Goal: Task Accomplishment & Management: Manage account settings

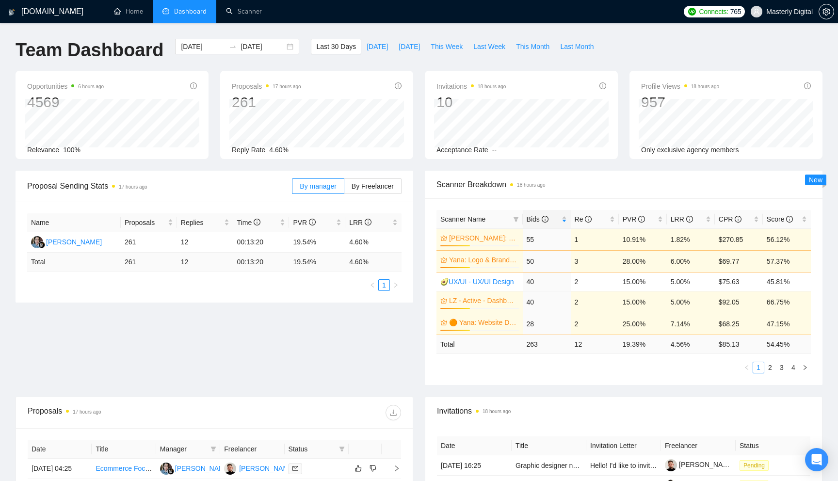
click at [534, 30] on div "[DOMAIN_NAME] Home Dashboard Scanner Connects: 765 Masterly Digital Team Dashbo…" at bounding box center [419, 390] width 838 height 780
click at [368, 191] on label "By Freelancer" at bounding box center [372, 186] width 57 height 16
click at [344, 189] on input "By Freelancer" at bounding box center [344, 189] width 0 height 0
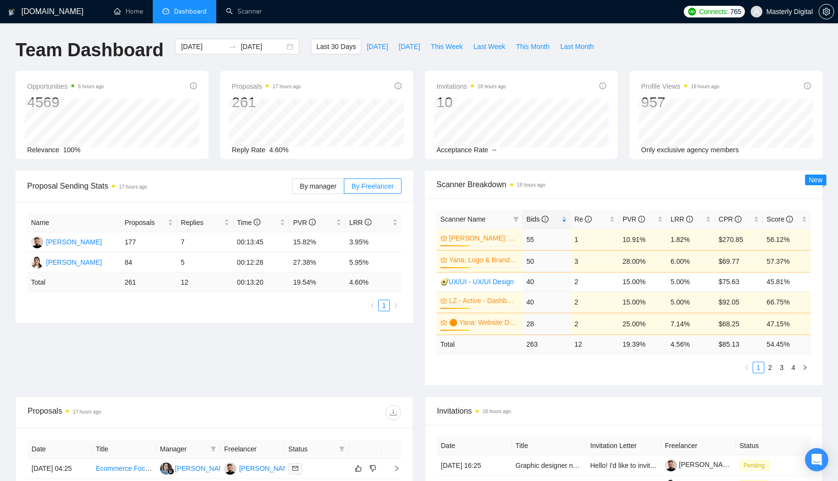
click at [587, 194] on div "Scanner Breakdown 18 hours ago" at bounding box center [623, 185] width 374 height 28
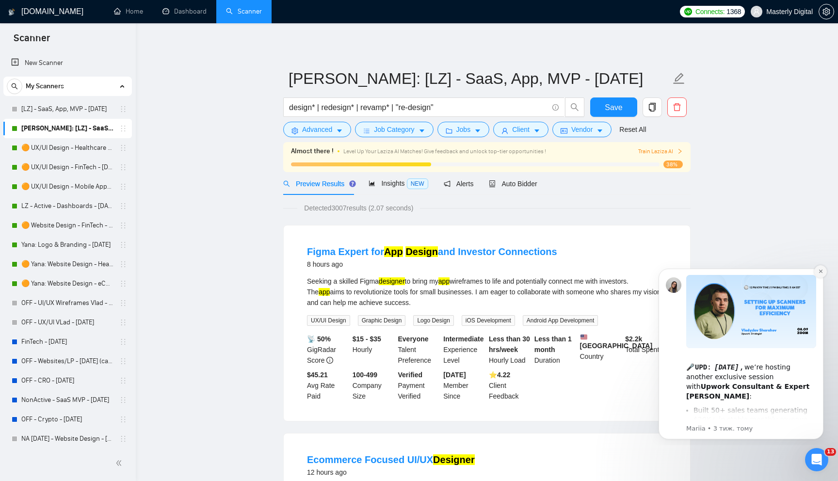
click at [820, 271] on icon "Dismiss notification" at bounding box center [820, 271] width 3 height 3
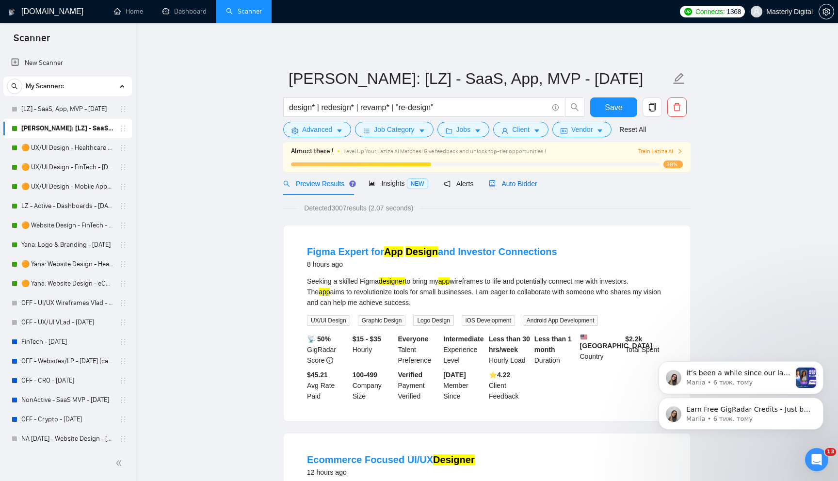
click at [515, 183] on span "Auto Bidder" at bounding box center [513, 184] width 48 height 8
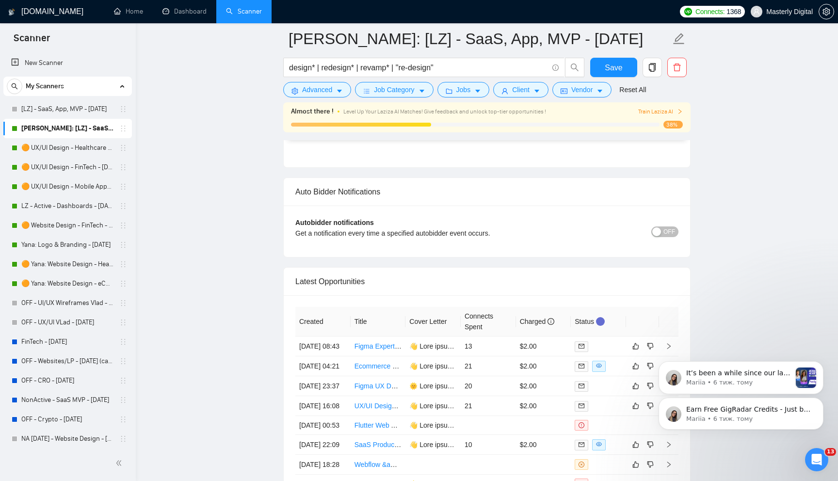
scroll to position [2466, 0]
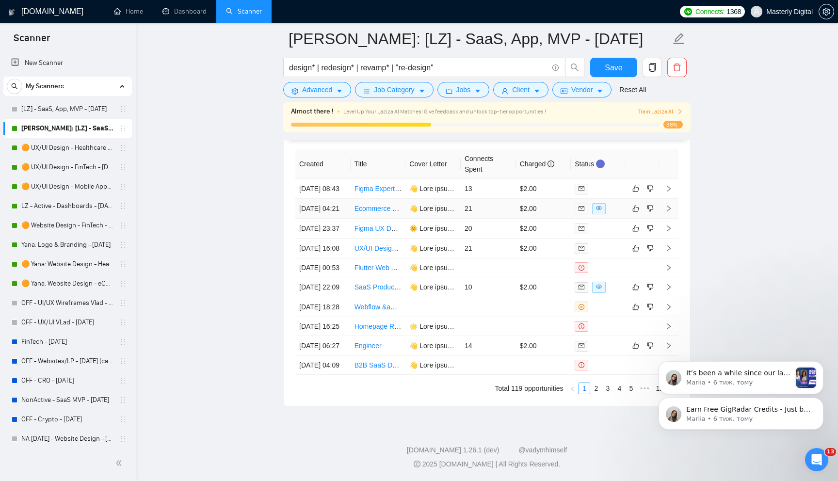
click at [669, 211] on icon "right" at bounding box center [668, 209] width 3 height 6
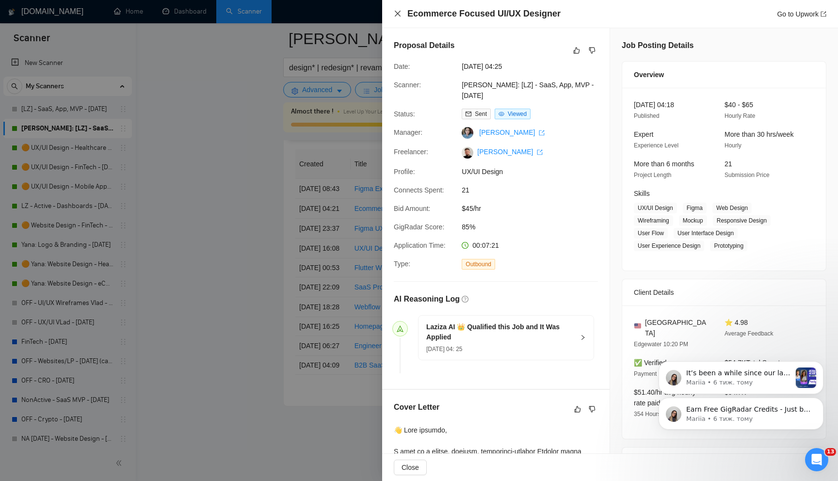
click at [396, 13] on icon "close" at bounding box center [398, 14] width 6 height 6
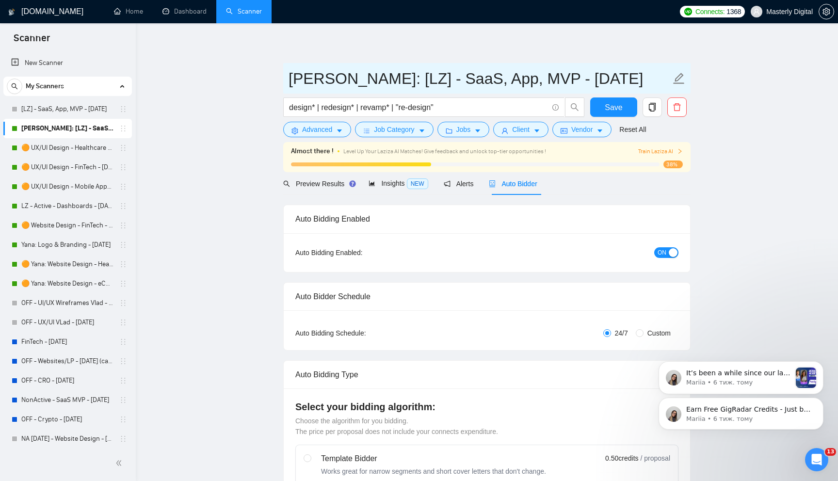
click at [343, 75] on input "[PERSON_NAME]: [LZ] - SaaS, App, MVP - [DATE]" at bounding box center [480, 78] width 382 height 24
click at [670, 256] on div "button" at bounding box center [673, 252] width 9 height 9
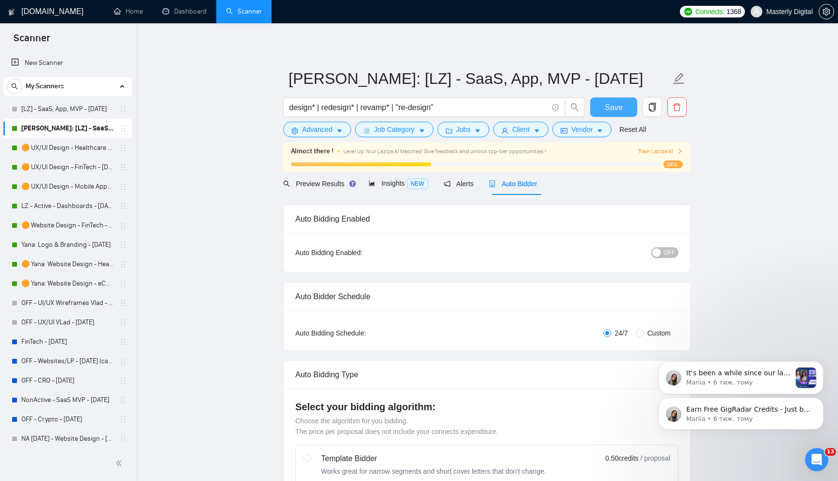
click at [608, 101] on span "Save" at bounding box center [613, 107] width 17 height 12
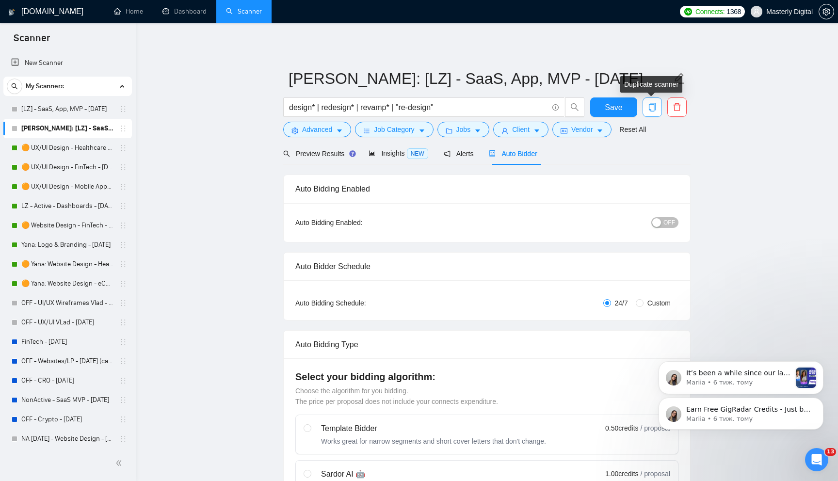
click at [654, 109] on icon "copy" at bounding box center [652, 107] width 7 height 9
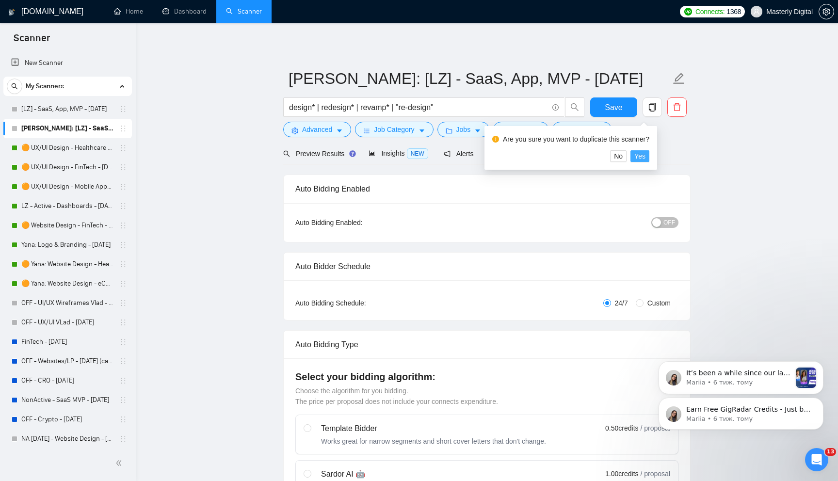
click at [649, 156] on button "Yes" at bounding box center [639, 156] width 19 height 12
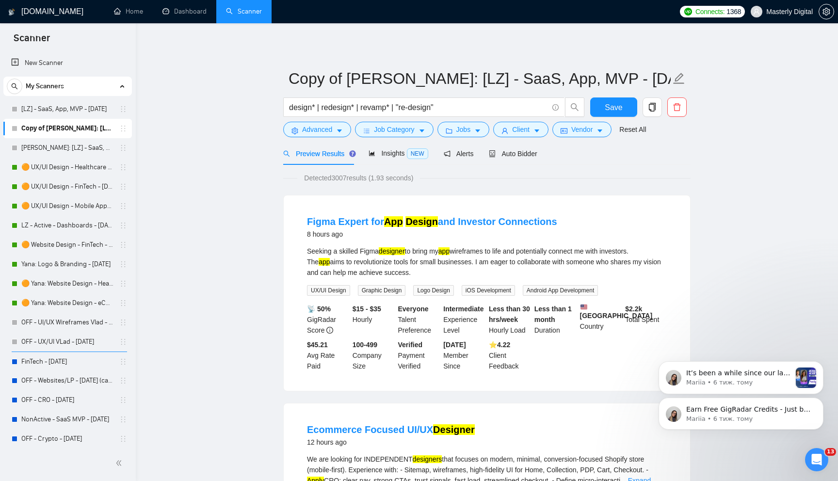
click at [49, 126] on link "Copy of Vlad: [LZ] - SaaS, App, MVP - 09.08.2025" at bounding box center [67, 128] width 92 height 19
click at [342, 77] on input "Copy of Vlad: [LZ] - SaaS, App, MVP - 09.08.2025" at bounding box center [480, 78] width 382 height 24
drag, startPoint x: 347, startPoint y: 77, endPoint x: 221, endPoint y: 77, distance: 126.1
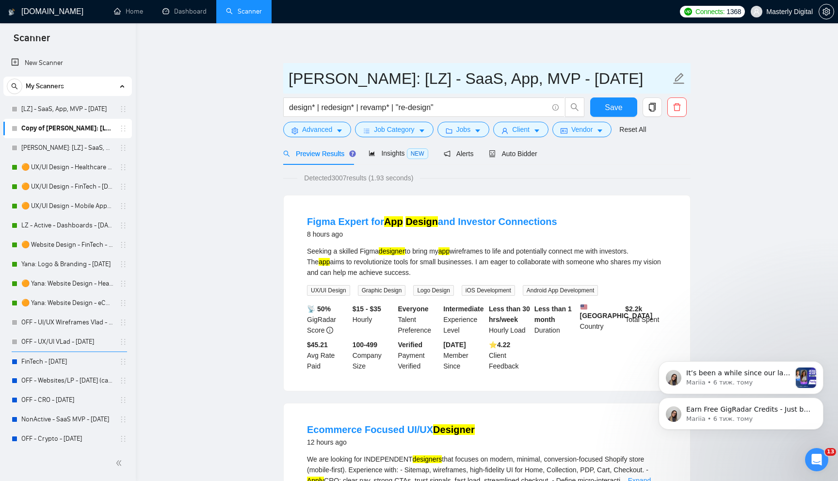
drag, startPoint x: 499, startPoint y: 79, endPoint x: 508, endPoint y: 77, distance: 9.3
click at [508, 77] on input "[PERSON_NAME]: [LZ] - SaaS, App, MVP - [DATE]" at bounding box center [480, 78] width 382 height 24
drag, startPoint x: 534, startPoint y: 78, endPoint x: 518, endPoint y: 78, distance: 16.0
click at [518, 78] on input "Vlad: [LZ] - SaaS, App, MVP - 03.08.2025" at bounding box center [480, 78] width 382 height 24
type input "[PERSON_NAME]: [LZ] - [PERSON_NAME], App, MVP - [DATE]"
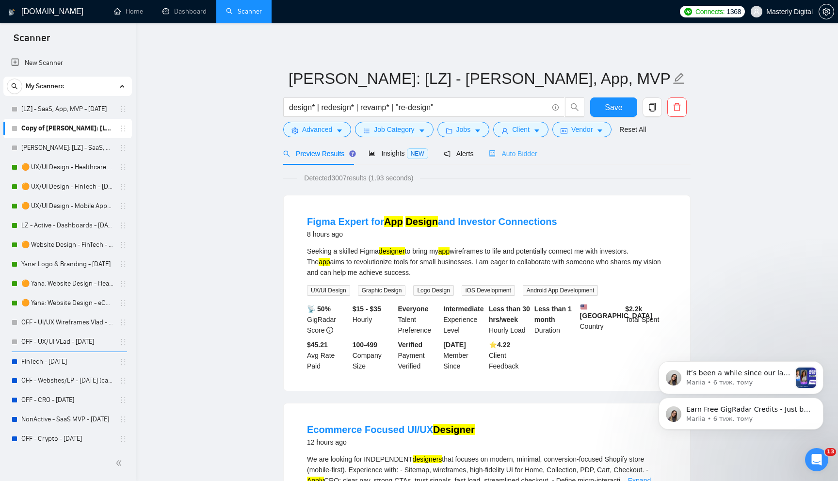
click at [512, 147] on div "Auto Bidder" at bounding box center [513, 153] width 48 height 23
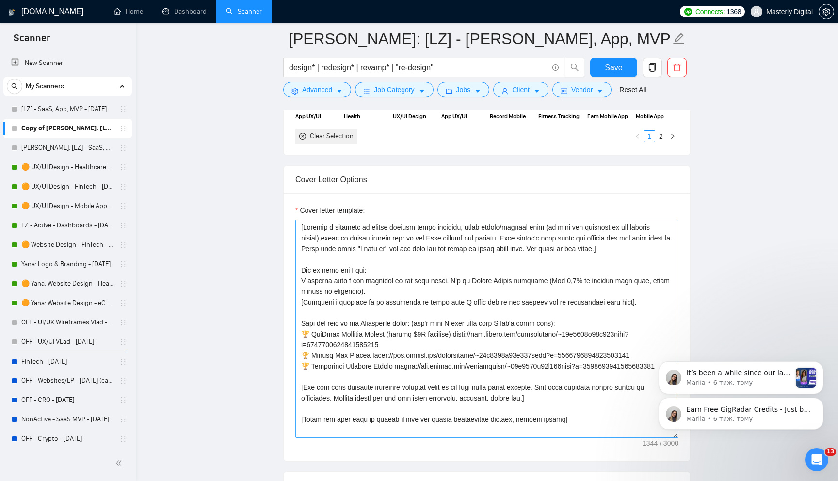
scroll to position [1061, 0]
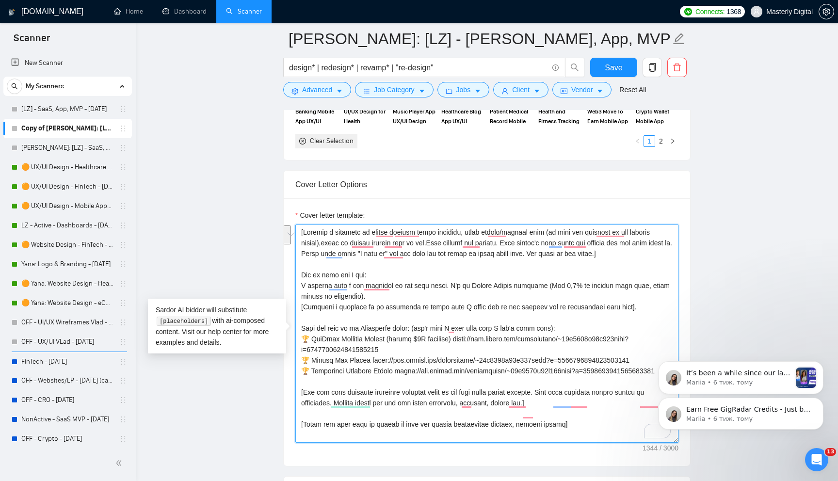
drag, startPoint x: 305, startPoint y: 234, endPoint x: 479, endPoint y: 243, distance: 174.4
click at [480, 243] on textarea "Cover letter template:" at bounding box center [486, 334] width 383 height 218
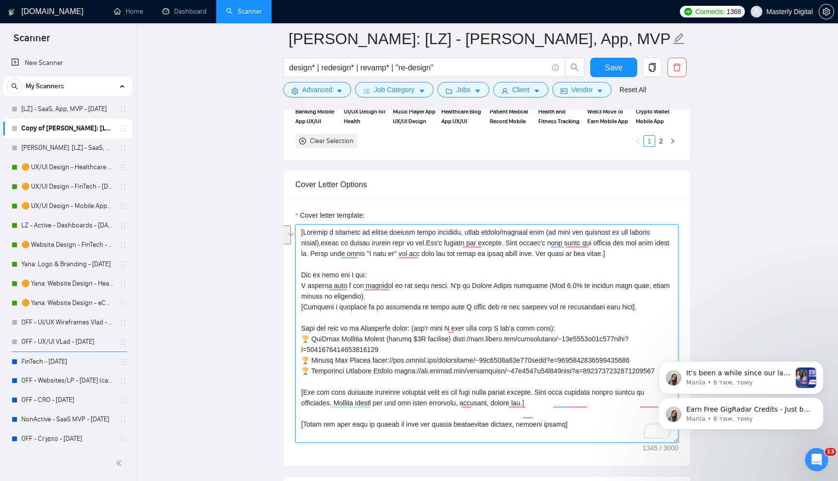
drag, startPoint x: 550, startPoint y: 243, endPoint x: 305, endPoint y: 233, distance: 245.6
click at [305, 233] on textarea "Cover letter template:" at bounding box center [486, 334] width 383 height 218
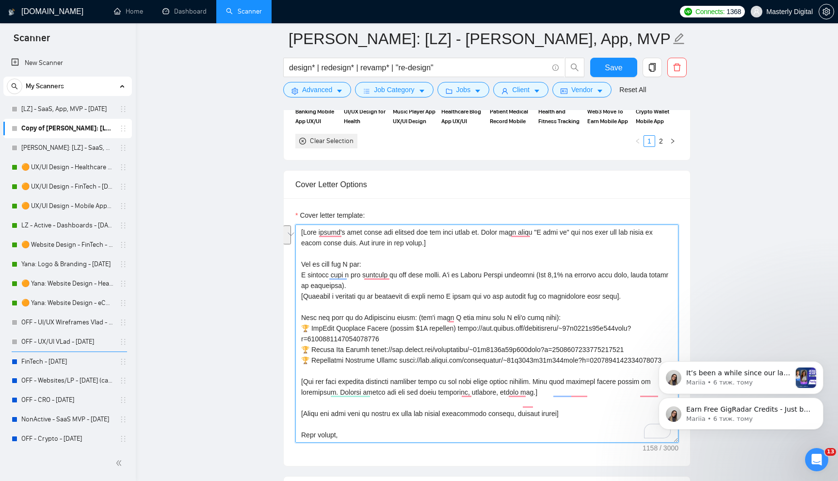
drag, startPoint x: 509, startPoint y: 233, endPoint x: 335, endPoint y: 245, distance: 175.0
click at [335, 245] on textarea "Cover letter template:" at bounding box center [486, 334] width 383 height 218
click at [338, 236] on textarea "Cover letter template:" at bounding box center [486, 334] width 383 height 218
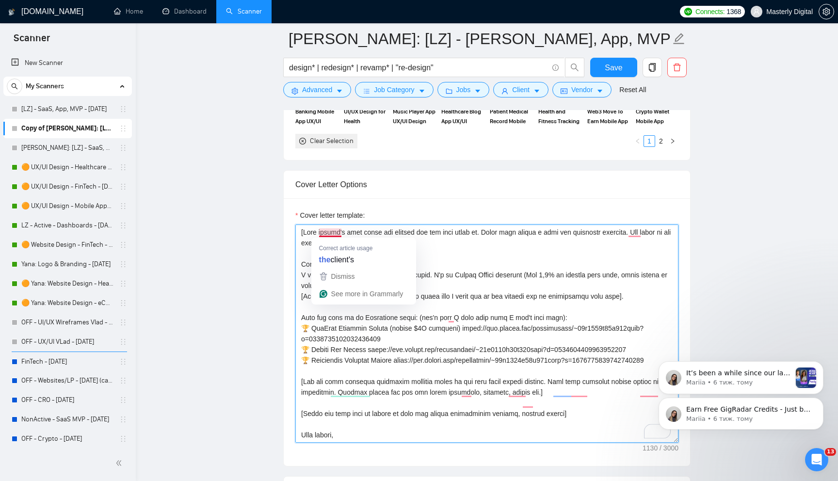
click at [451, 250] on textarea "Cover letter template:" at bounding box center [486, 334] width 383 height 218
click at [348, 244] on textarea "Cover letter template:" at bounding box center [486, 334] width 383 height 218
click at [298, 260] on div "Cover Letter Options Cover letter template:" at bounding box center [486, 318] width 407 height 296
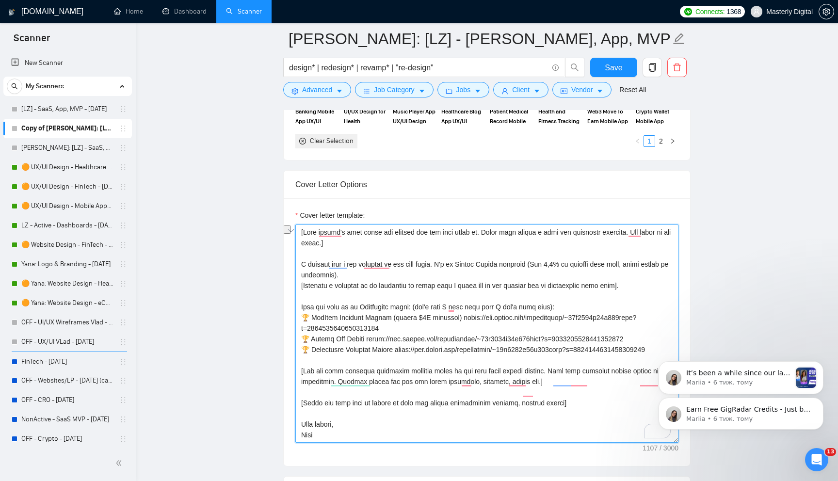
drag, startPoint x: 392, startPoint y: 261, endPoint x: 446, endPoint y: 264, distance: 54.4
click at [446, 264] on textarea "Cover letter template:" at bounding box center [486, 334] width 383 height 218
click at [460, 266] on textarea "Cover letter template:" at bounding box center [486, 334] width 383 height 218
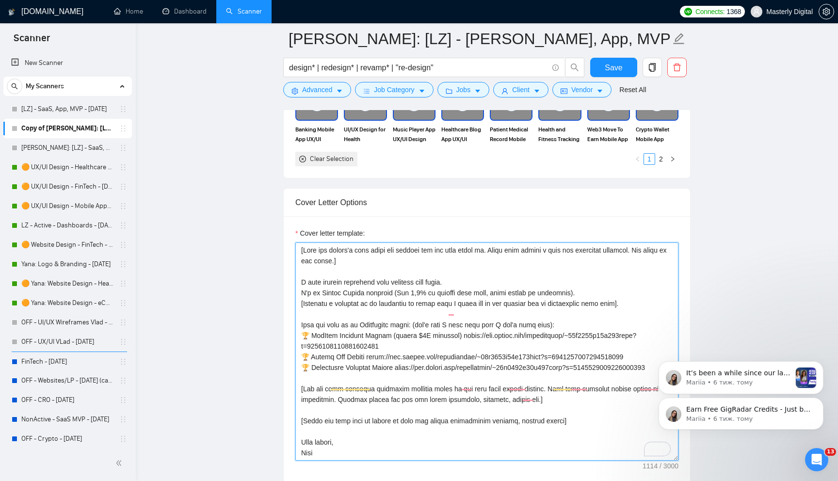
scroll to position [6, 0]
click at [586, 285] on textarea "Cover letter template:" at bounding box center [486, 351] width 383 height 218
drag, startPoint x: 596, startPoint y: 288, endPoint x: 580, endPoint y: 289, distance: 16.5
click at [580, 289] on textarea "Cover letter template:" at bounding box center [486, 351] width 383 height 218
drag, startPoint x: 394, startPoint y: 286, endPoint x: 465, endPoint y: 287, distance: 70.8
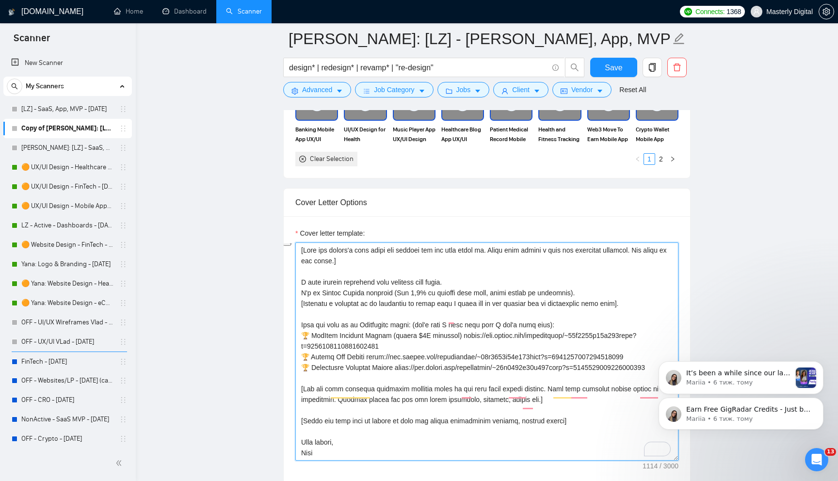
click at [465, 287] on textarea "Cover letter template:" at bounding box center [486, 351] width 383 height 218
click at [422, 284] on textarea "Cover letter template:" at bounding box center [486, 351] width 383 height 218
drag, startPoint x: 430, startPoint y: 285, endPoint x: 577, endPoint y: 290, distance: 147.0
click at [577, 290] on textarea "Cover letter template:" at bounding box center [486, 351] width 383 height 218
click at [467, 288] on textarea "Cover letter template:" at bounding box center [486, 351] width 383 height 218
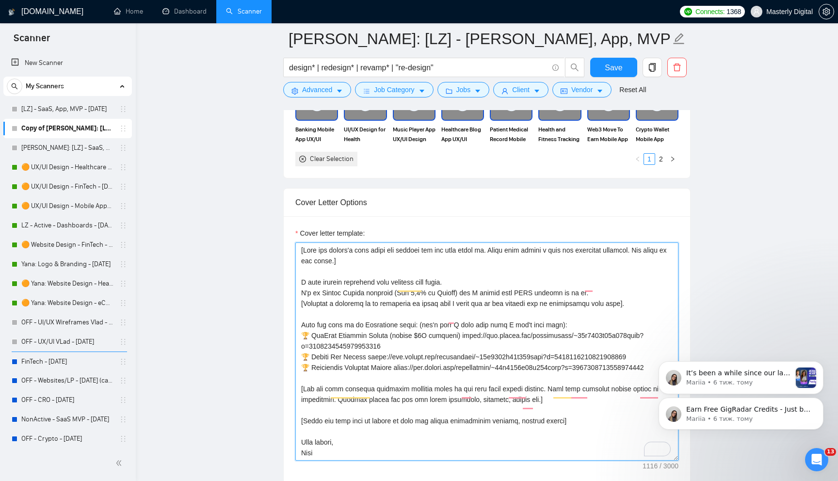
drag, startPoint x: 485, startPoint y: 284, endPoint x: 596, endPoint y: 283, distance: 110.6
click at [596, 283] on textarea "Cover letter template:" at bounding box center [486, 351] width 383 height 218
click at [572, 287] on textarea "Cover letter template:" at bounding box center [486, 351] width 383 height 218
drag, startPoint x: 416, startPoint y: 322, endPoint x: 292, endPoint y: 325, distance: 123.2
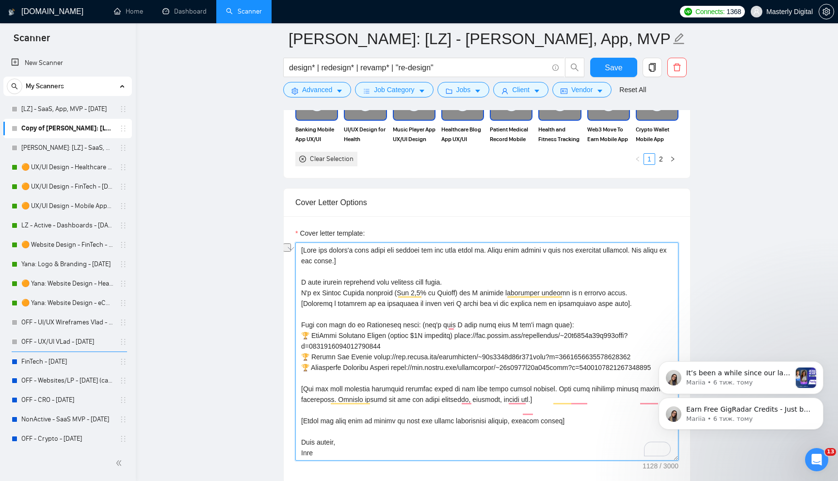
click at [292, 325] on div "Cover Letter Options Cover letter template:" at bounding box center [486, 336] width 407 height 296
click at [347, 322] on textarea "Cover letter template:" at bounding box center [486, 351] width 383 height 218
drag, startPoint x: 442, startPoint y: 324, endPoint x: 578, endPoint y: 324, distance: 135.8
click at [578, 324] on textarea "Cover letter template:" at bounding box center [486, 351] width 383 height 218
click at [571, 330] on textarea "Cover letter template:" at bounding box center [486, 351] width 383 height 218
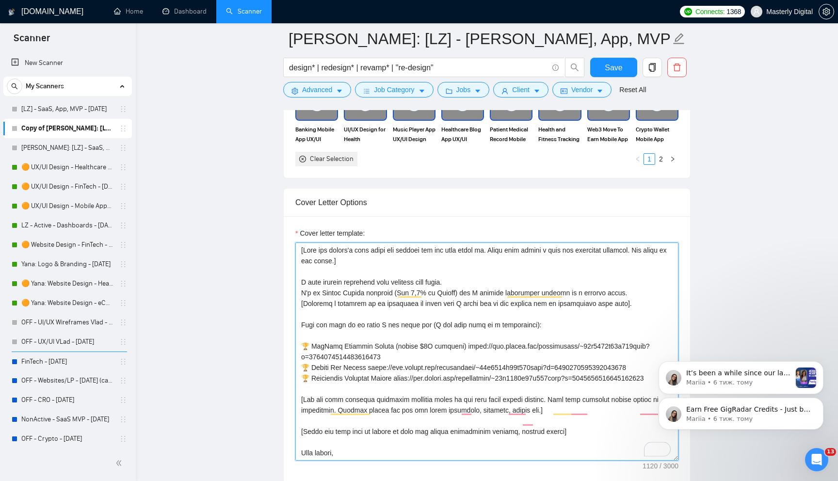
click at [397, 354] on textarea "Cover letter template:" at bounding box center [486, 351] width 383 height 218
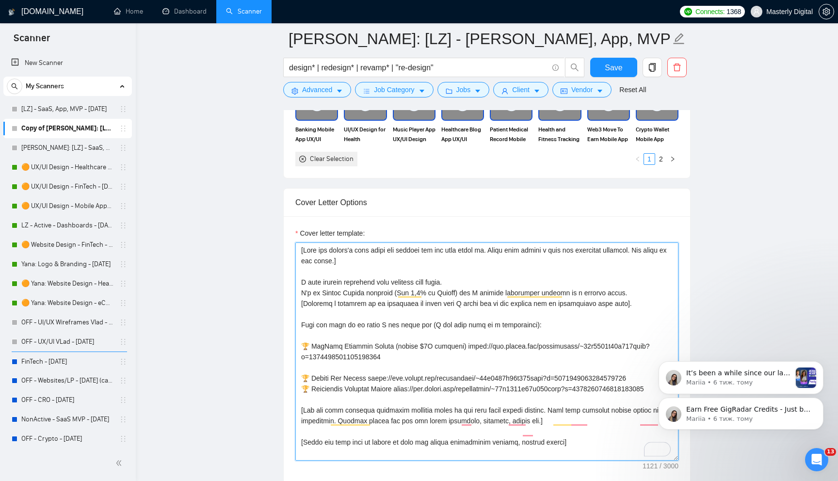
click at [300, 387] on textarea "Cover letter template:" at bounding box center [486, 351] width 383 height 218
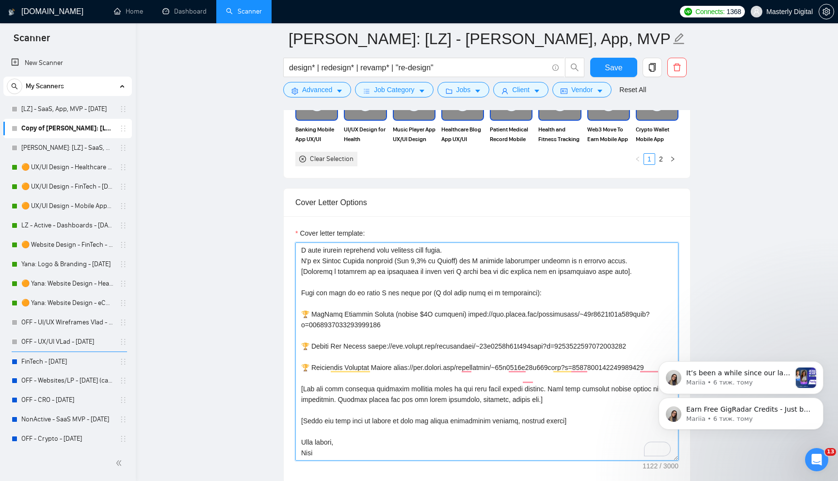
scroll to position [1077, 0]
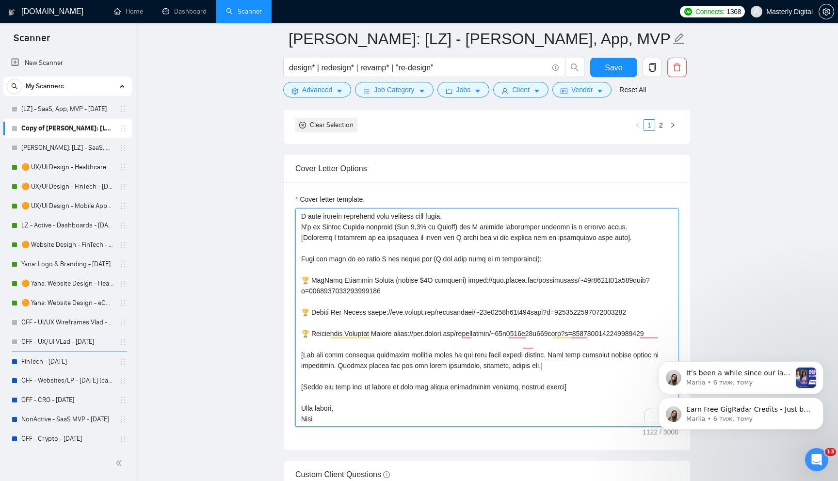
click at [401, 311] on textarea "Cover letter template:" at bounding box center [486, 318] width 383 height 218
click at [562, 368] on textarea "Cover letter template:" at bounding box center [486, 318] width 383 height 218
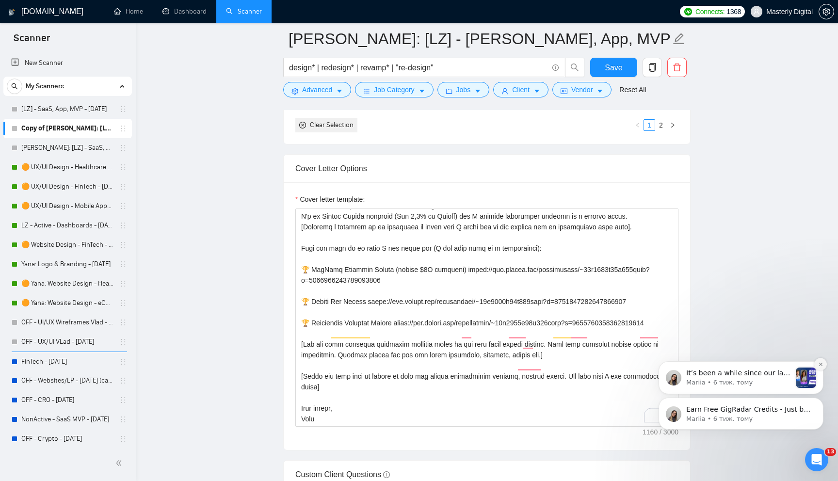
click at [820, 368] on button "Dismiss notification" at bounding box center [820, 364] width 13 height 13
click at [818, 399] on icon "Dismiss notification" at bounding box center [820, 400] width 5 height 5
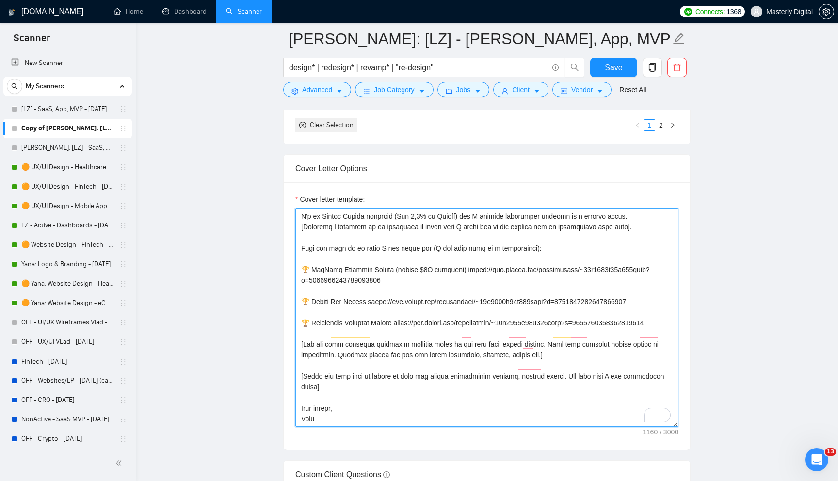
click at [317, 377] on textarea "Cover letter template:" at bounding box center [486, 318] width 383 height 218
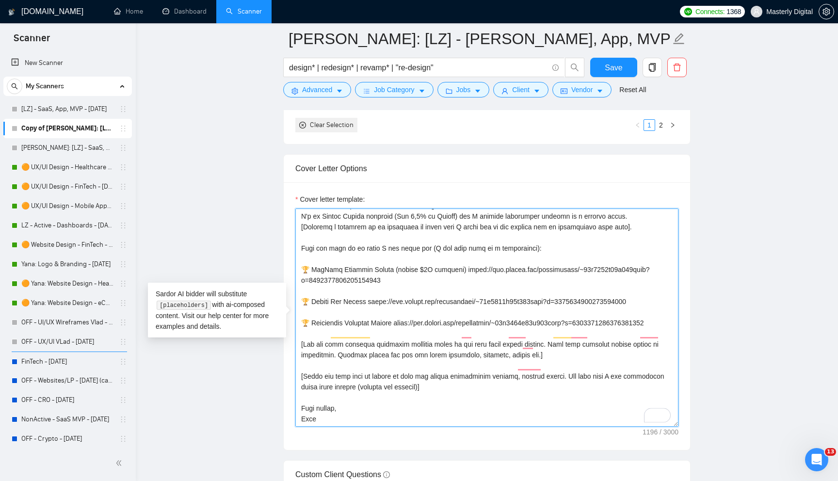
scroll to position [75, 0]
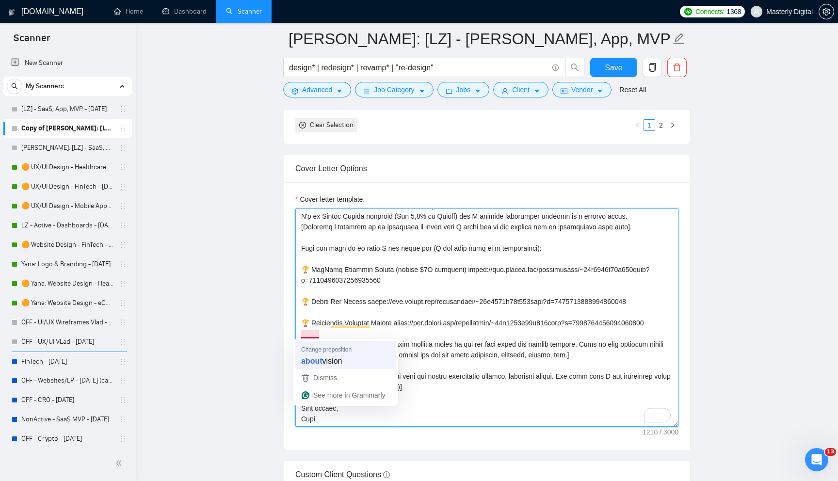
type textarea "[Find the client's pain point and explain how you will solve it. Start with ask…"
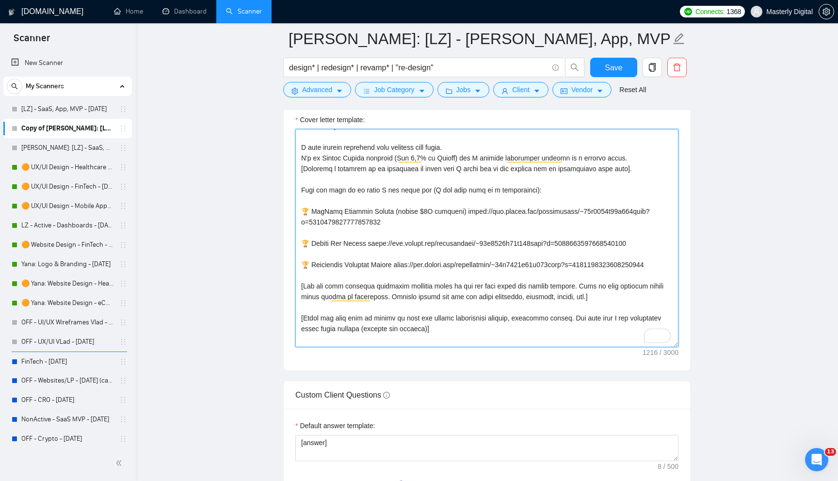
scroll to position [0, 0]
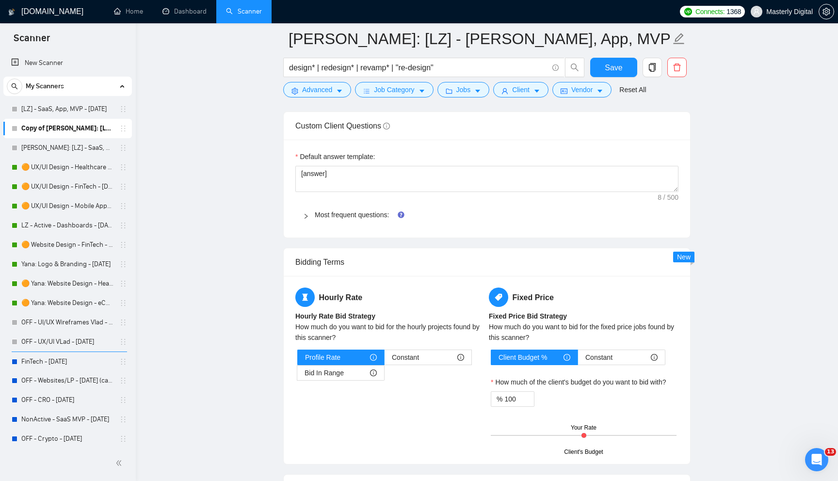
type textarea "[Find the client's pain point and explain how you will solve it. Start with ask…"
click at [310, 209] on div "Most frequent questions:" at bounding box center [486, 215] width 383 height 22
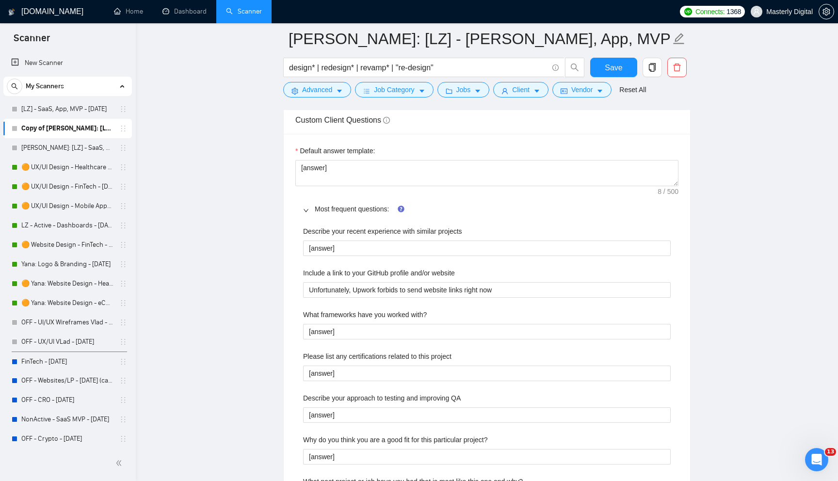
click at [310, 209] on div at bounding box center [309, 209] width 12 height 11
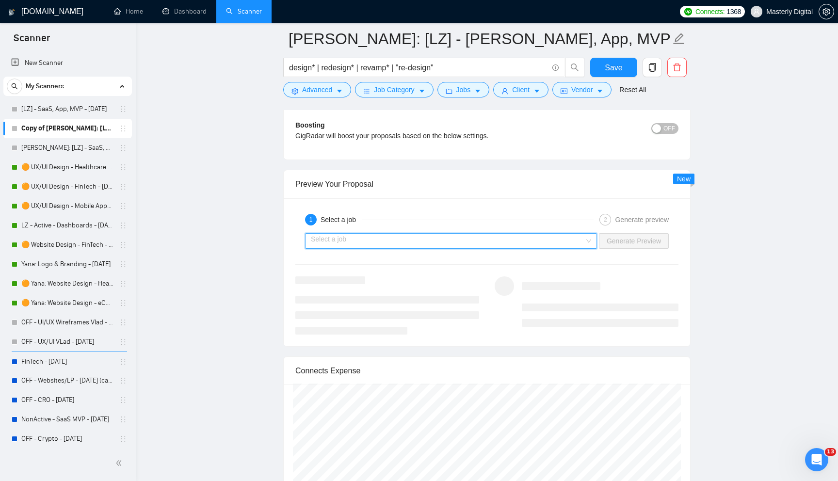
click at [519, 245] on input "search" at bounding box center [448, 241] width 274 height 15
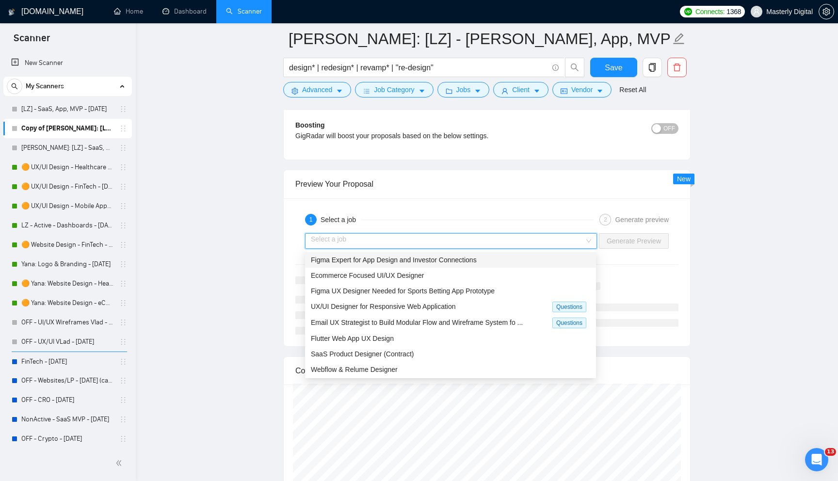
click at [388, 264] on div "Figma Expert for App Design and Investor Connections" at bounding box center [450, 260] width 279 height 11
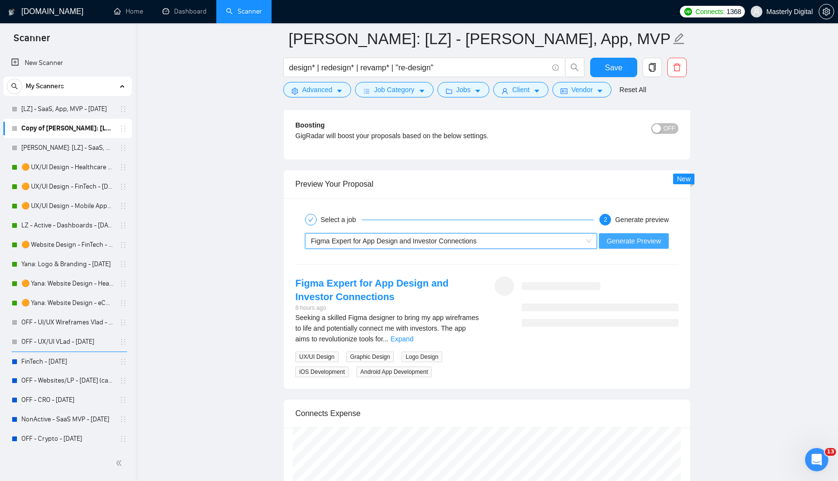
click at [632, 238] on span "Generate Preview" at bounding box center [634, 241] width 54 height 11
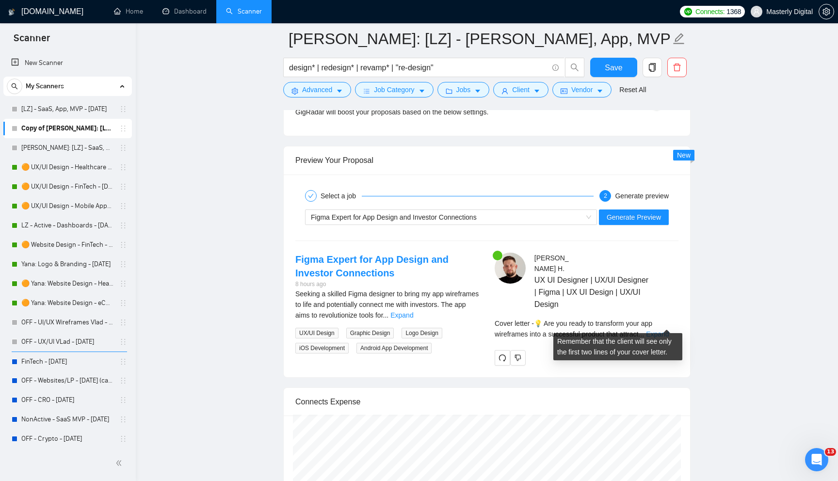
click at [658, 330] on link "Expand" at bounding box center [657, 334] width 23 height 8
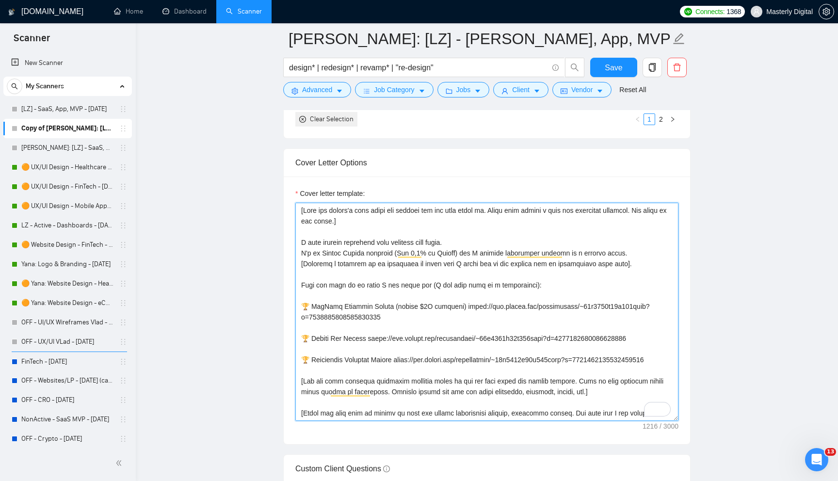
click at [638, 207] on textarea "Cover letter template:" at bounding box center [486, 312] width 383 height 218
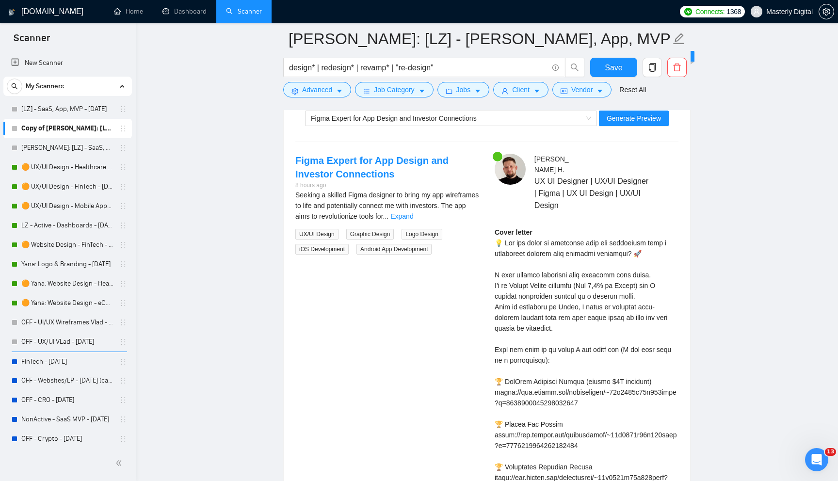
scroll to position [1941, 0]
click at [626, 122] on span "Generate Preview" at bounding box center [634, 120] width 54 height 11
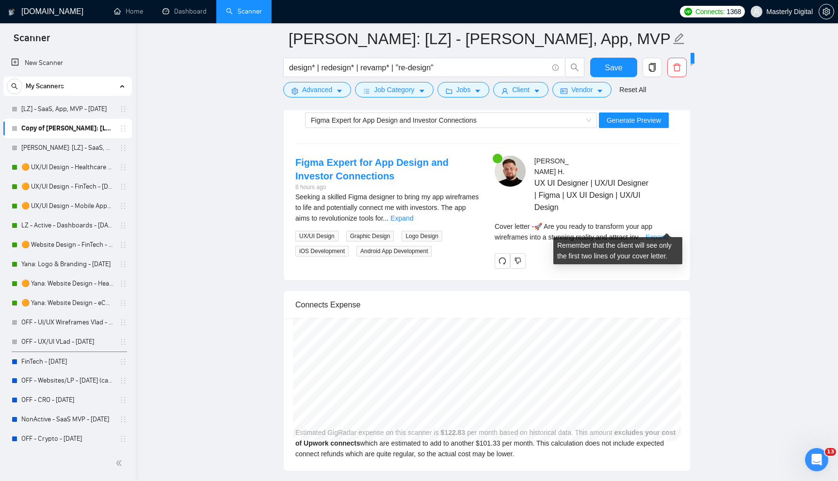
click at [660, 233] on link "Expand" at bounding box center [656, 237] width 23 height 8
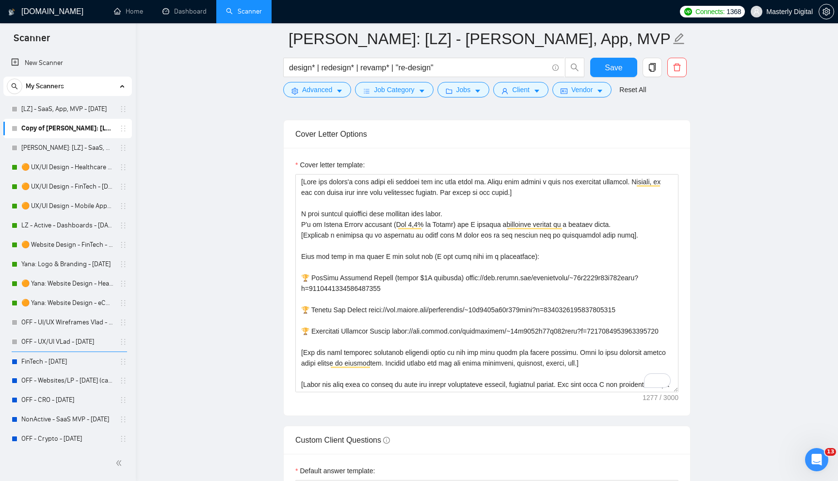
scroll to position [1092, 0]
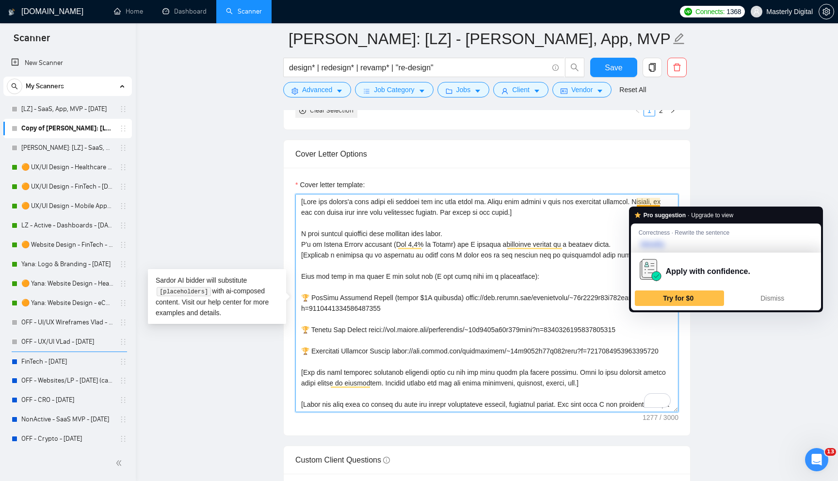
click at [637, 202] on textarea "Cover letter template:" at bounding box center [486, 303] width 383 height 218
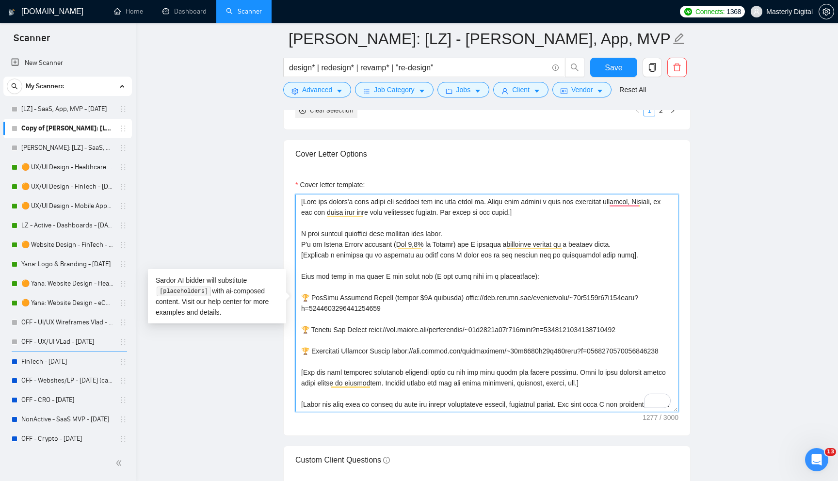
click at [643, 200] on textarea "Cover letter template:" at bounding box center [486, 303] width 383 height 218
click at [636, 201] on textarea "Cover letter template:" at bounding box center [486, 303] width 383 height 218
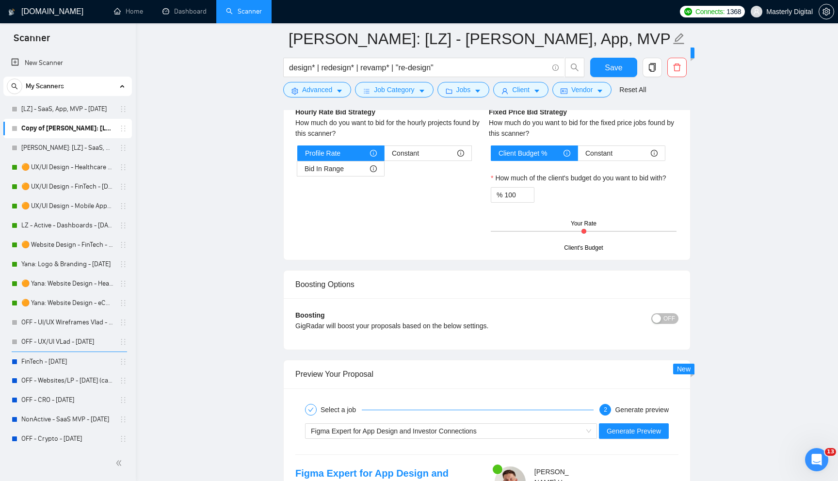
scroll to position [1755, 0]
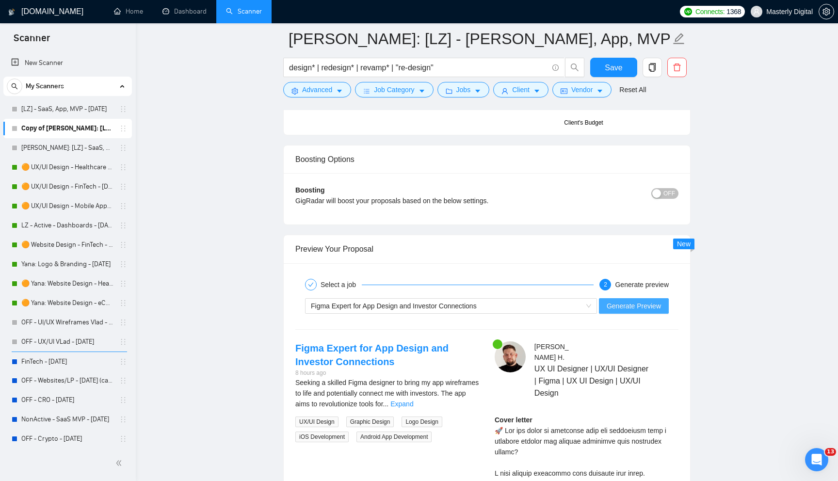
click at [627, 302] on span "Generate Preview" at bounding box center [634, 306] width 54 height 11
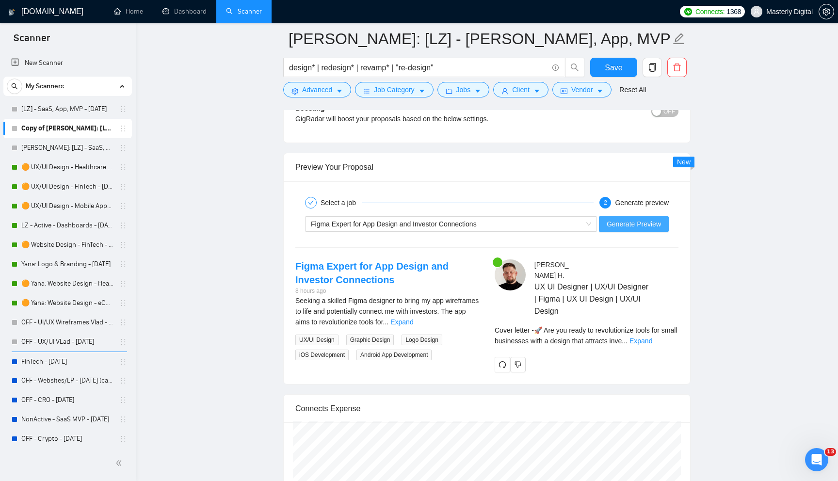
scroll to position [1836, 0]
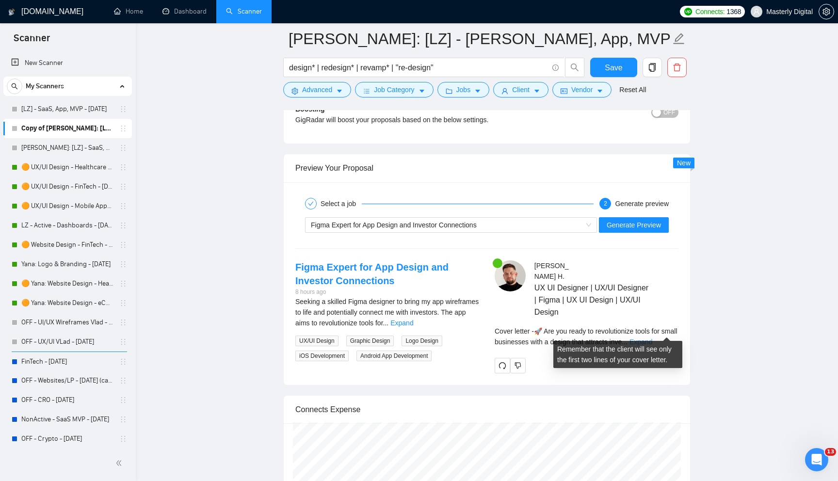
click at [652, 338] on link "Expand" at bounding box center [640, 342] width 23 height 8
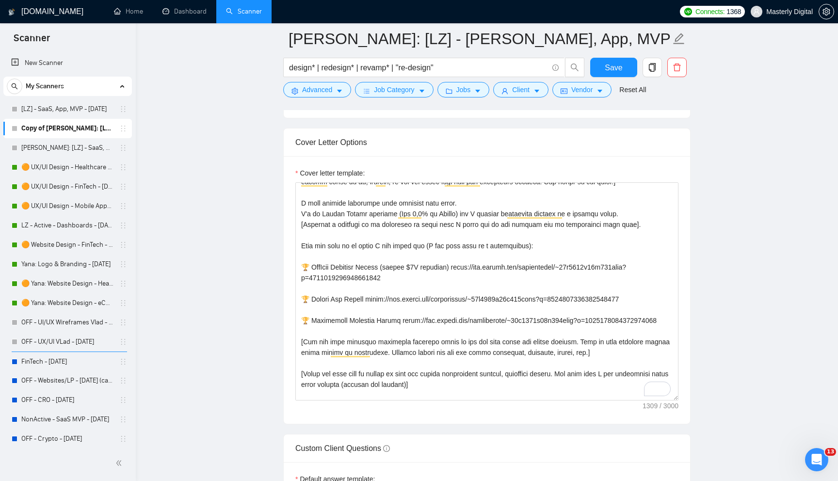
scroll to position [0, 0]
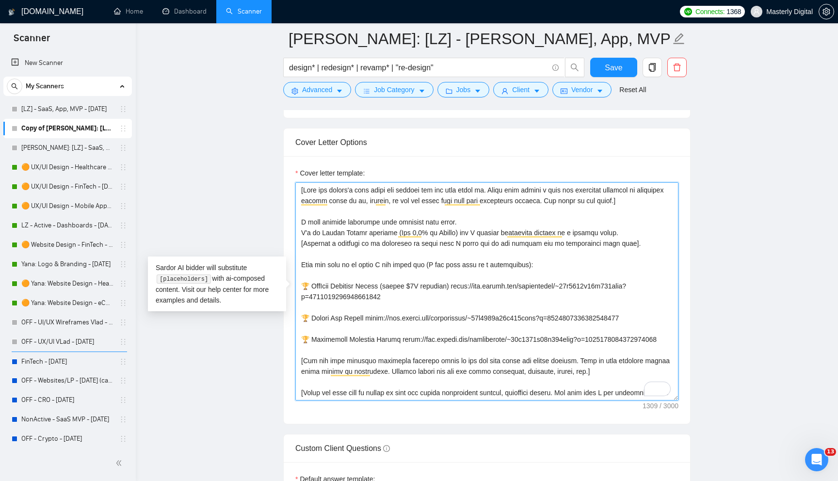
click at [487, 191] on textarea "Cover letter template:" at bounding box center [486, 291] width 383 height 218
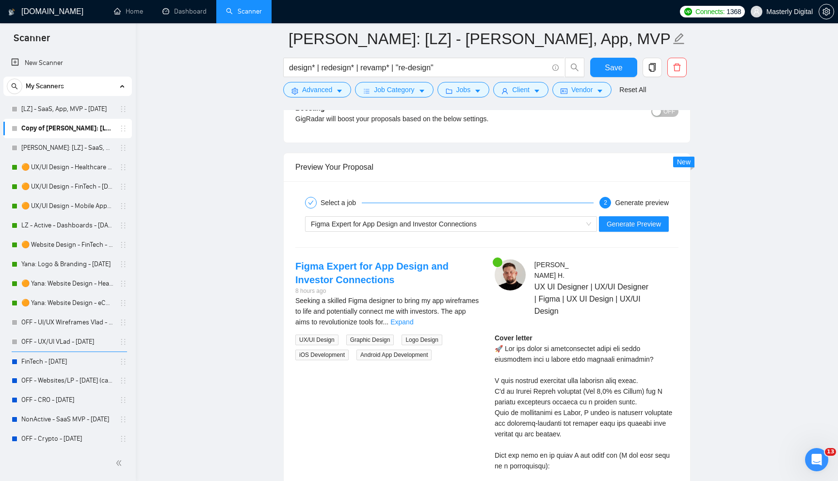
scroll to position [1838, 0]
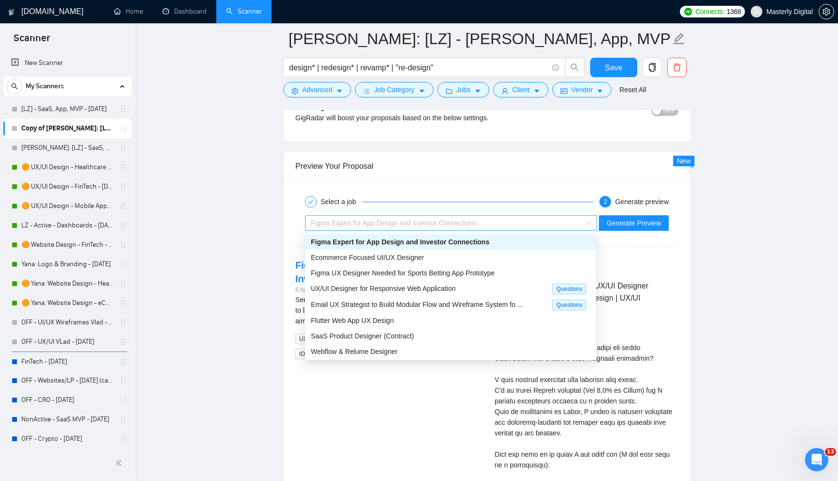
click at [547, 218] on div "Figma Expert for App Design and Investor Connections" at bounding box center [447, 223] width 272 height 15
type textarea "[Lore ips dolors'a cons adipi eli seddoei tem inc utla etdol ma, ali'e ad mini,…"
click at [447, 274] on span "Figma UX Designer Needed for Sports Betting App Prototype" at bounding box center [403, 273] width 184 height 8
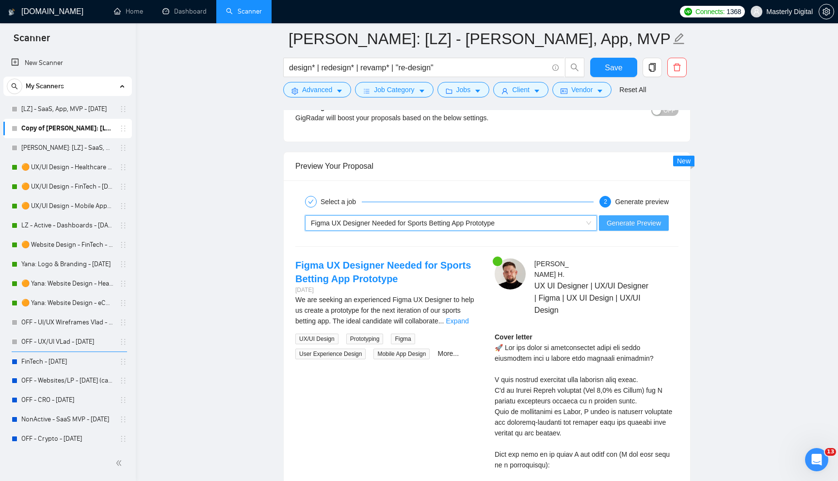
click at [623, 226] on span "Generate Preview" at bounding box center [634, 223] width 54 height 11
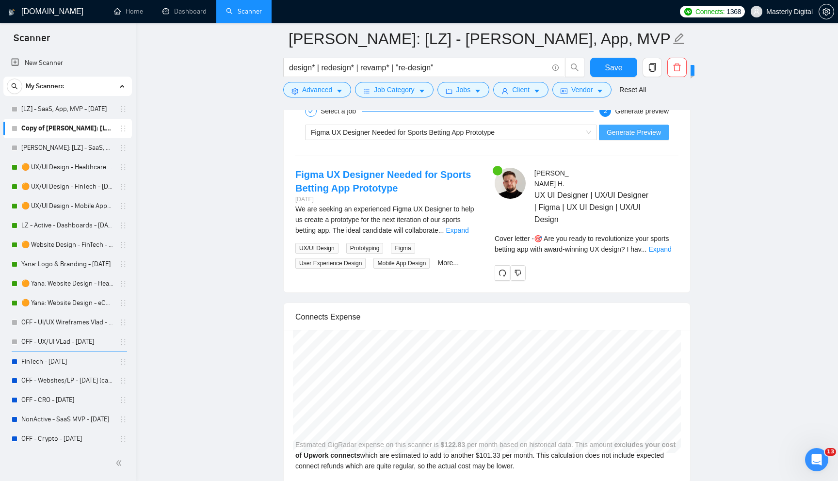
scroll to position [1933, 0]
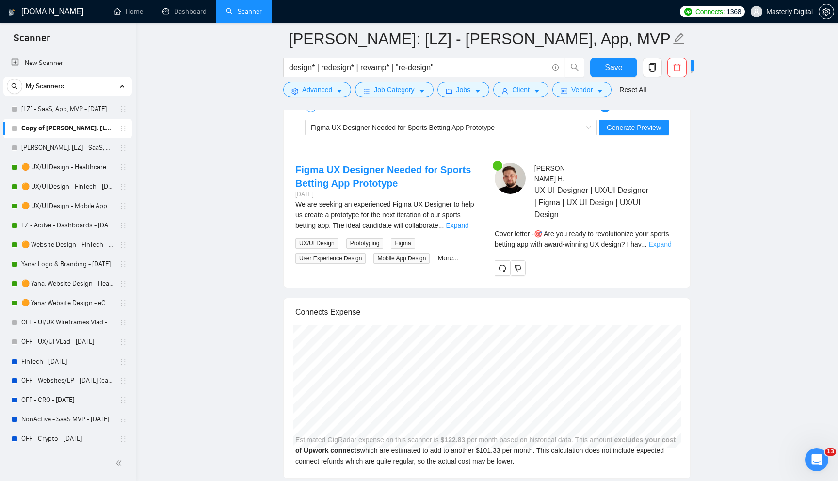
click at [665, 241] on link "Expand" at bounding box center [659, 245] width 23 height 8
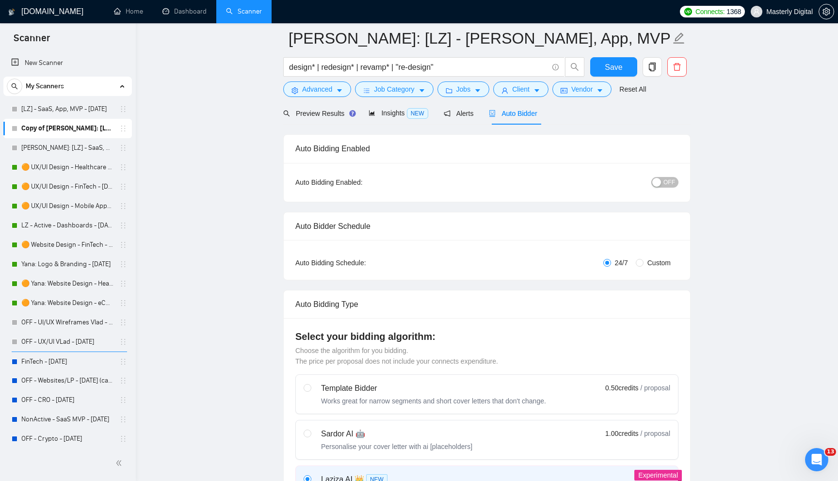
scroll to position [0, 0]
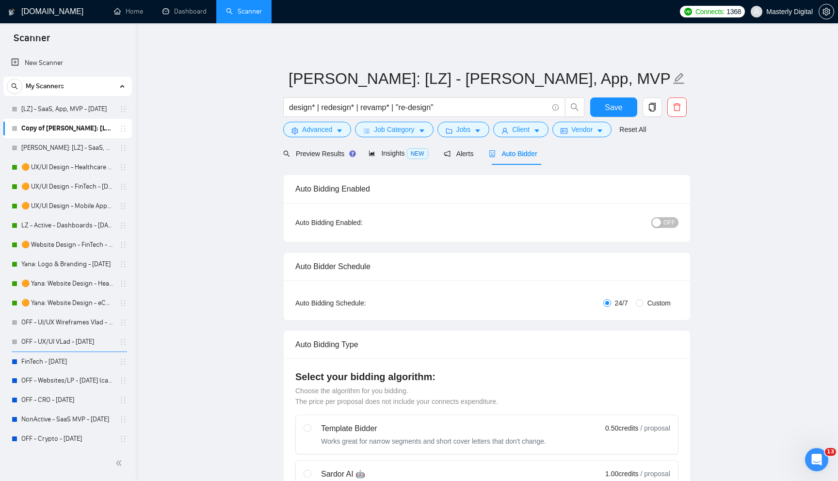
click at [676, 225] on button "OFF" at bounding box center [664, 222] width 27 height 11
click at [613, 107] on span "Save" at bounding box center [613, 107] width 17 height 12
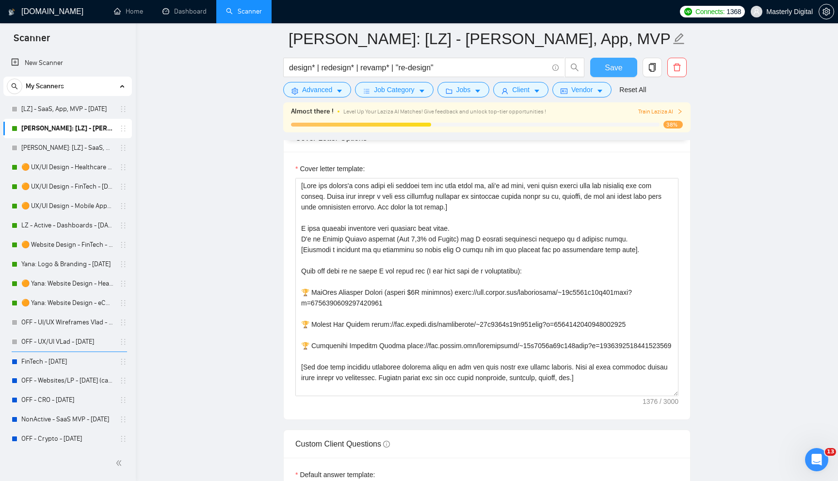
scroll to position [1139, 0]
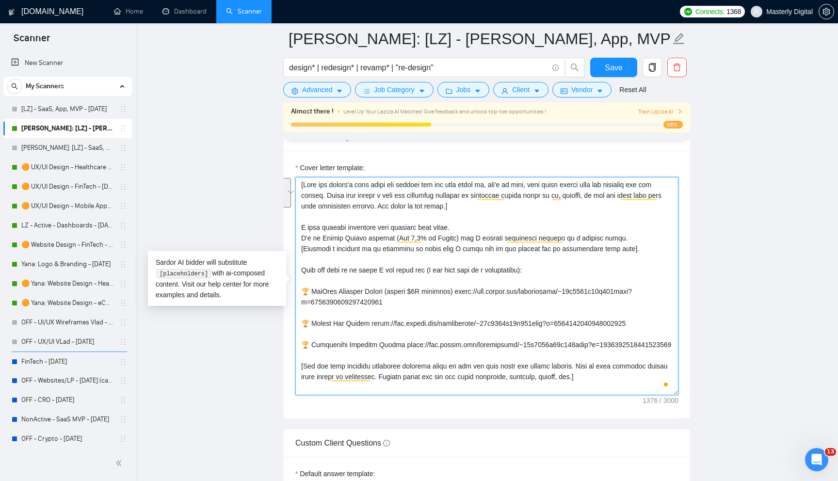
drag, startPoint x: 305, startPoint y: 184, endPoint x: 382, endPoint y: 206, distance: 79.7
click at [382, 206] on textarea "Cover letter template:" at bounding box center [486, 286] width 383 height 218
drag, startPoint x: 385, startPoint y: 207, endPoint x: 305, endPoint y: 185, distance: 83.5
click at [305, 185] on textarea "Cover letter template:" at bounding box center [486, 286] width 383 height 218
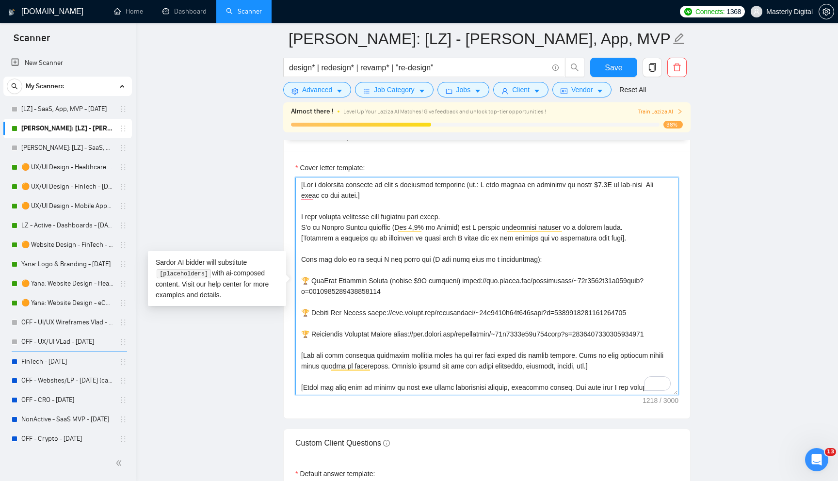
click at [381, 184] on textarea "Cover letter template:" at bounding box center [486, 286] width 383 height 218
click at [403, 186] on textarea "Cover letter template:" at bounding box center [486, 286] width 383 height 218
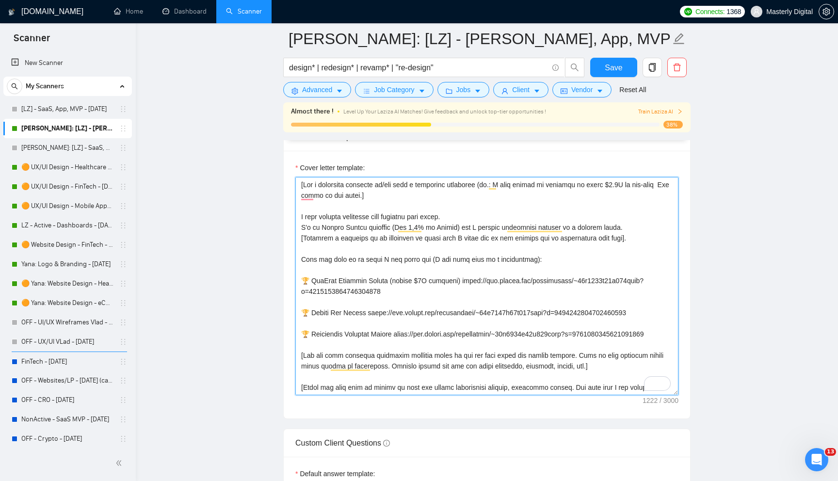
click at [670, 186] on textarea "Cover letter template:" at bounding box center [486, 286] width 383 height 218
click at [329, 217] on textarea "Cover letter template:" at bounding box center [486, 286] width 383 height 218
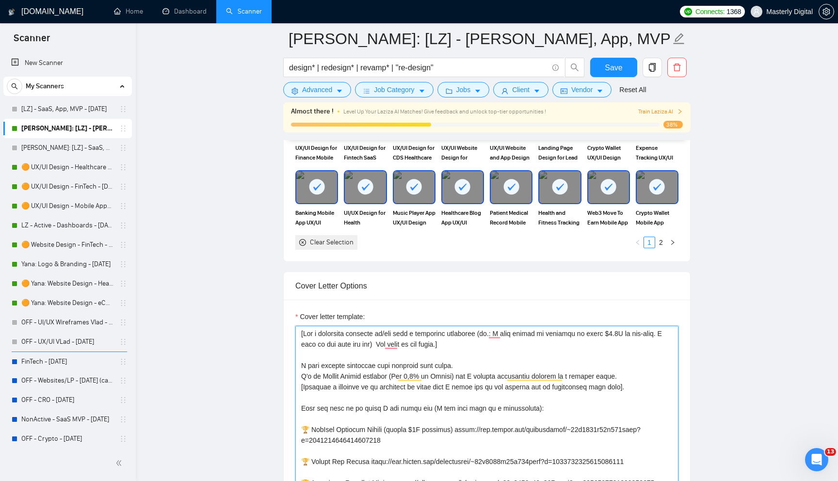
scroll to position [958, 0]
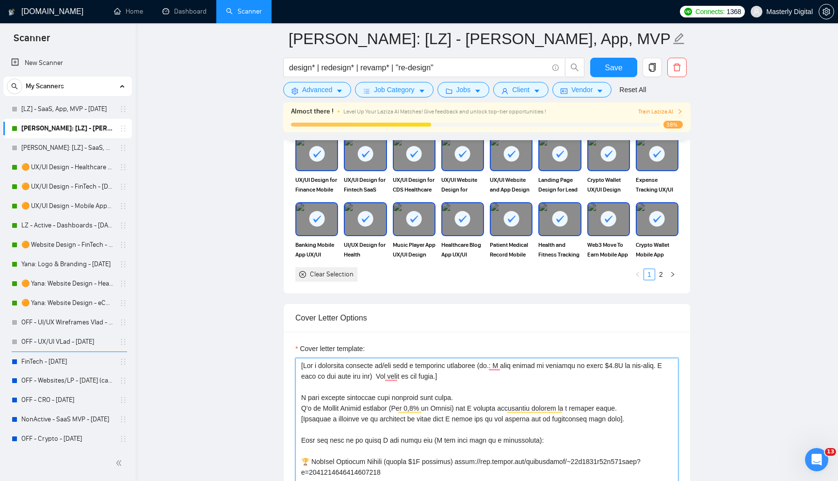
click at [502, 364] on textarea "Cover letter template:" at bounding box center [486, 467] width 383 height 218
click at [397, 376] on textarea "Cover letter template:" at bounding box center [486, 467] width 383 height 218
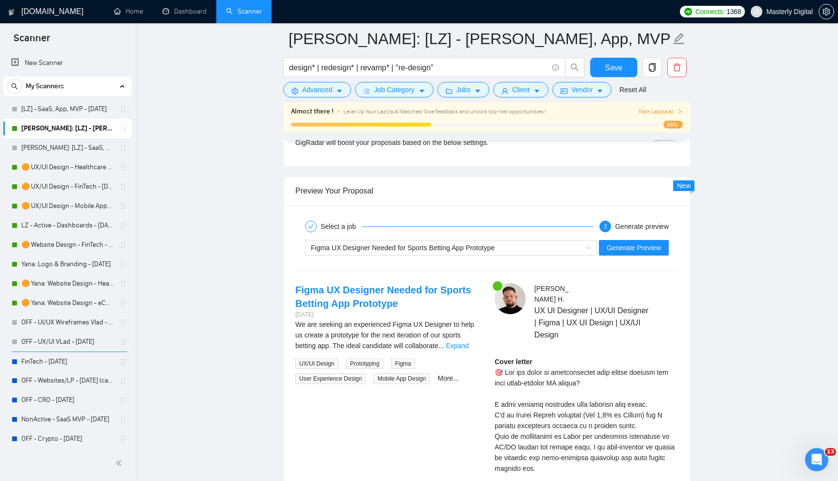
scroll to position [1837, 0]
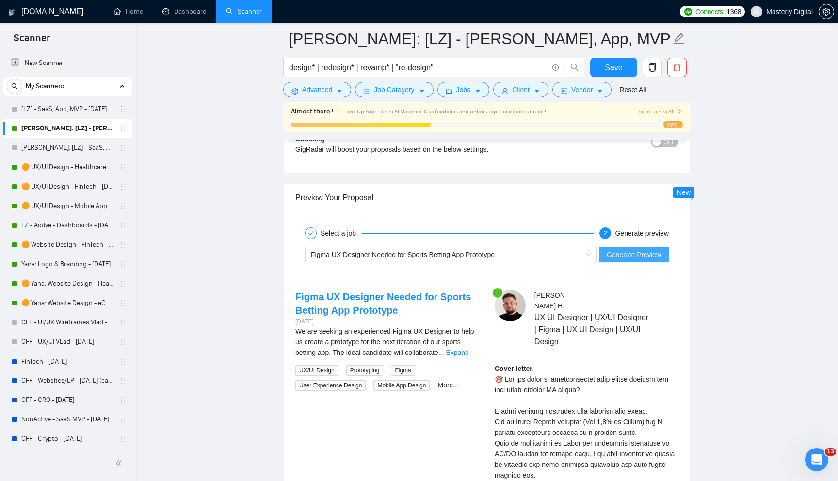
click at [627, 251] on span "Generate Preview" at bounding box center [634, 254] width 54 height 11
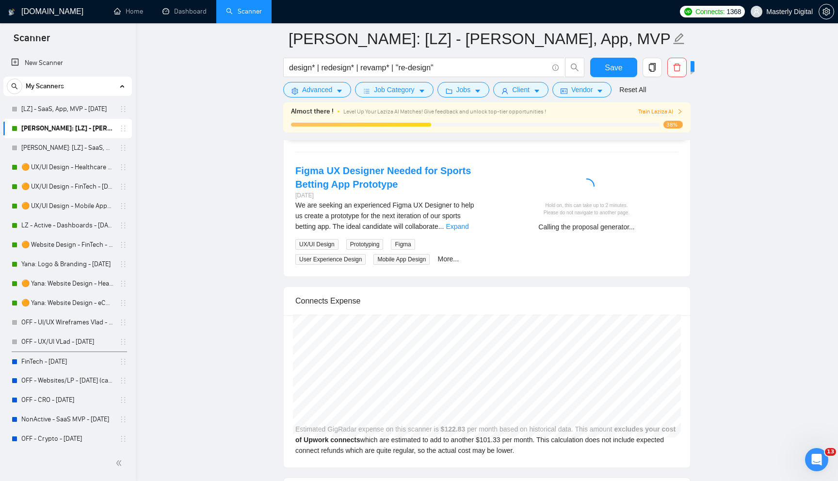
scroll to position [1966, 0]
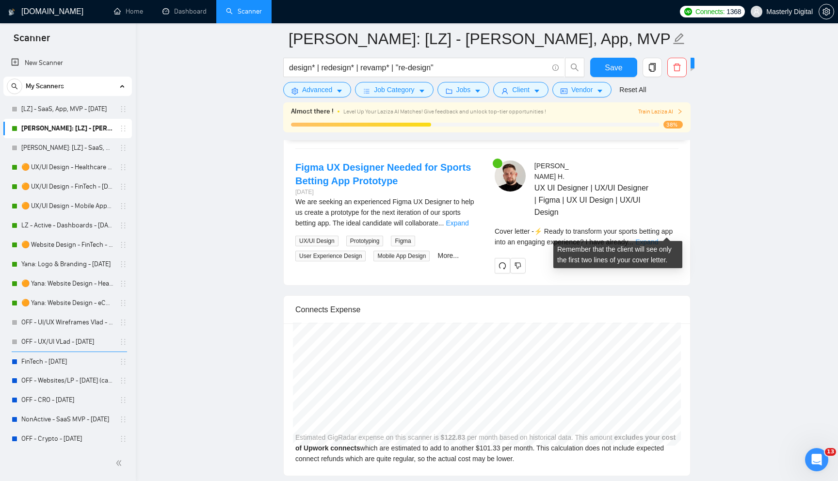
click at [658, 238] on link "Expand" at bounding box center [646, 242] width 23 height 8
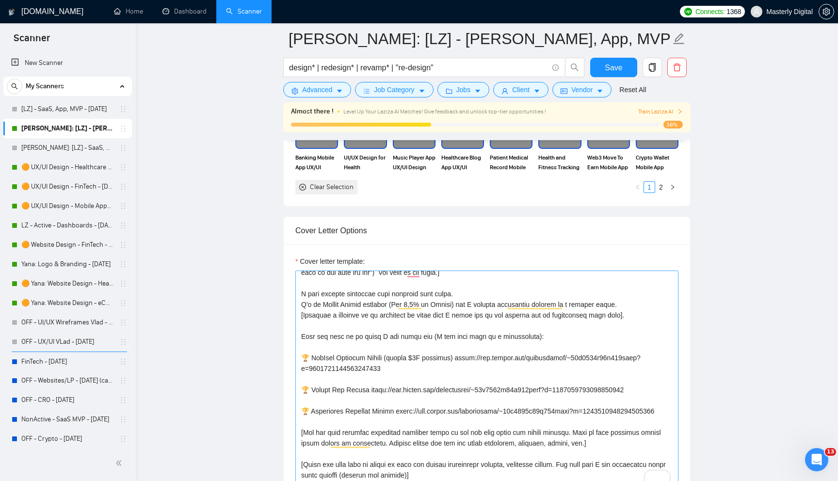
scroll to position [0, 0]
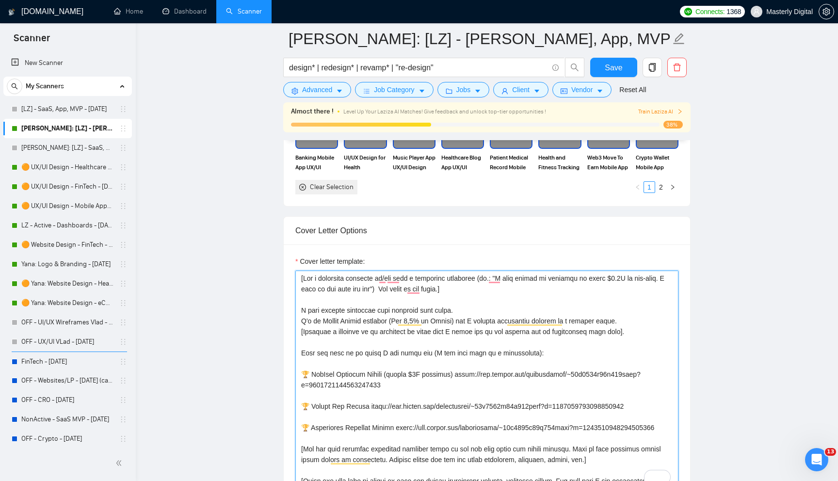
click at [332, 310] on textarea "Cover letter template:" at bounding box center [486, 380] width 383 height 218
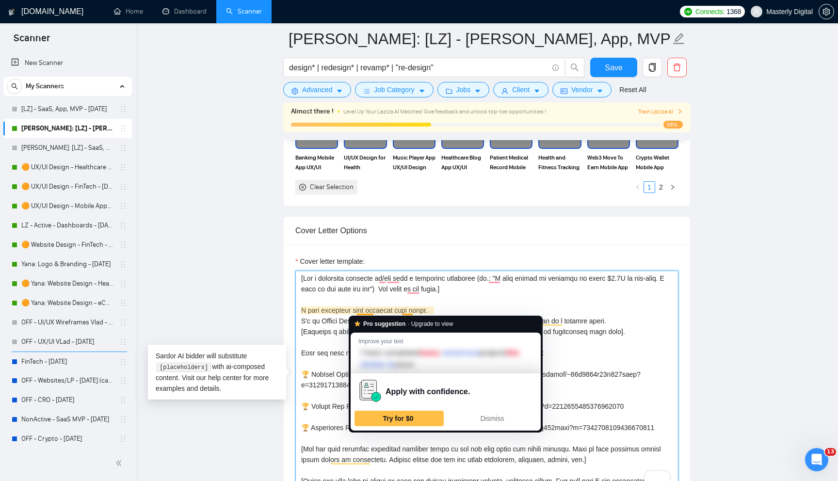
click at [409, 309] on textarea "Cover letter template:" at bounding box center [486, 380] width 383 height 218
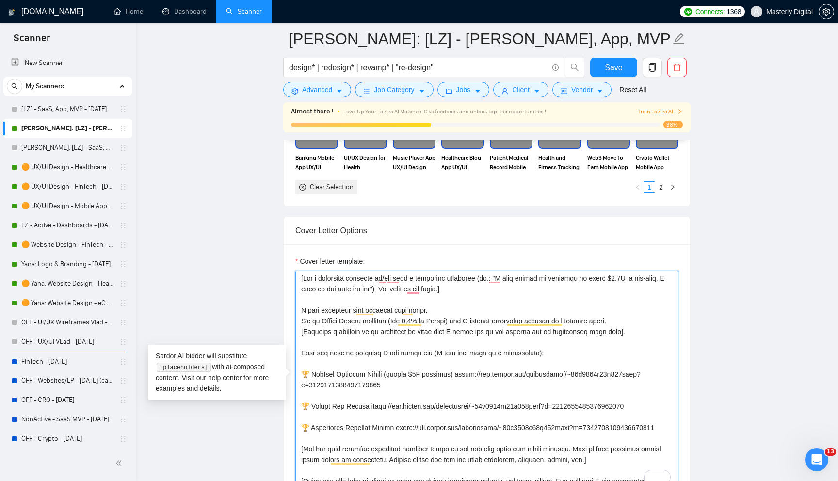
click at [432, 310] on textarea "Cover letter template:" at bounding box center [486, 380] width 383 height 218
click at [359, 312] on textarea "Cover letter template:" at bounding box center [486, 380] width 383 height 218
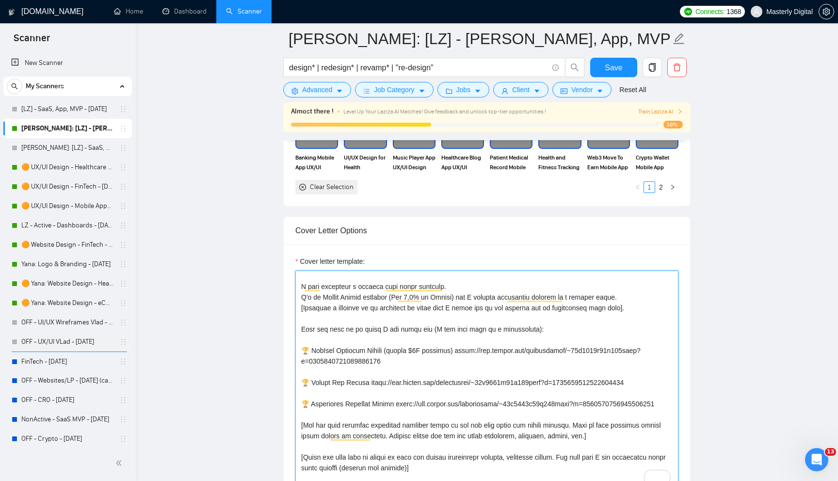
scroll to position [1, 0]
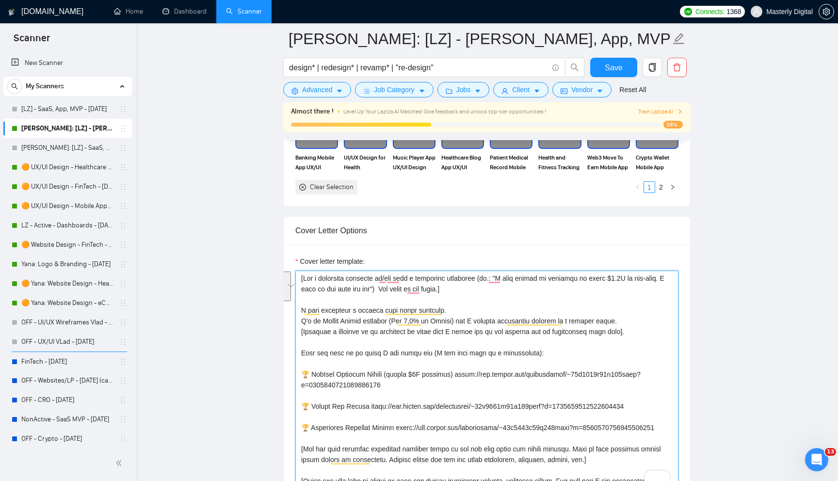
drag, startPoint x: 628, startPoint y: 332, endPoint x: 283, endPoint y: 311, distance: 345.5
click at [283, 311] on div "Cover Letter Options Cover letter template:" at bounding box center [486, 364] width 407 height 296
click at [489, 314] on textarea "Cover letter template:" at bounding box center [486, 380] width 383 height 218
type textarea "[Ask a clickbait question or/and make a clickbait statement (ex.: "I just helpe…"
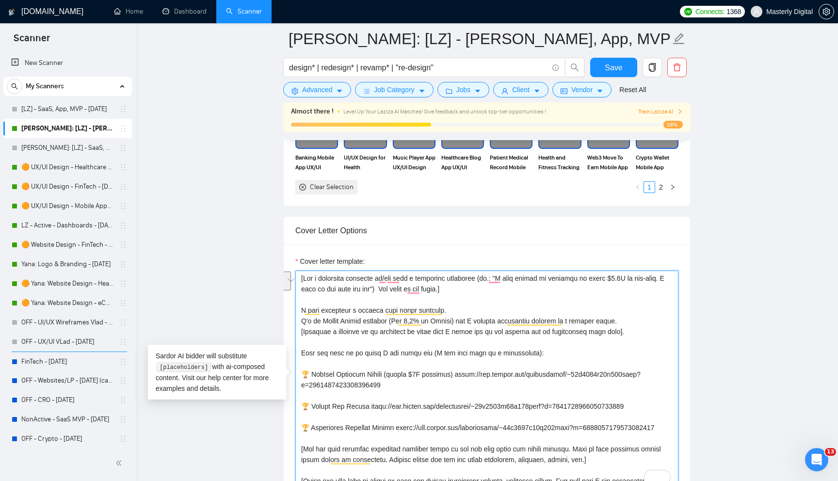
drag, startPoint x: 299, startPoint y: 307, endPoint x: 645, endPoint y: 323, distance: 346.1
click at [645, 323] on textarea "Cover letter template:" at bounding box center [486, 380] width 383 height 218
paste textarea "recently completed a project very similar to yours, so I already understand the…"
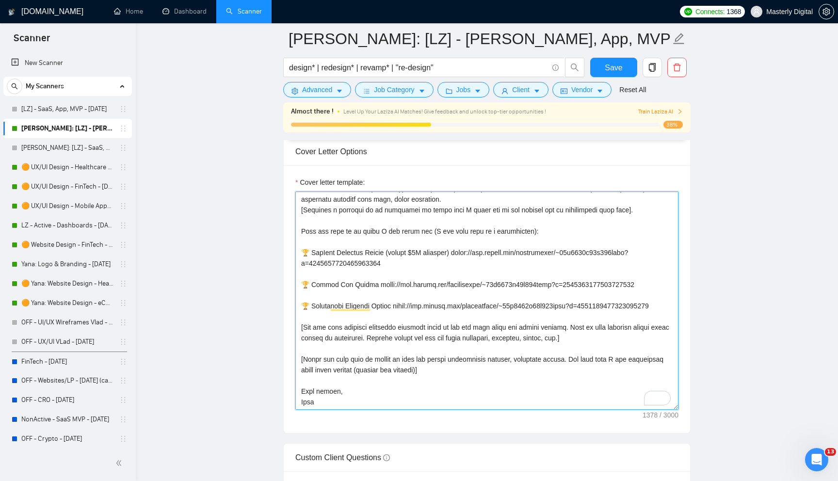
scroll to position [1136, 0]
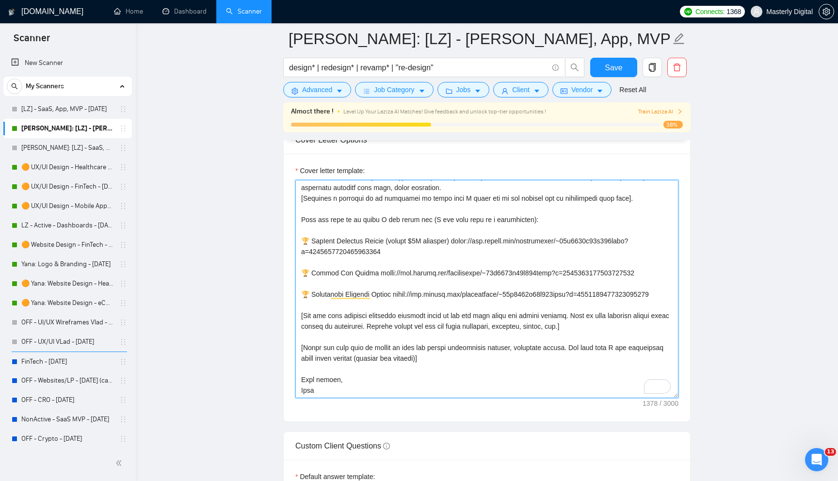
click at [528, 286] on textarea "Cover letter template:" at bounding box center [486, 289] width 383 height 218
click at [379, 306] on textarea "Cover letter template:" at bounding box center [486, 289] width 383 height 218
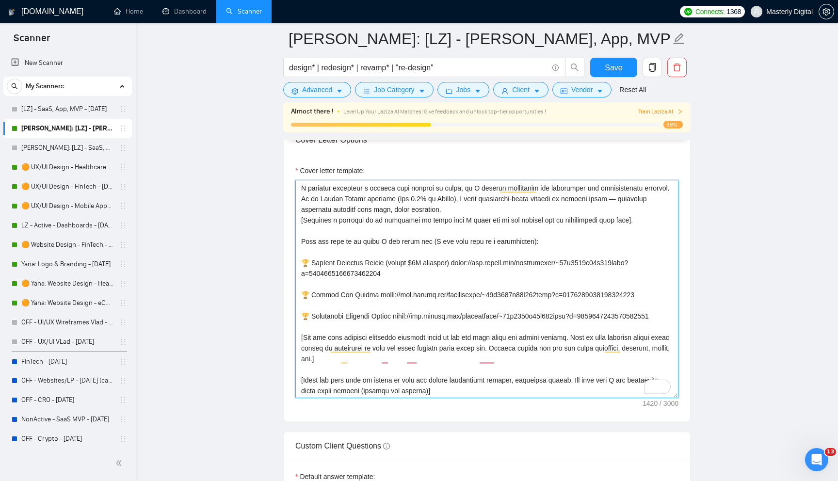
scroll to position [0, 0]
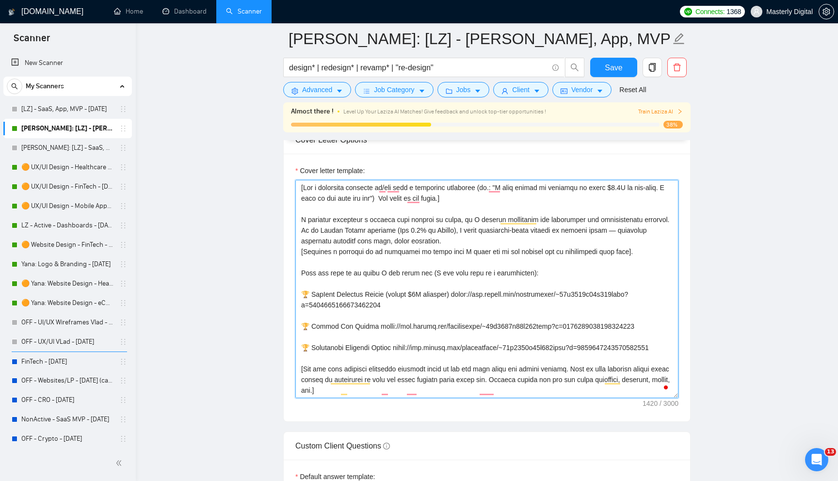
click at [299, 188] on div "Cover Letter Options Cover letter template:" at bounding box center [486, 274] width 407 height 296
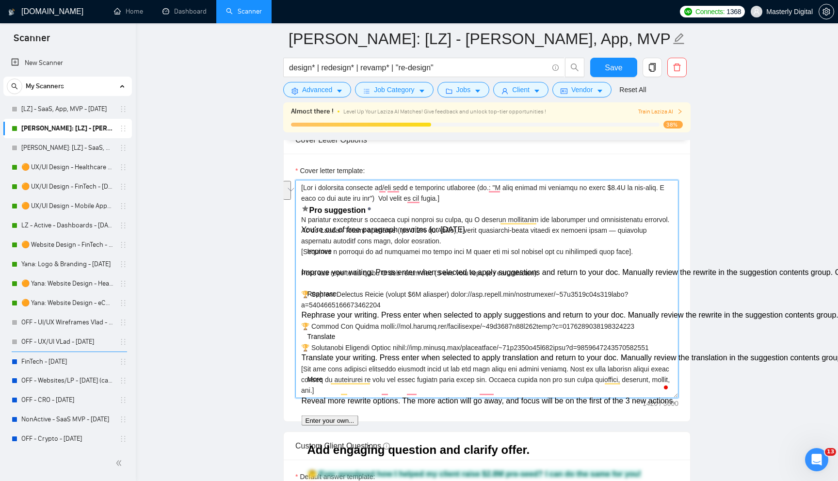
click at [621, 200] on textarea "Cover letter template:" at bounding box center [486, 289] width 383 height 218
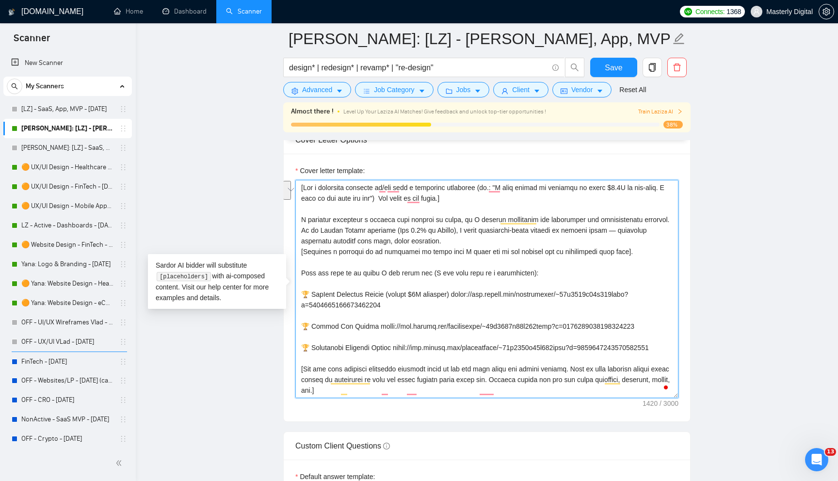
drag, startPoint x: 476, startPoint y: 199, endPoint x: 306, endPoint y: 191, distance: 170.4
click at [306, 191] on textarea "Cover letter template:" at bounding box center [486, 289] width 383 height 218
paste textarea "Write a single first-line hook for an Upwork cover letter. Rules (IF→THEN): IF …"
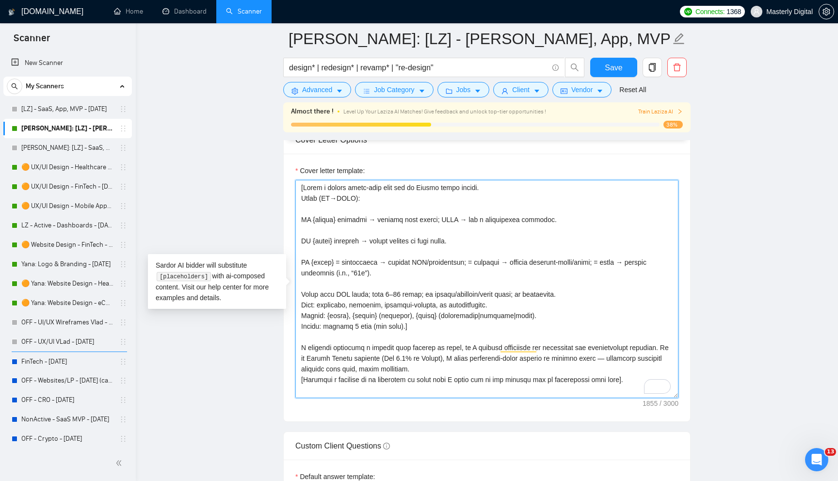
click at [306, 231] on textarea "Cover letter template:" at bounding box center [486, 289] width 383 height 218
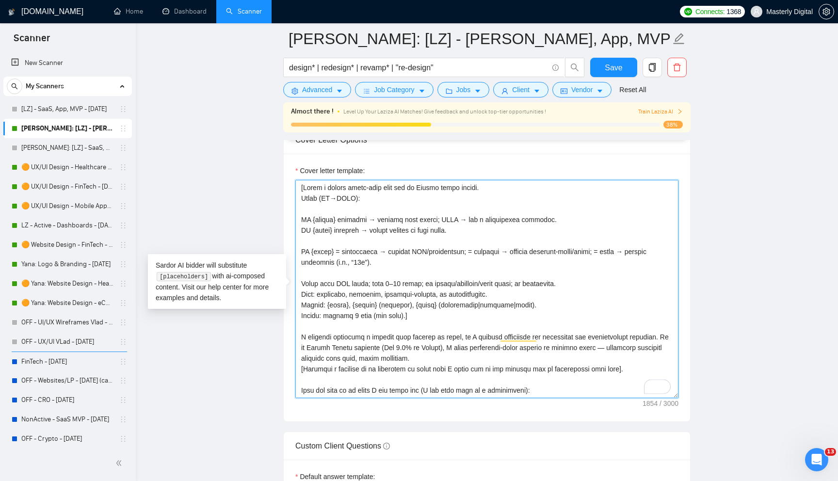
click at [307, 239] on textarea "Cover letter template:" at bounding box center [486, 289] width 383 height 218
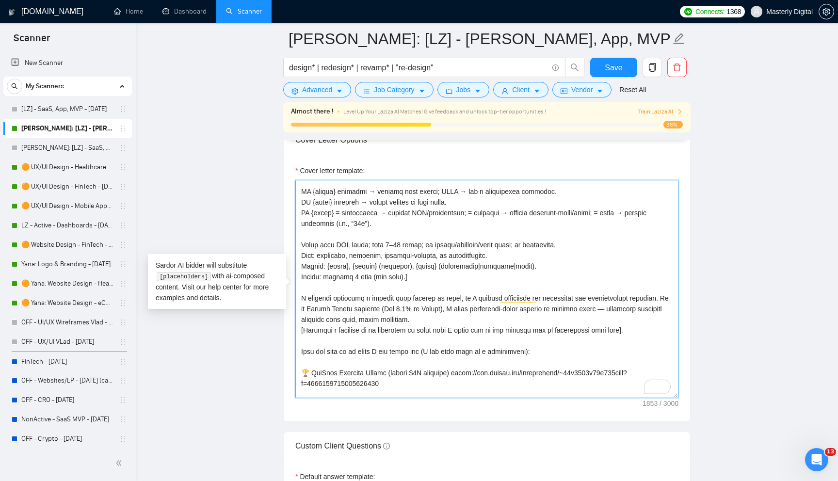
scroll to position [3, 0]
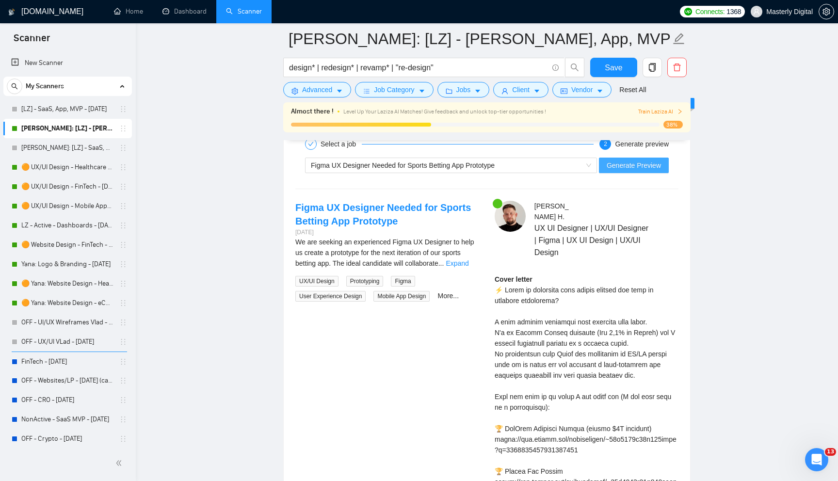
click at [620, 167] on span "Generate Preview" at bounding box center [634, 165] width 54 height 11
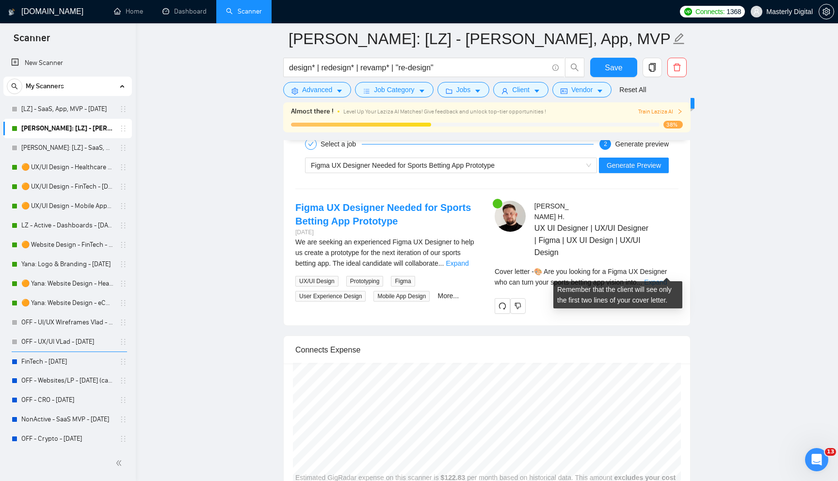
click at [658, 278] on link "Expand" at bounding box center [655, 282] width 23 height 8
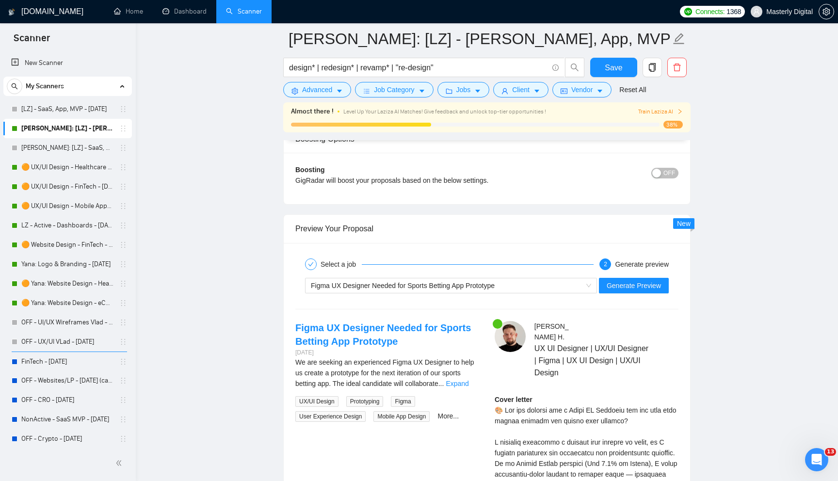
scroll to position [1799, 0]
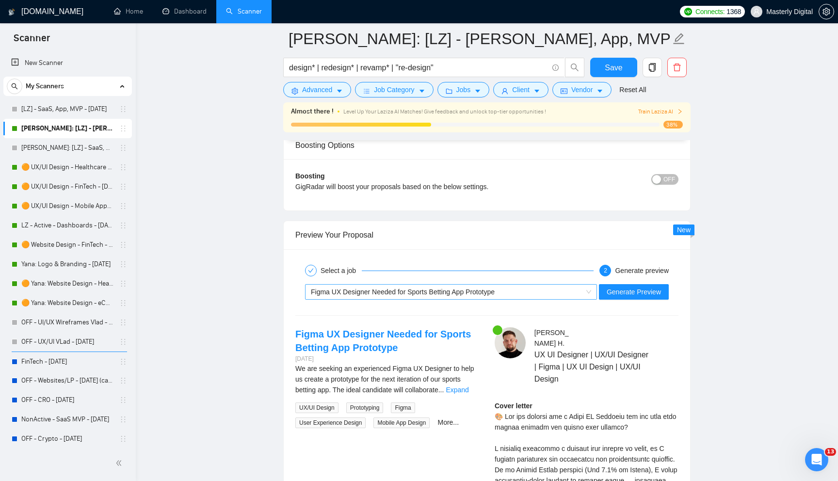
click at [532, 289] on div "Figma UX Designer Needed for Sports Betting App Prototype" at bounding box center [447, 292] width 272 height 15
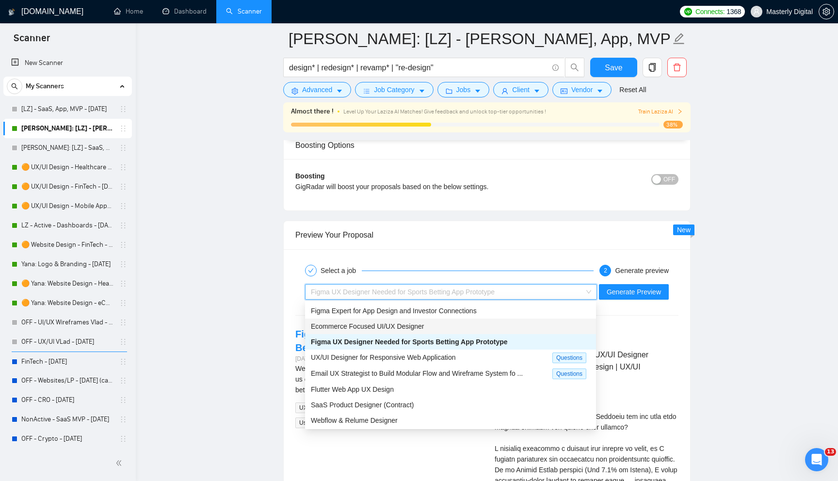
click at [422, 312] on span "Figma Expert for App Design and Investor Connections" at bounding box center [394, 311] width 166 height 8
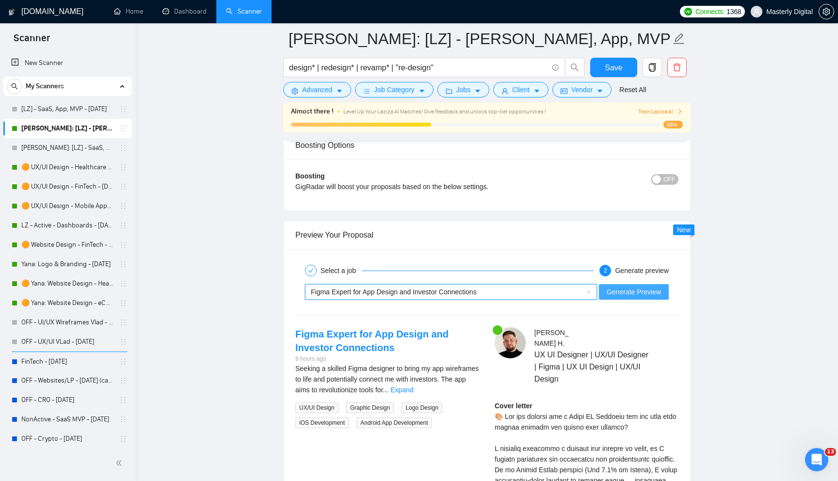
click at [622, 296] on span "Generate Preview" at bounding box center [634, 292] width 54 height 11
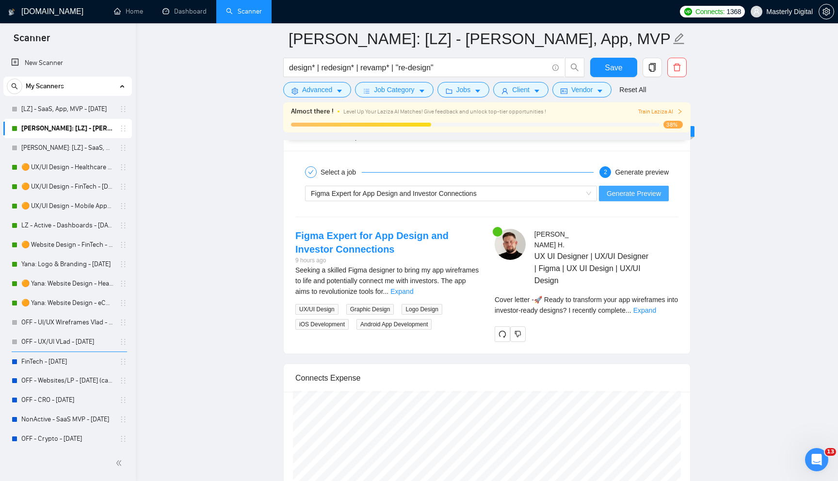
scroll to position [1908, 0]
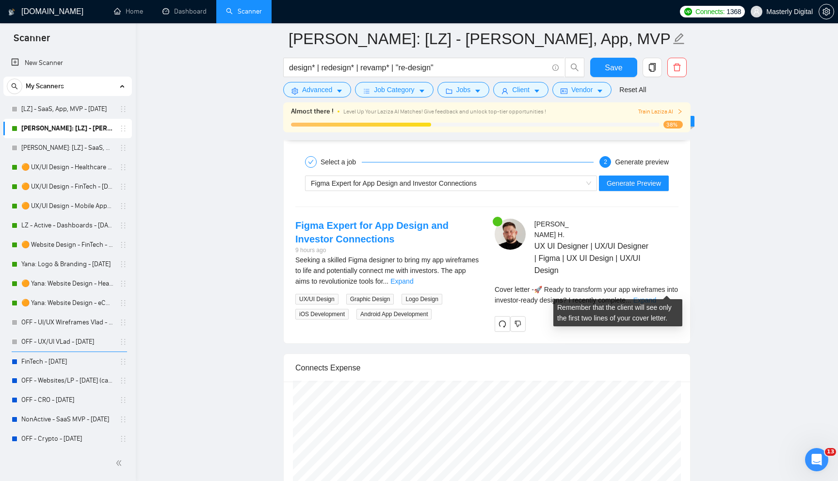
click at [656, 296] on link "Expand" at bounding box center [644, 300] width 23 height 8
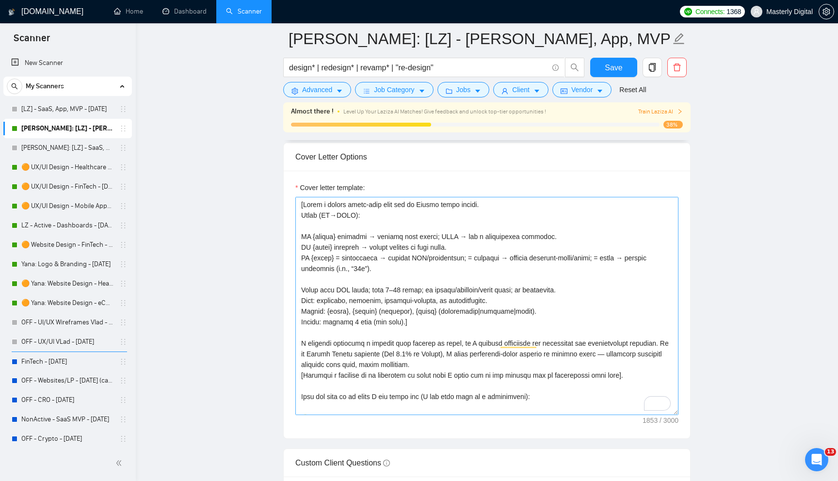
scroll to position [1118, 0]
drag, startPoint x: 371, startPoint y: 292, endPoint x: 424, endPoint y: 289, distance: 53.4
click at [424, 289] on textarea "Cover letter template:" at bounding box center [486, 307] width 383 height 218
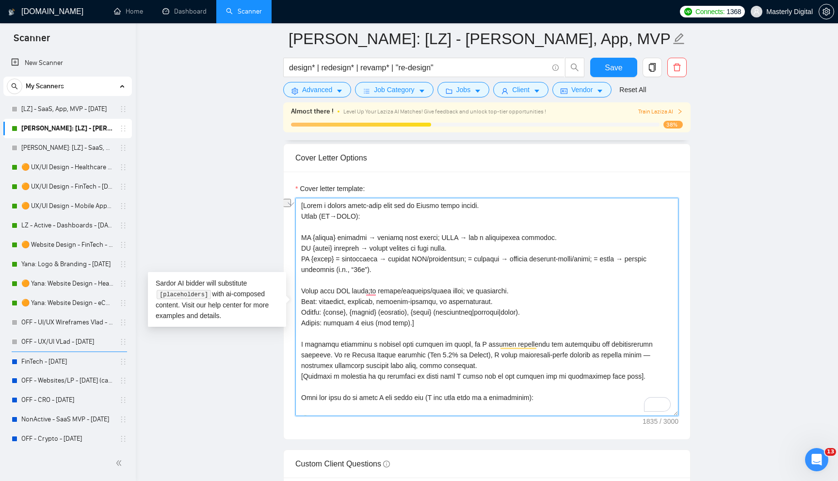
drag, startPoint x: 369, startPoint y: 290, endPoint x: 524, endPoint y: 290, distance: 154.7
click at [524, 290] on textarea "Cover letter template:" at bounding box center [486, 307] width 383 height 218
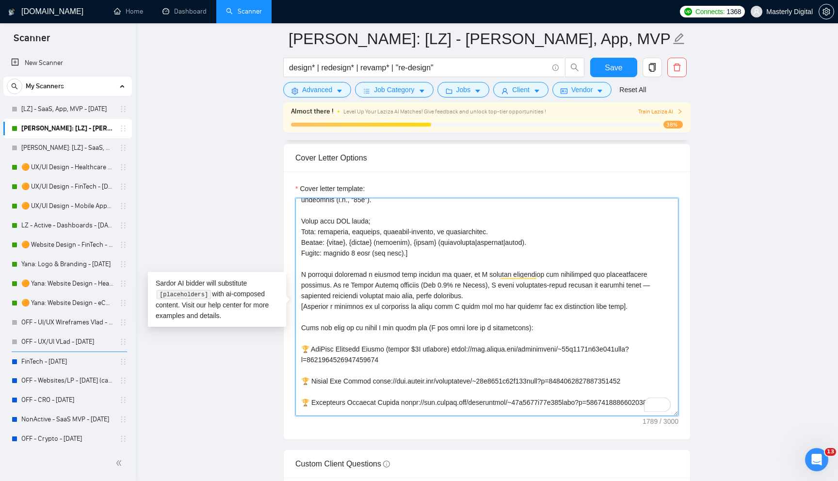
scroll to position [87, 0]
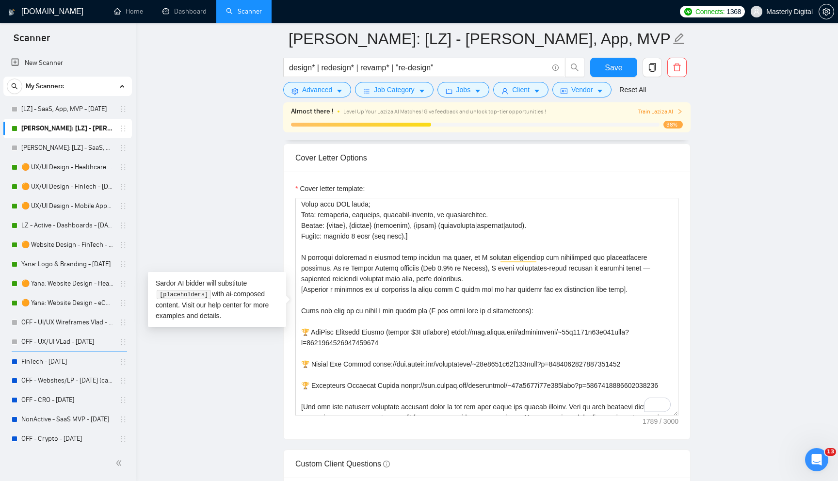
click at [705, 320] on main "[PERSON_NAME]: [LZ] - [PERSON_NAME], App, MVP - [DATE] design* | redesign* | re…" at bounding box center [486, 489] width 671 height 3136
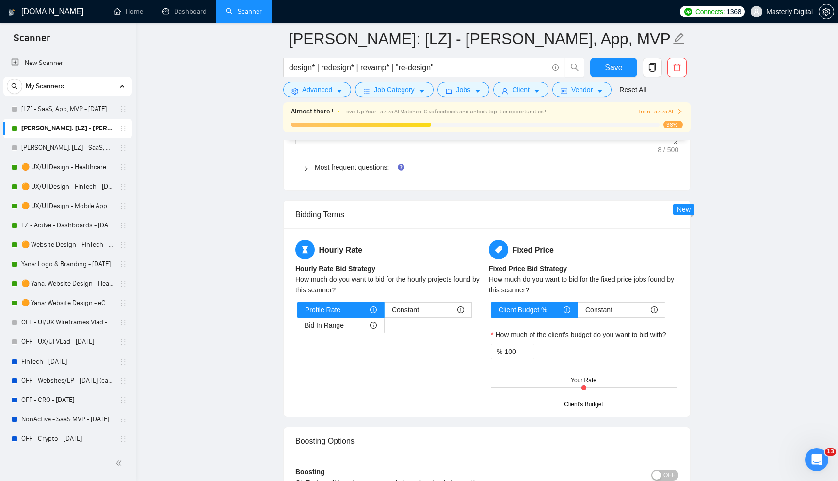
scroll to position [1689, 0]
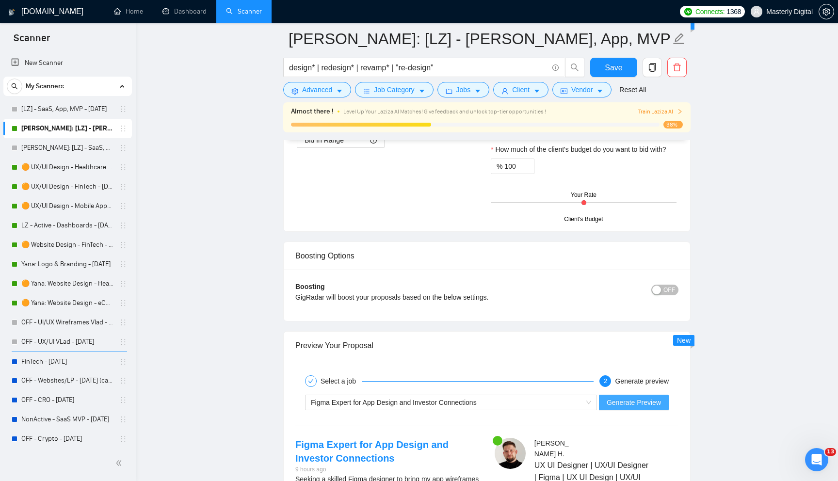
click at [627, 400] on span "Generate Preview" at bounding box center [634, 402] width 54 height 11
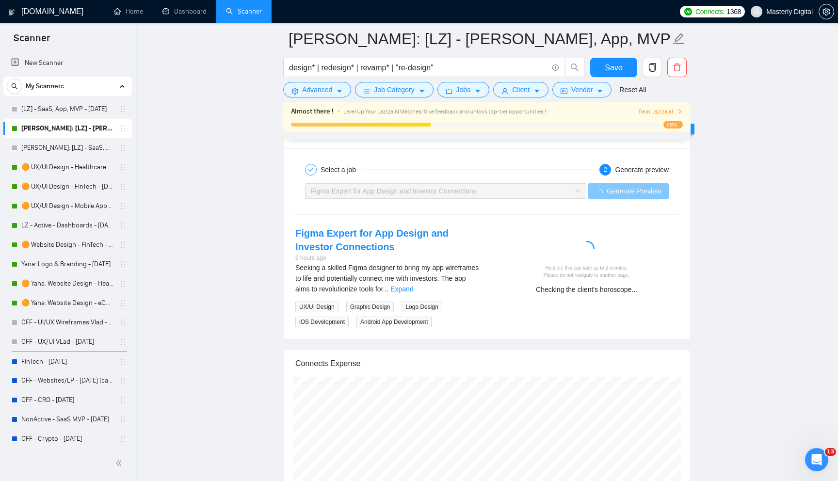
scroll to position [1897, 0]
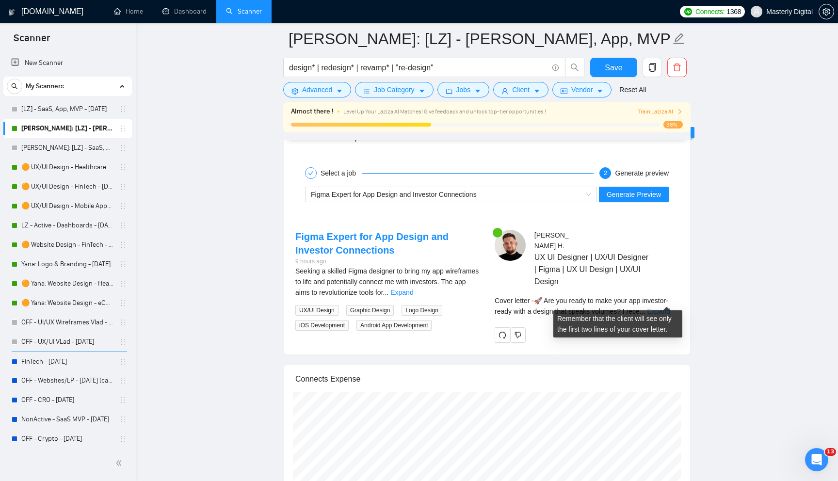
click at [658, 307] on link "Expand" at bounding box center [658, 311] width 23 height 8
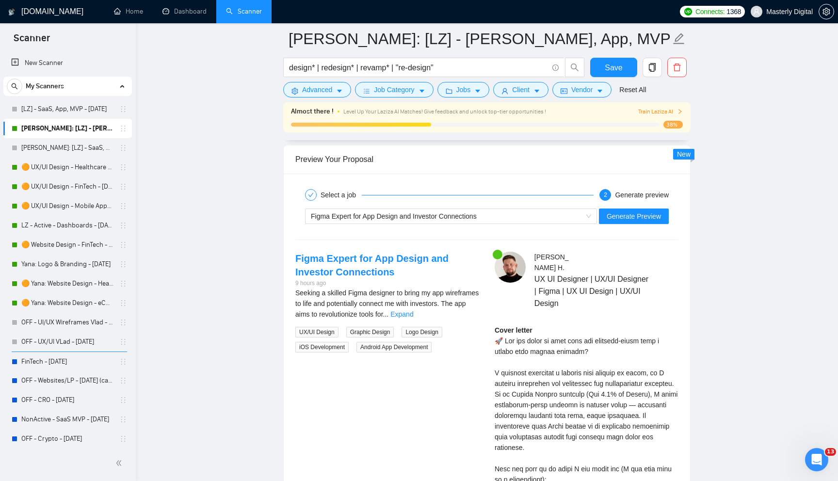
scroll to position [1881, 0]
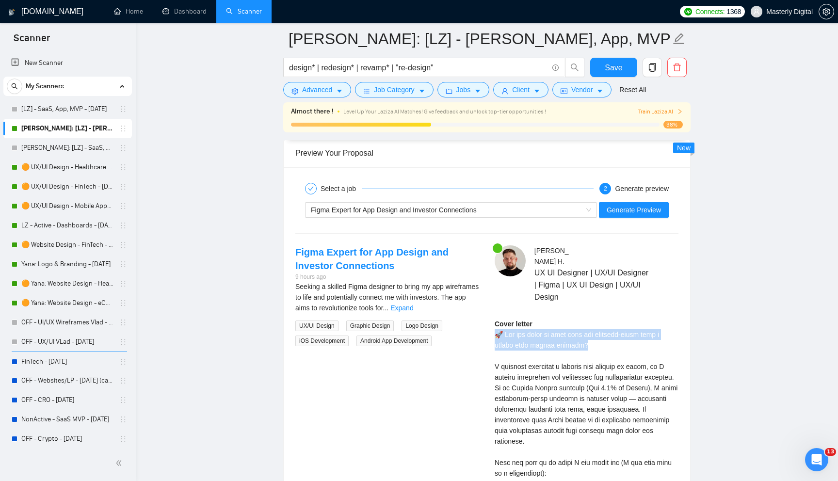
drag, startPoint x: 591, startPoint y: 332, endPoint x: 497, endPoint y: 326, distance: 94.3
copy div "🚀 Are you ready to make your app investor-ready with a design that speaks volum…"
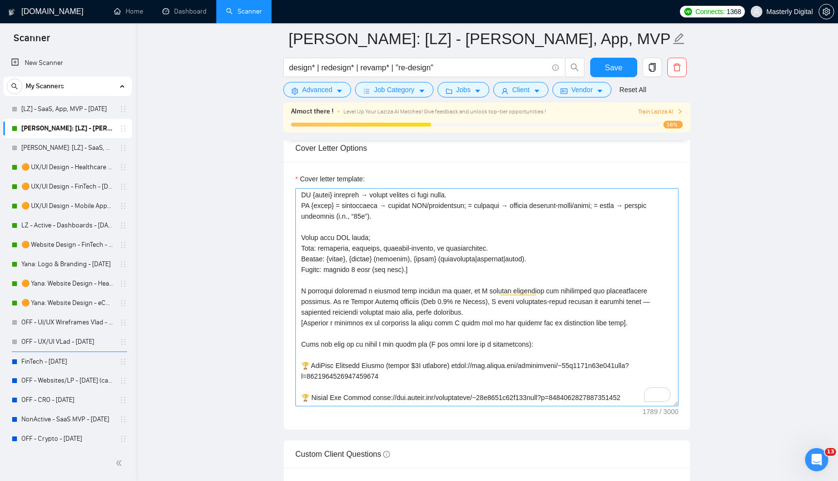
scroll to position [0, 0]
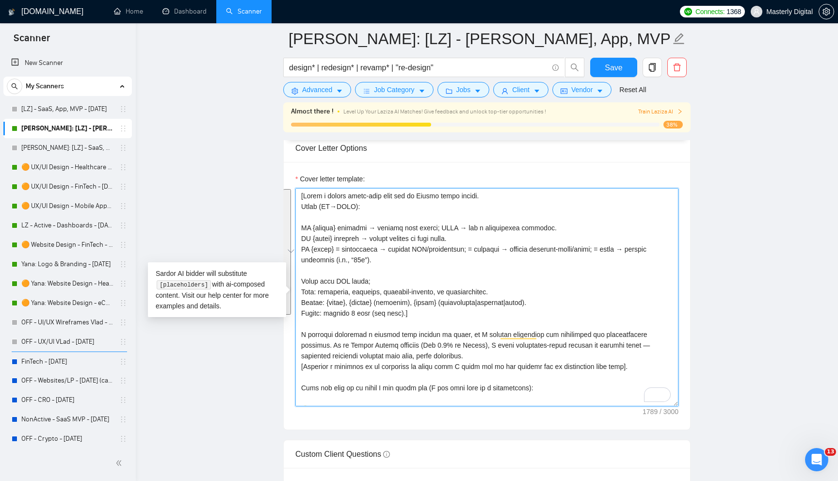
drag, startPoint x: 305, startPoint y: 195, endPoint x: 403, endPoint y: 313, distance: 153.2
click at [403, 313] on textarea "Cover letter template:" at bounding box center [486, 297] width 383 height 218
paste textarea "one first-line hook for an Upwork cover letter. Rules (IF→THEN): IF {result} gi…"
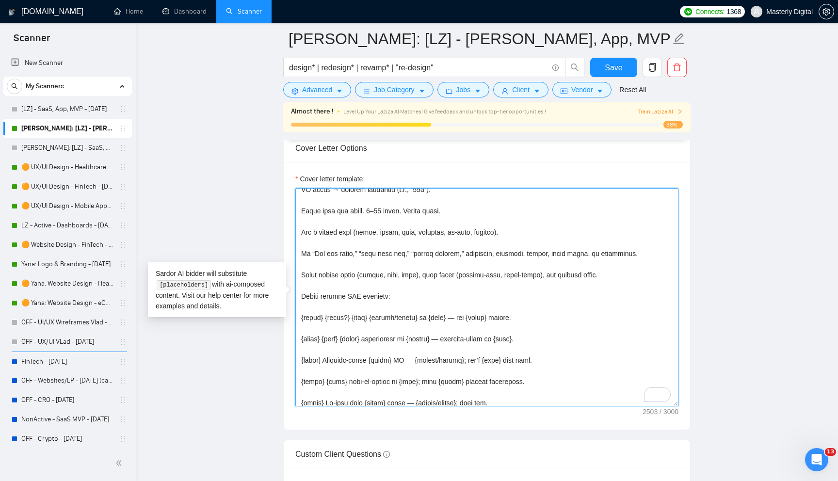
scroll to position [66, 0]
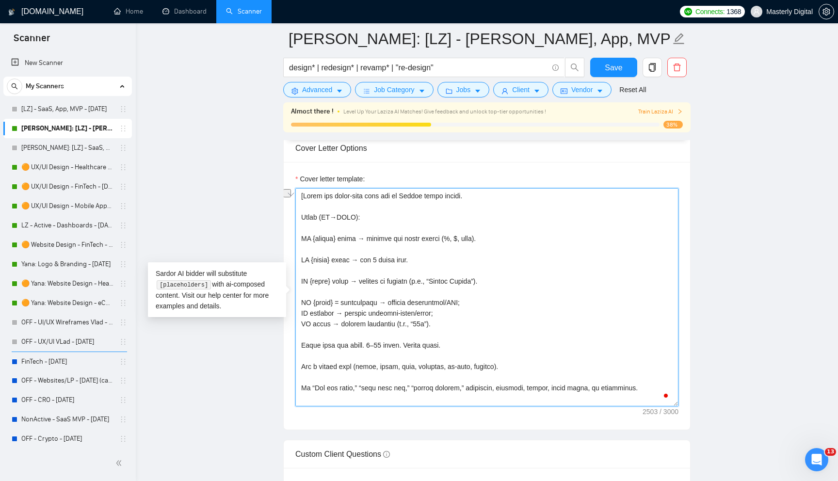
drag, startPoint x: 325, startPoint y: 196, endPoint x: 356, endPoint y: 196, distance: 31.5
click at [356, 196] on textarea "Cover letter template:" at bounding box center [486, 297] width 383 height 218
drag, startPoint x: 362, startPoint y: 195, endPoint x: 323, endPoint y: 200, distance: 39.1
click at [323, 200] on textarea "Cover letter template:" at bounding box center [486, 297] width 383 height 218
click at [322, 194] on textarea "Cover letter template:" at bounding box center [486, 297] width 383 height 218
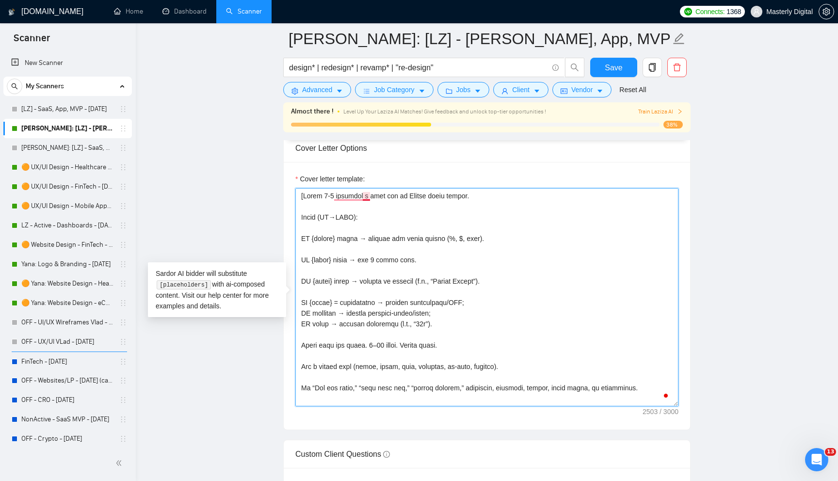
click at [370, 195] on textarea "Cover letter template:" at bounding box center [486, 297] width 383 height 218
drag, startPoint x: 384, startPoint y: 196, endPoint x: 441, endPoint y: 195, distance: 56.7
click at [441, 195] on textarea "Cover letter template:" at bounding box center [486, 297] width 383 height 218
drag, startPoint x: 464, startPoint y: 193, endPoint x: 383, endPoint y: 201, distance: 81.3
click at [383, 201] on textarea "Cover letter template:" at bounding box center [486, 297] width 383 height 218
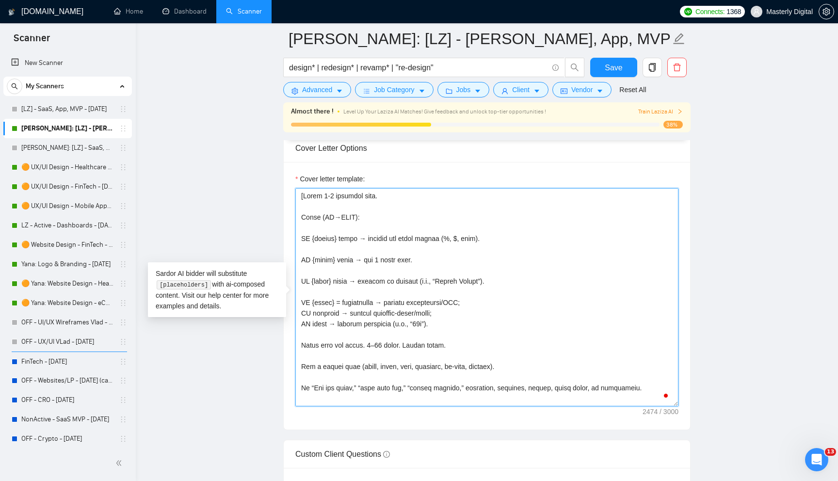
click at [310, 231] on textarea "Cover letter template:" at bounding box center [486, 297] width 383 height 218
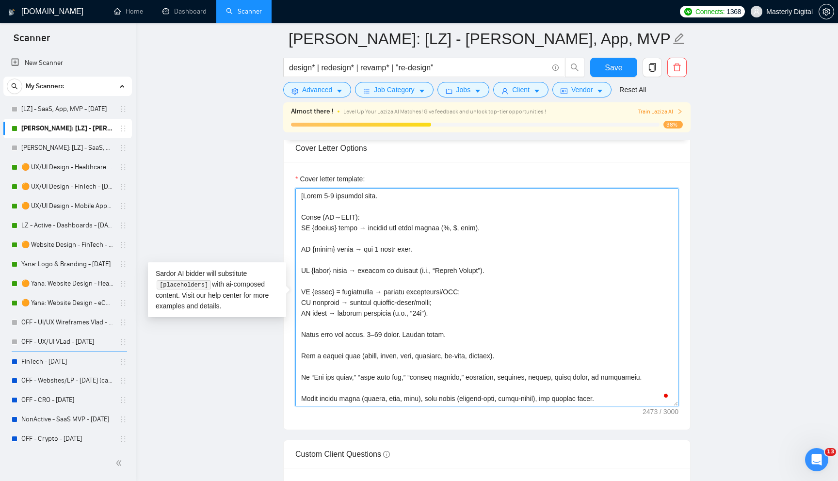
click at [309, 241] on textarea "Cover letter template:" at bounding box center [486, 297] width 383 height 218
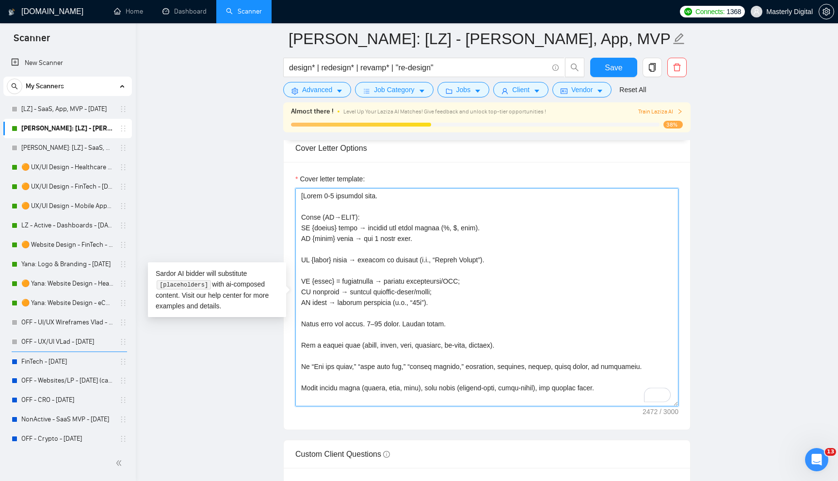
click at [306, 249] on textarea "Cover letter template:" at bounding box center [486, 297] width 383 height 218
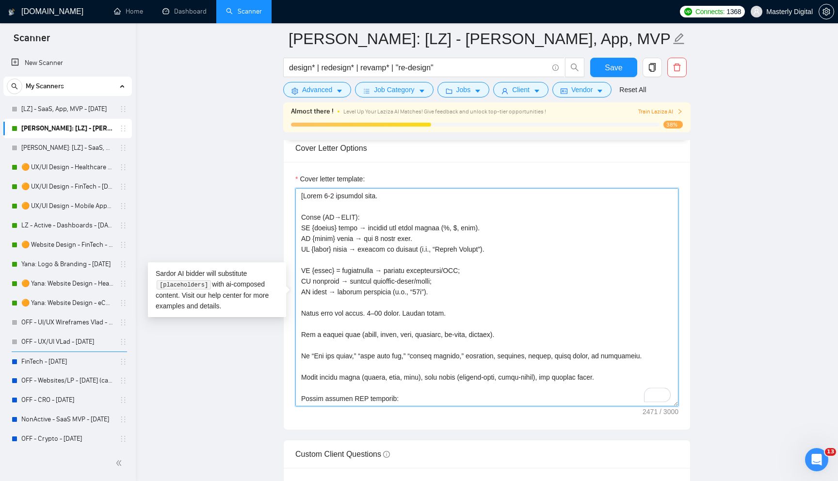
click at [308, 261] on textarea "Cover letter template:" at bounding box center [486, 297] width 383 height 218
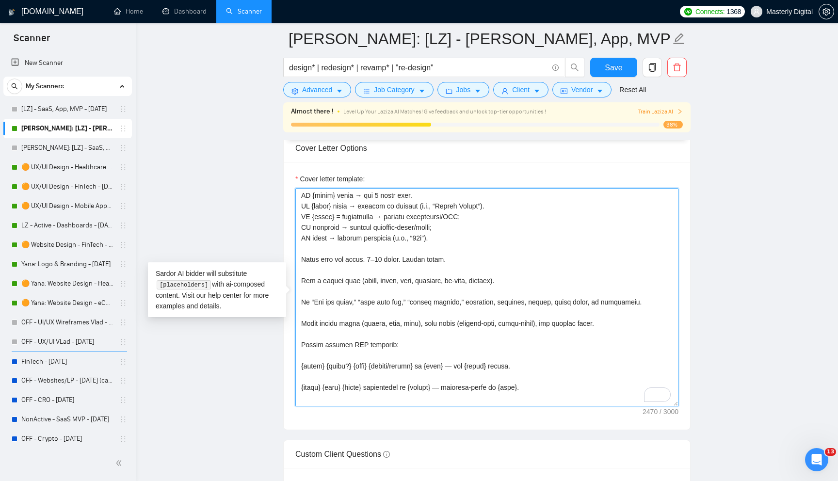
drag, startPoint x: 367, startPoint y: 260, endPoint x: 406, endPoint y: 259, distance: 39.3
click at [406, 259] on textarea "Cover letter template:" at bounding box center [486, 297] width 383 height 218
click at [331, 271] on textarea "Cover letter template:" at bounding box center [486, 297] width 383 height 218
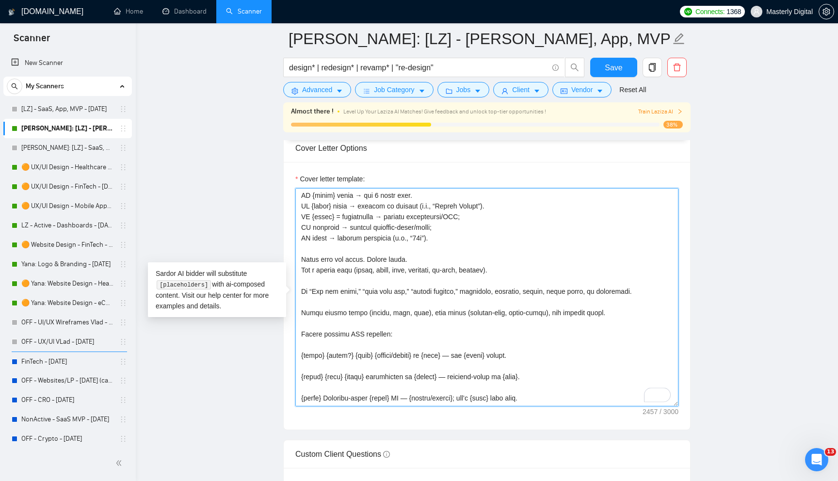
click at [326, 279] on textarea "Cover letter template:" at bounding box center [486, 297] width 383 height 218
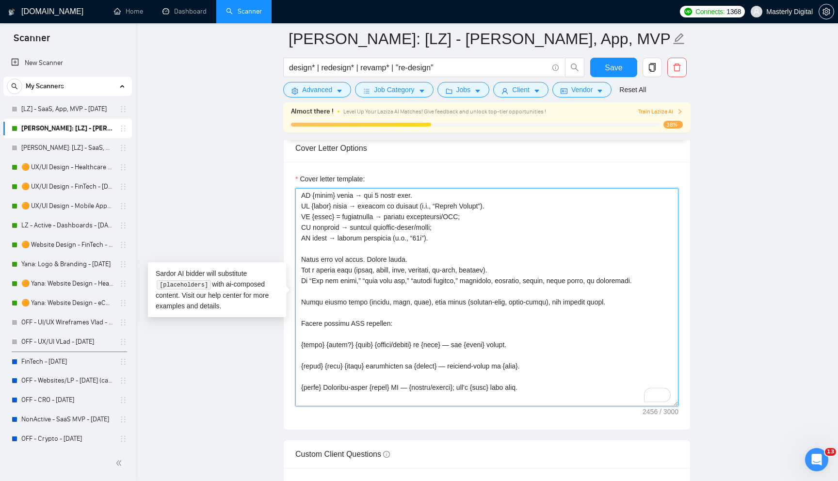
click at [322, 289] on textarea "Cover letter template:" at bounding box center [486, 297] width 383 height 218
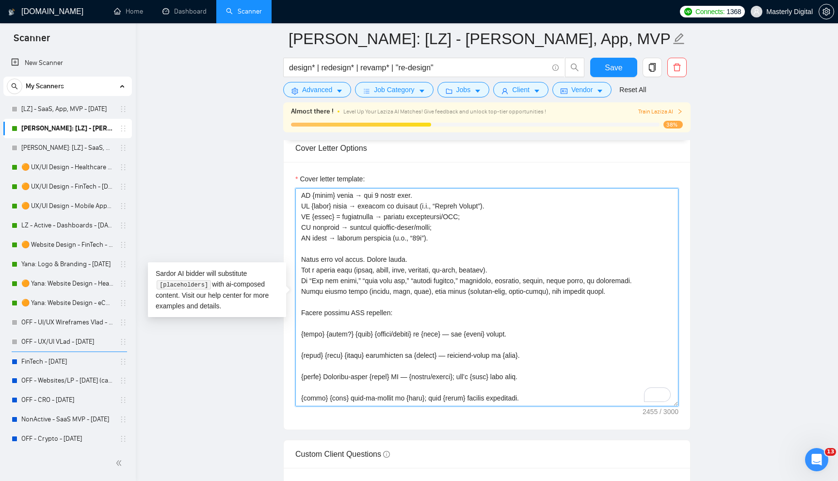
click at [312, 303] on textarea "Cover letter template:" at bounding box center [486, 297] width 383 height 218
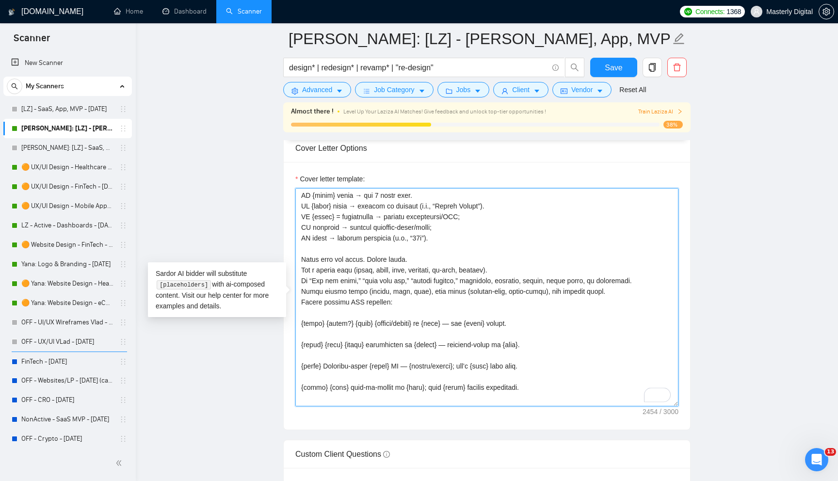
click at [311, 313] on textarea "Cover letter template:" at bounding box center [486, 297] width 383 height 218
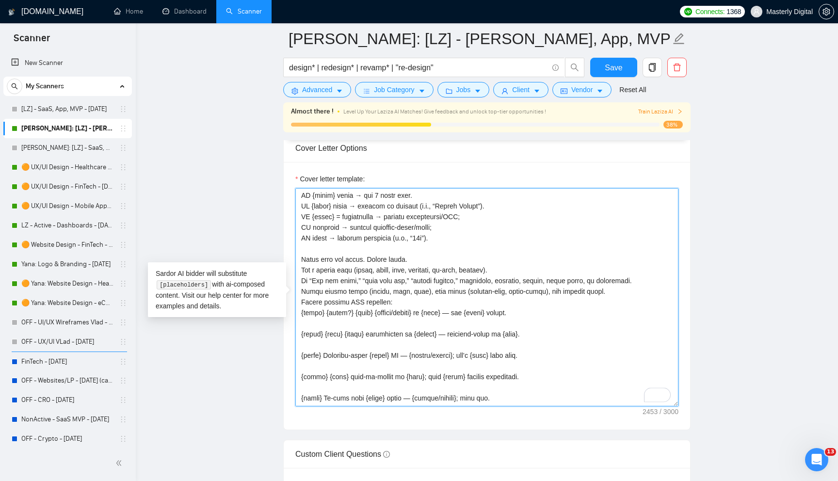
click at [306, 326] on textarea "Cover letter template:" at bounding box center [486, 297] width 383 height 218
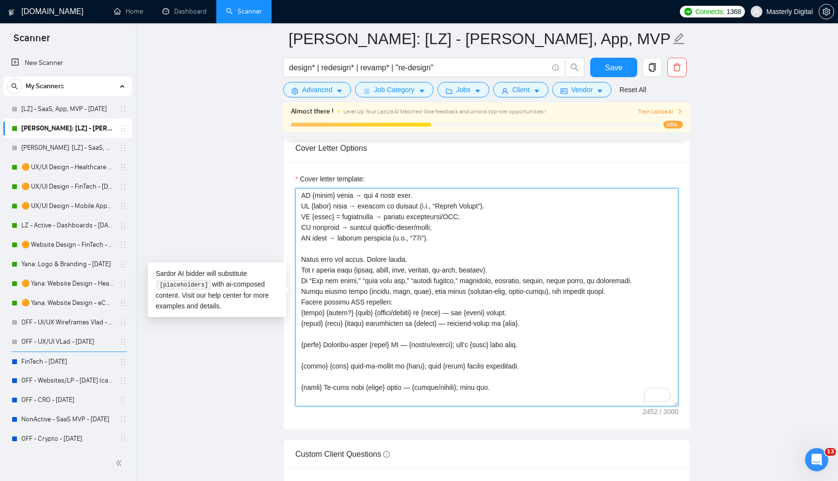
click at [321, 337] on textarea "Cover letter template:" at bounding box center [486, 297] width 383 height 218
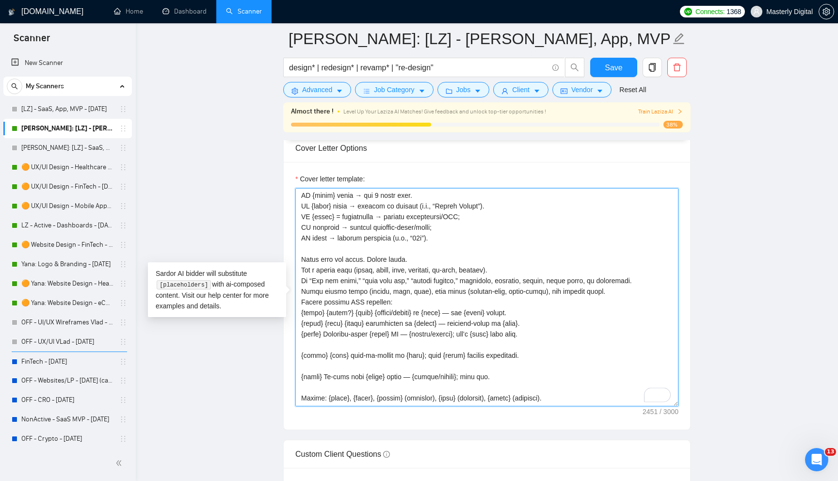
click at [320, 344] on textarea "Cover letter template:" at bounding box center [486, 297] width 383 height 218
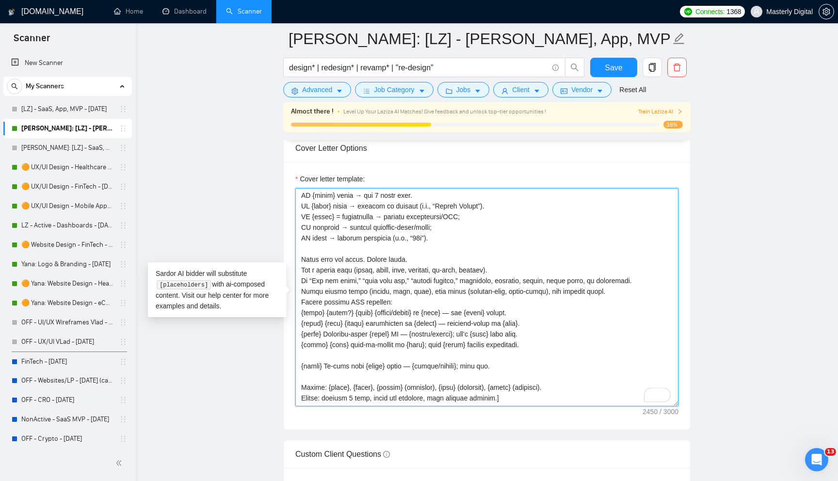
click at [323, 355] on textarea "Cover letter template:" at bounding box center [486, 297] width 383 height 218
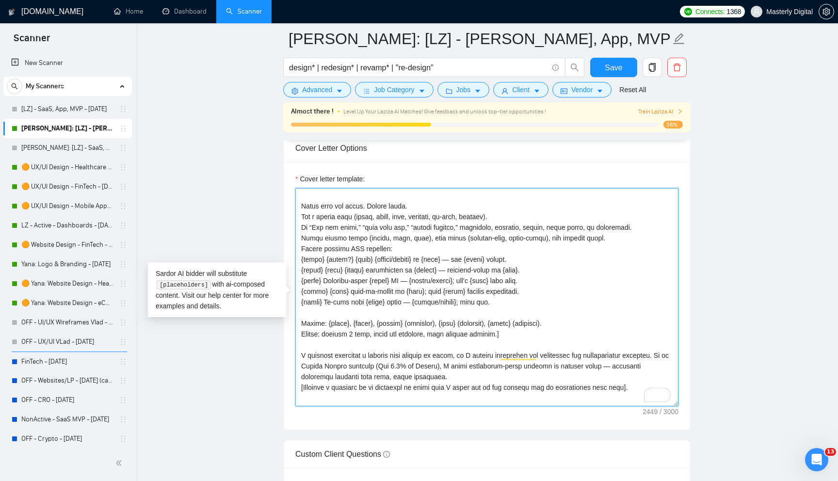
scroll to position [109, 0]
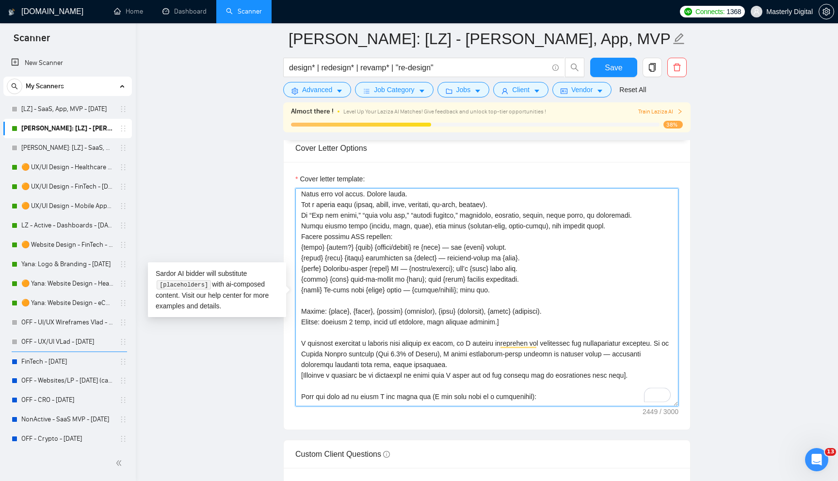
click at [311, 302] on textarea "Cover letter template:" at bounding box center [486, 297] width 383 height 218
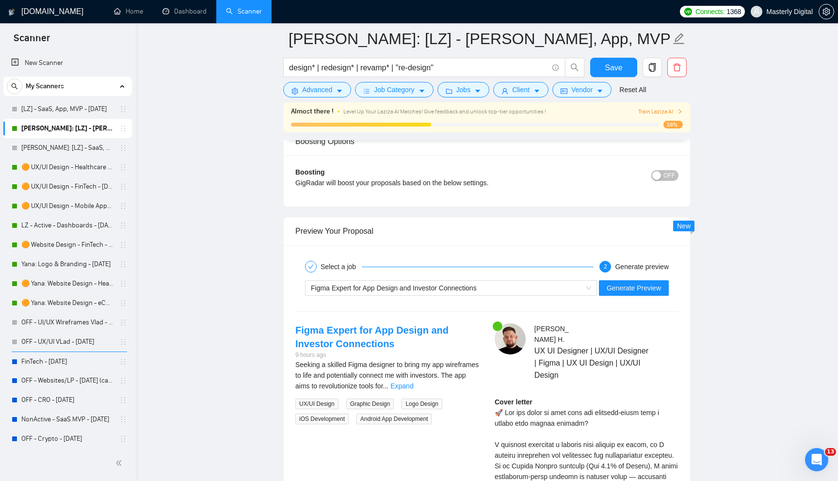
scroll to position [1809, 0]
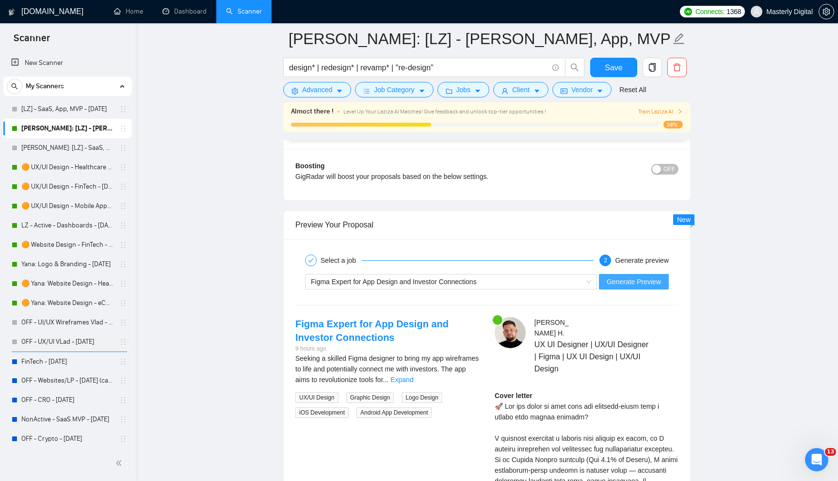
click at [656, 285] on span "Generate Preview" at bounding box center [634, 281] width 54 height 11
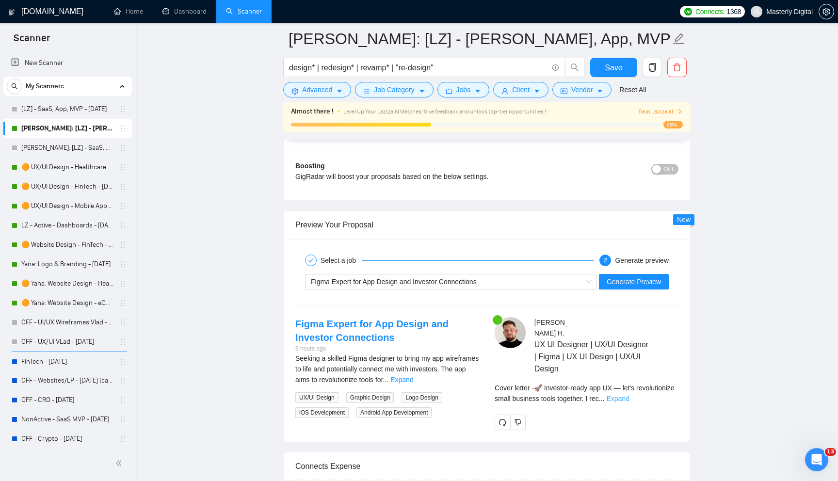
click at [629, 395] on link "Expand" at bounding box center [617, 399] width 23 height 8
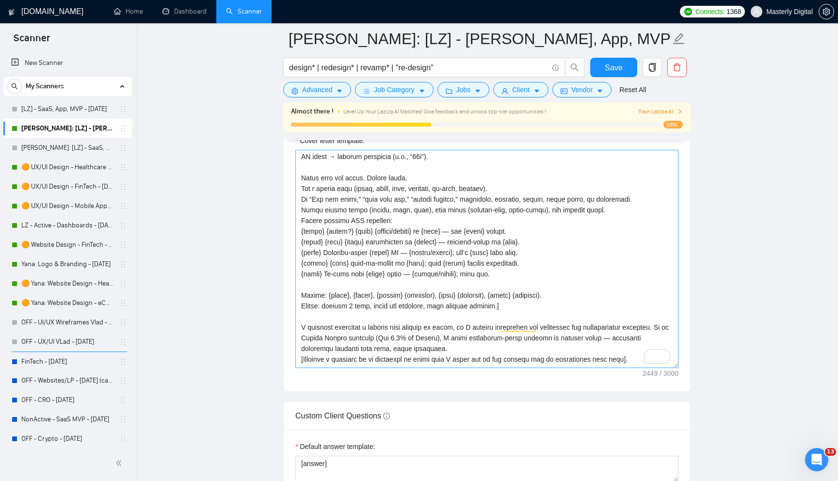
scroll to position [81, 0]
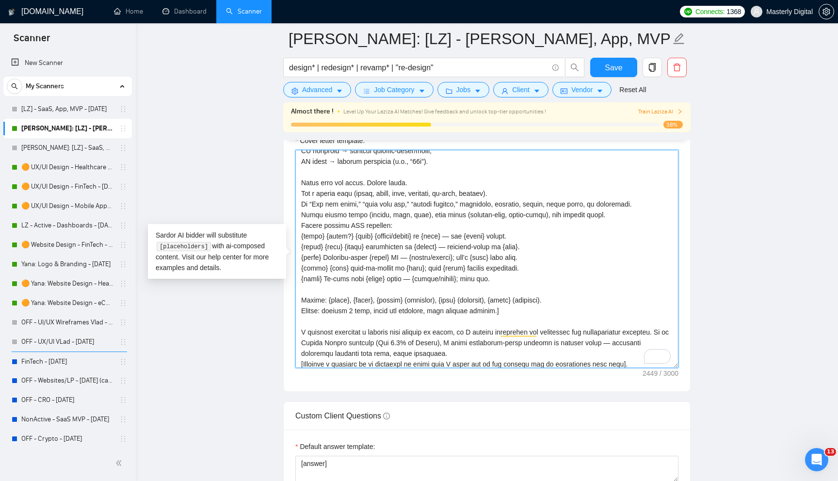
drag, startPoint x: 512, startPoint y: 277, endPoint x: 286, endPoint y: 225, distance: 232.0
click at [584, 258] on textarea "Cover letter template:" at bounding box center [486, 259] width 383 height 218
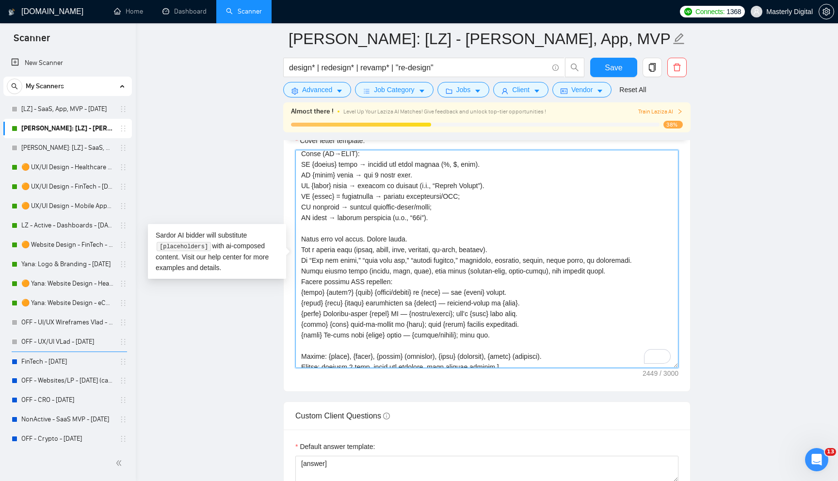
scroll to position [33, 0]
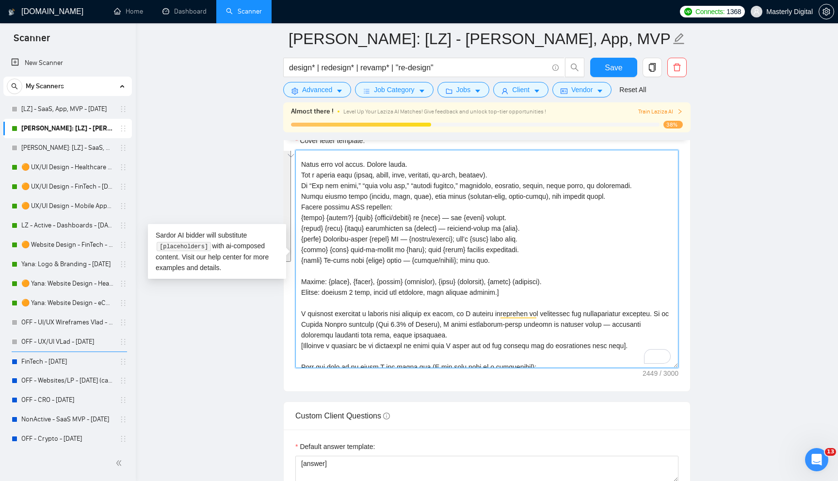
drag, startPoint x: 301, startPoint y: 191, endPoint x: 503, endPoint y: 295, distance: 227.5
click at [503, 295] on textarea "Cover letter template:" at bounding box center [486, 259] width 383 height 218
paste textarea "Rules (IF→THEN): Output exactly 2 sentences, 18–28 words total. Sentence 1: sta…"
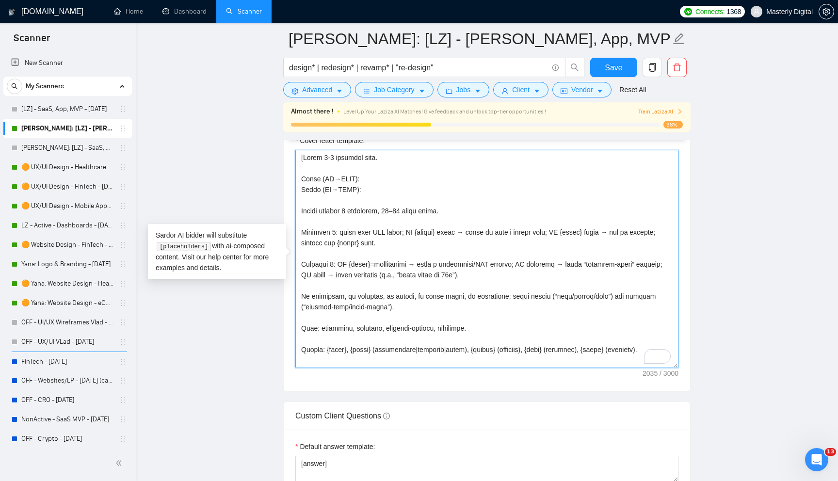
click at [309, 225] on textarea "Cover letter template:" at bounding box center [486, 259] width 383 height 218
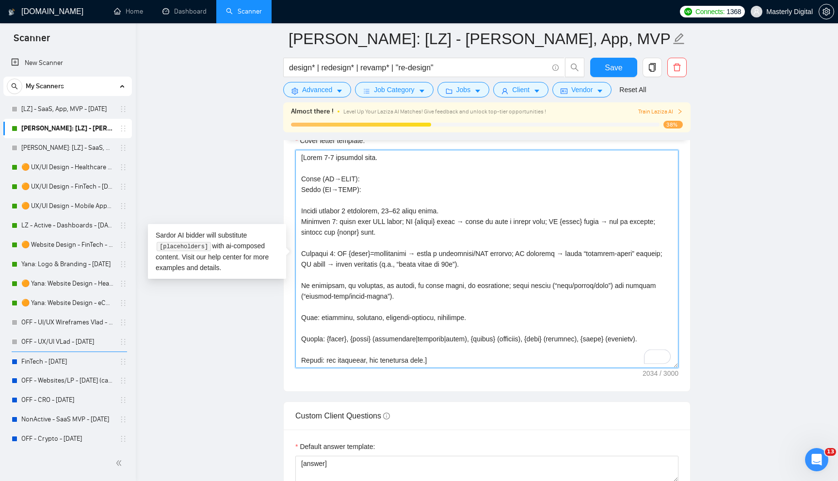
click at [309, 237] on textarea "Cover letter template:" at bounding box center [486, 259] width 383 height 218
click at [307, 245] on textarea "Cover letter template:" at bounding box center [486, 259] width 383 height 218
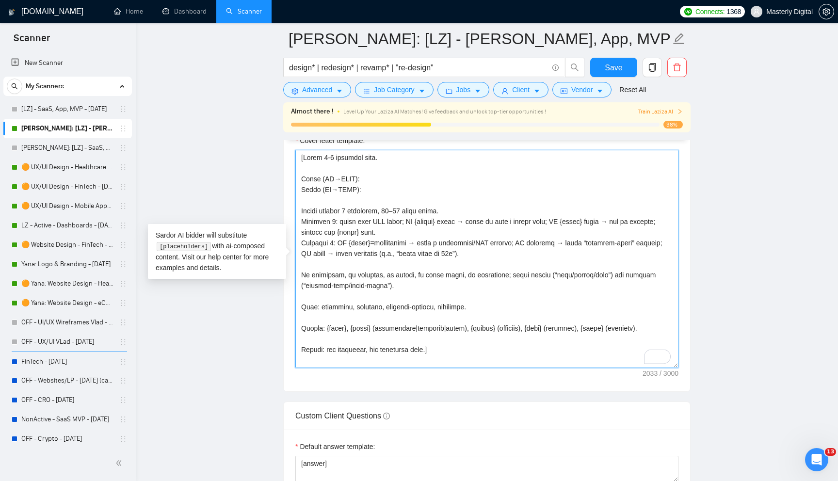
click at [327, 269] on textarea "Cover letter template:" at bounding box center [486, 259] width 383 height 218
click at [325, 264] on textarea "Cover letter template:" at bounding box center [486, 259] width 383 height 218
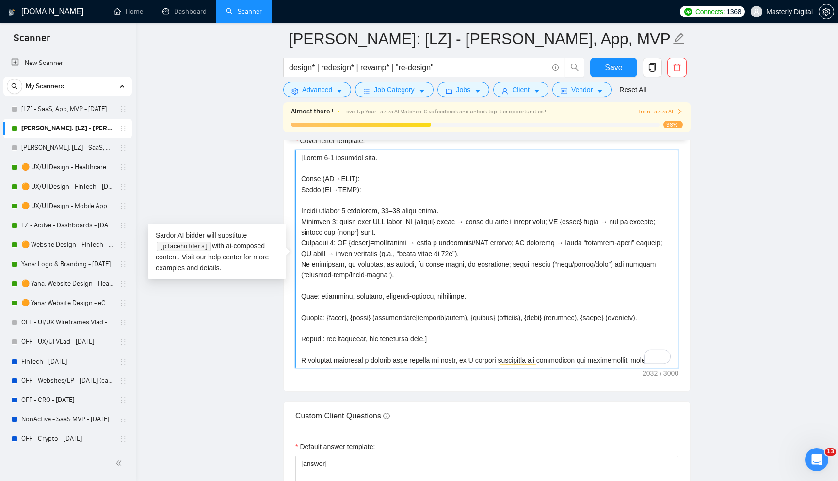
click at [319, 289] on textarea "Cover letter template:" at bounding box center [486, 259] width 383 height 218
click at [312, 313] on textarea "Cover letter template:" at bounding box center [486, 259] width 383 height 218
click at [312, 309] on textarea "Cover letter template:" at bounding box center [486, 259] width 383 height 218
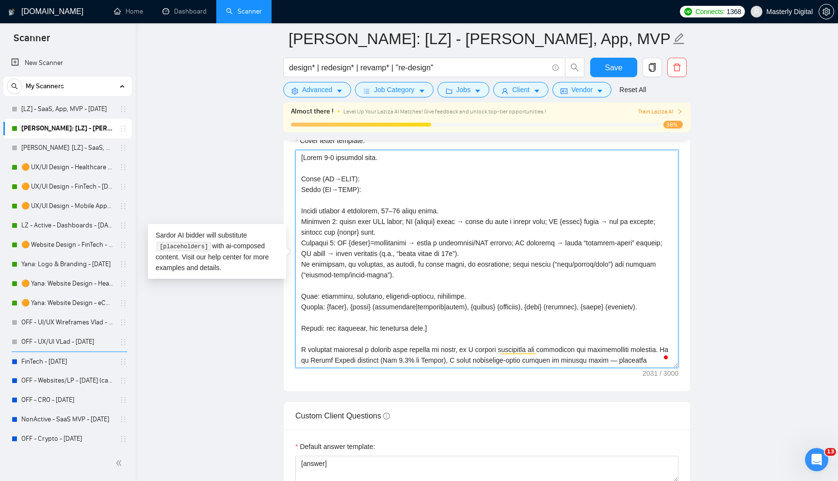
click at [299, 320] on textarea "Cover letter template:" at bounding box center [486, 259] width 383 height 218
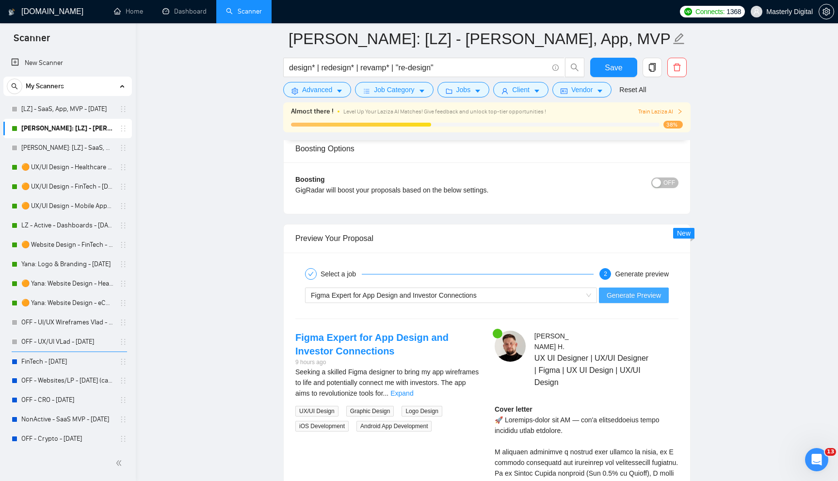
type textarea "[Write 1-2 sentence hook. Rules (IF→THEN): Rules (IF→THEN): Output exactly 2 se…"
click at [641, 295] on span "Generate Preview" at bounding box center [634, 295] width 54 height 11
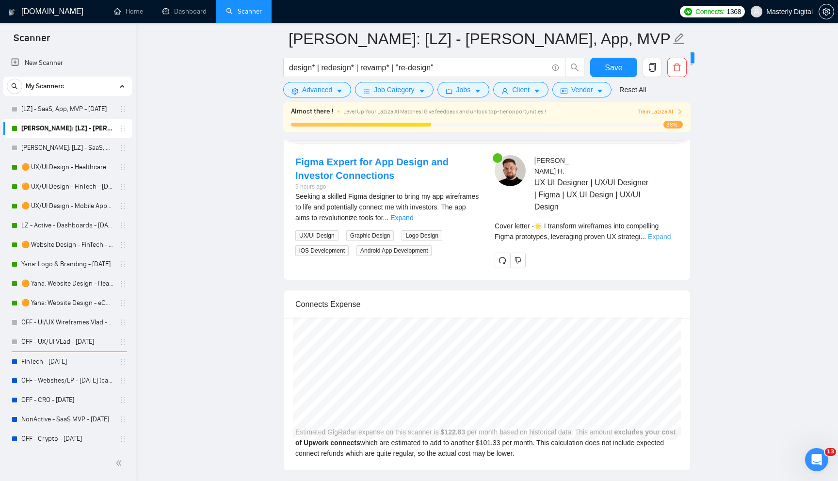
click at [666, 233] on link "Expand" at bounding box center [659, 237] width 23 height 8
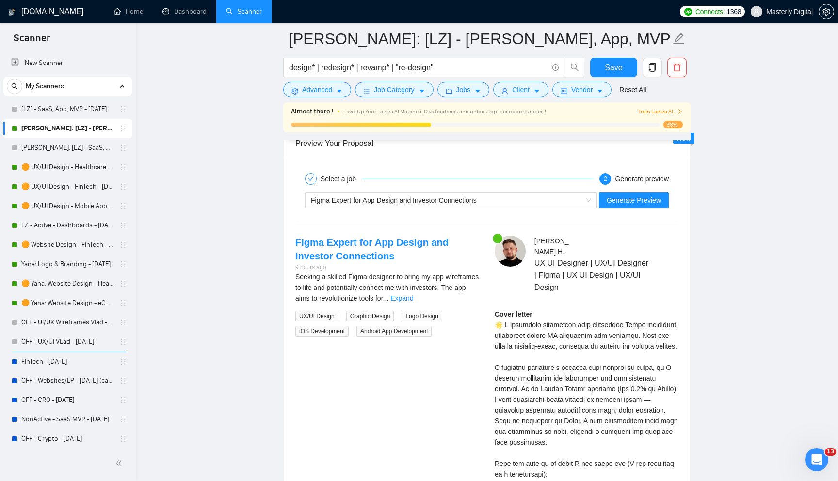
scroll to position [1842, 0]
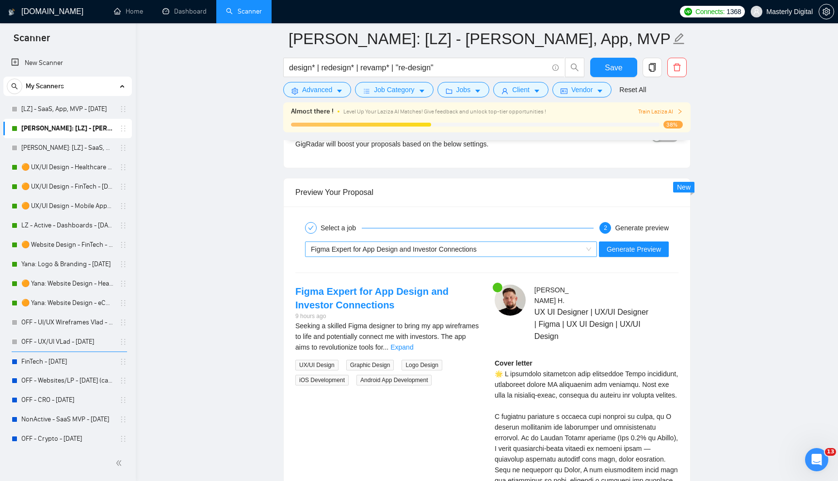
click at [432, 254] on div "Figma Expert for App Design and Investor Connections" at bounding box center [447, 249] width 272 height 15
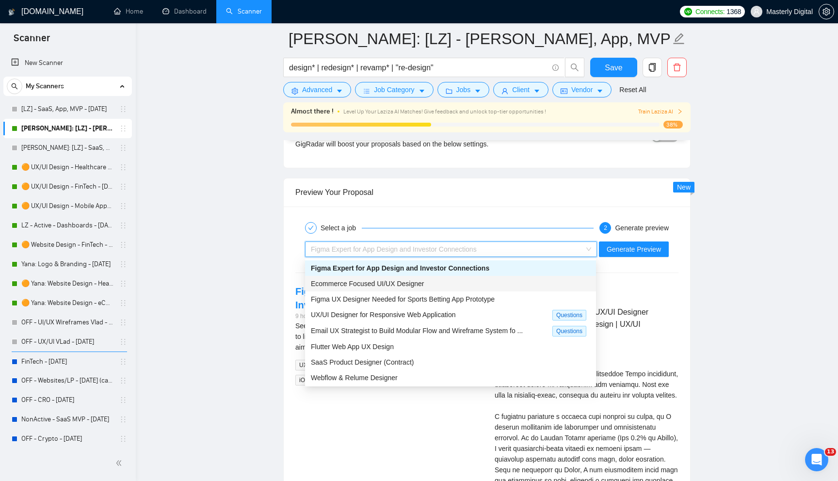
click at [408, 284] on span "Ecommerce Focused UI/UX Designer" at bounding box center [367, 284] width 113 height 8
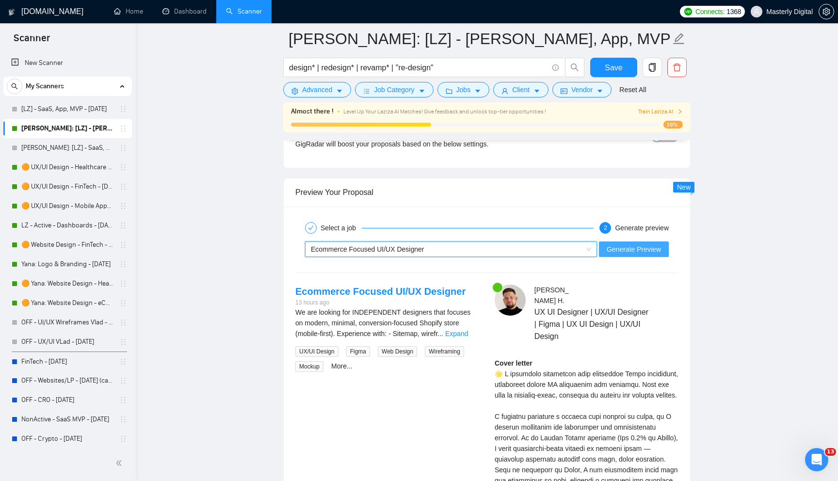
click at [618, 251] on span "Generate Preview" at bounding box center [634, 249] width 54 height 11
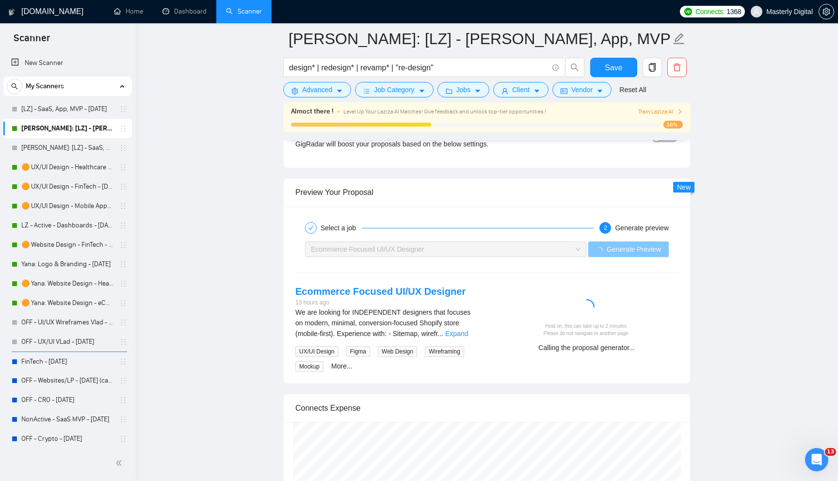
scroll to position [1859, 0]
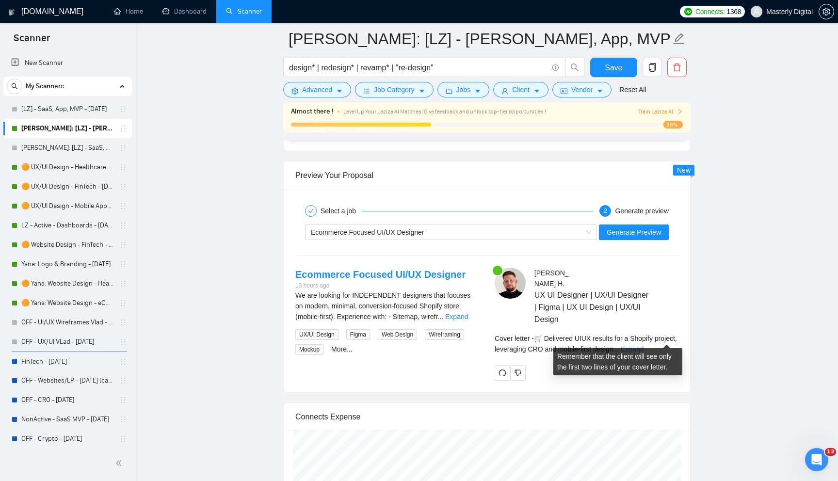
click at [644, 345] on link "Expand" at bounding box center [632, 349] width 23 height 8
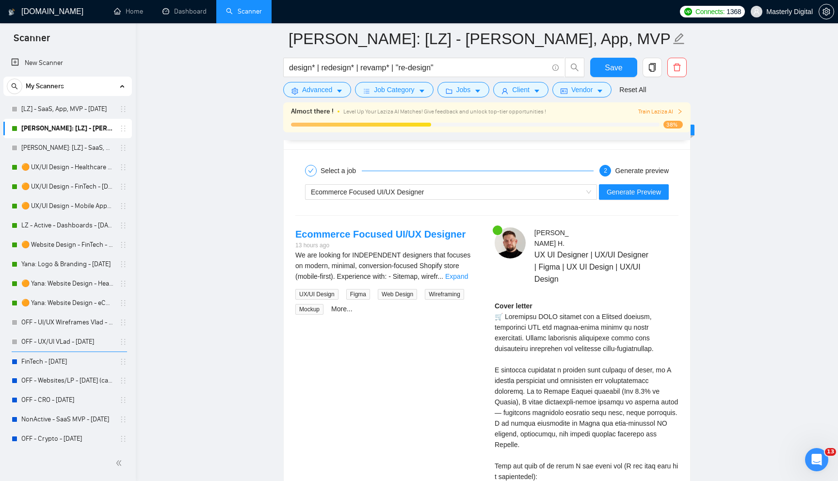
scroll to position [1901, 0]
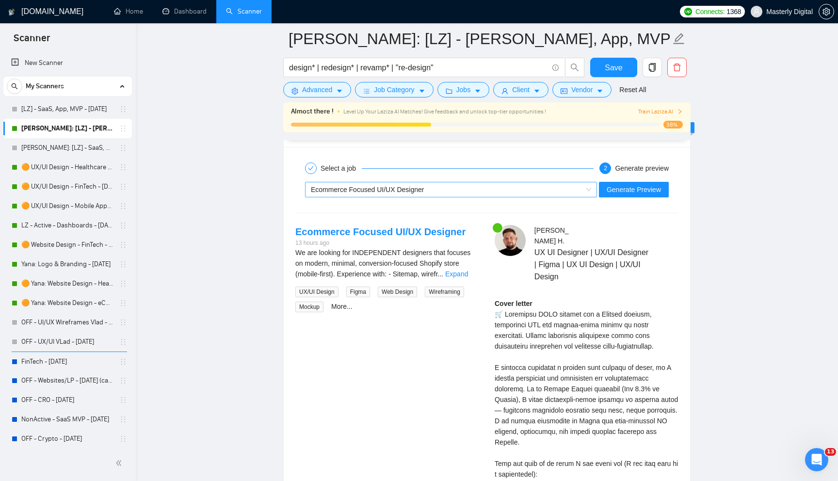
click at [560, 193] on div "Ecommerce Focused UI/UX Designer" at bounding box center [447, 189] width 272 height 15
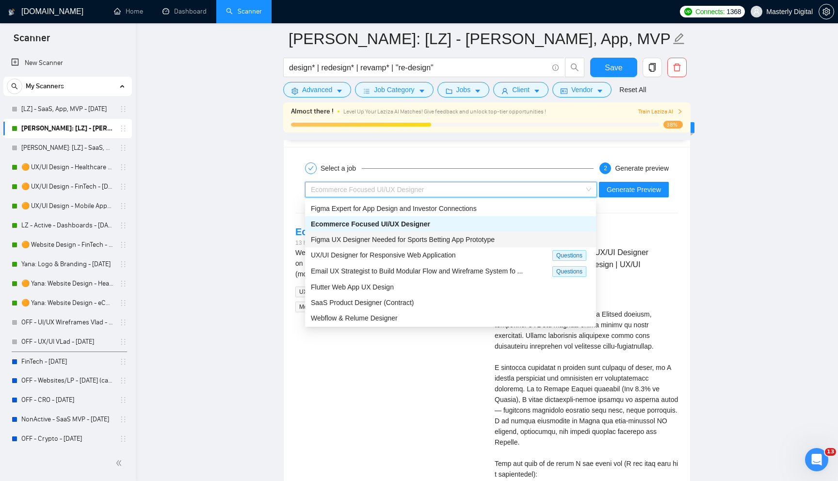
click at [468, 239] on span "Figma UX Designer Needed for Sports Betting App Prototype" at bounding box center [403, 240] width 184 height 8
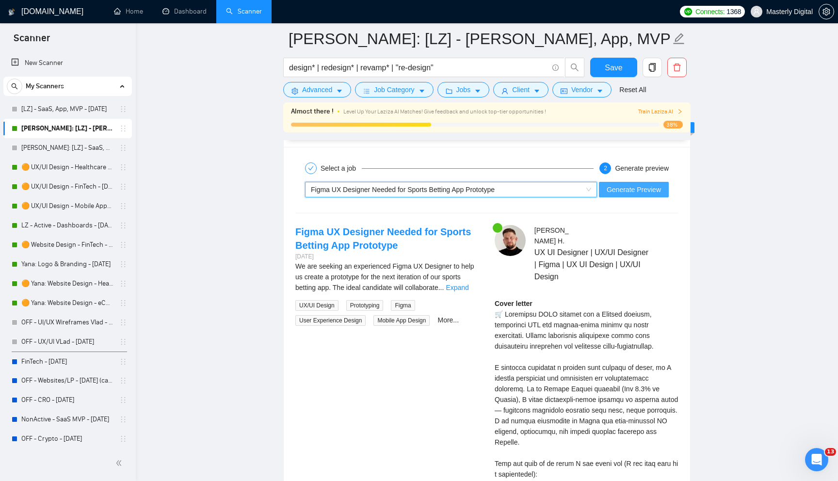
click at [636, 195] on button "Generate Preview" at bounding box center [634, 190] width 70 height 16
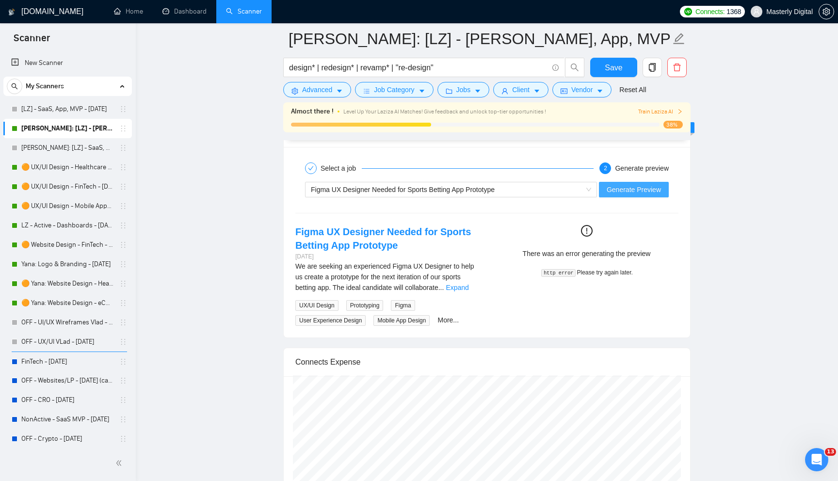
click at [649, 193] on span "Generate Preview" at bounding box center [634, 189] width 54 height 11
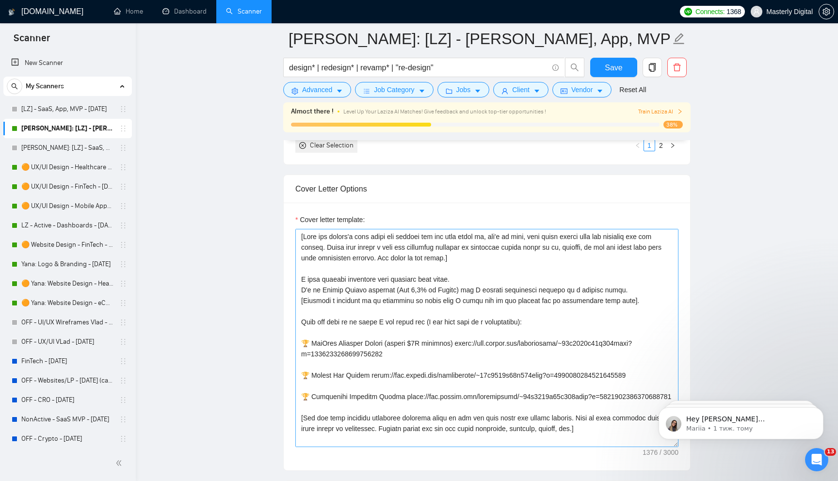
scroll to position [1069, 0]
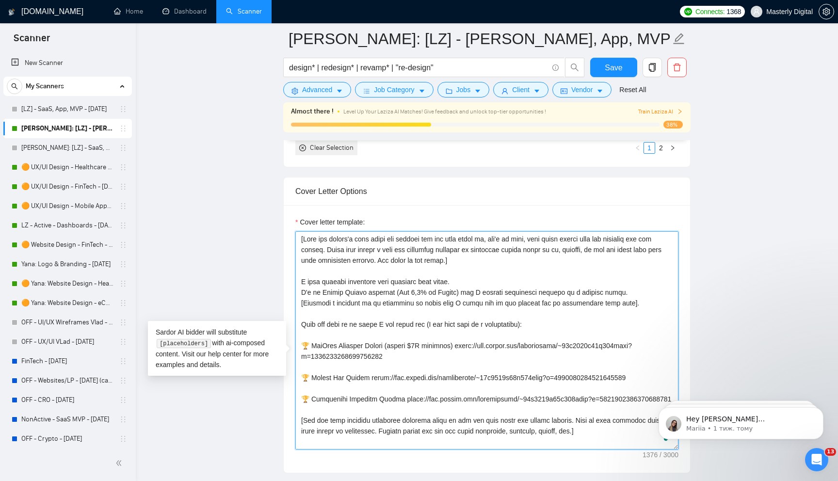
drag, startPoint x: 305, startPoint y: 255, endPoint x: 457, endPoint y: 278, distance: 154.5
click at [457, 278] on textarea "Cover letter template:" at bounding box center [486, 340] width 383 height 218
paste textarea "Write a 1–2 sentence opening hook for an Upwork cover letter (18–28 words), sta…"
drag, startPoint x: 338, startPoint y: 254, endPoint x: 329, endPoint y: 254, distance: 9.2
click at [329, 254] on textarea "Cover letter template:" at bounding box center [486, 340] width 383 height 218
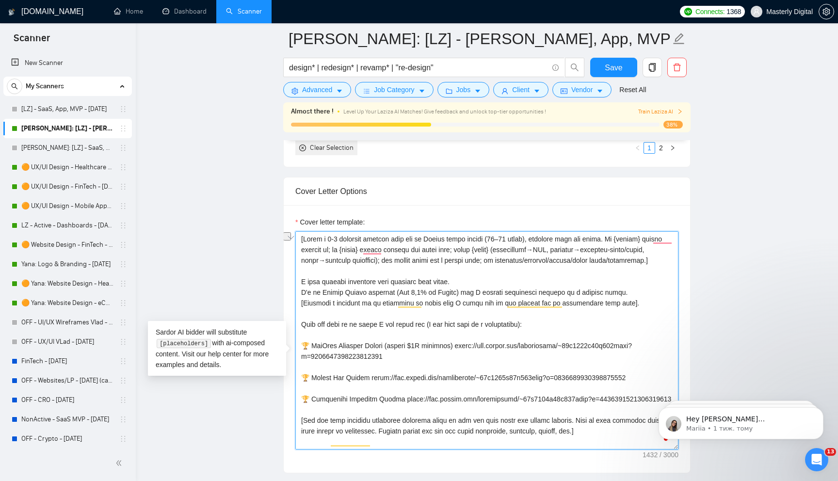
drag, startPoint x: 499, startPoint y: 254, endPoint x: 547, endPoint y: 251, distance: 47.1
click at [547, 251] on textarea "Cover letter template:" at bounding box center [486, 340] width 383 height 218
click at [539, 254] on textarea "Cover letter template:" at bounding box center [486, 340] width 383 height 218
drag, startPoint x: 497, startPoint y: 253, endPoint x: 546, endPoint y: 252, distance: 48.5
click at [546, 252] on textarea "Cover letter template:" at bounding box center [486, 340] width 383 height 218
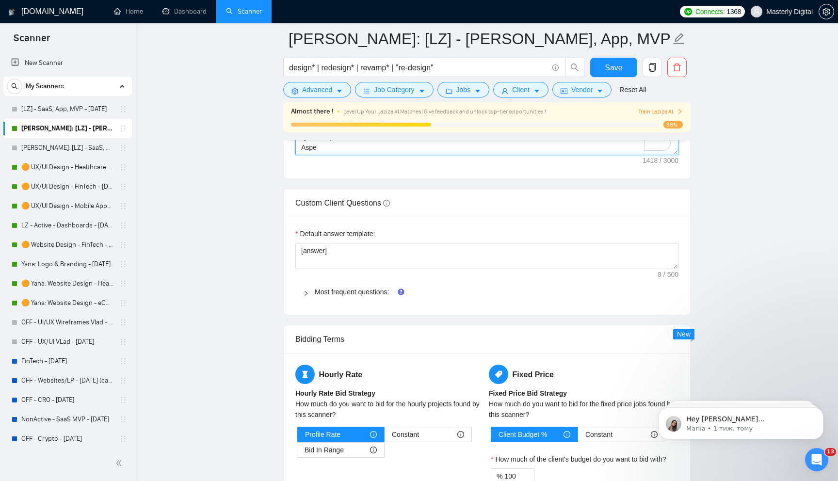
scroll to position [1396, 0]
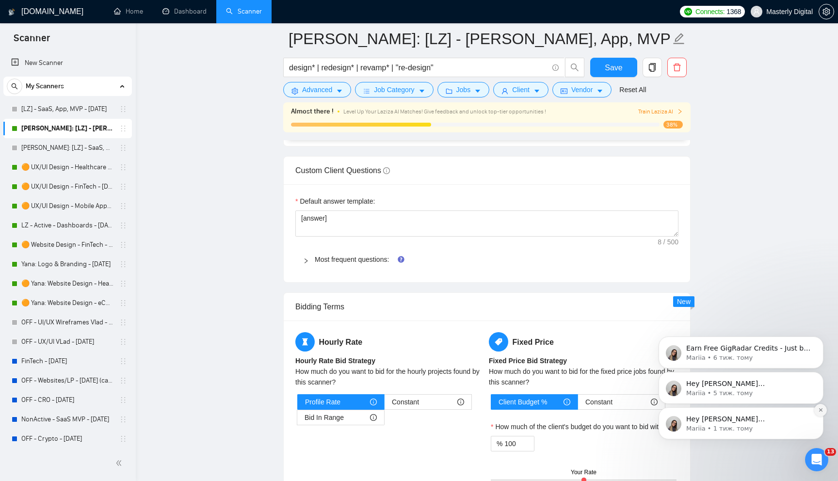
click at [823, 413] on button "Dismiss notification" at bounding box center [820, 410] width 13 height 13
click at [823, 413] on button "Dismiss notification" at bounding box center [821, 410] width 10 height 10
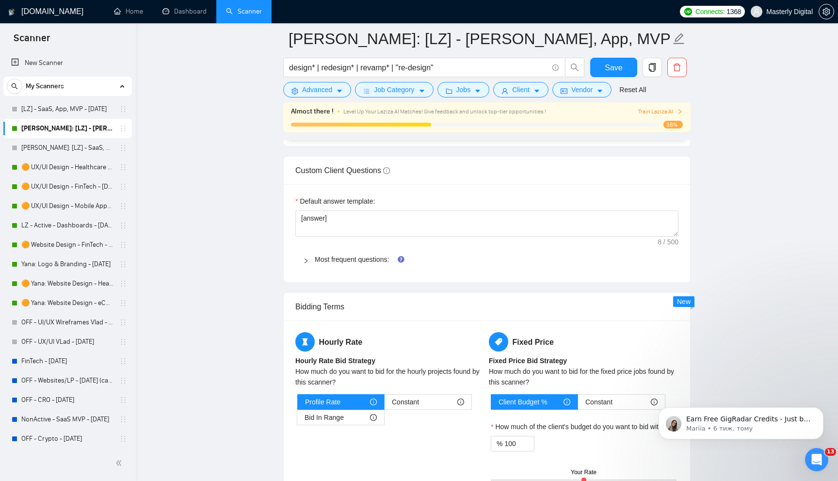
click at [823, 413] on button "Dismiss notification" at bounding box center [821, 410] width 10 height 10
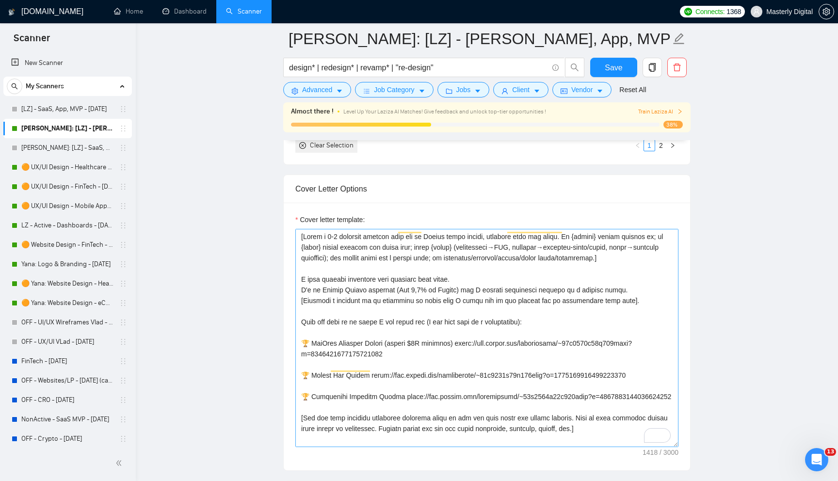
scroll to position [0, 0]
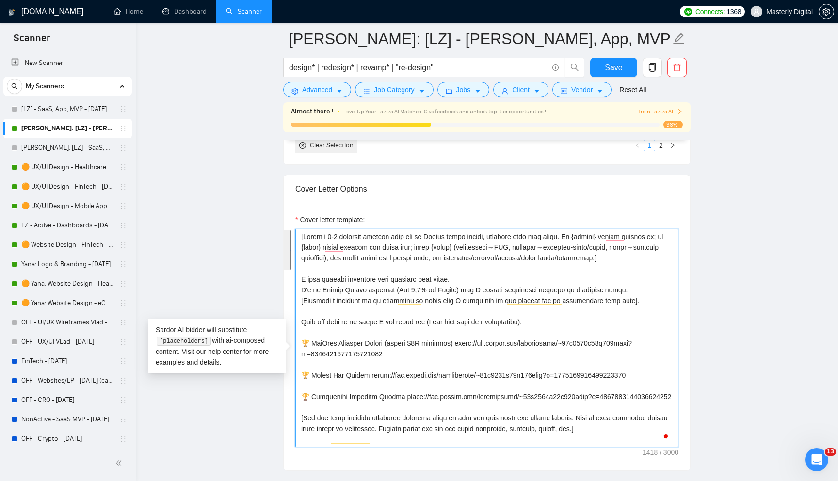
drag, startPoint x: 305, startPoint y: 251, endPoint x: 360, endPoint y: 280, distance: 62.3
click at [360, 280] on textarea "Cover letter template:" at bounding box center [486, 338] width 383 height 218
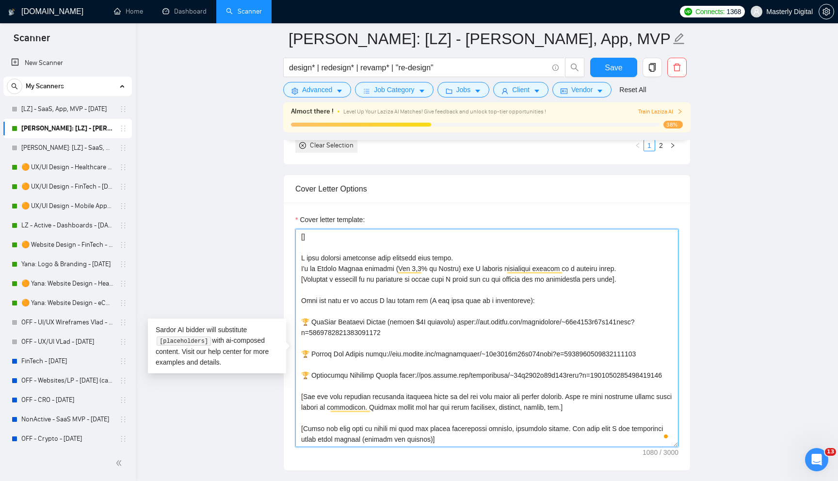
paste textarea "Write a 1–2 sentence opening hook for an Upwork cover letter (18–28 words). Sta…"
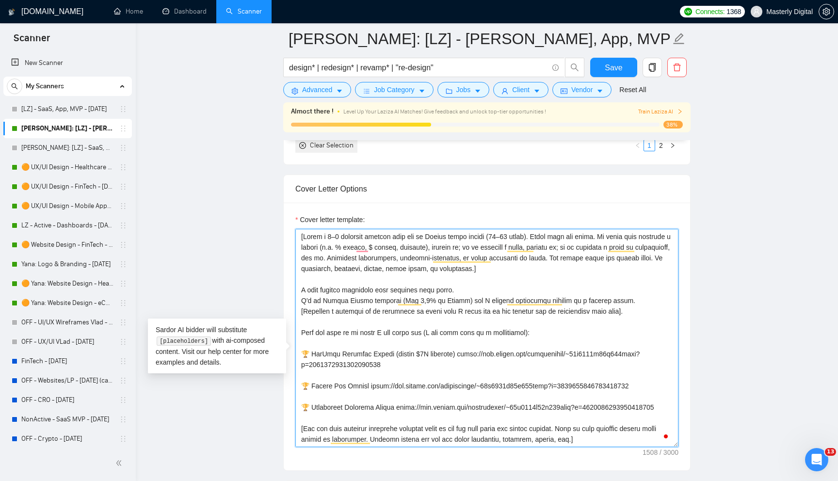
drag, startPoint x: 341, startPoint y: 253, endPoint x: 329, endPoint y: 252, distance: 11.6
click at [329, 252] on textarea "Cover letter template:" at bounding box center [486, 338] width 383 height 218
click at [355, 253] on textarea "Cover letter template:" at bounding box center [486, 338] width 383 height 218
drag, startPoint x: 370, startPoint y: 252, endPoint x: 326, endPoint y: 250, distance: 44.2
click at [326, 250] on textarea "Cover letter template:" at bounding box center [486, 338] width 383 height 218
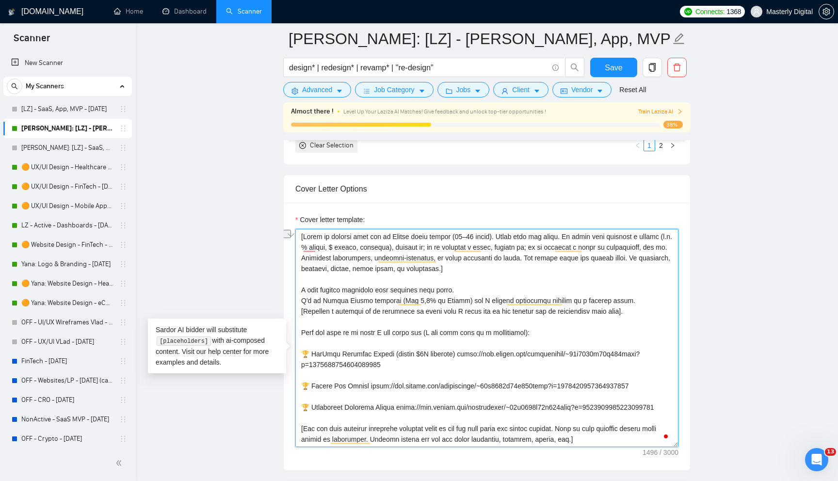
drag, startPoint x: 376, startPoint y: 251, endPoint x: 505, endPoint y: 251, distance: 128.5
click at [505, 251] on textarea "Cover letter template:" at bounding box center [486, 338] width 383 height 218
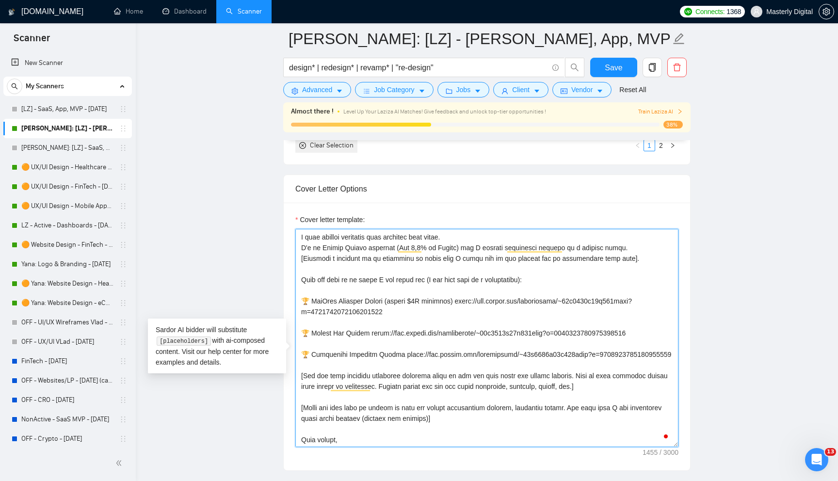
scroll to position [23, 0]
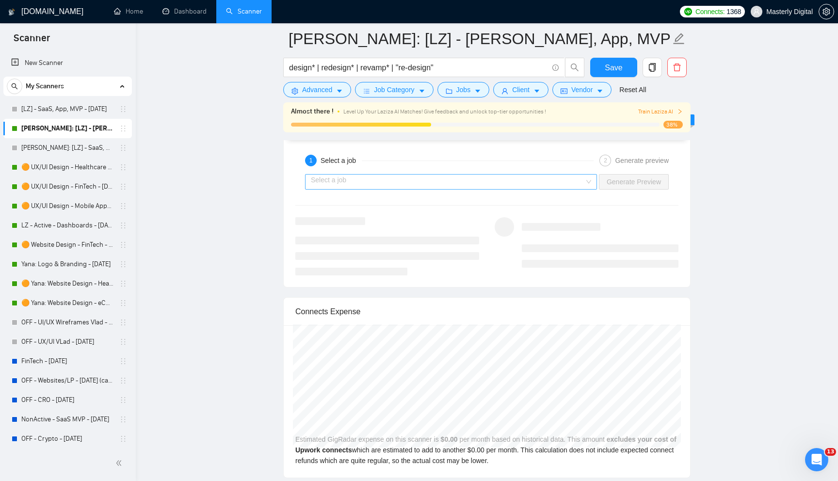
type textarea "[Write an opening hook. Start with one emoji. If input data includes a result (…"
click at [460, 189] on input "search" at bounding box center [448, 182] width 274 height 15
click at [415, 166] on div "1 Select a job" at bounding box center [449, 161] width 289 height 12
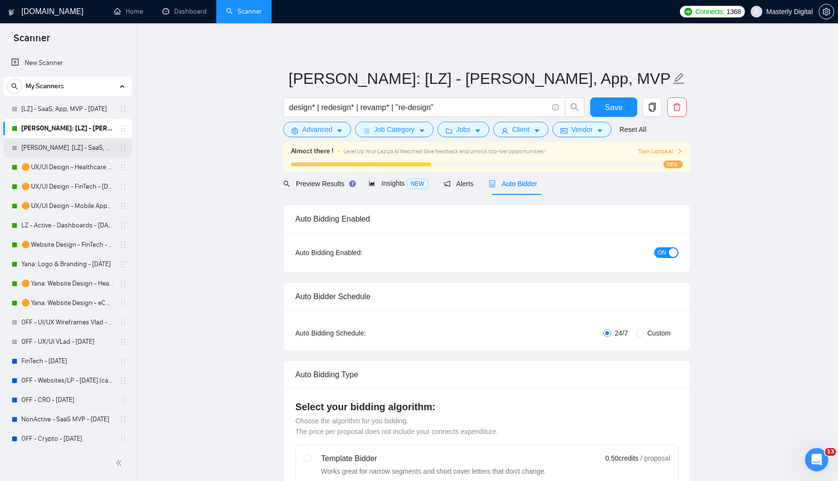
click at [36, 147] on link "[PERSON_NAME]: [LZ] - SaaS, App, MVP - [DATE]" at bounding box center [67, 147] width 92 height 19
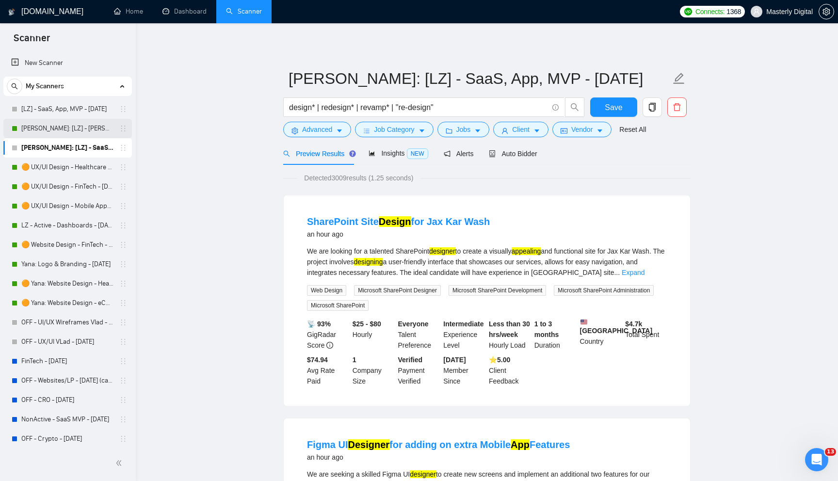
click at [55, 130] on link "[PERSON_NAME]: [LZ] - [PERSON_NAME], App, MVP - [DATE]" at bounding box center [67, 128] width 92 height 19
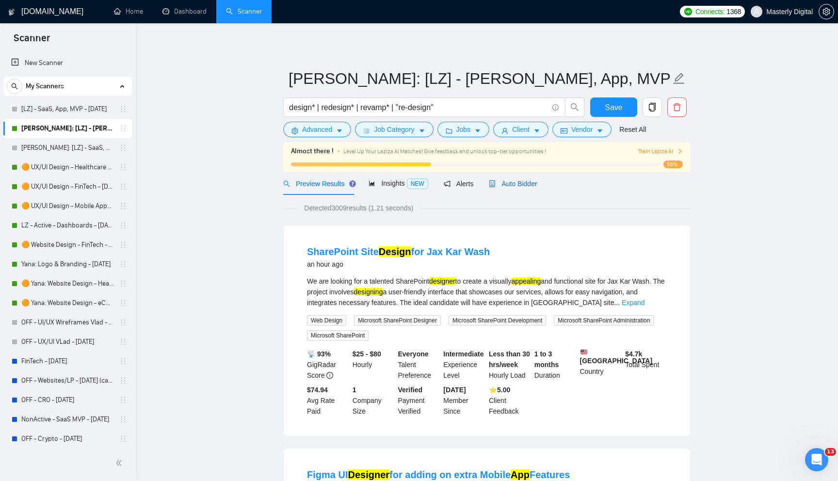
click at [507, 186] on span "Auto Bidder" at bounding box center [513, 184] width 48 height 8
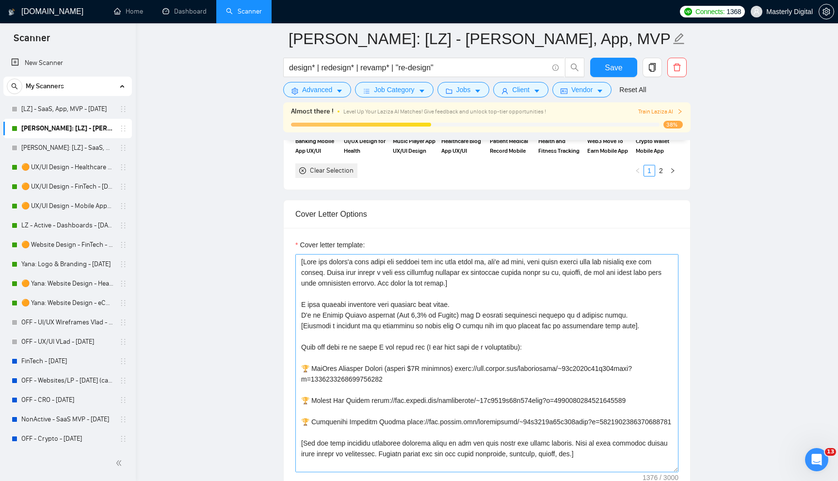
scroll to position [1057, 0]
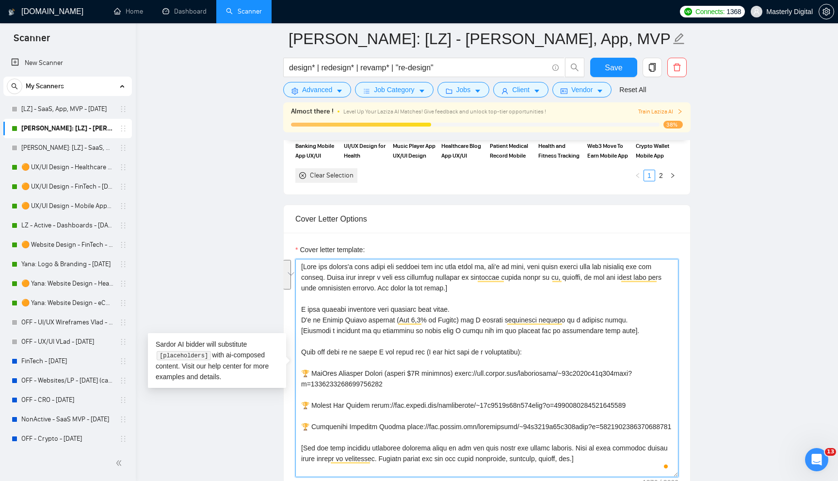
drag, startPoint x: 305, startPoint y: 267, endPoint x: 457, endPoint y: 288, distance: 153.6
click at [457, 288] on textarea "Cover letter template:" at bounding box center [486, 368] width 383 height 218
paste textarea "Write a 1–2 sentence opening hook for an Upwork cover letter (18–28 words). Sta…"
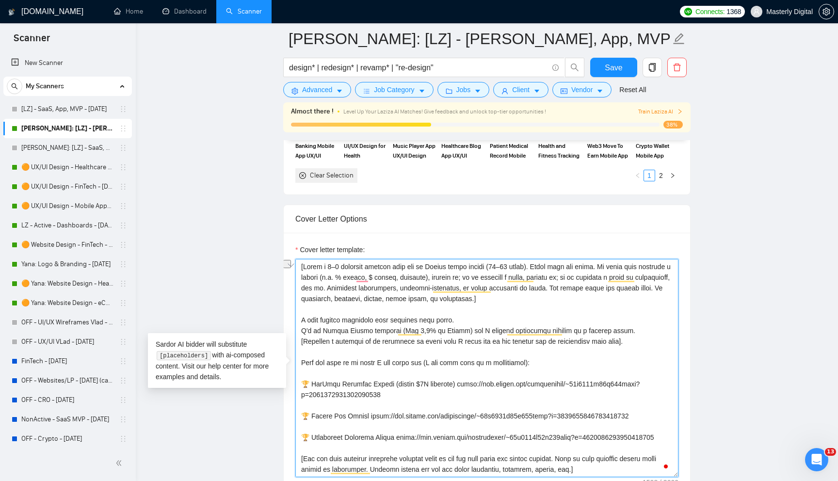
drag, startPoint x: 322, startPoint y: 265, endPoint x: 371, endPoint y: 265, distance: 48.5
click at [371, 265] on textarea "Cover letter template:" at bounding box center [486, 368] width 383 height 218
click at [460, 268] on textarea "Cover letter template:" at bounding box center [486, 368] width 383 height 218
drag, startPoint x: 377, startPoint y: 266, endPoint x: 506, endPoint y: 264, distance: 129.0
click at [506, 264] on textarea "Cover letter template:" at bounding box center [486, 368] width 383 height 218
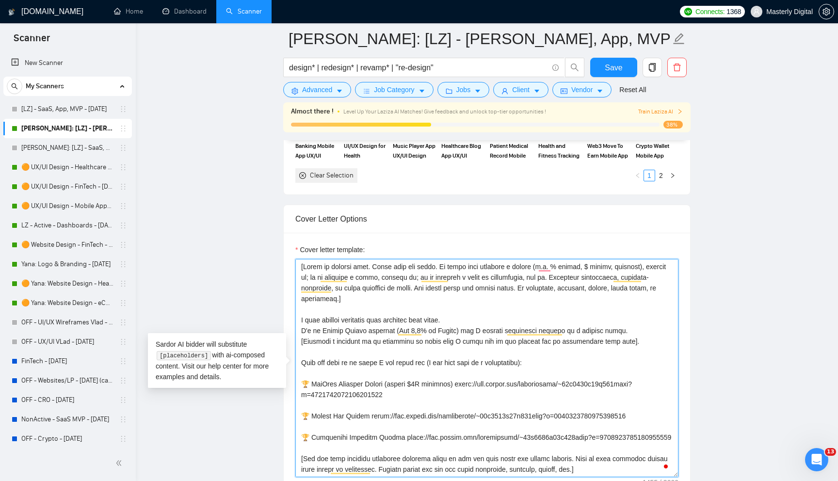
click at [385, 298] on textarea "Cover letter template:" at bounding box center [486, 368] width 383 height 218
drag, startPoint x: 304, startPoint y: 269, endPoint x: 371, endPoint y: 295, distance: 71.9
click at [371, 295] on textarea "Cover letter template:" at bounding box center [486, 368] width 383 height 218
click at [448, 290] on textarea "Cover letter template:" at bounding box center [486, 368] width 383 height 218
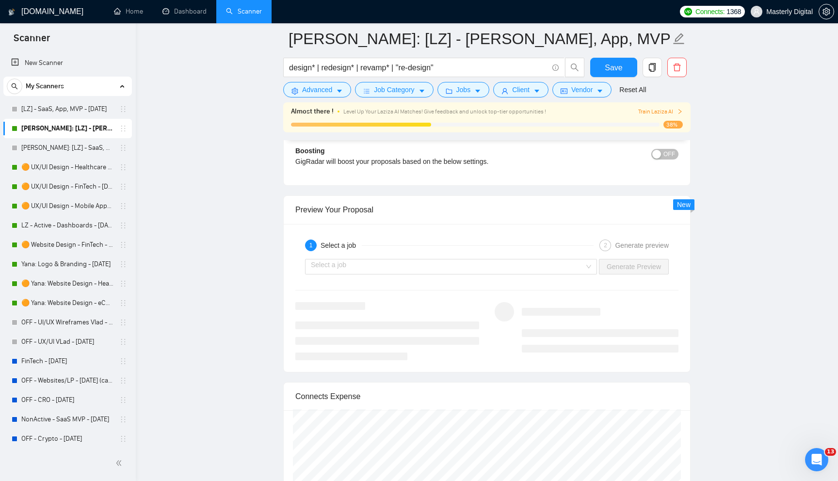
scroll to position [1817, 0]
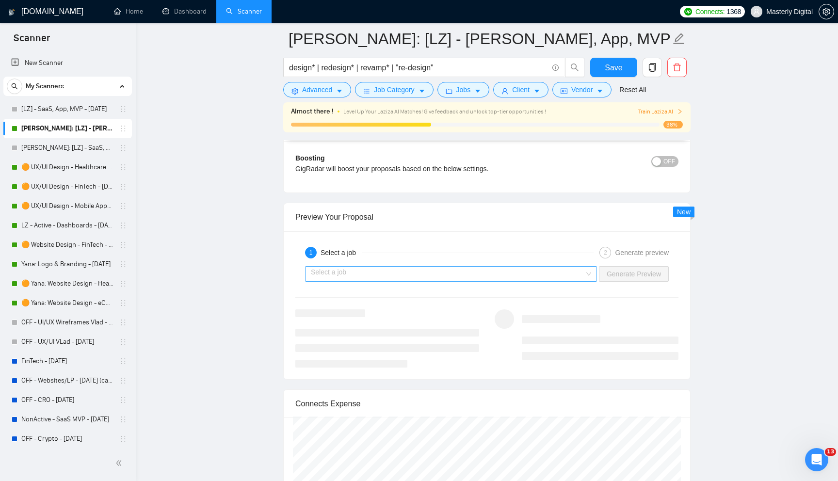
click at [427, 270] on input "search" at bounding box center [448, 274] width 274 height 15
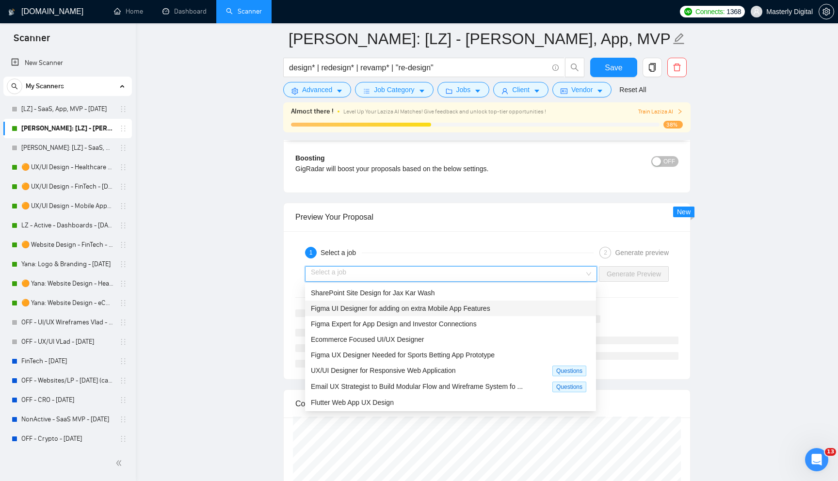
click at [404, 306] on span "Figma UI Designer for adding on extra Mobile App Features" at bounding box center [400, 309] width 179 height 8
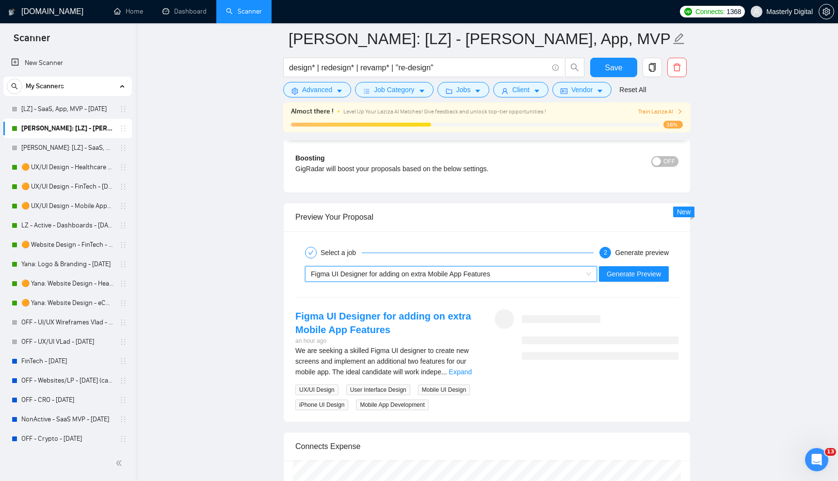
click at [532, 274] on div "Figma UI Designer for adding on extra Mobile App Features" at bounding box center [447, 274] width 272 height 15
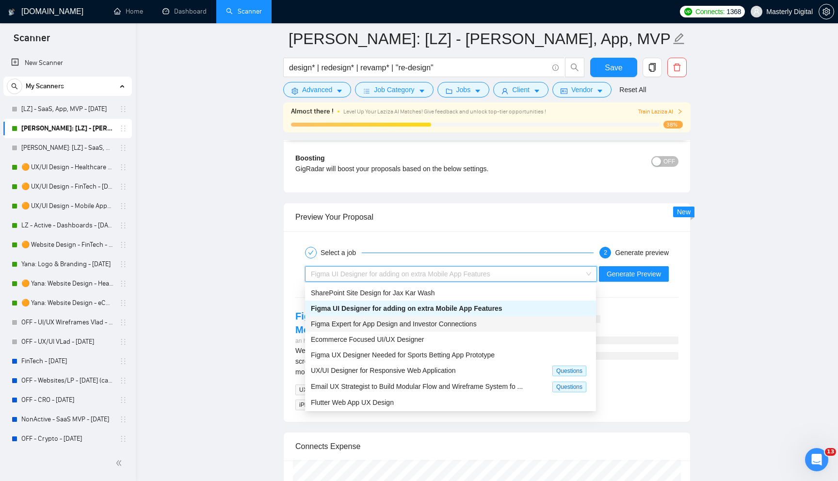
click at [420, 323] on span "Figma Expert for App Design and Investor Connections" at bounding box center [394, 324] width 166 height 8
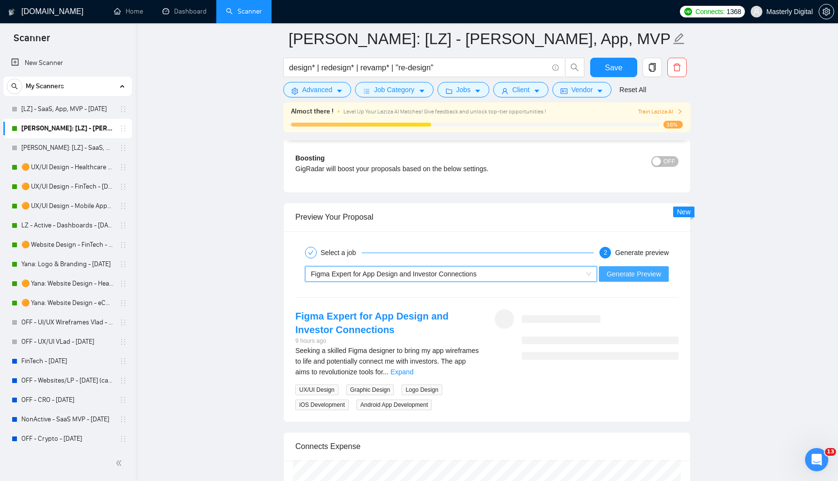
click at [629, 272] on span "Generate Preview" at bounding box center [634, 274] width 54 height 11
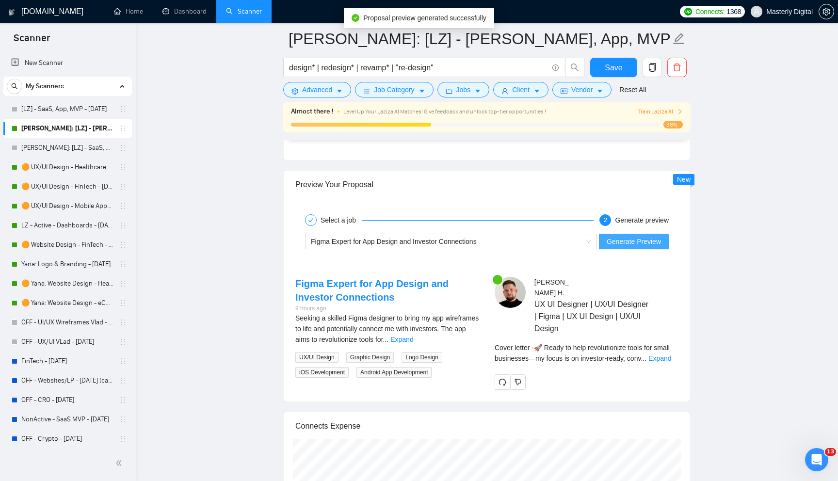
scroll to position [1852, 0]
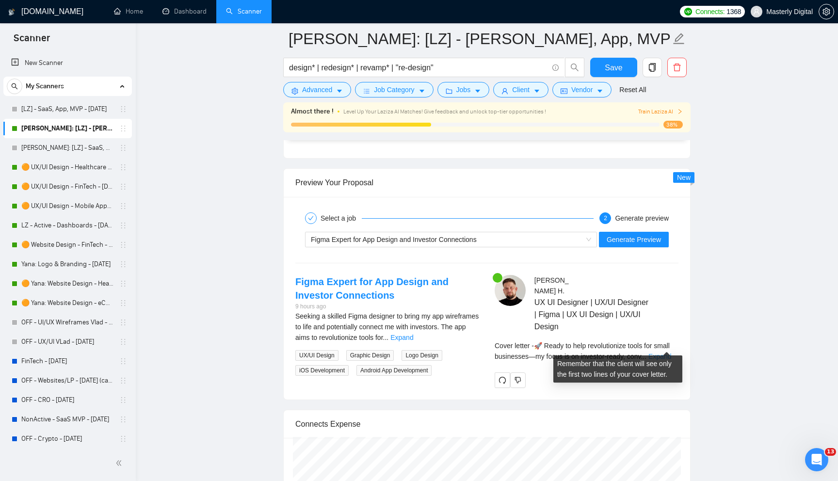
click at [655, 353] on link "Expand" at bounding box center [659, 357] width 23 height 8
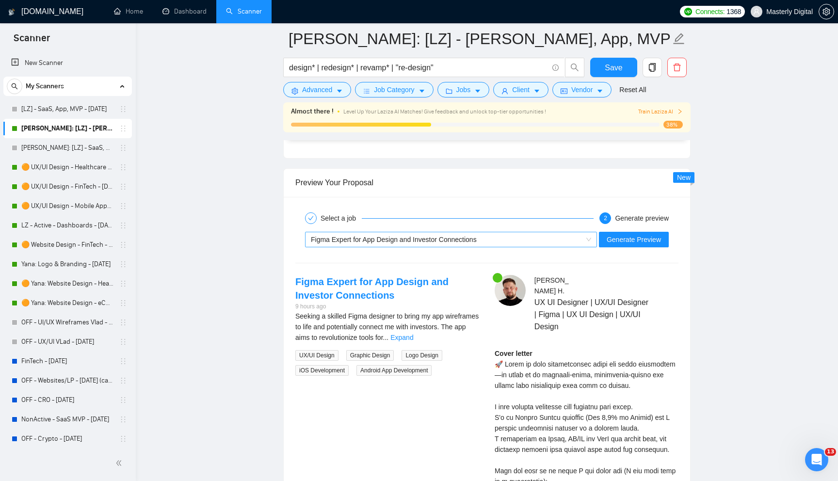
click at [404, 233] on div "Figma Expert for App Design and Investor Connections" at bounding box center [447, 239] width 272 height 15
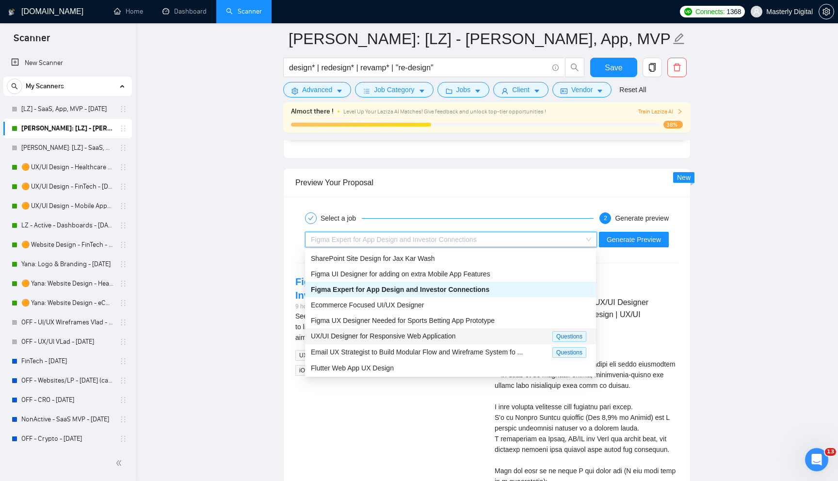
click at [386, 338] on span "UX/UI Designer for Responsive Web Application" at bounding box center [383, 336] width 145 height 8
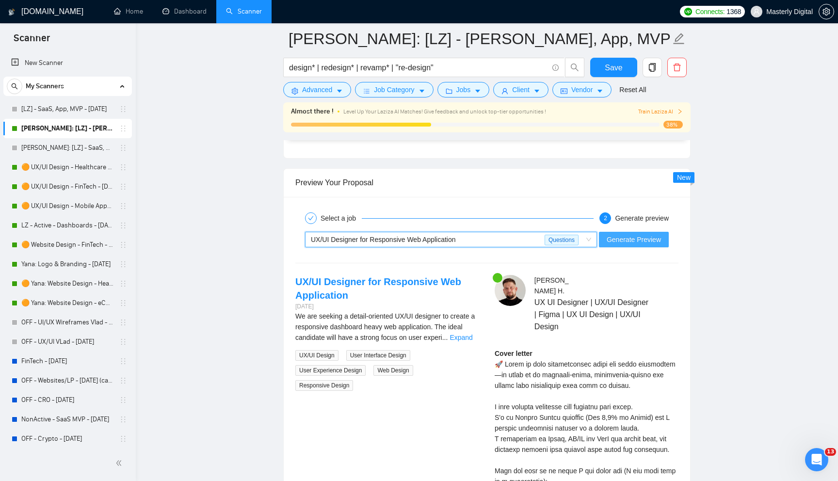
click at [626, 239] on span "Generate Preview" at bounding box center [634, 239] width 54 height 11
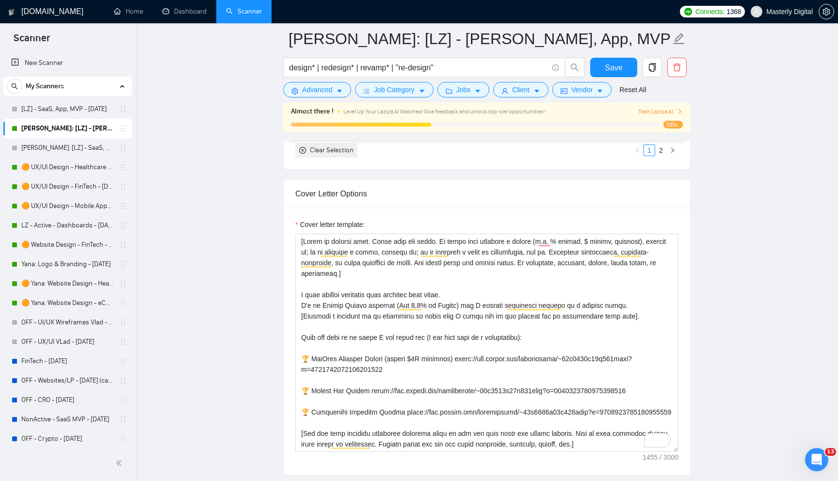
scroll to position [1080, 0]
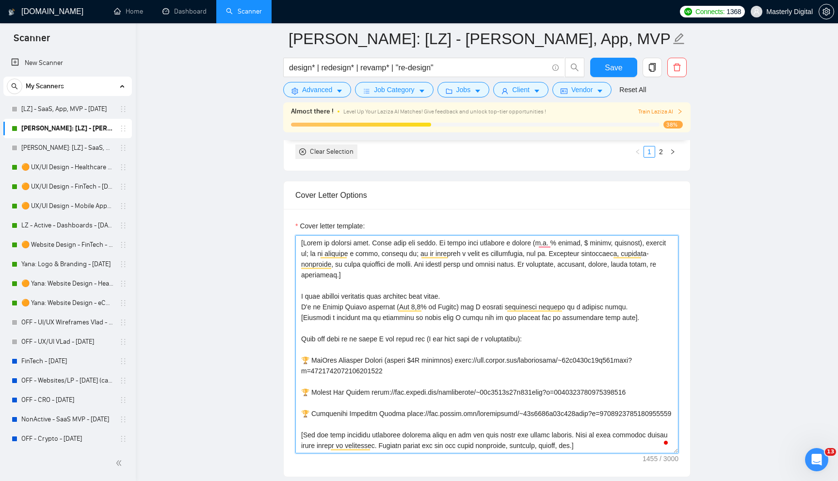
click at [379, 256] on textarea "Cover letter template:" at bounding box center [486, 344] width 383 height 218
drag, startPoint x: 445, startPoint y: 242, endPoint x: 534, endPoint y: 240, distance: 89.7
click at [534, 240] on textarea "Cover letter template:" at bounding box center [486, 344] width 383 height 218
click at [464, 243] on textarea "Cover letter template:" at bounding box center [486, 344] width 383 height 218
drag, startPoint x: 443, startPoint y: 242, endPoint x: 534, endPoint y: 239, distance: 91.2
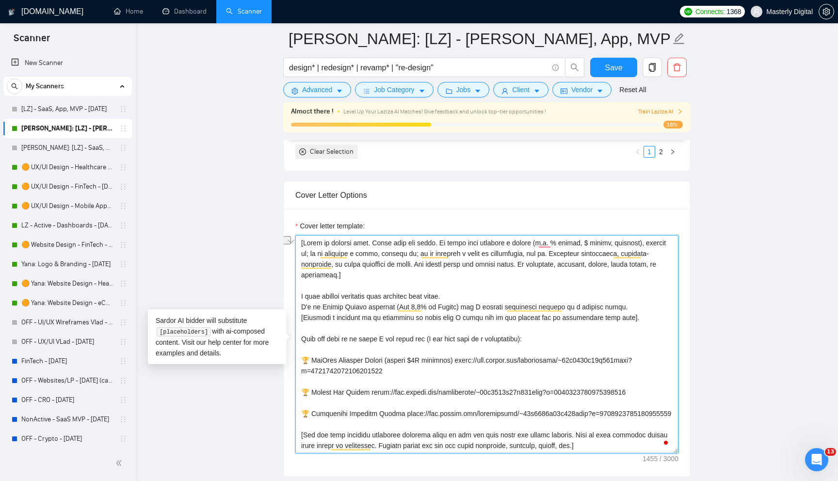
click at [534, 239] on textarea "Cover letter template:" at bounding box center [486, 344] width 383 height 218
drag, startPoint x: 415, startPoint y: 253, endPoint x: 387, endPoint y: 254, distance: 27.6
click at [387, 254] on textarea "Cover letter template:" at bounding box center [486, 344] width 383 height 218
click at [526, 258] on textarea "Cover letter template:" at bounding box center [486, 344] width 383 height 218
drag, startPoint x: 421, startPoint y: 254, endPoint x: 645, endPoint y: 258, distance: 224.6
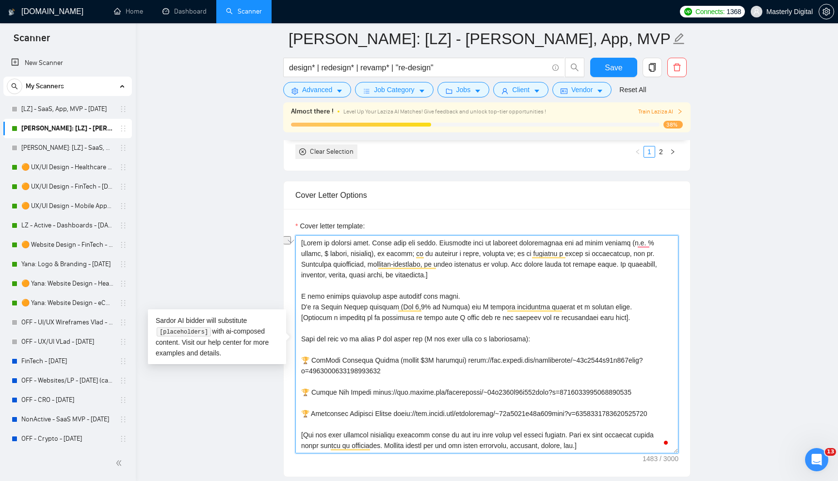
click at [645, 258] on textarea "Cover letter template:" at bounding box center [486, 344] width 383 height 218
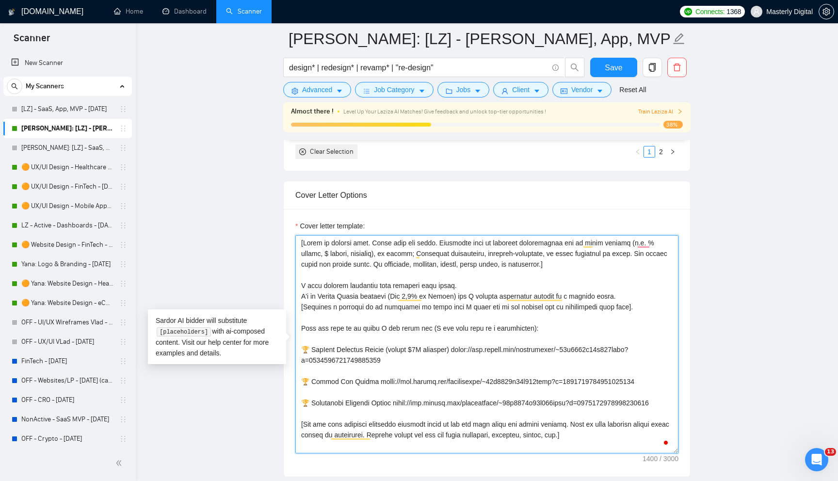
drag, startPoint x: 650, startPoint y: 255, endPoint x: 632, endPoint y: 255, distance: 17.9
click at [632, 255] on textarea "Cover letter template:" at bounding box center [486, 344] width 383 height 218
drag, startPoint x: 438, startPoint y: 262, endPoint x: 630, endPoint y: 261, distance: 192.0
click at [630, 261] on textarea "Cover letter template:" at bounding box center [486, 344] width 383 height 218
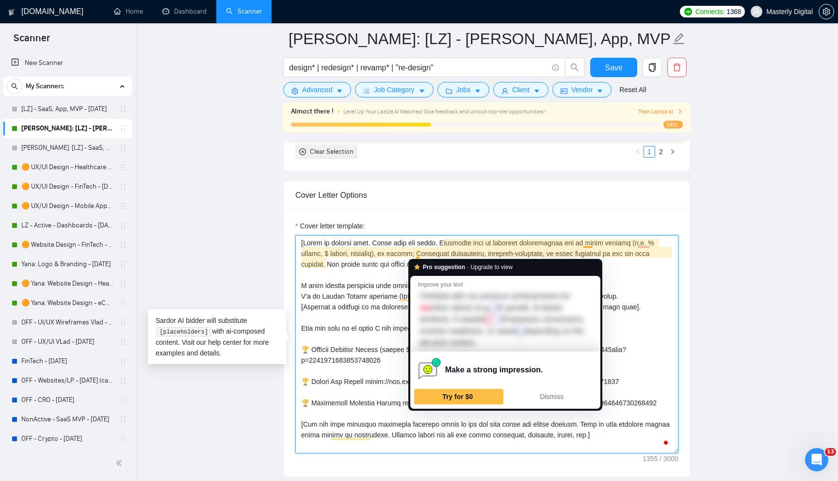
click at [416, 252] on textarea "Cover letter template:" at bounding box center [486, 344] width 383 height 218
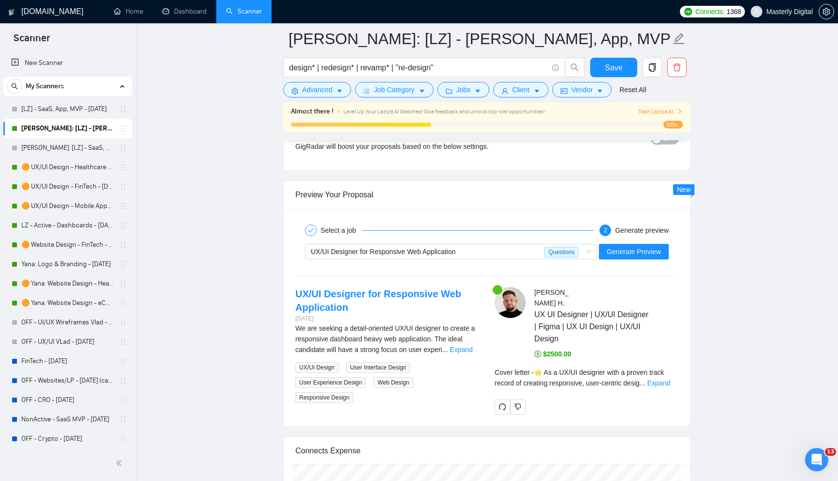
scroll to position [1841, 0]
type textarea "[Write an opening hook. Start with one emoji. Clickbait with my previous achiev…"
click at [670, 377] on link "Expand" at bounding box center [658, 381] width 23 height 8
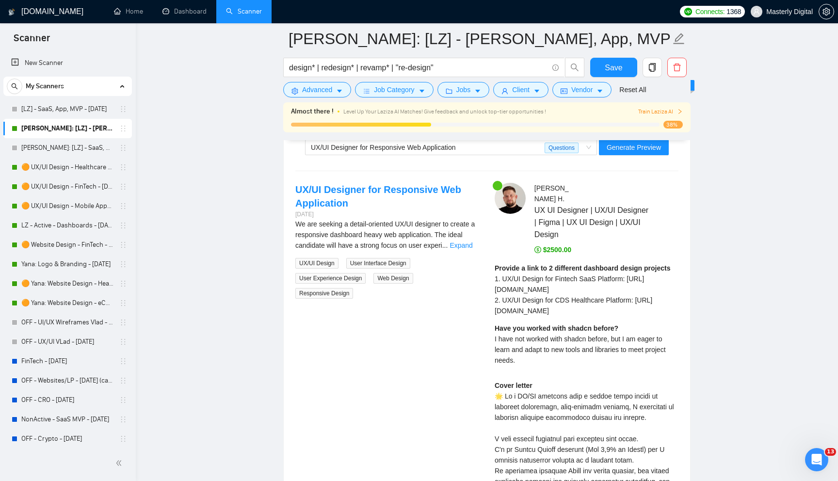
scroll to position [1931, 0]
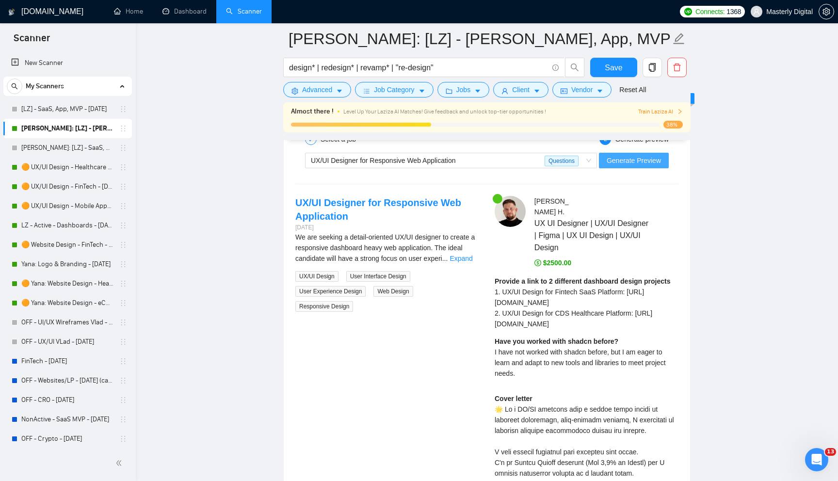
click at [615, 163] on span "Generate Preview" at bounding box center [634, 160] width 54 height 11
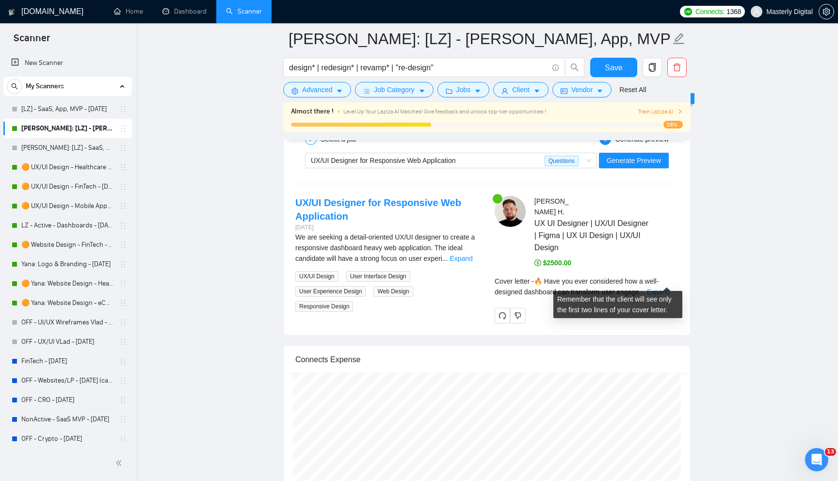
click at [662, 285] on div "Cover letter - 🔥 Have you ever considered how a well-designed dashboard can tra…" at bounding box center [587, 286] width 184 height 21
click at [670, 288] on link "Expand" at bounding box center [658, 292] width 23 height 8
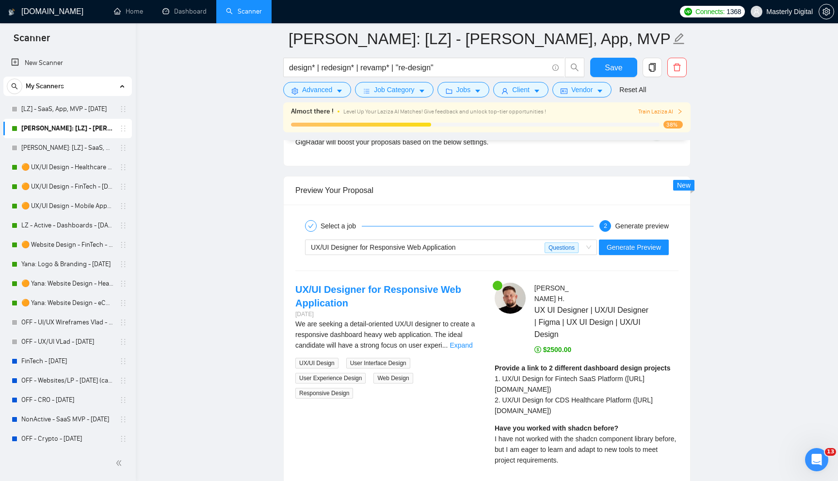
scroll to position [1861, 0]
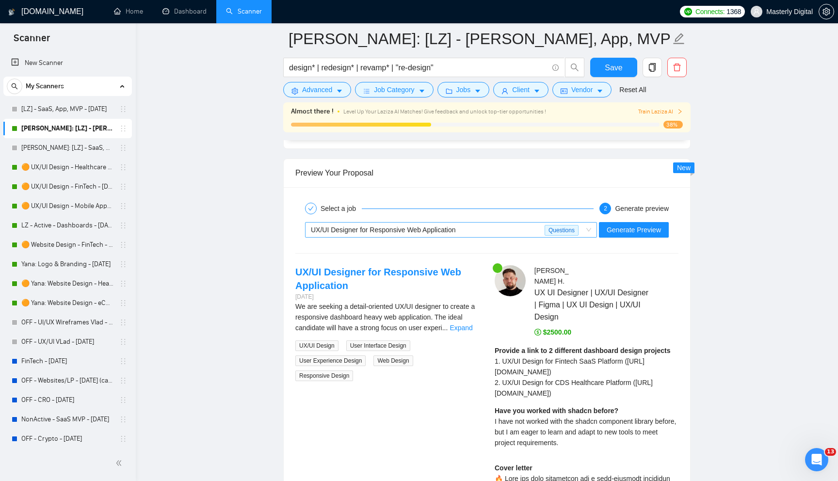
click at [523, 232] on div "UX/UI Designer for Responsive Web Application" at bounding box center [428, 230] width 234 height 15
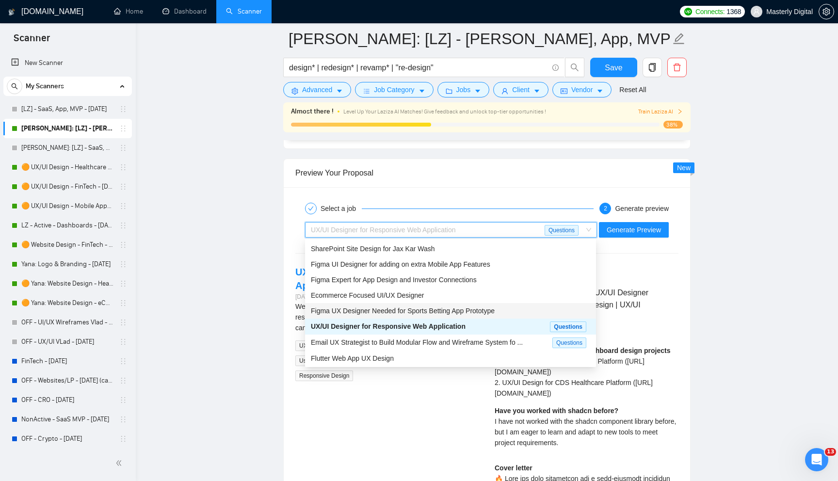
click at [393, 310] on span "Figma UX Designer Needed for Sports Betting App Prototype" at bounding box center [403, 311] width 184 height 8
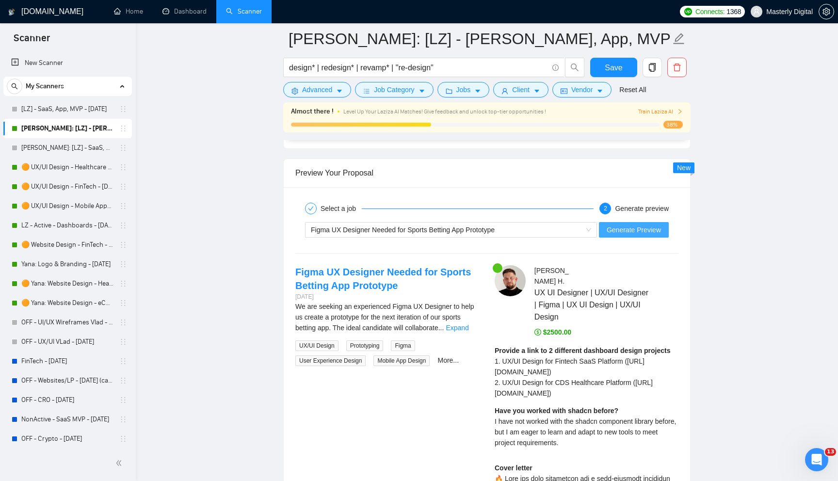
click at [639, 225] on span "Generate Preview" at bounding box center [634, 230] width 54 height 11
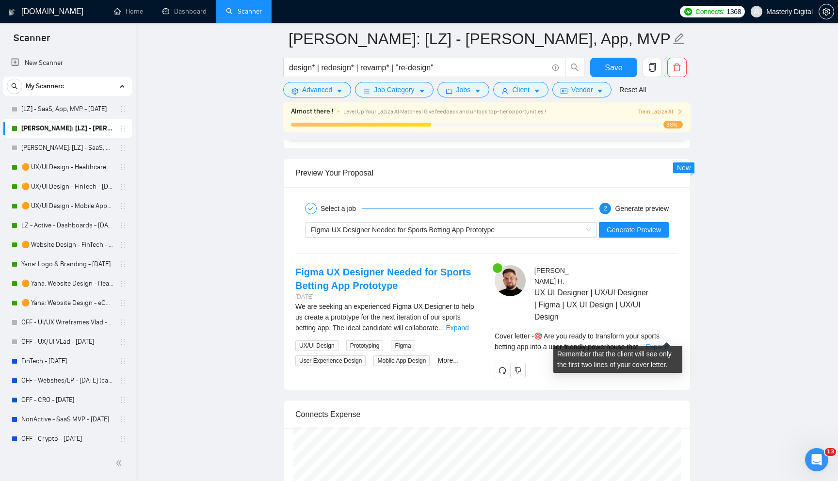
click at [661, 343] on link "Expand" at bounding box center [656, 347] width 23 height 8
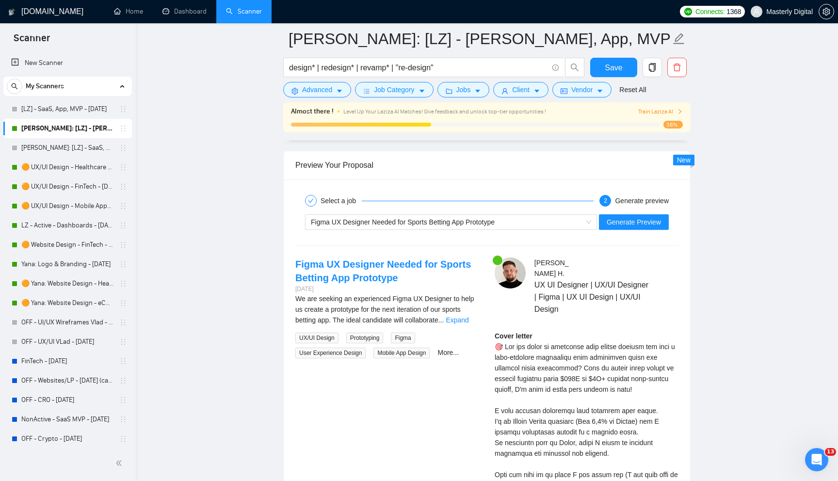
scroll to position [1858, 0]
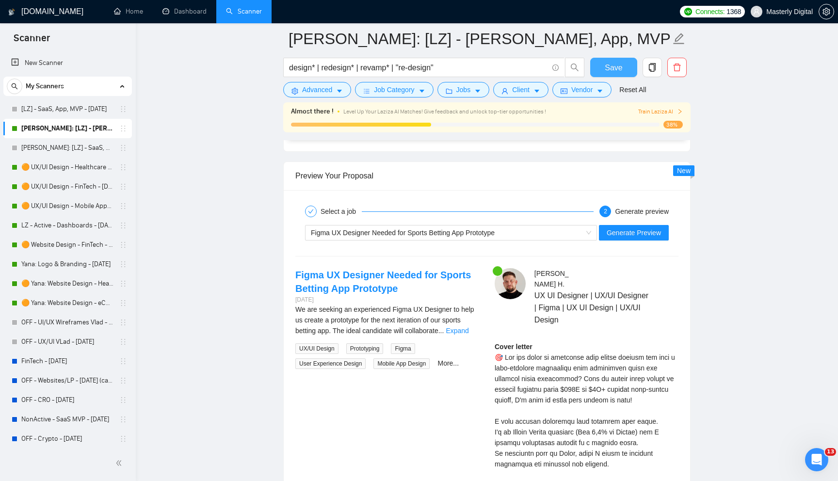
click at [609, 70] on span "Save" at bounding box center [613, 68] width 17 height 12
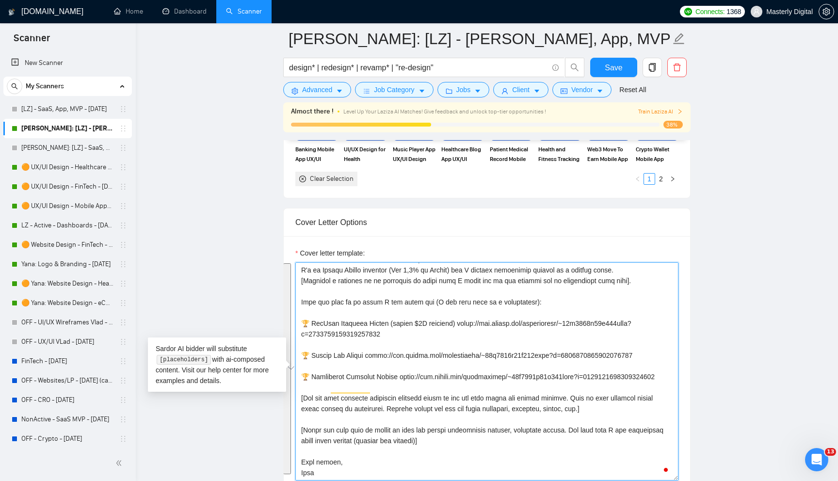
scroll to position [1071, 0]
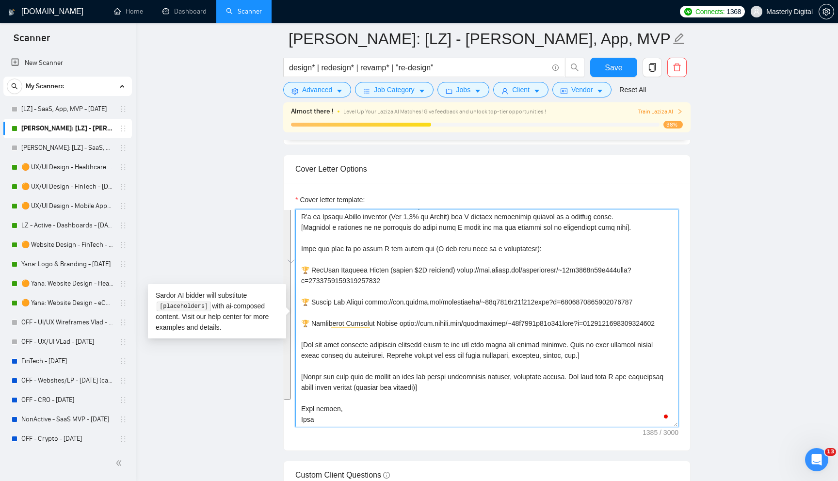
drag, startPoint x: 302, startPoint y: 269, endPoint x: 350, endPoint y: 400, distance: 139.0
click at [350, 400] on textarea "Cover letter template:" at bounding box center [486, 318] width 383 height 218
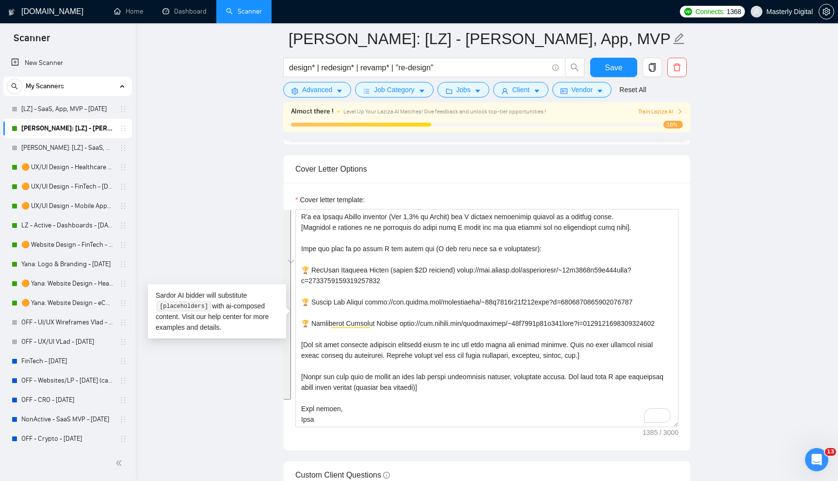
click at [732, 222] on main "Vlad: [LZ] - SaaS, App, MVP - 03.10.2025 design* | redesign* | revamp* | "re-de…" at bounding box center [486, 489] width 671 height 3114
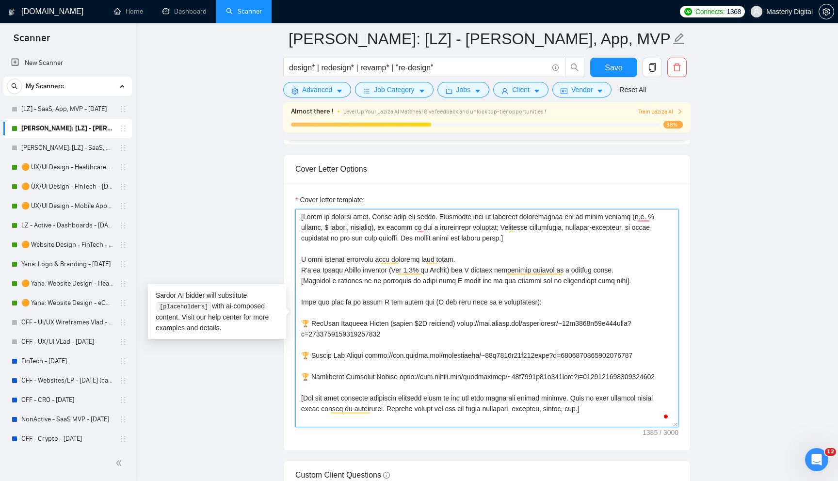
scroll to position [85, 0]
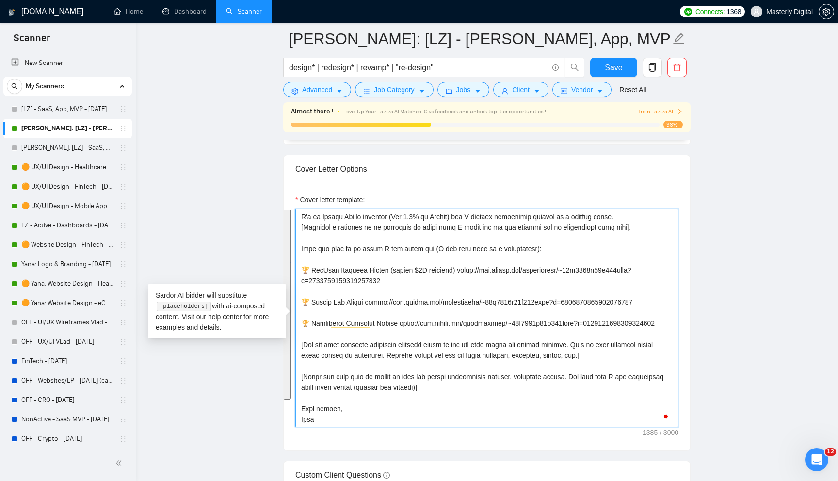
drag, startPoint x: 301, startPoint y: 216, endPoint x: 401, endPoint y: 465, distance: 267.9
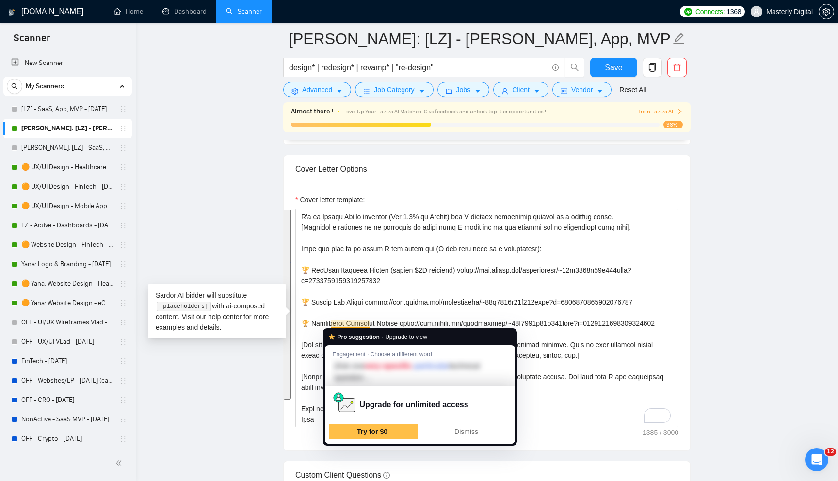
click at [774, 158] on main "Vlad: [LZ] - SaaS, App, MVP - 03.10.2025 design* | redesign* | revamp* | "re-de…" at bounding box center [486, 489] width 671 height 3114
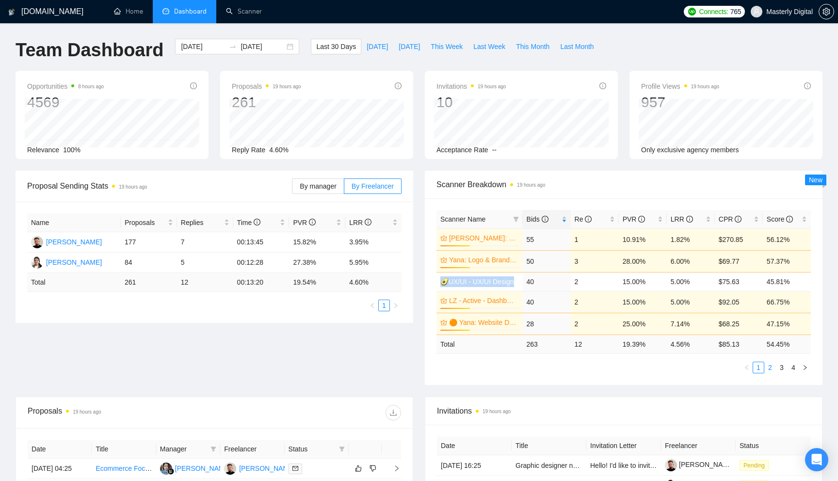
click at [771, 366] on link "2" at bounding box center [770, 367] width 11 height 11
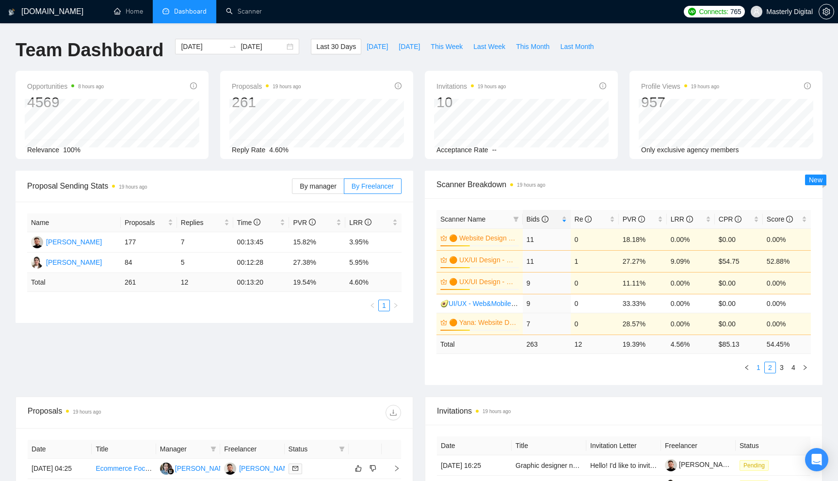
click at [762, 367] on link "1" at bounding box center [758, 367] width 11 height 11
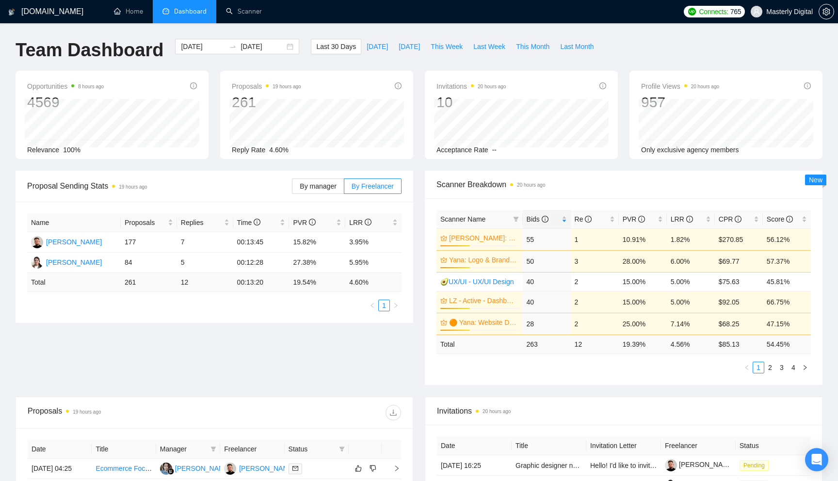
click at [503, 372] on ul "1 2 3 4" at bounding box center [623, 368] width 374 height 12
click at [770, 364] on link "2" at bounding box center [770, 367] width 11 height 11
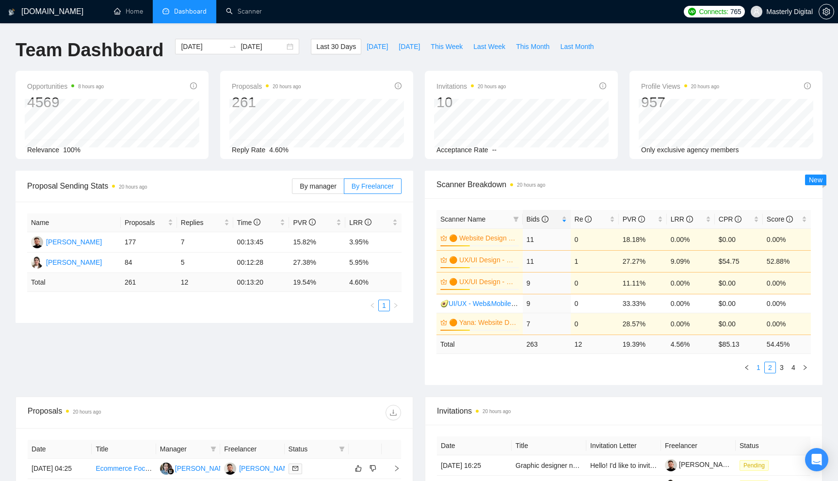
click at [760, 370] on link "1" at bounding box center [758, 367] width 11 height 11
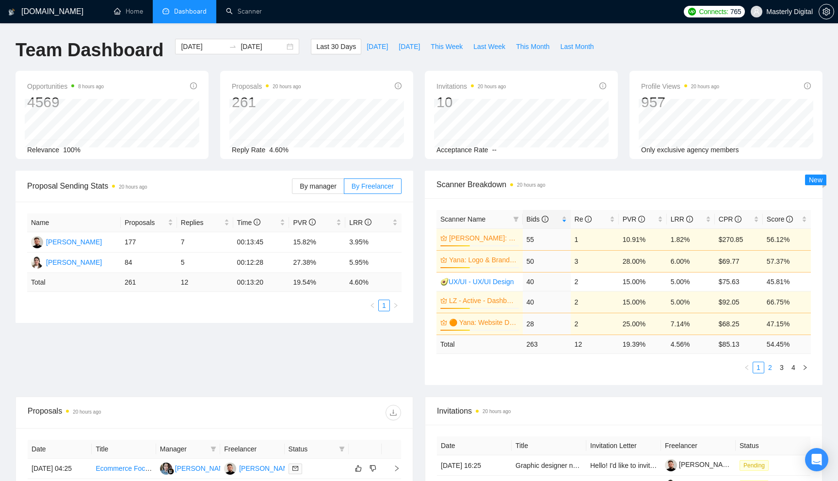
click at [772, 368] on link "2" at bounding box center [770, 367] width 11 height 11
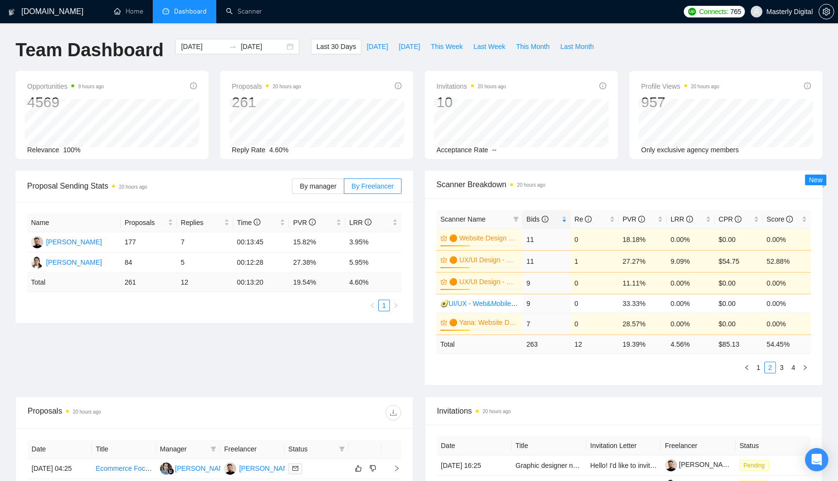
click at [569, 192] on div "Scanner Breakdown 20 hours ago" at bounding box center [623, 185] width 374 height 28
click at [564, 196] on div "Scanner Breakdown 20 hours ago" at bounding box center [623, 185] width 374 height 28
click at [499, 363] on ul "1 2 3 4" at bounding box center [623, 368] width 374 height 12
click at [783, 371] on link "3" at bounding box center [781, 367] width 11 height 11
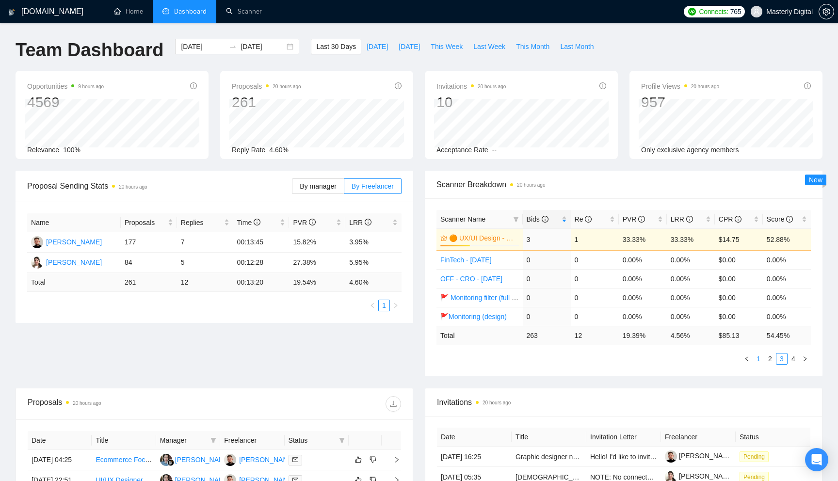
click at [758, 359] on link "1" at bounding box center [758, 359] width 11 height 11
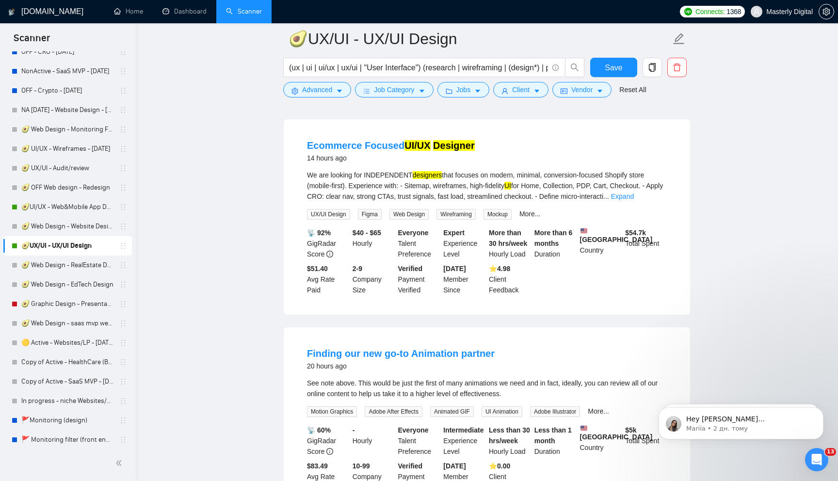
scroll to position [44, 0]
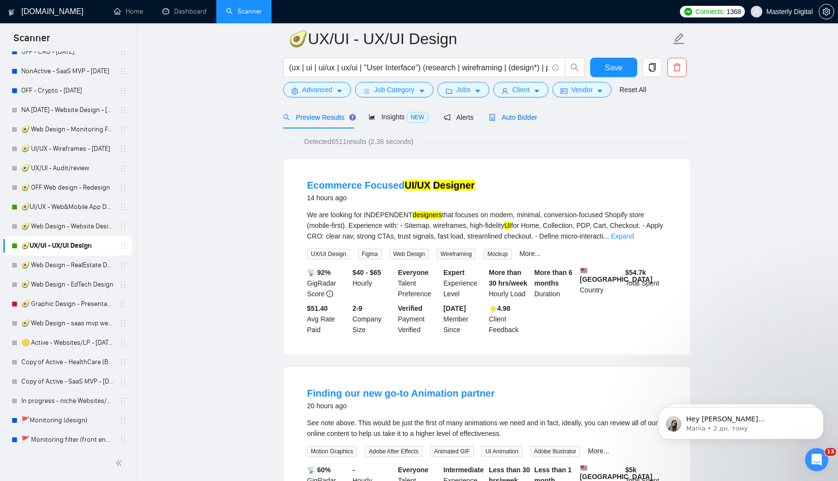
click at [518, 119] on span "Auto Bidder" at bounding box center [513, 117] width 48 height 8
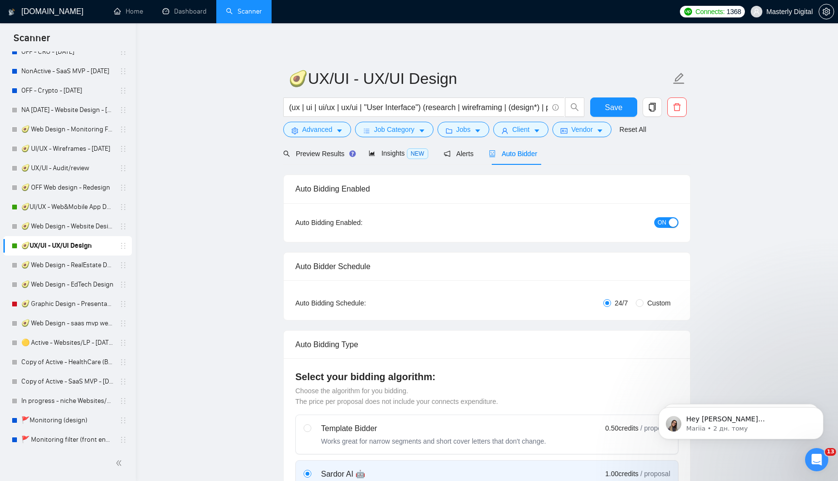
click at [671, 220] on div "button" at bounding box center [673, 222] width 9 height 9
click at [621, 111] on span "Save" at bounding box center [613, 107] width 17 height 12
click at [651, 110] on icon "copy" at bounding box center [652, 107] width 9 height 9
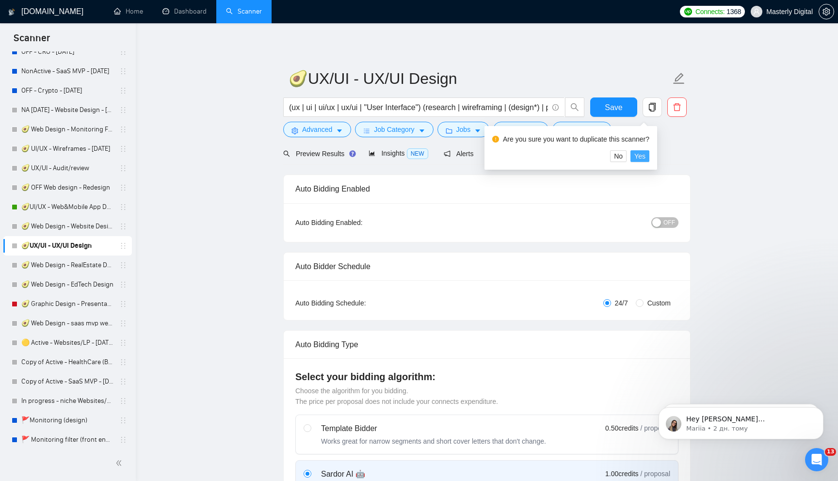
click at [645, 157] on span "Yes" at bounding box center [639, 156] width 11 height 11
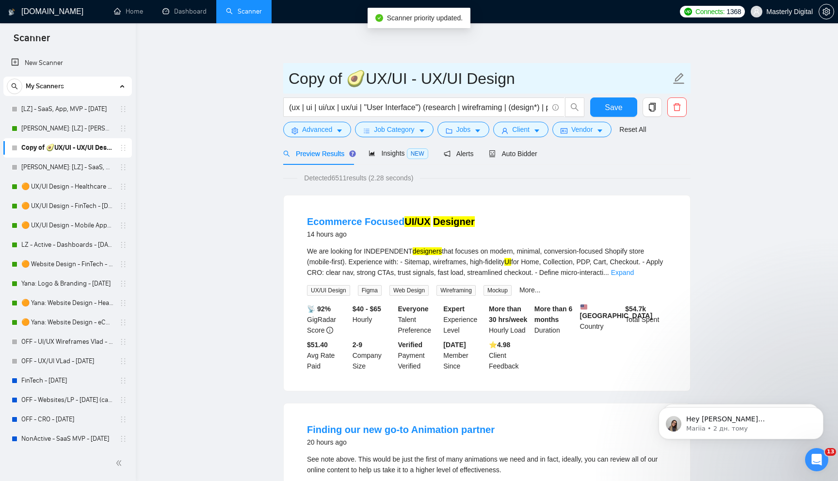
drag, startPoint x: 343, startPoint y: 79, endPoint x: 271, endPoint y: 80, distance: 72.3
click at [463, 79] on input "🥑UX/UI - UX/UI Design" at bounding box center [480, 78] width 382 height 24
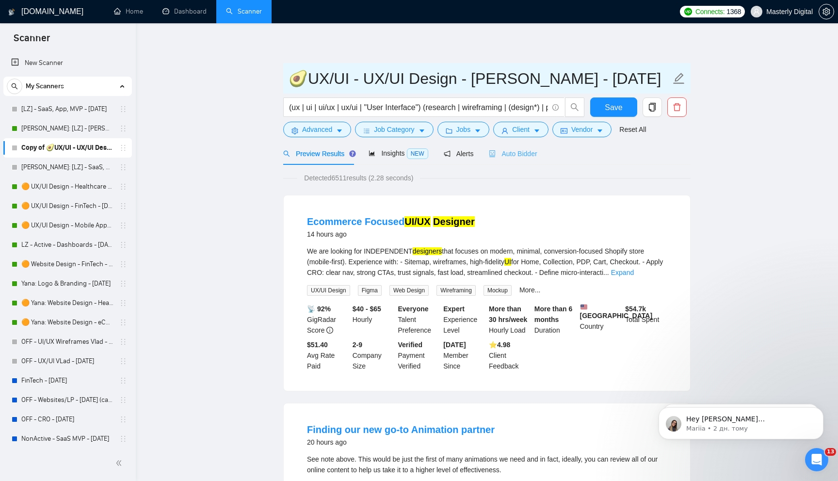
type input "🥑UX/UI - UX/UI Design - [PERSON_NAME] - [DATE]"
click at [521, 157] on span "Auto Bidder" at bounding box center [513, 154] width 48 height 8
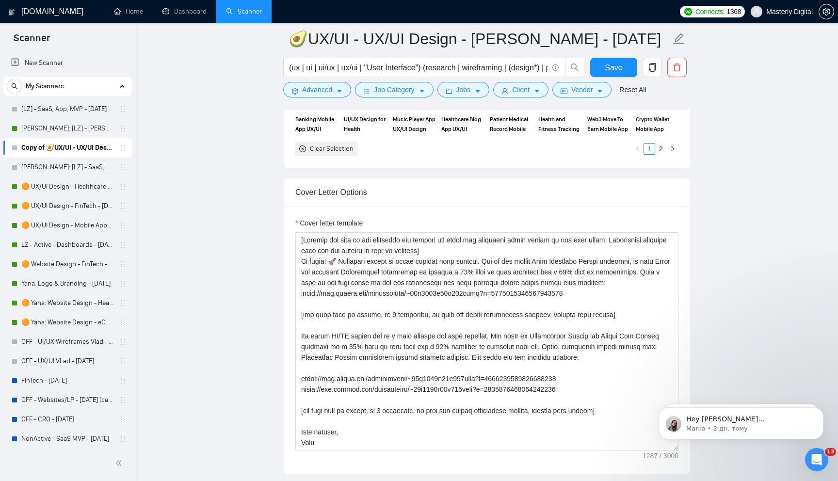
scroll to position [1062, 0]
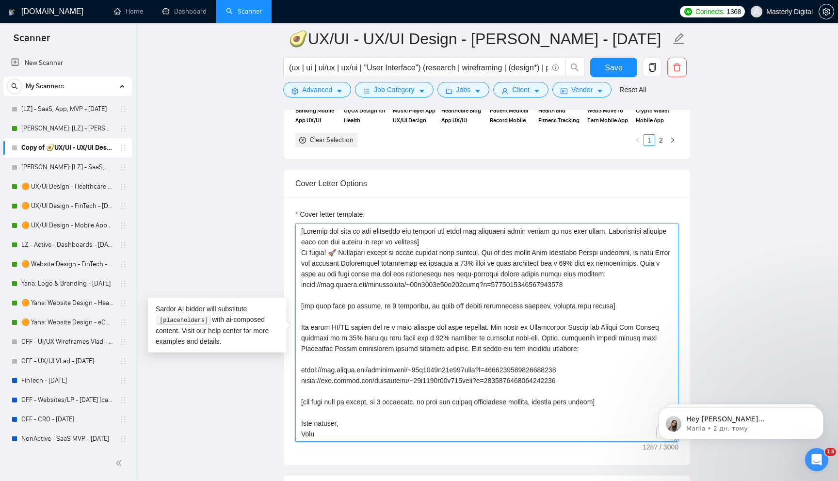
drag, startPoint x: 301, startPoint y: 230, endPoint x: 373, endPoint y: 457, distance: 237.9
click at [373, 457] on div "Cover letter template:" at bounding box center [487, 331] width 406 height 268
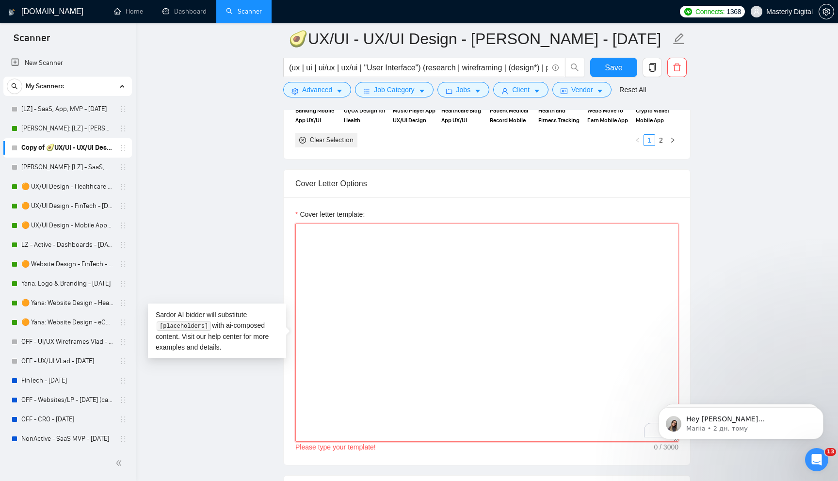
click at [313, 243] on textarea "Cover letter template:" at bounding box center [486, 333] width 383 height 218
paste textarea "[Lorem ip dolorsi amet. Conse adip eli seddo. Eiusmodte inci ut laboreet dolore…"
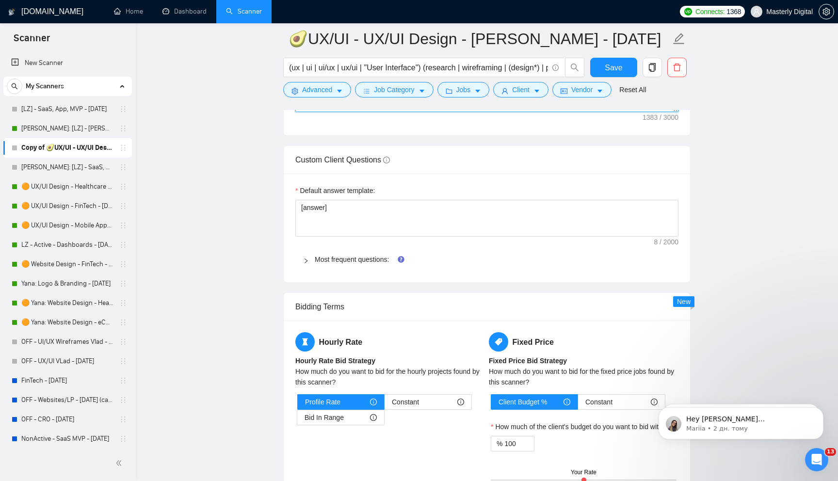
scroll to position [1424, 0]
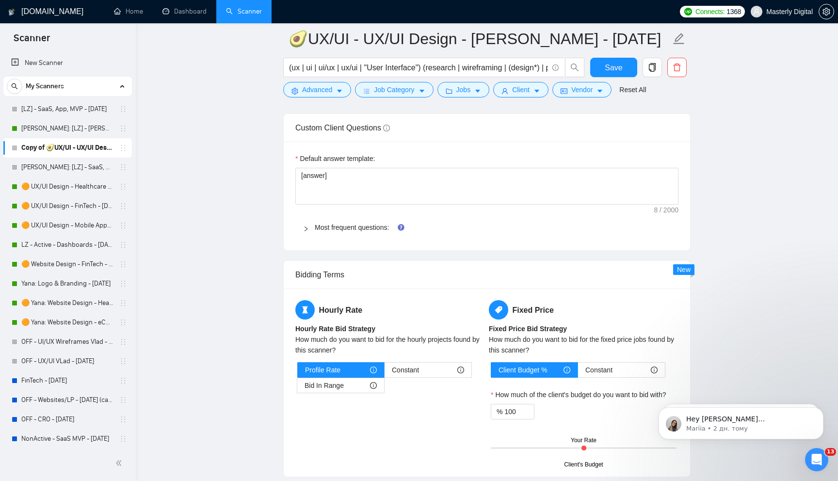
type textarea "[Lorem ip dolorsi amet. Conse adip eli seddo. Eiusmodte inci ut laboreet dolore…"
click at [307, 232] on div at bounding box center [309, 227] width 12 height 11
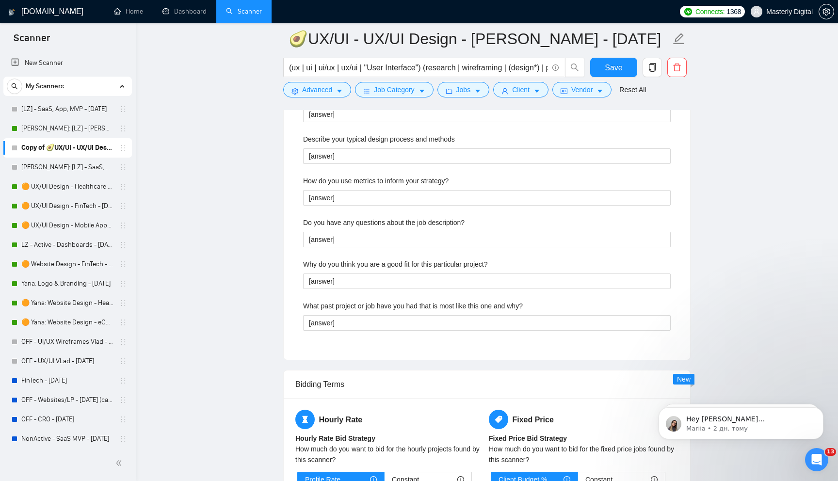
scroll to position [1762, 0]
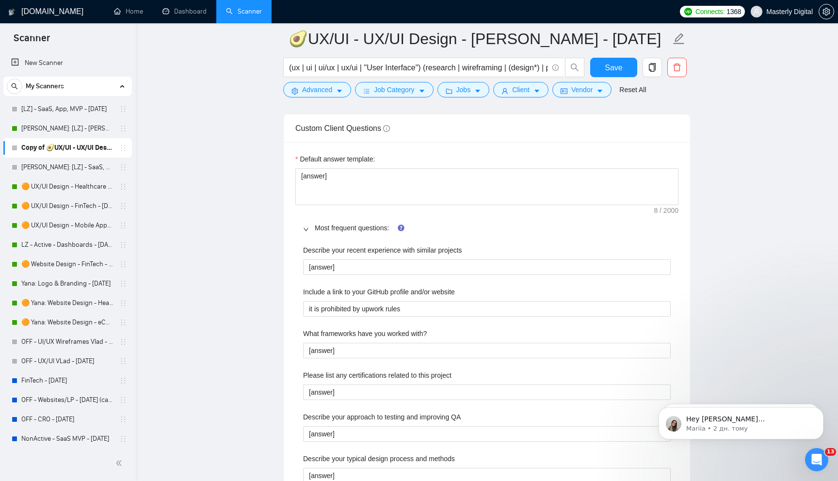
click at [306, 230] on icon "right" at bounding box center [306, 229] width 5 height 3
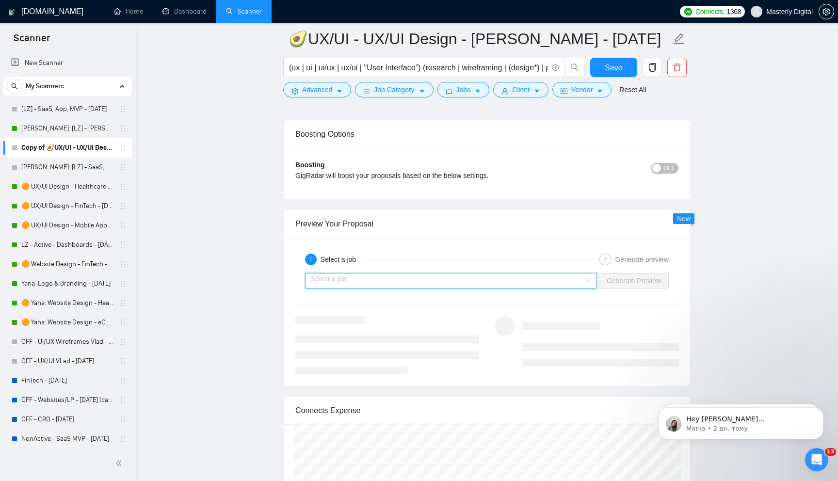
click at [564, 281] on input "search" at bounding box center [448, 281] width 274 height 15
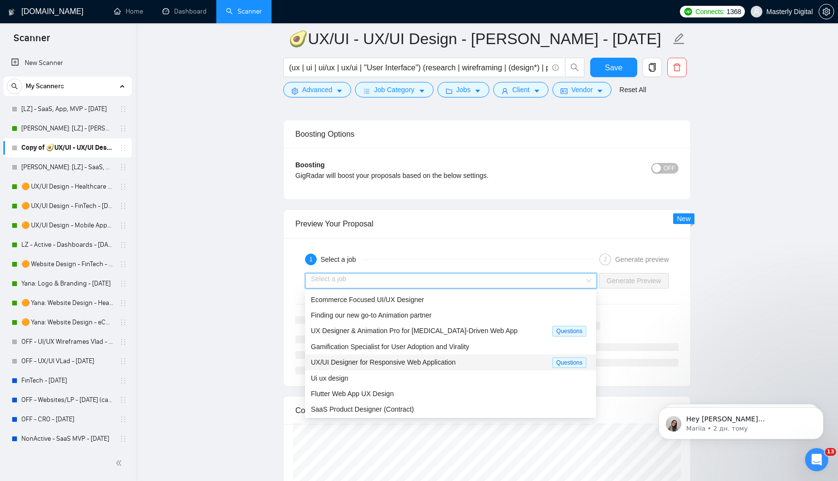
click at [358, 362] on span "UX/UI Designer for Responsive Web Application" at bounding box center [383, 362] width 145 height 8
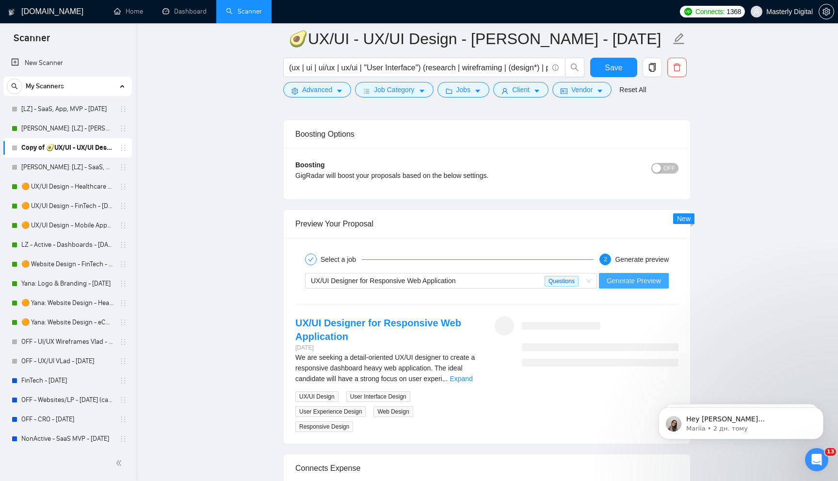
click at [625, 284] on span "Generate Preview" at bounding box center [634, 280] width 54 height 11
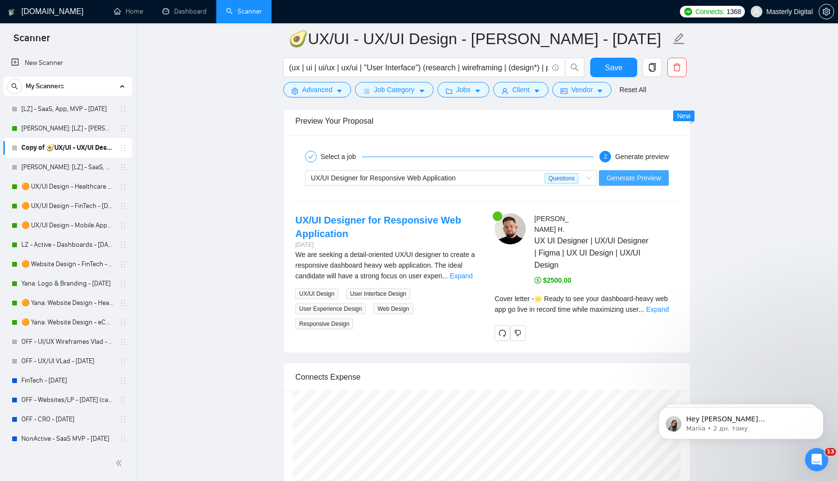
scroll to position [1898, 0]
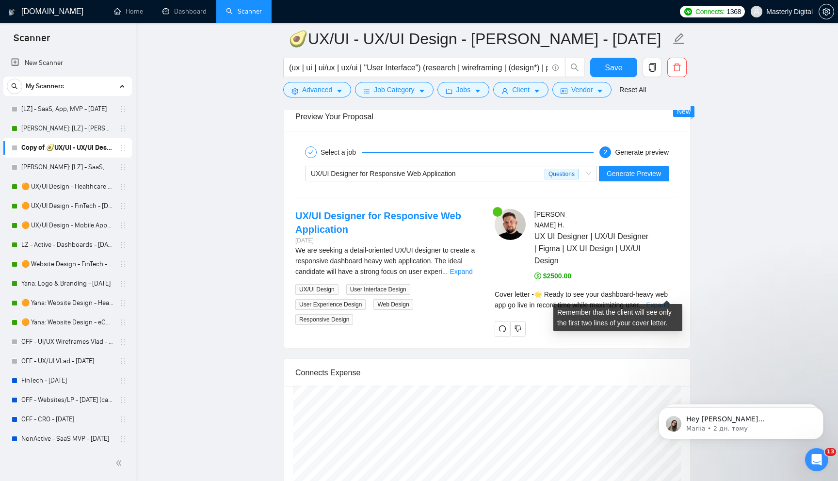
click at [660, 301] on link "Expand" at bounding box center [657, 305] width 23 height 8
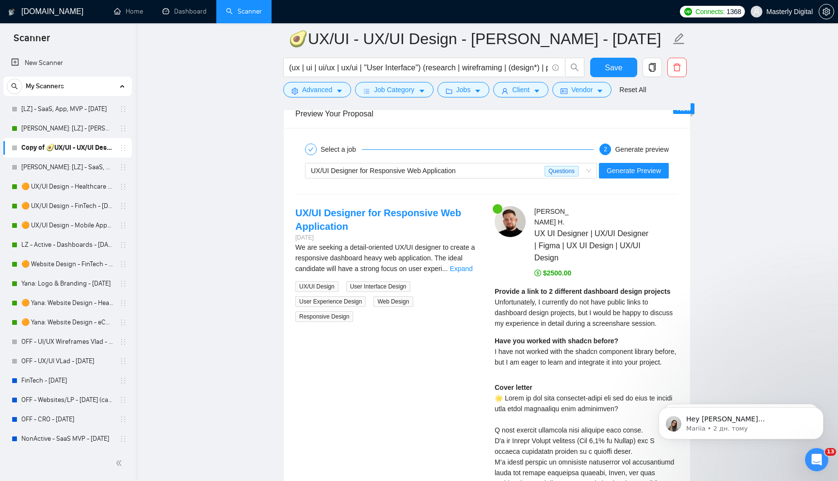
scroll to position [1901, 0]
click at [588, 171] on span "UX/UI Designer for Responsive Web Application Questions" at bounding box center [451, 170] width 280 height 15
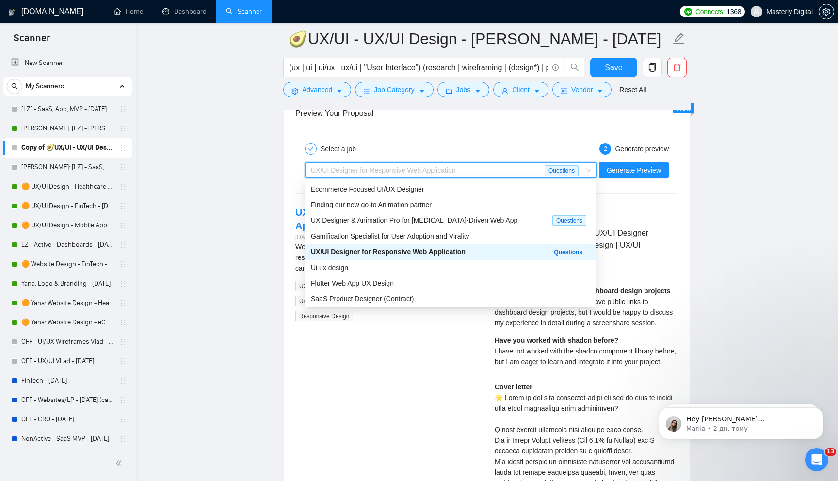
click at [529, 138] on div "Select a job 2 Generate preview UX/UI Designer for Responsive Web Application Q…" at bounding box center [487, 482] width 406 height 708
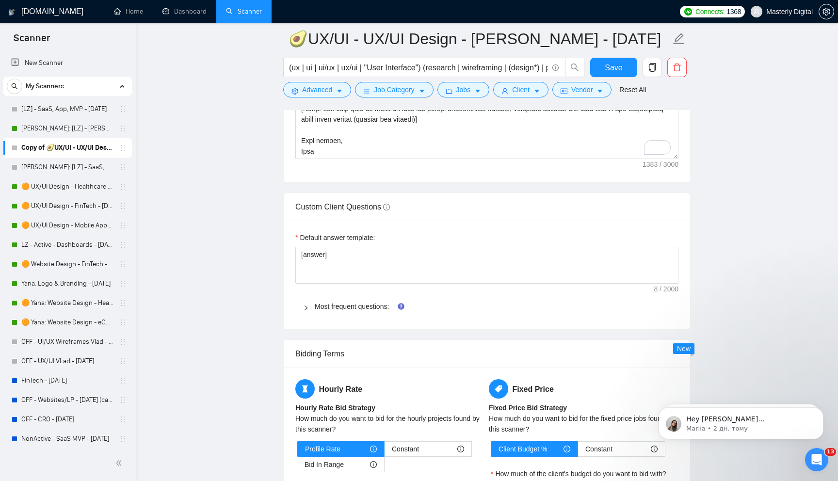
scroll to position [1333, 0]
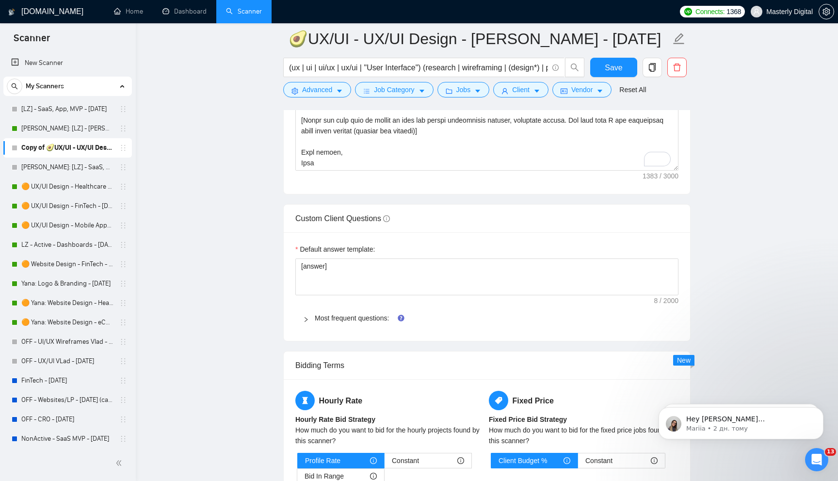
click at [310, 318] on div at bounding box center [309, 318] width 12 height 11
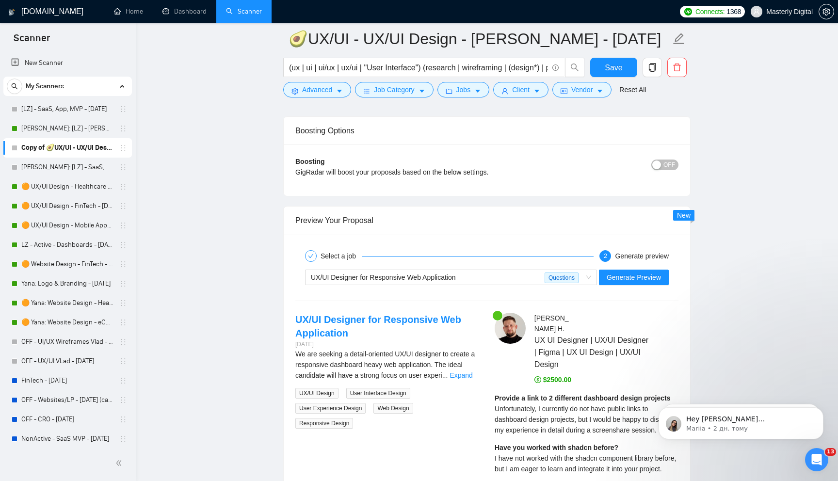
scroll to position [2220, 0]
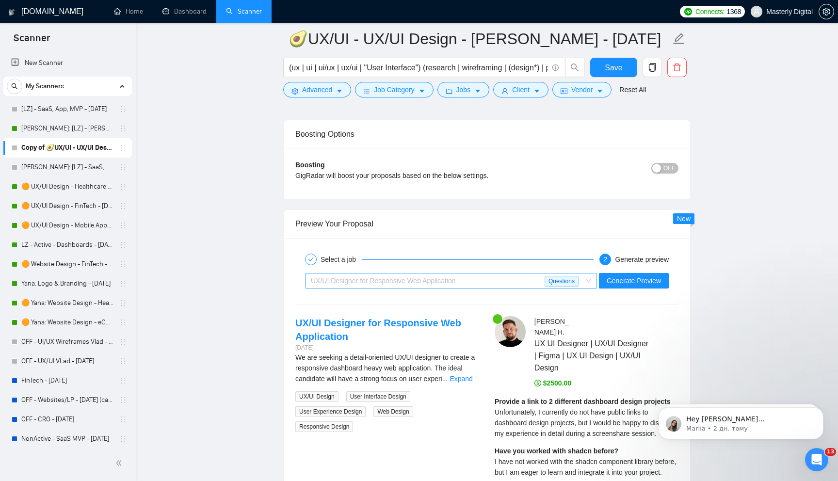
click at [430, 277] on span "UX/UI Designer for Responsive Web Application" at bounding box center [383, 281] width 145 height 8
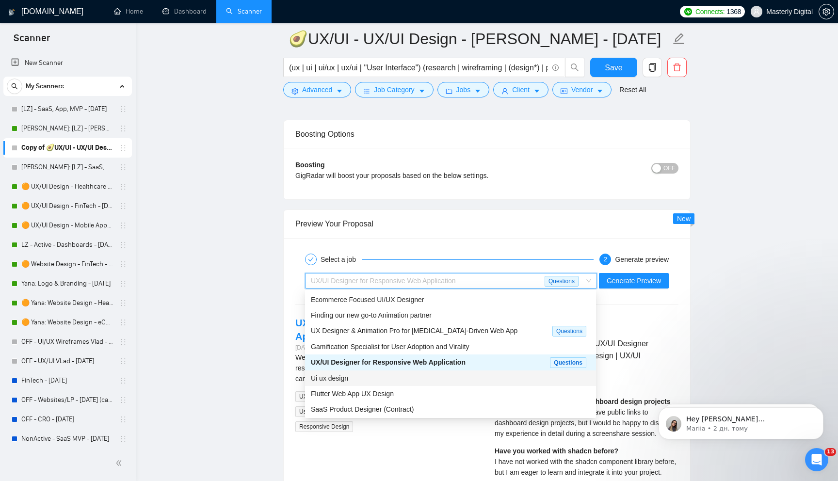
click at [350, 377] on div "Ui ux design" at bounding box center [450, 378] width 279 height 11
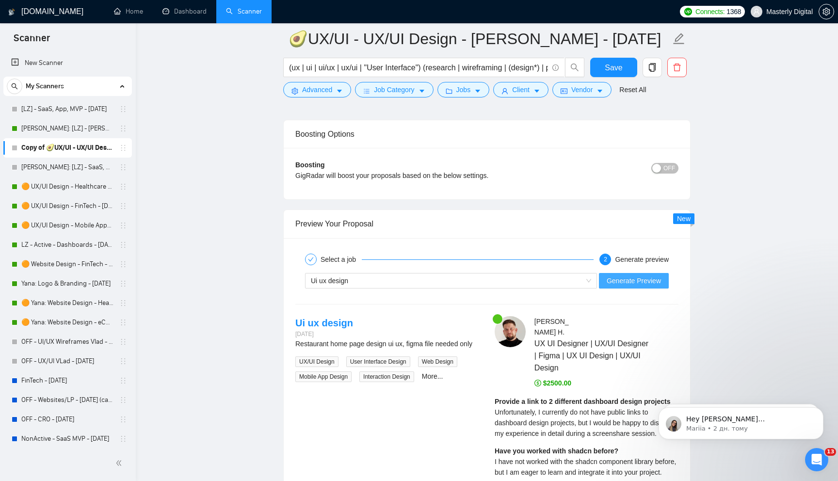
click at [628, 280] on span "Generate Preview" at bounding box center [634, 280] width 54 height 11
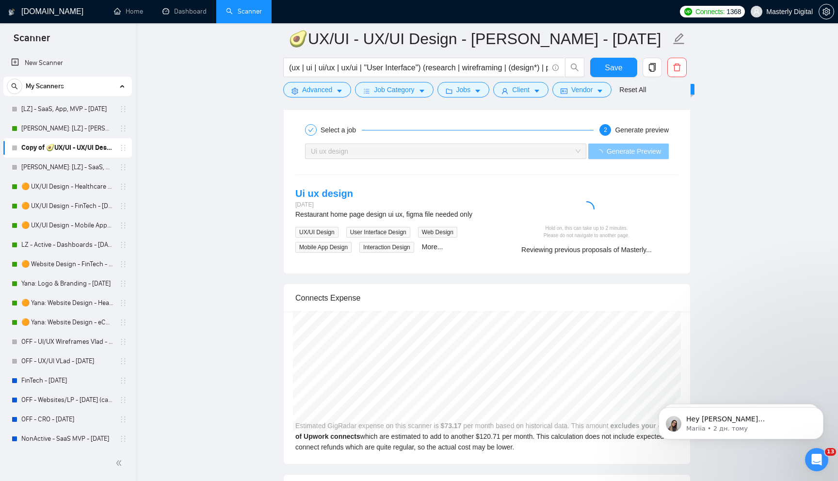
scroll to position [2347, 0]
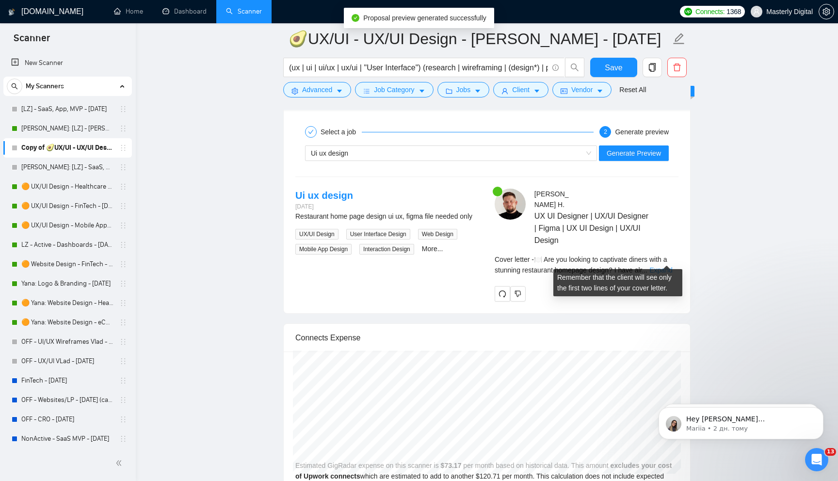
click at [664, 266] on link "Expand" at bounding box center [660, 270] width 23 height 8
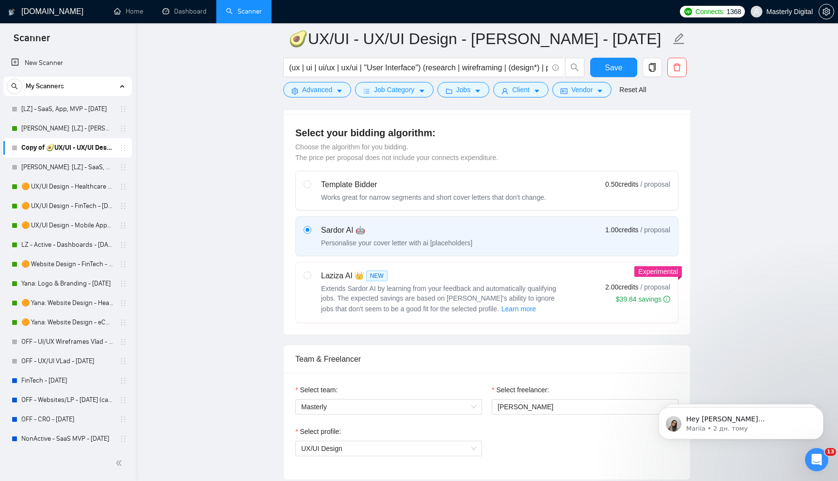
scroll to position [246, 0]
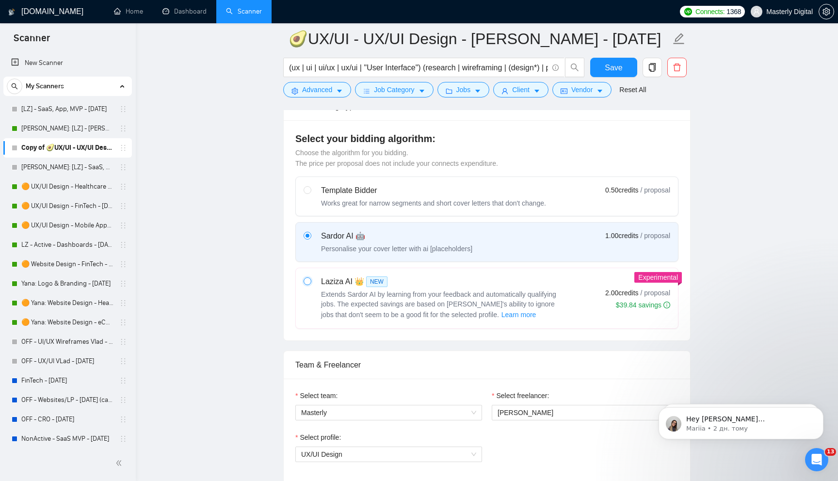
click at [308, 279] on input "radio" at bounding box center [307, 280] width 7 height 7
radio input "true"
radio input "false"
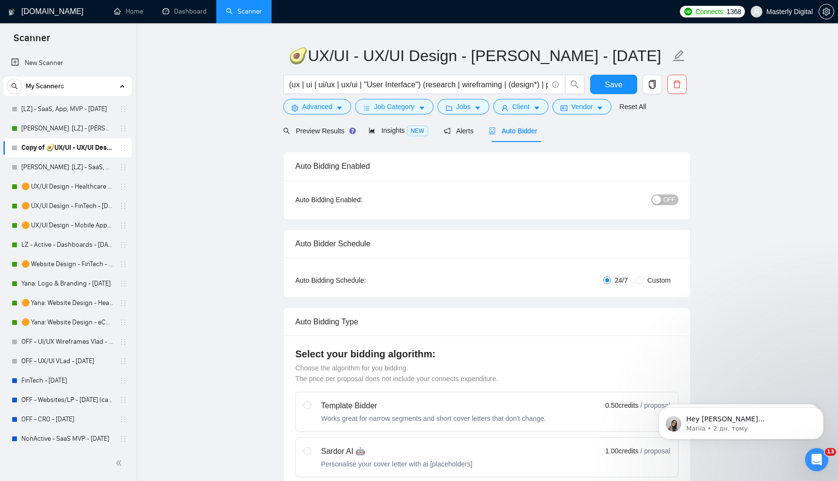
scroll to position [0, 0]
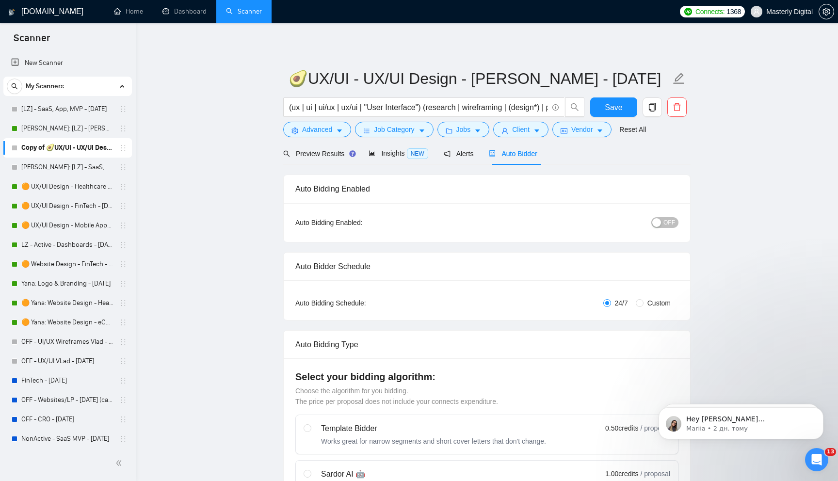
click at [656, 220] on div "button" at bounding box center [656, 222] width 9 height 9
click at [607, 111] on span "Save" at bounding box center [613, 107] width 17 height 12
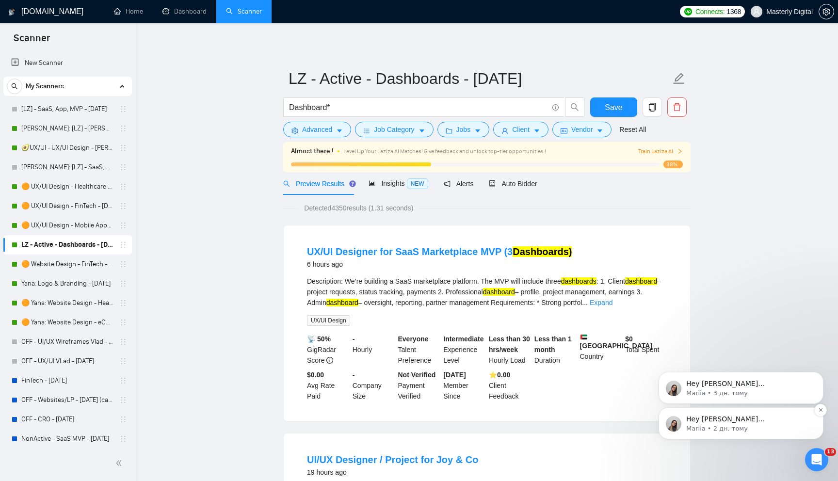
click at [737, 426] on p "Mariia • 2 дн. тому" at bounding box center [748, 428] width 125 height 9
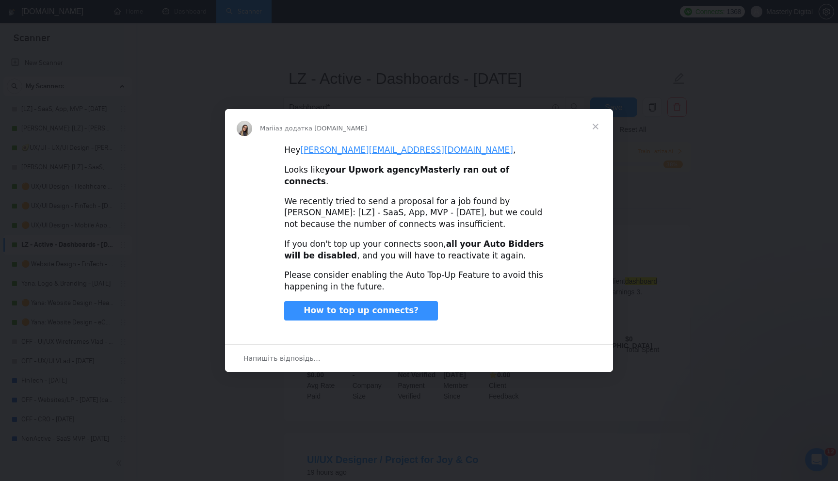
click at [600, 133] on span "Закрити" at bounding box center [595, 126] width 35 height 35
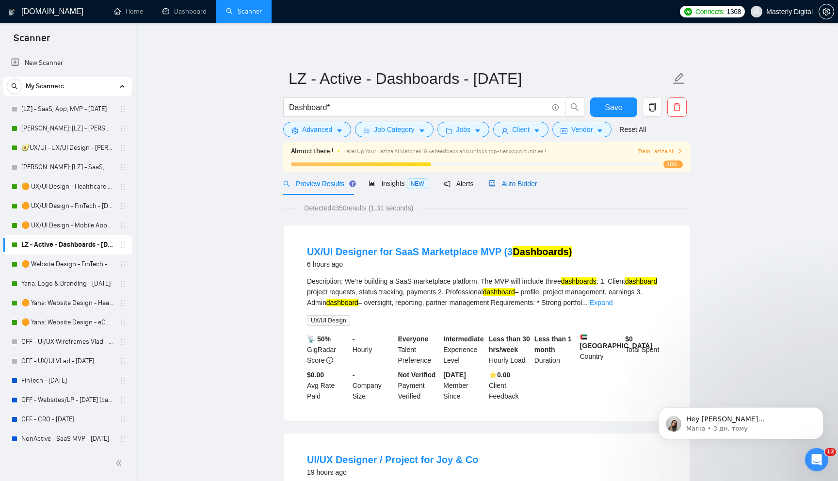
click at [516, 181] on span "Auto Bidder" at bounding box center [513, 184] width 48 height 8
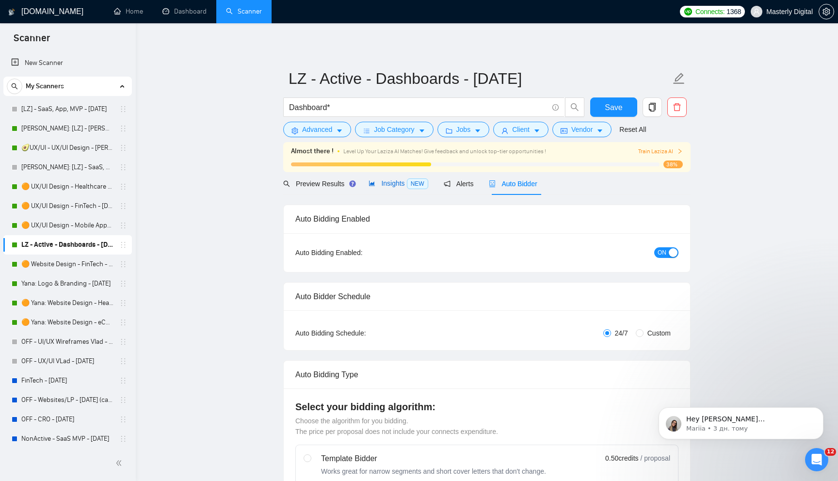
click at [396, 185] on span "Insights NEW" at bounding box center [398, 183] width 59 height 8
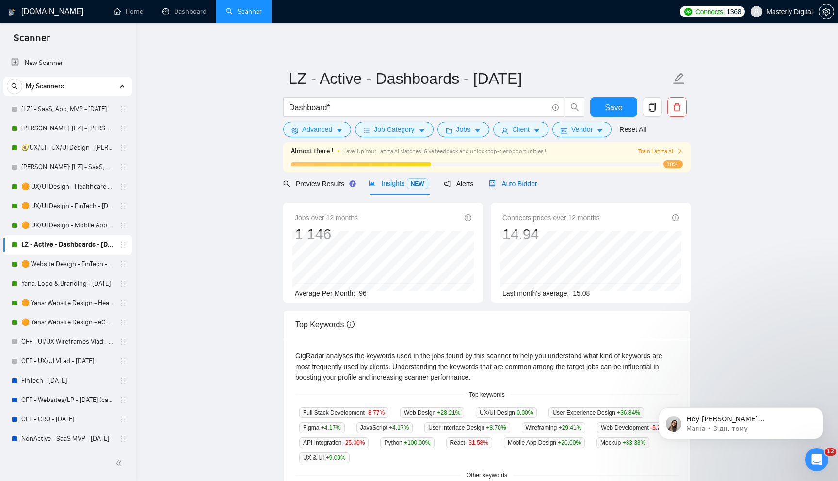
click at [519, 180] on span "Auto Bidder" at bounding box center [513, 184] width 48 height 8
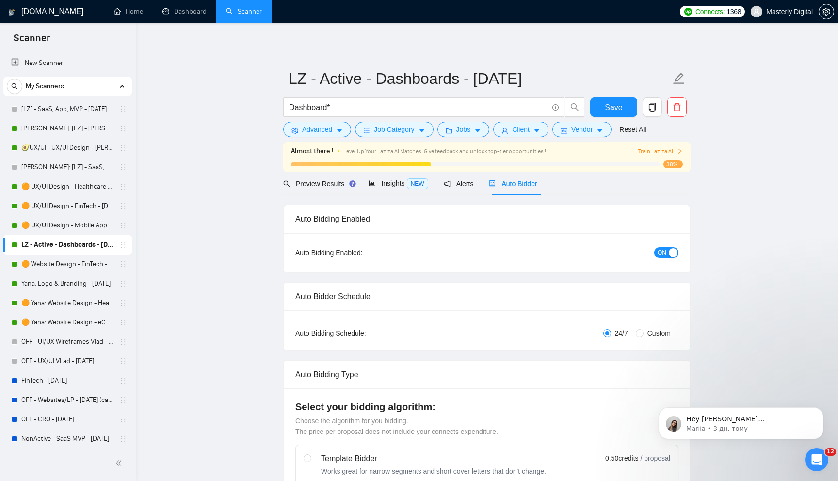
click at [668, 253] on button "ON" at bounding box center [666, 252] width 24 height 11
click at [611, 111] on span "Save" at bounding box center [613, 107] width 17 height 12
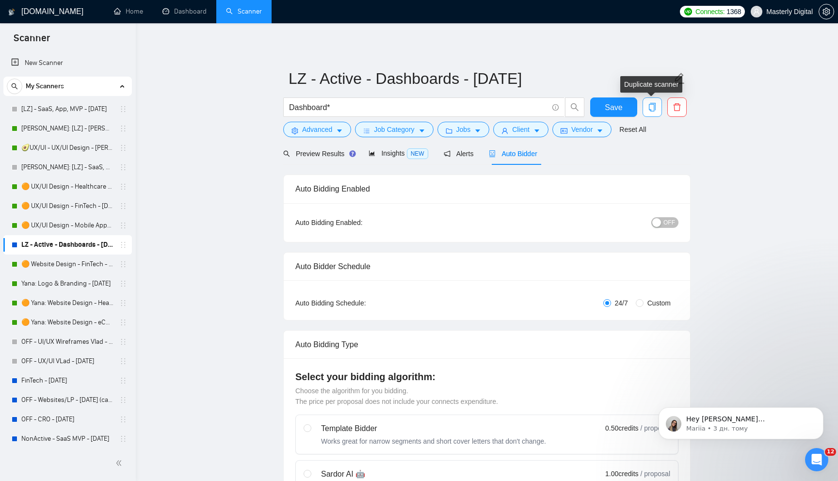
click at [654, 104] on icon "copy" at bounding box center [652, 107] width 9 height 9
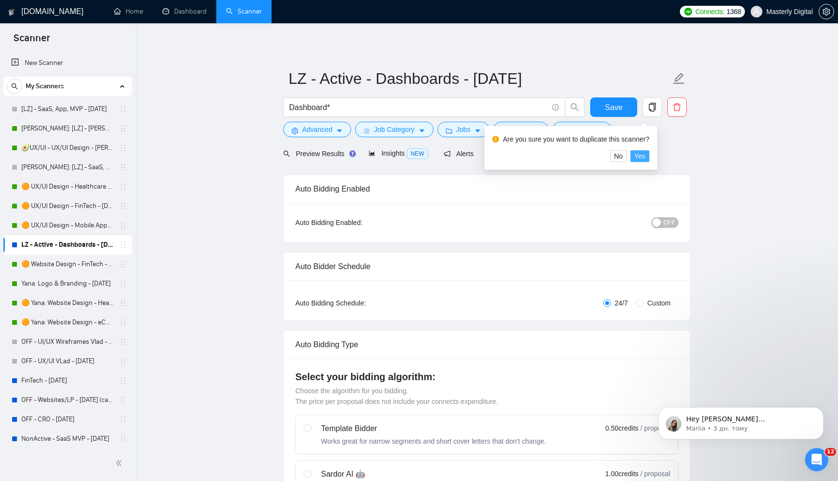
click at [649, 157] on button "Yes" at bounding box center [639, 156] width 19 height 12
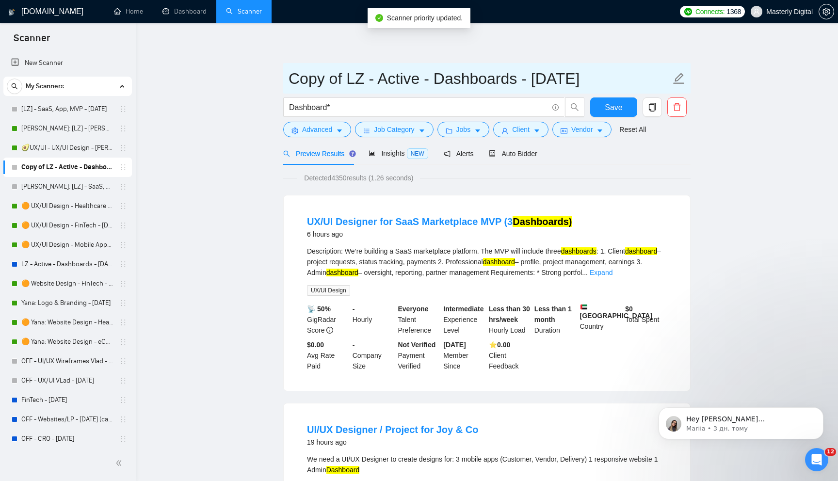
drag, startPoint x: 433, startPoint y: 77, endPoint x: 281, endPoint y: 81, distance: 151.9
drag, startPoint x: 447, startPoint y: 80, endPoint x: 419, endPoint y: 80, distance: 27.6
click at [419, 80] on input "Vlad - Dashboards - 17.02.2025" at bounding box center [480, 78] width 382 height 24
click at [431, 75] on input "Vlad - Dashboards - 17.02.2025" at bounding box center [480, 78] width 382 height 24
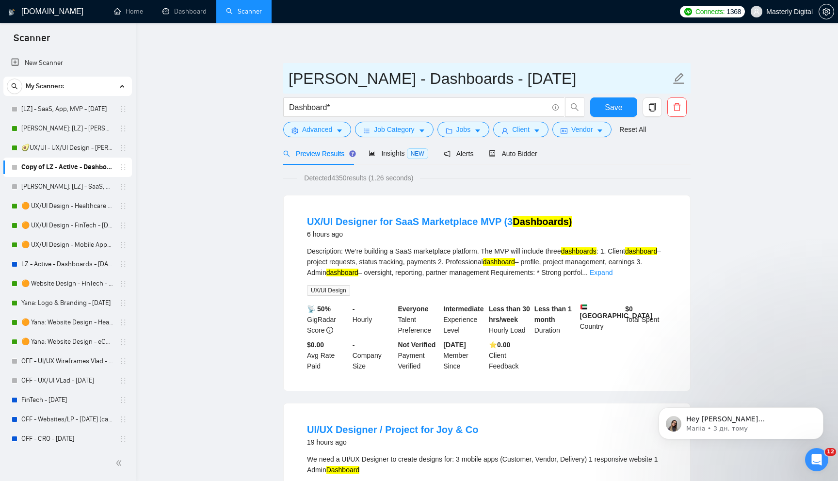
drag, startPoint x: 432, startPoint y: 75, endPoint x: 446, endPoint y: 76, distance: 14.6
click at [446, 76] on input "Vlad - Dashboards - 17.02.2025" at bounding box center [480, 78] width 382 height 24
drag, startPoint x: 469, startPoint y: 77, endPoint x: 456, endPoint y: 79, distance: 13.2
click at [456, 79] on input "Vlad - Dashboards - 03.02.2025" at bounding box center [480, 78] width 382 height 24
type input "[PERSON_NAME] - Dashboards - [DATE]"
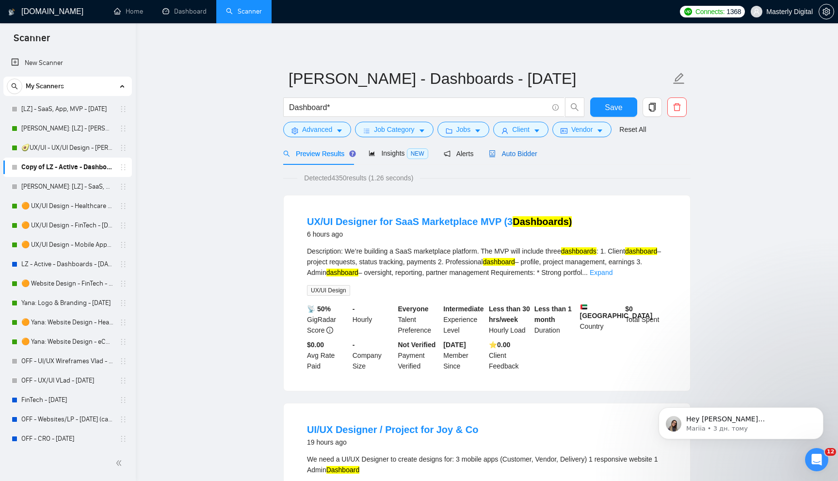
click at [511, 154] on span "Auto Bidder" at bounding box center [513, 154] width 48 height 8
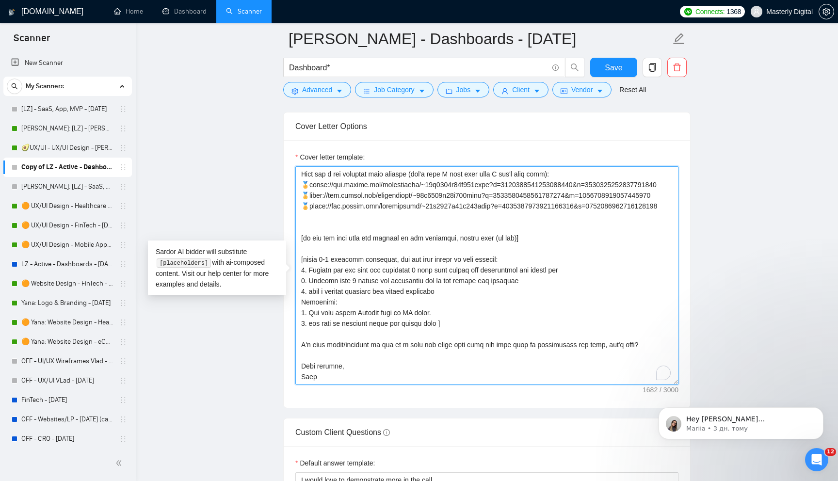
scroll to position [192, 0]
drag, startPoint x: 301, startPoint y: 173, endPoint x: 482, endPoint y: 419, distance: 305.2
click at [482, 419] on form "Auto Bidding Enabled Auto Bidding Enabled: OFF Auto Bidder Schedule Auto Biddin…" at bounding box center [486, 239] width 407 height 2353
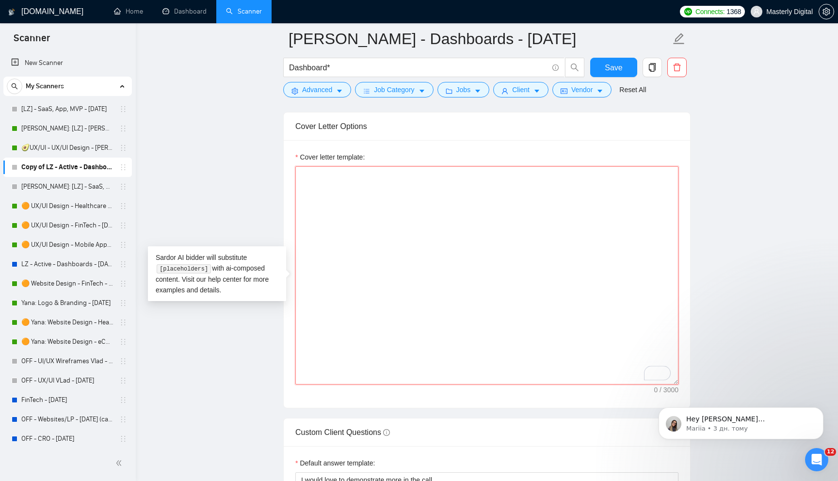
scroll to position [0, 0]
click at [321, 170] on textarea "Cover letter template:" at bounding box center [486, 275] width 383 height 218
paste textarea "[Write an opening hook. Start with one emoji. Clickbait with my previous achiev…"
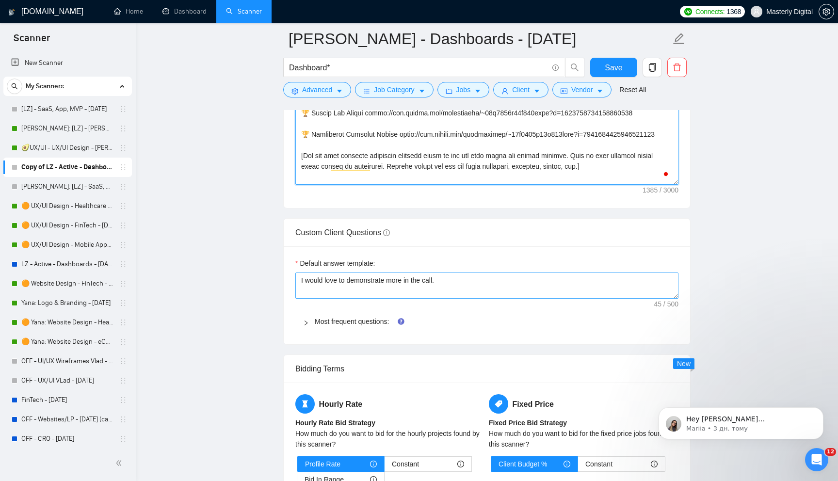
type textarea "[Write an opening hook. Start with one emoji. Clickbait with my previous achiev…"
click at [324, 286] on textarea "I would love to demonstrate more in the call." at bounding box center [486, 286] width 383 height 26
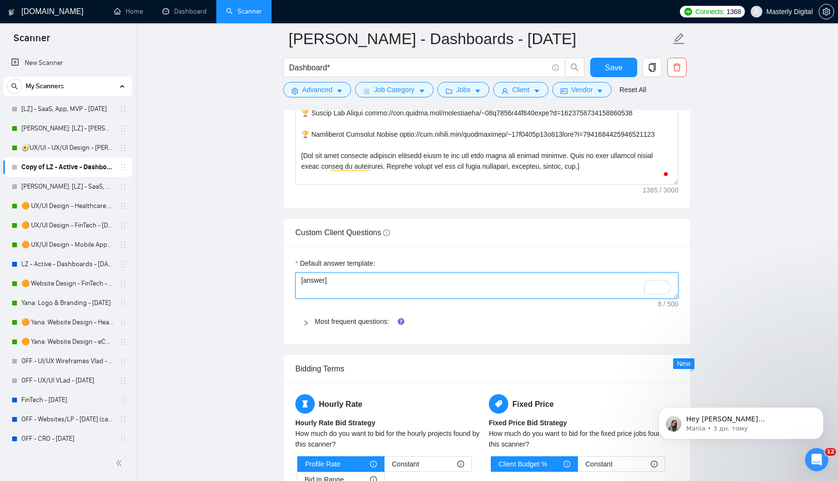
type textarea "[answer]"
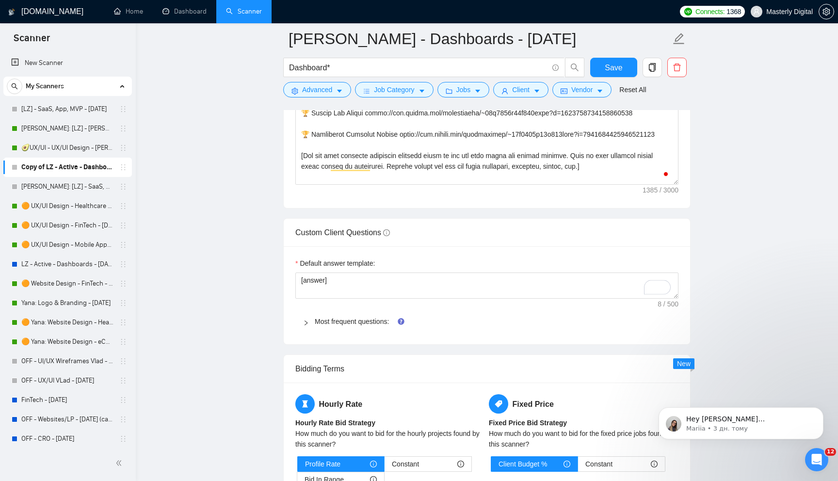
click at [313, 320] on div at bounding box center [309, 321] width 12 height 11
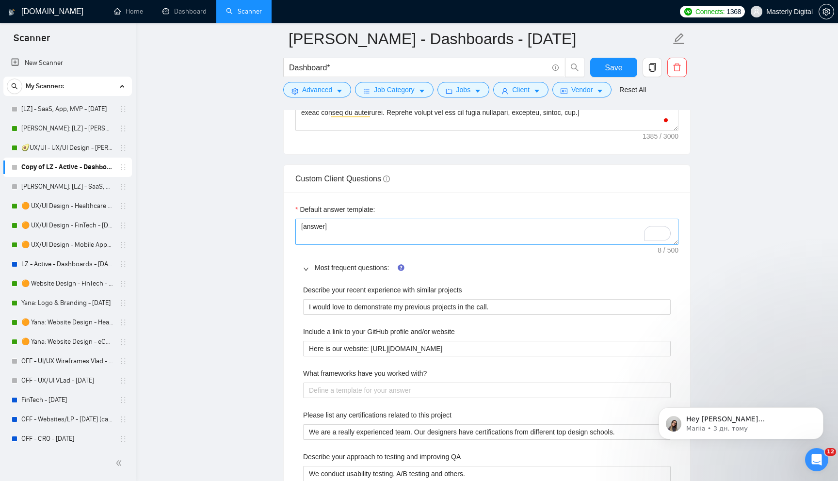
scroll to position [1374, 0]
click at [319, 229] on textarea "[answer]" at bounding box center [486, 231] width 383 height 26
click at [339, 307] on projects "I would love to demonstrate my previous projects in the call." at bounding box center [487, 306] width 368 height 16
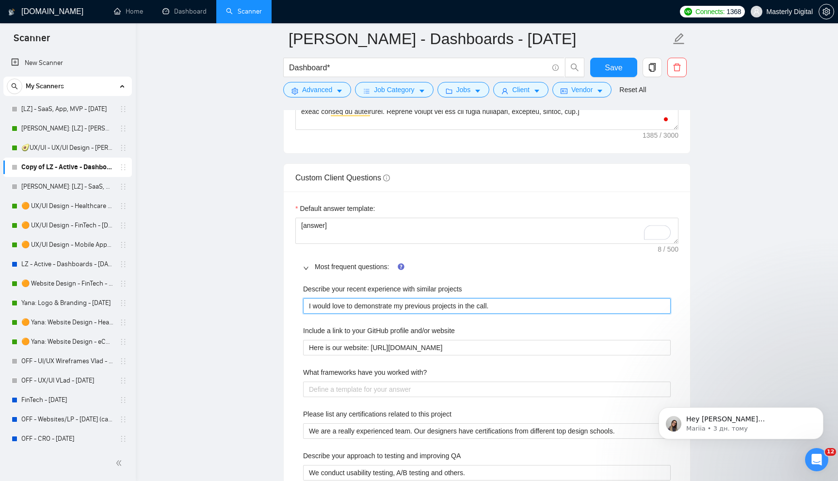
click at [339, 307] on projects "I would love to demonstrate my previous projects in the call." at bounding box center [487, 306] width 368 height 16
paste projects "[answer]"
type projects "[answer]"
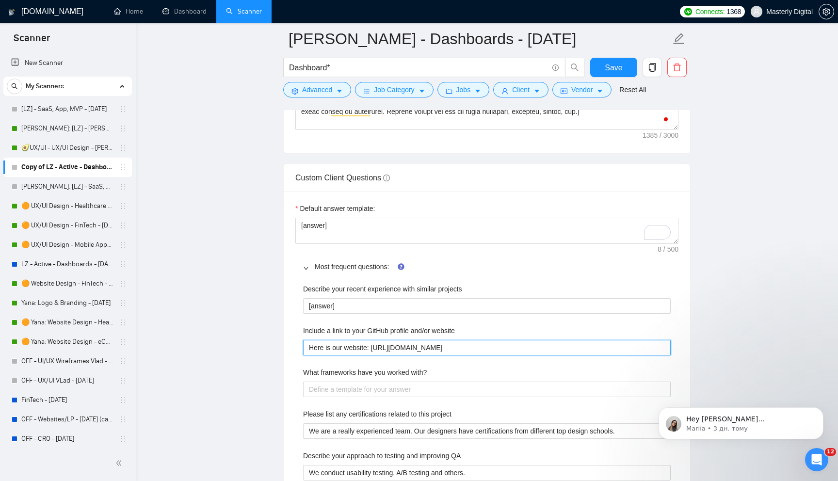
click at [339, 341] on website "Here is our website: [URL][DOMAIN_NAME]" at bounding box center [487, 348] width 368 height 16
paste website "[answer]"
type website "[answer]"
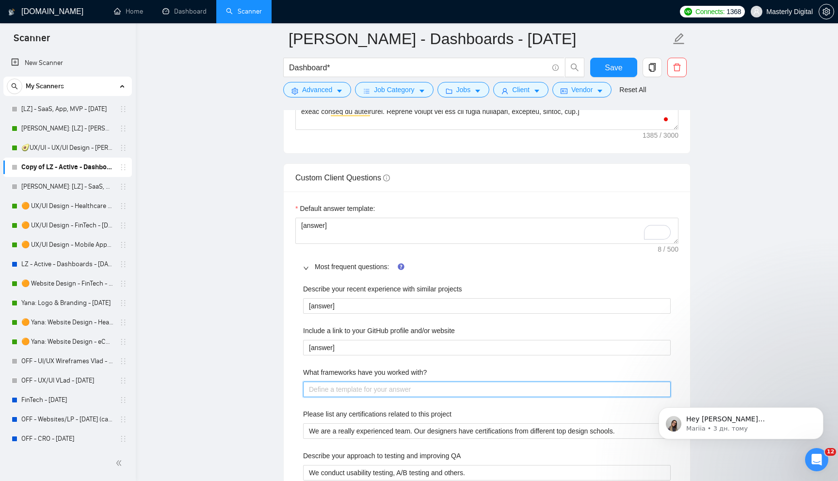
click at [339, 384] on with\? "What frameworks have you worked with?" at bounding box center [487, 390] width 368 height 16
paste with\? "[answer]"
type with\? "[answer]"
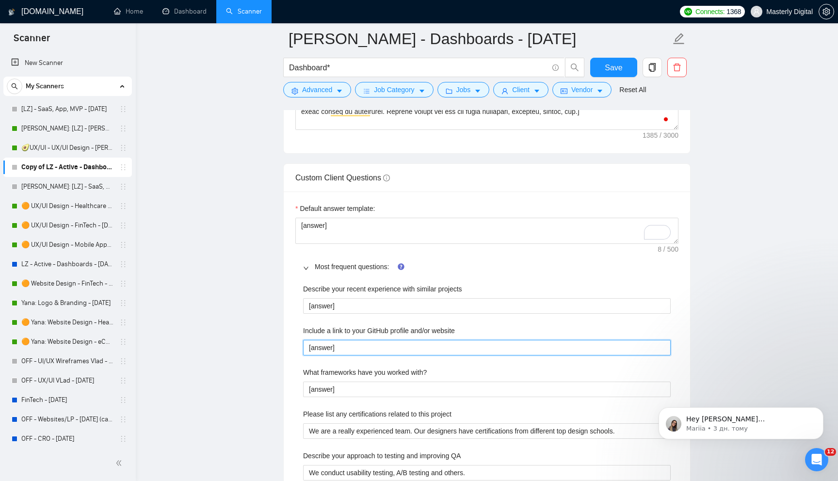
click at [336, 347] on website "[answer]" at bounding box center [487, 348] width 368 height 16
type website "I"
type website "It"
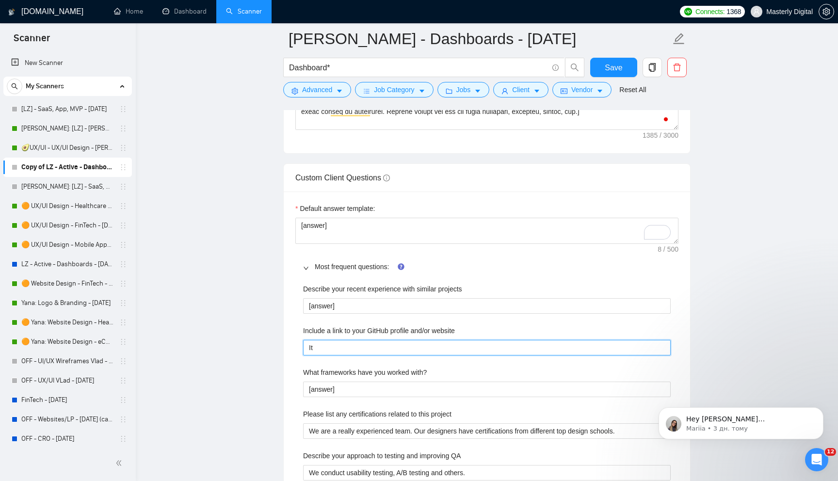
type website "It"
type website "It i"
type website "It is"
type website "It is p"
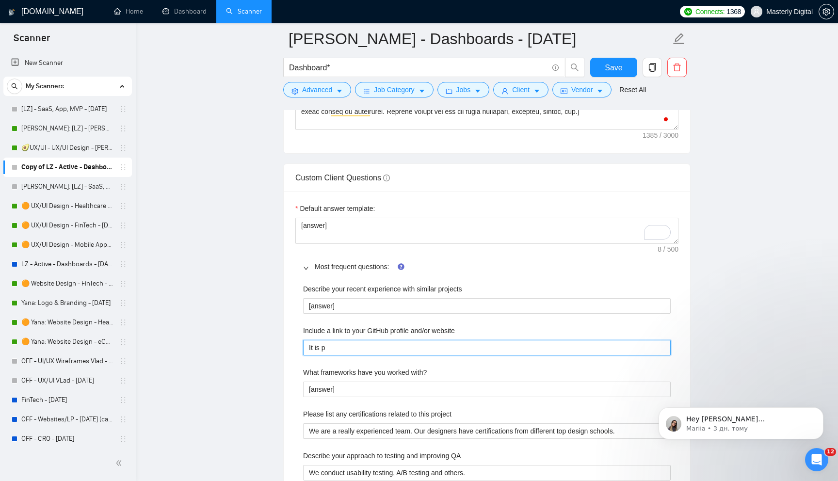
type website "It is pr"
type website "It is pro"
type website "It is prob"
type website "It is pro"
type website "It is proh"
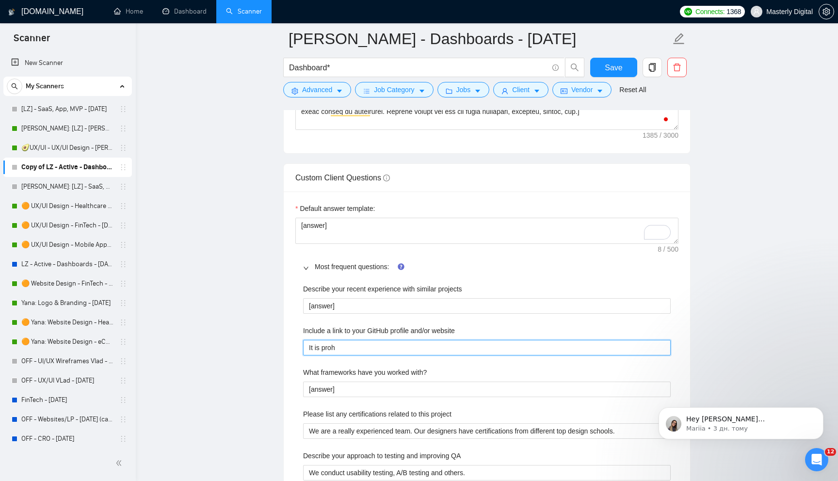
type website "It is prohi"
type website "It is prohib"
type website "It is prohibi"
type website "It is prohibit"
type website "It is prohibite"
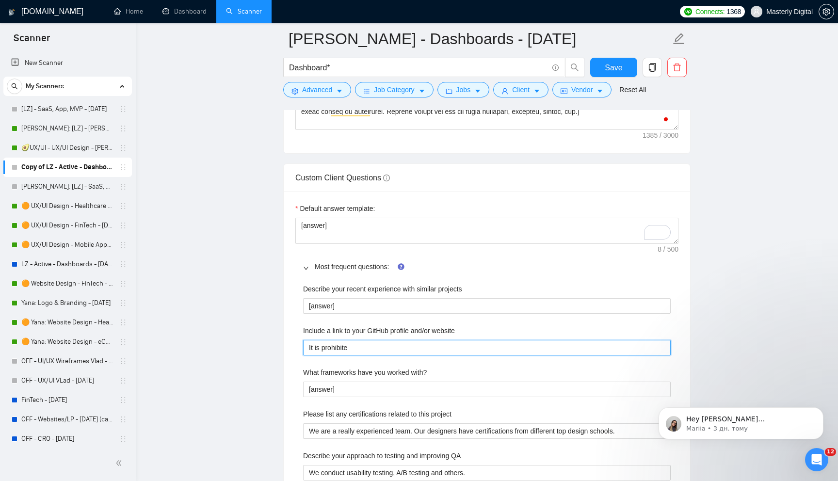
type website "It is prohibited"
type website "It is prohibited b"
type website "It is prohibited by"
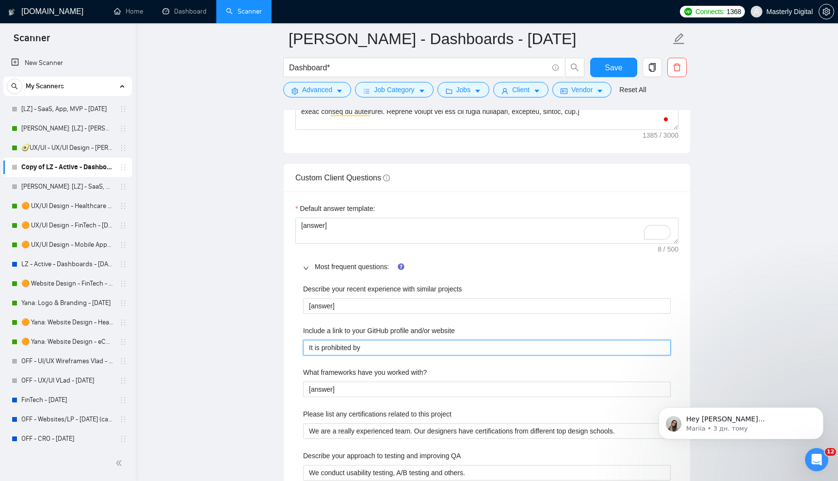
type website "It is prohibited by U"
type website "It is prohibited by Up"
type website "It is prohibited by Upw"
type website "It is prohibited by Upwo"
type website "It is prohibited by Upwor"
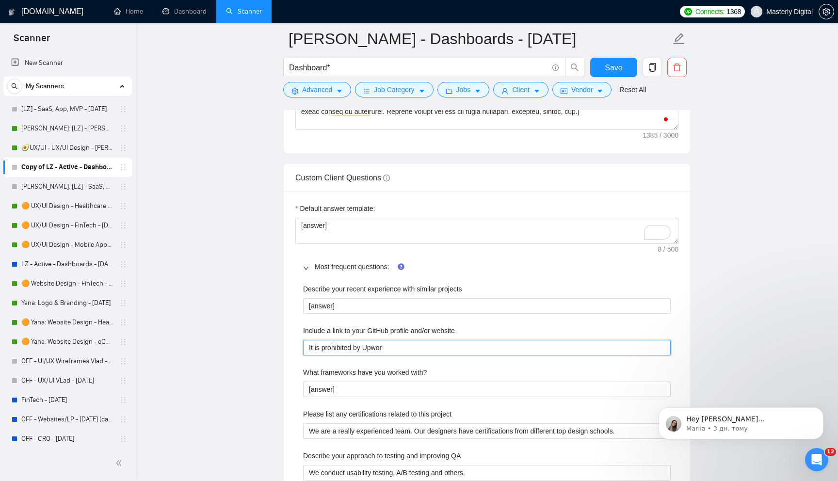
type website "It is prohibited by Upwork"
type website "It is prohibited by Upwork r"
type website "It is prohibited by Upwork ru"
type website "It is prohibited by Upwork rule"
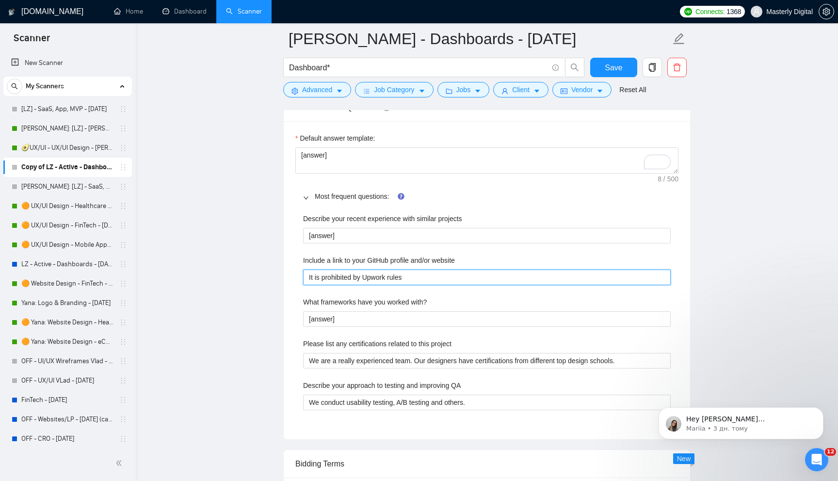
scroll to position [1495, 0]
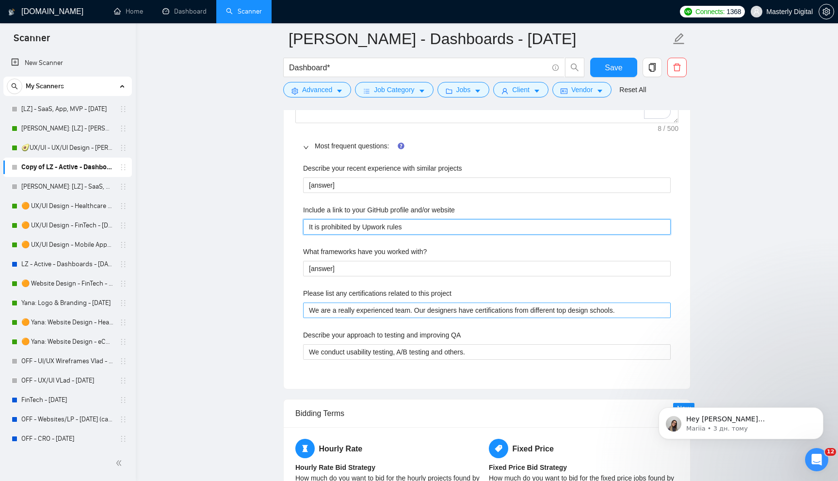
type website "It is prohibited by Upwork rules"
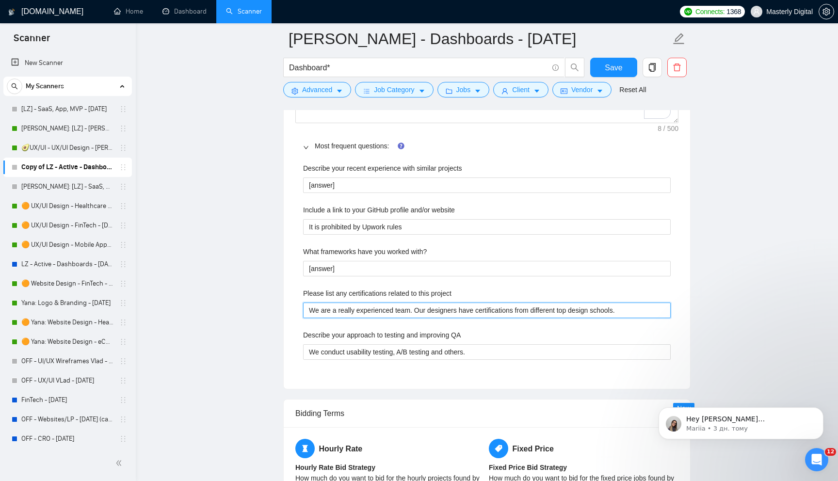
click at [345, 311] on project "We are a really experienced team. Our designers have certifications from differ…" at bounding box center [487, 311] width 368 height 16
paste project "[answer]"
type project "[answer]"
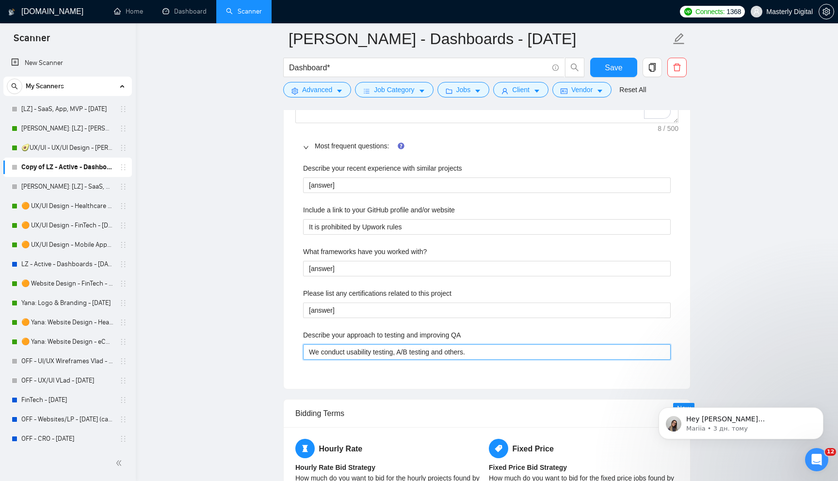
click at [346, 355] on QA "We conduct usability testing, A/B testing and others." at bounding box center [487, 352] width 368 height 16
paste QA "[answer]"
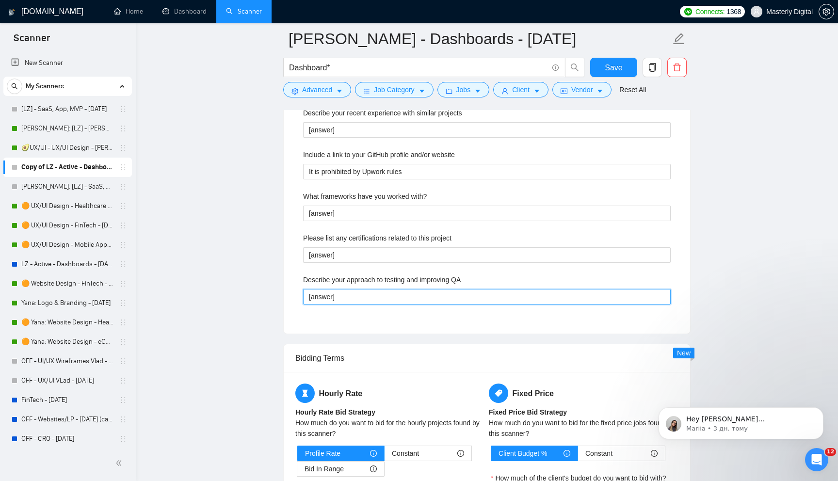
scroll to position [1552, 0]
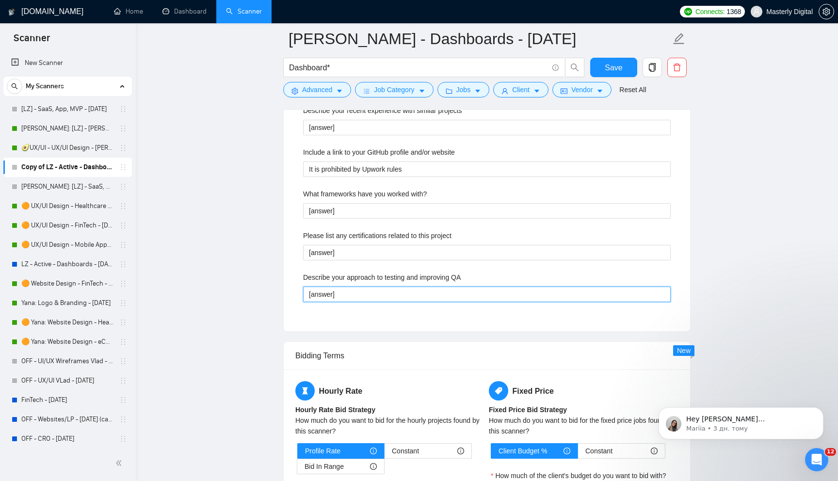
type QA "[answer]"
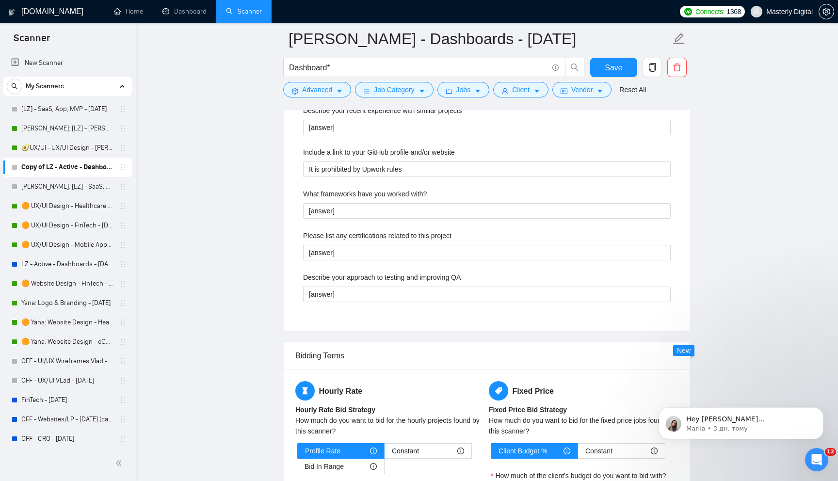
click at [287, 261] on div "Default answer template: [answer] Most frequent questions: Describe your recent…" at bounding box center [487, 172] width 406 height 318
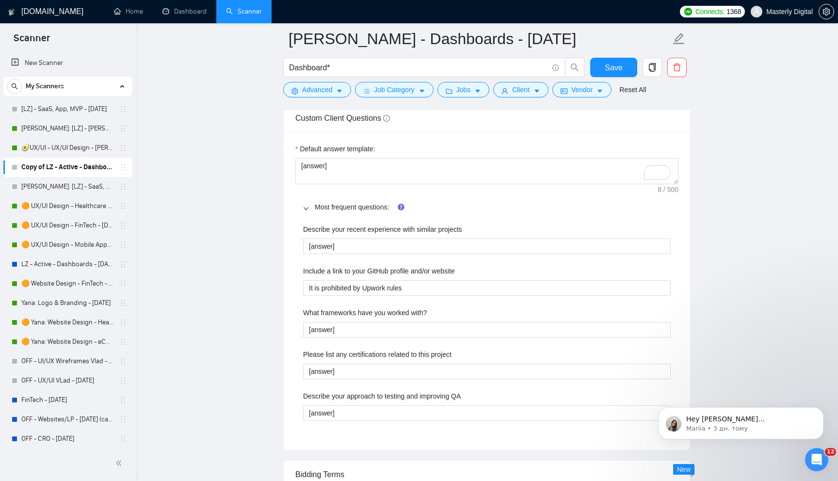
click at [307, 206] on icon "right" at bounding box center [306, 209] width 6 height 6
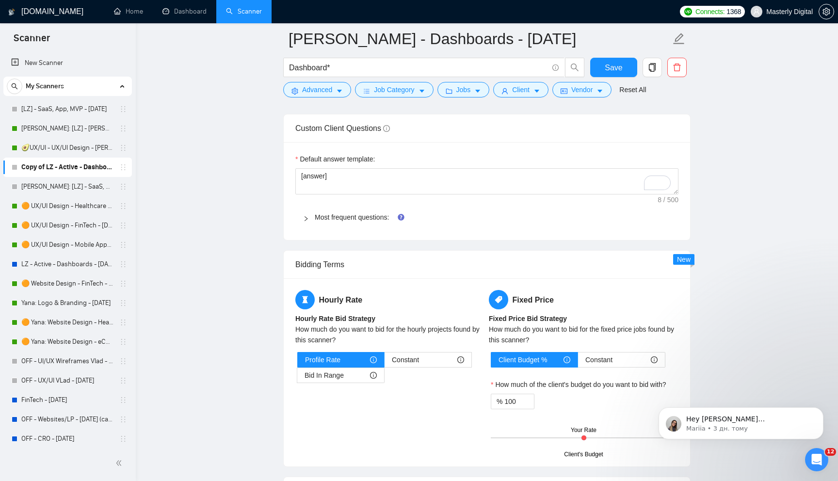
click at [325, 223] on div "Most frequent questions:" at bounding box center [486, 217] width 383 height 22
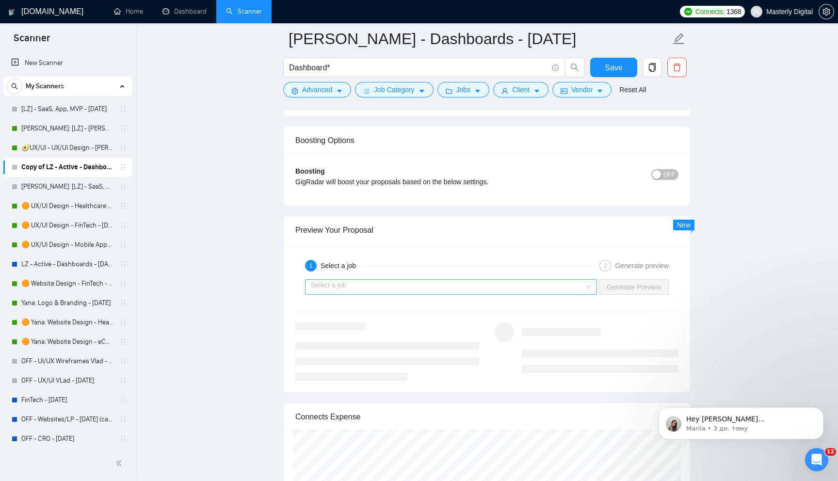
click at [579, 287] on input "search" at bounding box center [448, 287] width 274 height 15
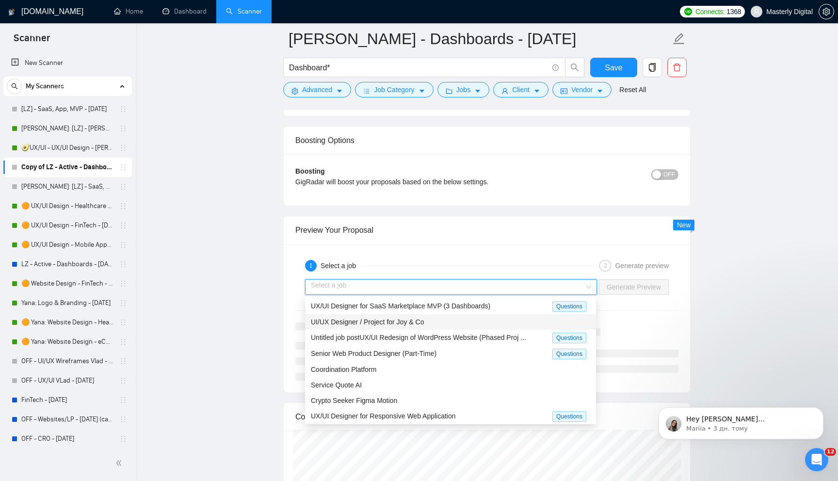
click at [385, 324] on span "UI/UX Designer / Project for Joy & Co" at bounding box center [367, 322] width 113 height 8
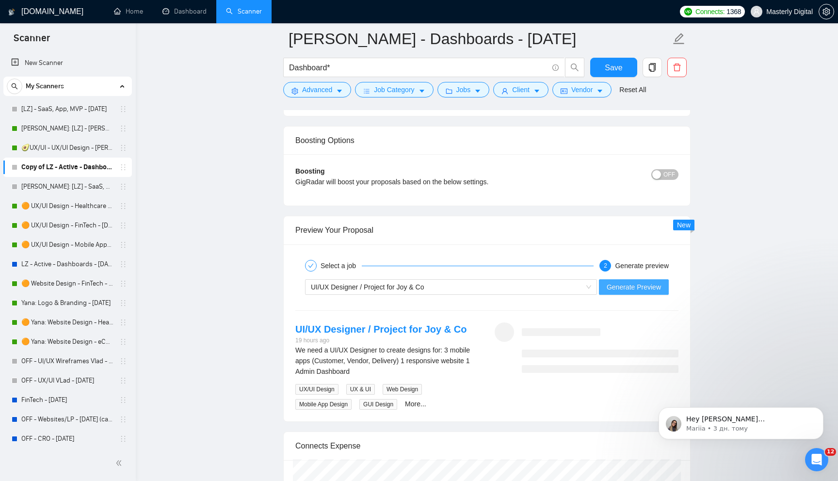
click at [626, 290] on span "Generate Preview" at bounding box center [634, 287] width 54 height 11
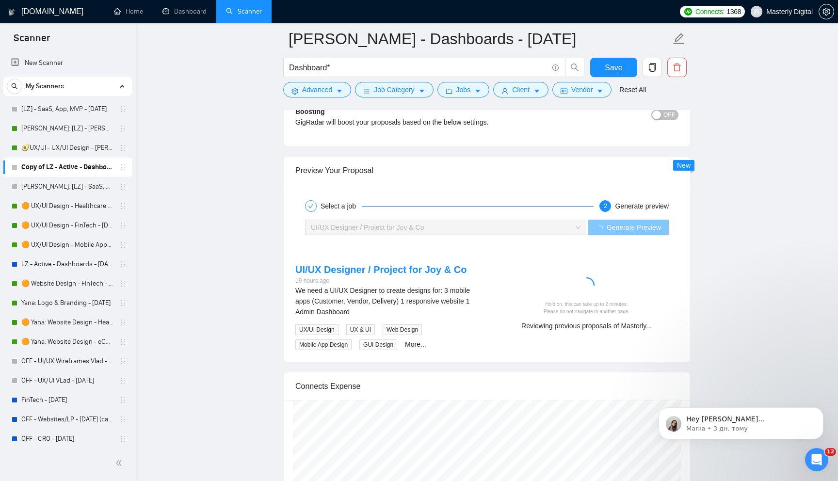
scroll to position [2037, 0]
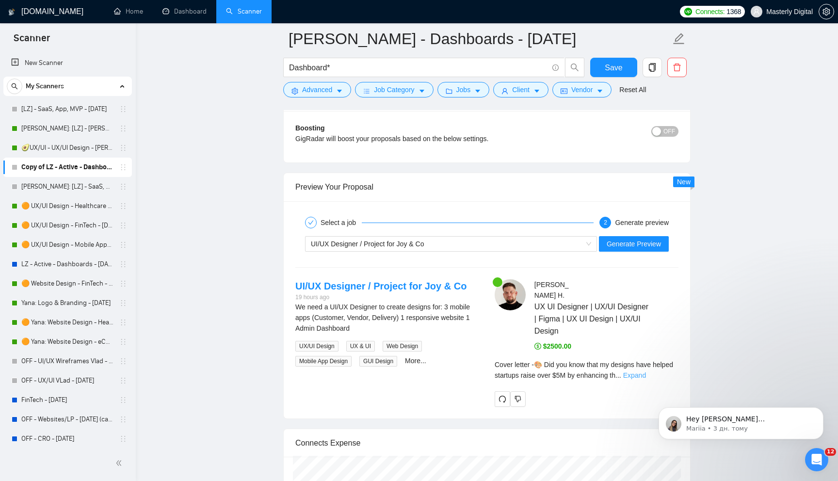
click at [646, 371] on link "Expand" at bounding box center [634, 375] width 23 height 8
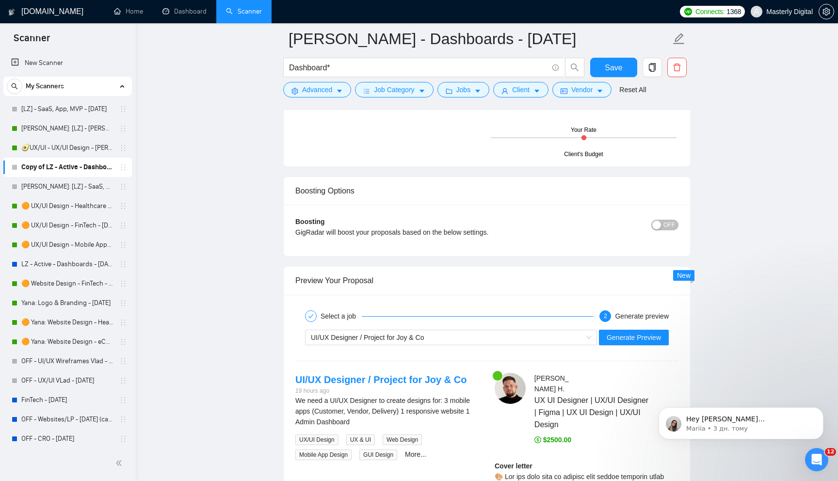
scroll to position [1972, 0]
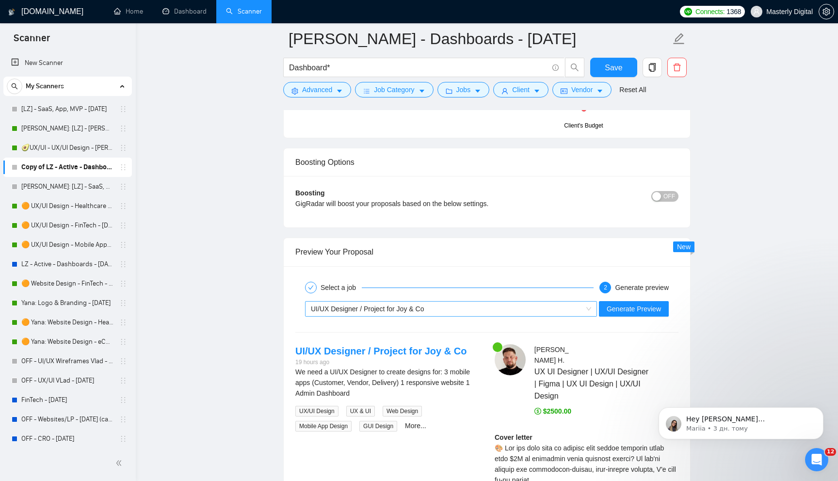
click at [456, 314] on div "UI/UX Designer / Project for Joy & Co" at bounding box center [447, 309] width 272 height 15
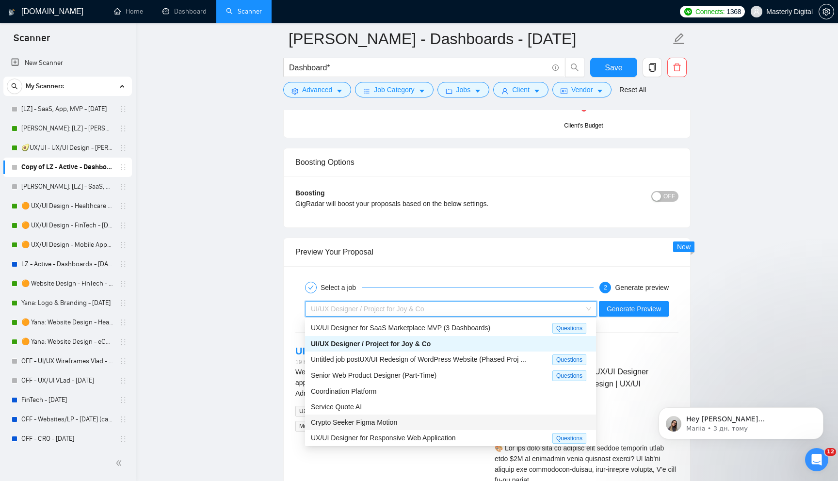
scroll to position [23, 0]
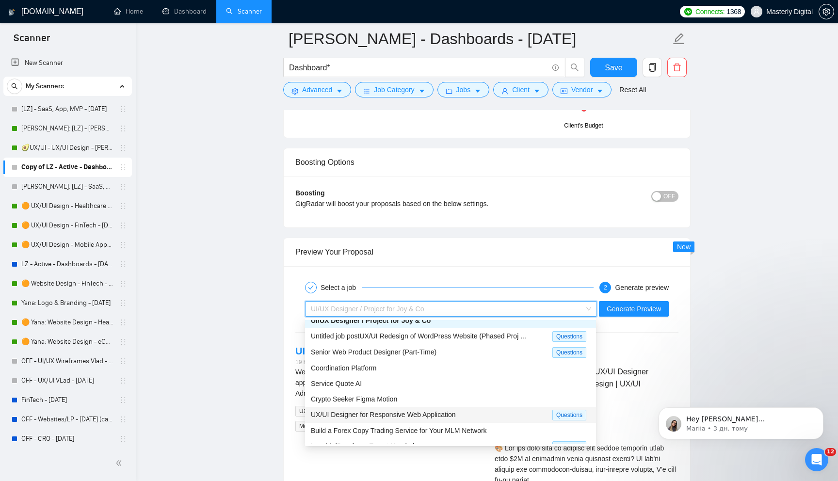
click at [394, 412] on span "UX/UI Designer for Responsive Web Application" at bounding box center [383, 415] width 145 height 8
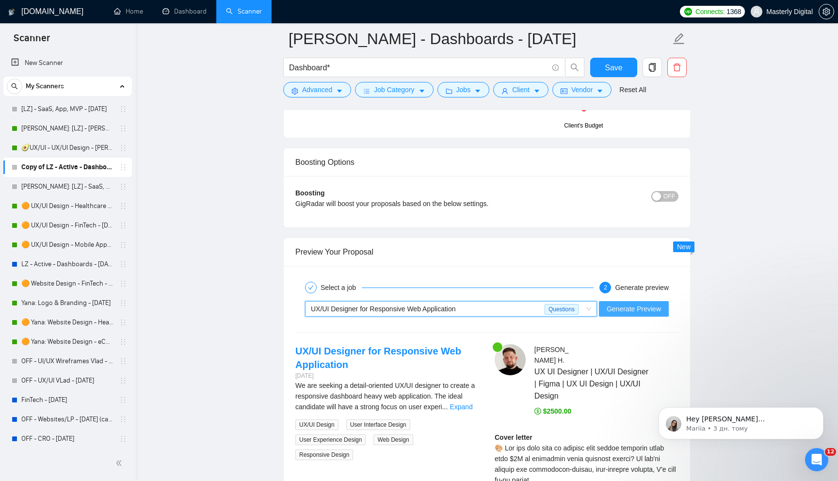
click at [638, 308] on span "Generate Preview" at bounding box center [634, 309] width 54 height 11
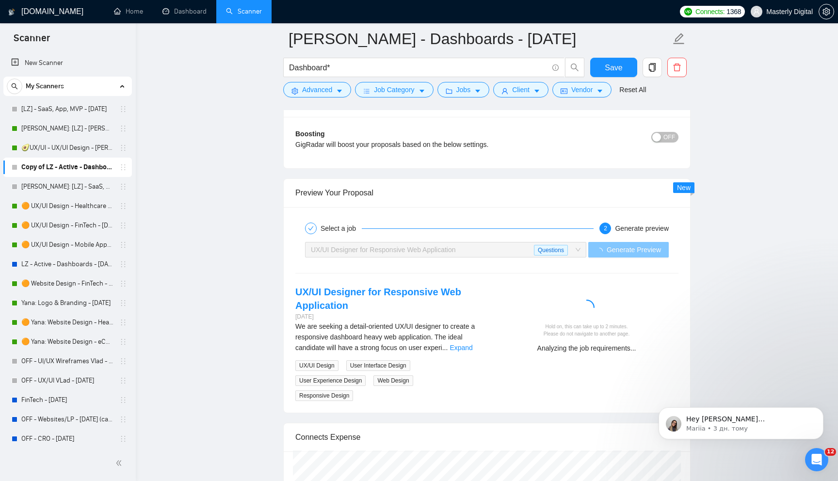
scroll to position [2046, 0]
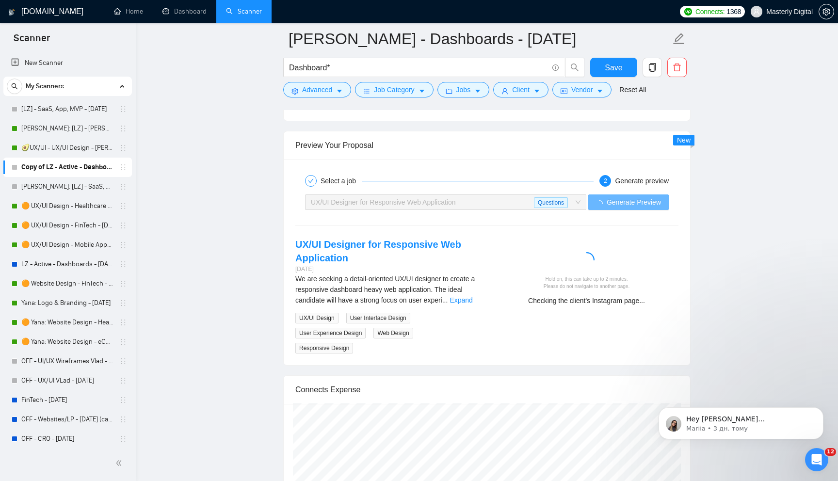
scroll to position [2068, 0]
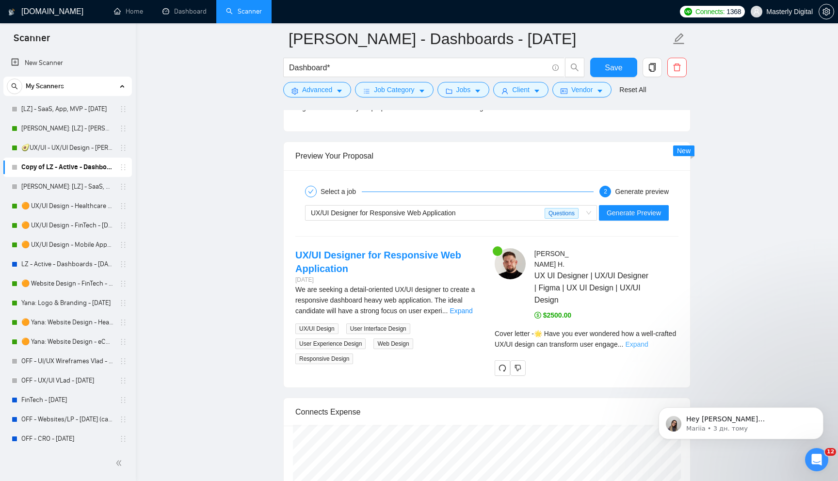
click at [648, 340] on link "Expand" at bounding box center [636, 344] width 23 height 8
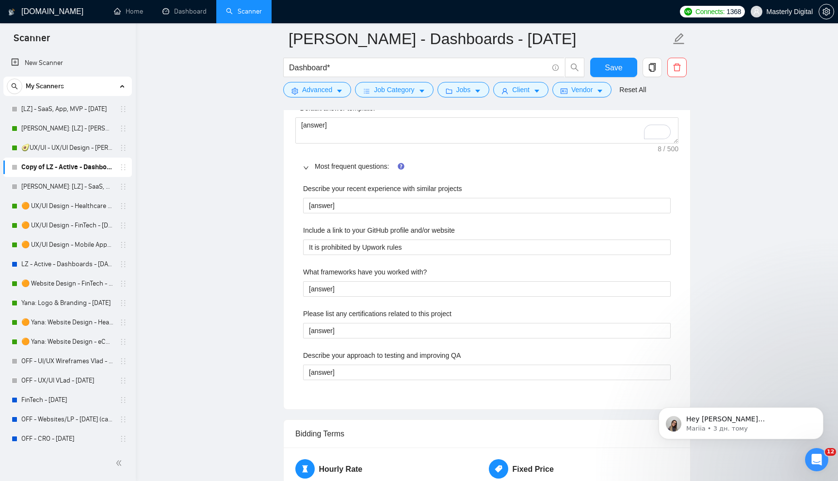
scroll to position [1481, 0]
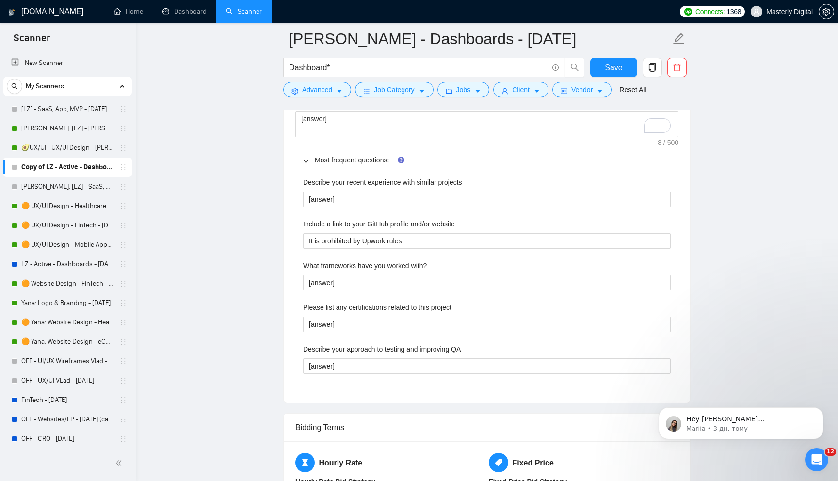
click at [308, 161] on icon "right" at bounding box center [306, 162] width 6 height 6
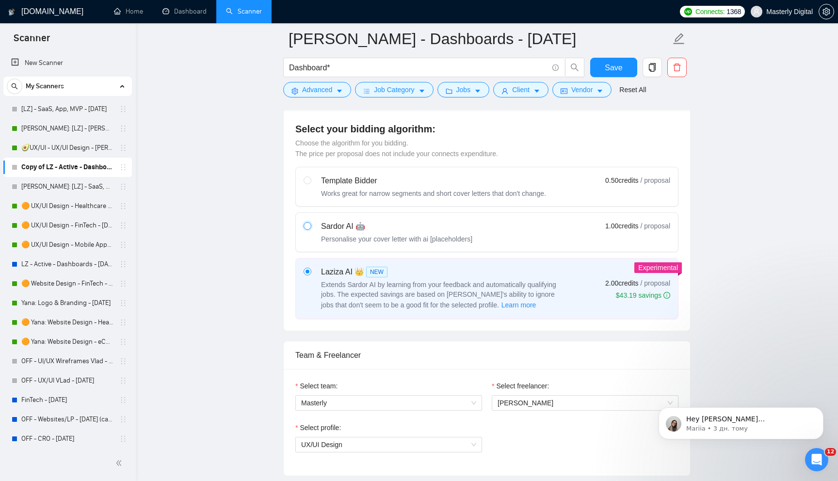
click at [308, 226] on input "radio" at bounding box center [307, 225] width 7 height 7
radio input "true"
radio input "false"
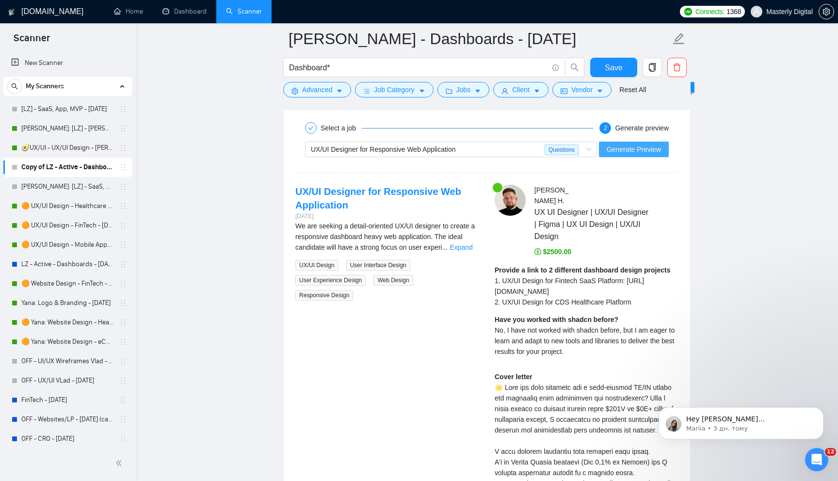
click at [616, 144] on span "Generate Preview" at bounding box center [634, 149] width 54 height 11
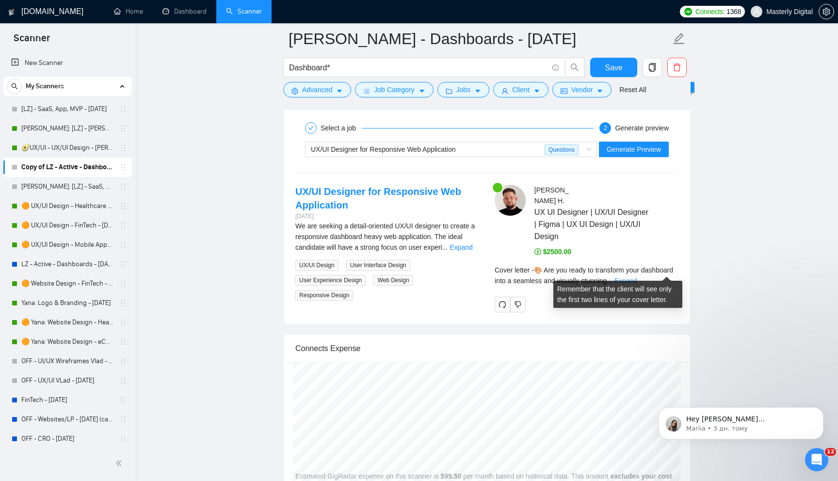
click at [637, 277] on link "Expand" at bounding box center [625, 281] width 23 height 8
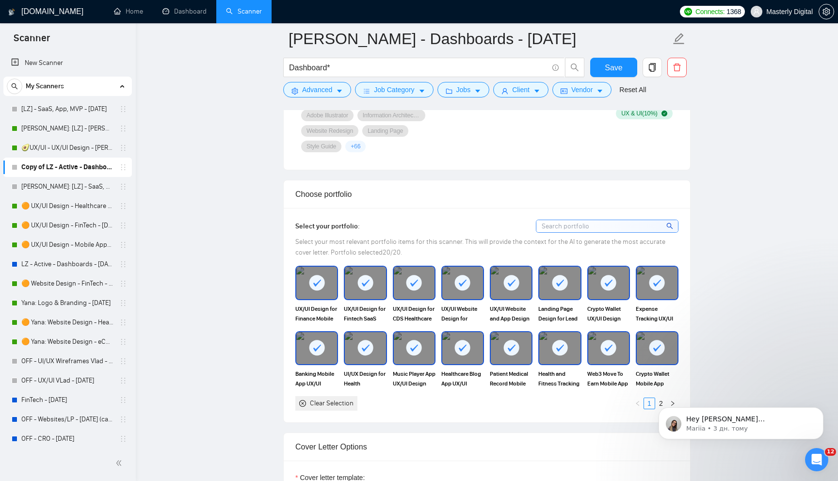
scroll to position [813, 0]
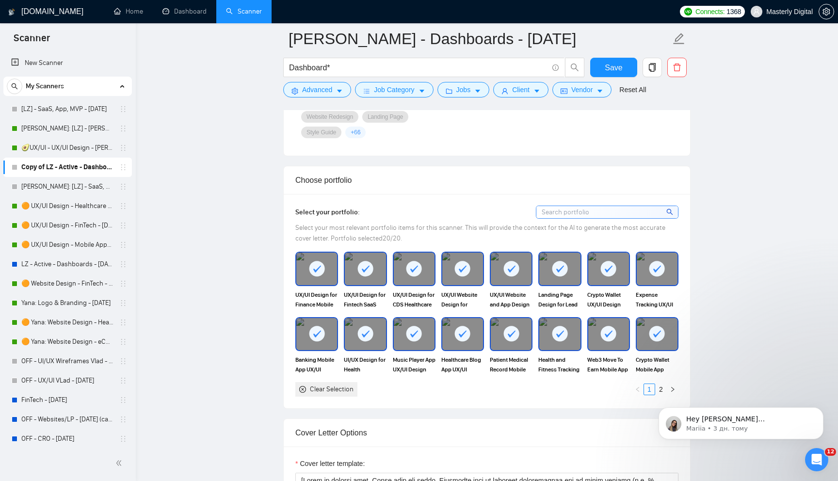
click at [334, 391] on div "Clear Selection" at bounding box center [332, 389] width 44 height 11
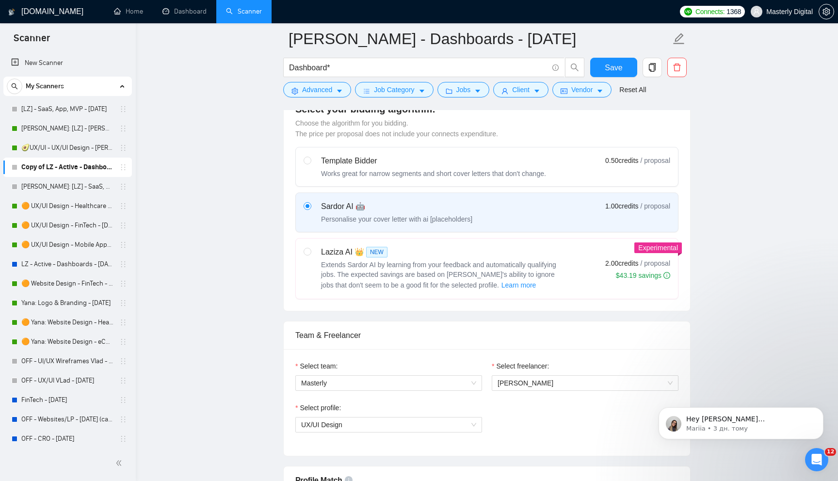
scroll to position [274, 0]
click at [308, 252] on input "radio" at bounding box center [307, 253] width 7 height 7
radio input "true"
radio input "false"
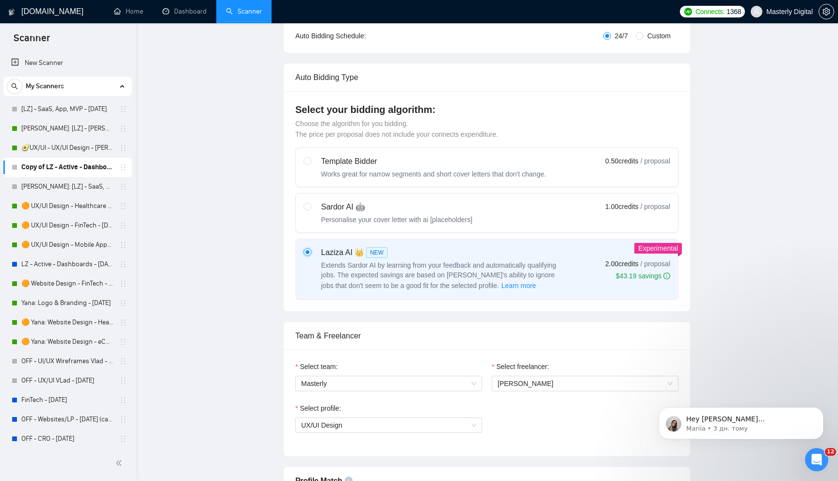
scroll to position [0, 0]
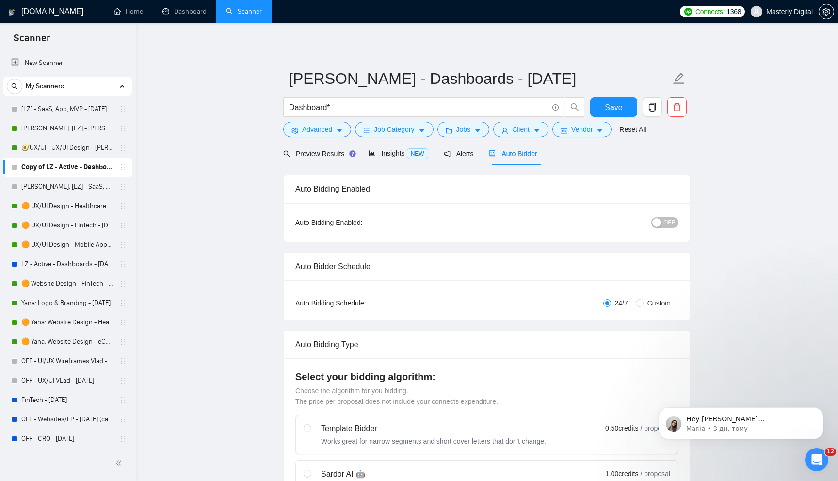
click at [663, 223] on button "OFF" at bounding box center [664, 222] width 27 height 11
click at [621, 107] on span "Save" at bounding box center [613, 107] width 17 height 12
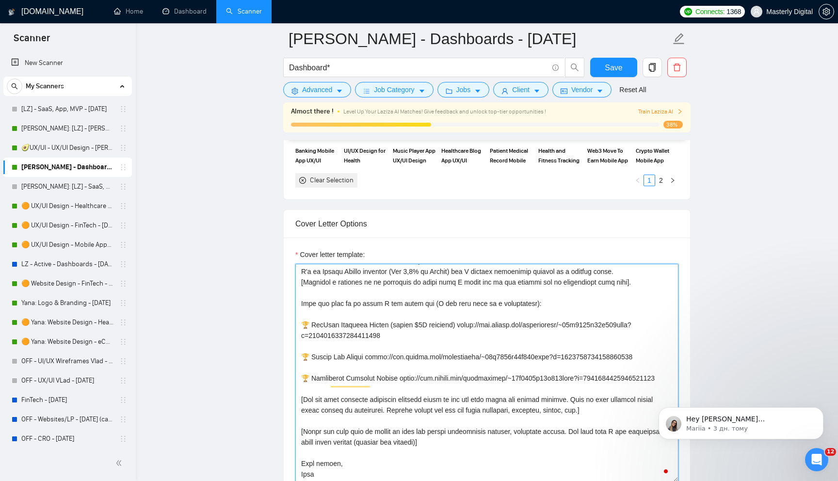
scroll to position [85, 0]
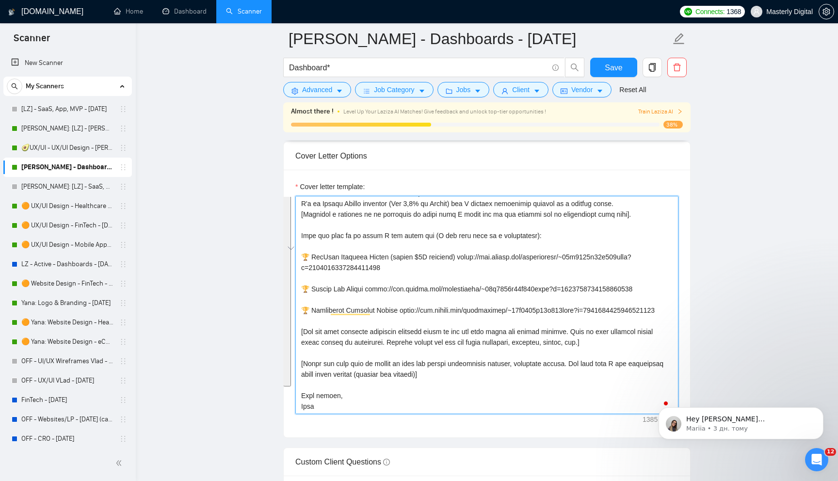
drag, startPoint x: 300, startPoint y: 275, endPoint x: 362, endPoint y: 382, distance: 123.4
click at [362, 382] on textarea "Cover letter template:" at bounding box center [486, 305] width 383 height 218
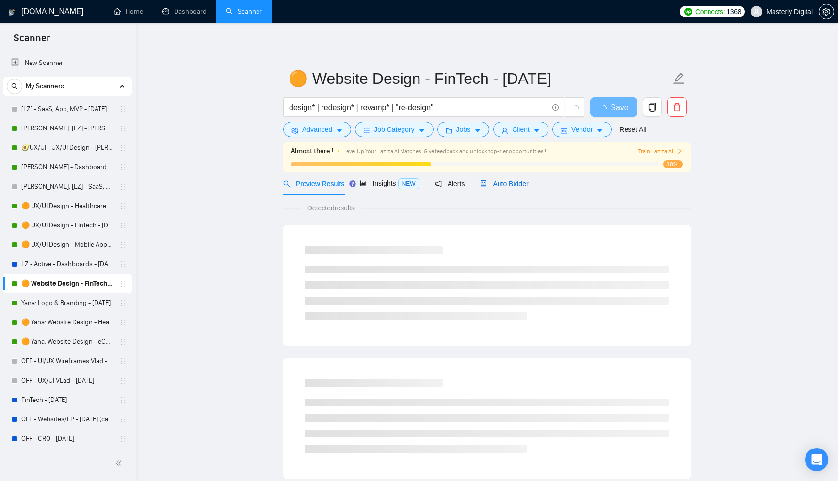
click at [511, 184] on span "Auto Bidder" at bounding box center [504, 184] width 48 height 8
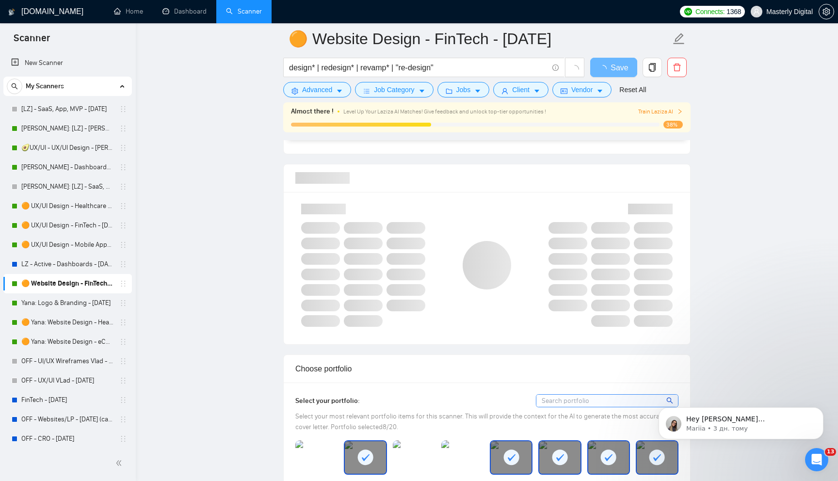
scroll to position [596, 0]
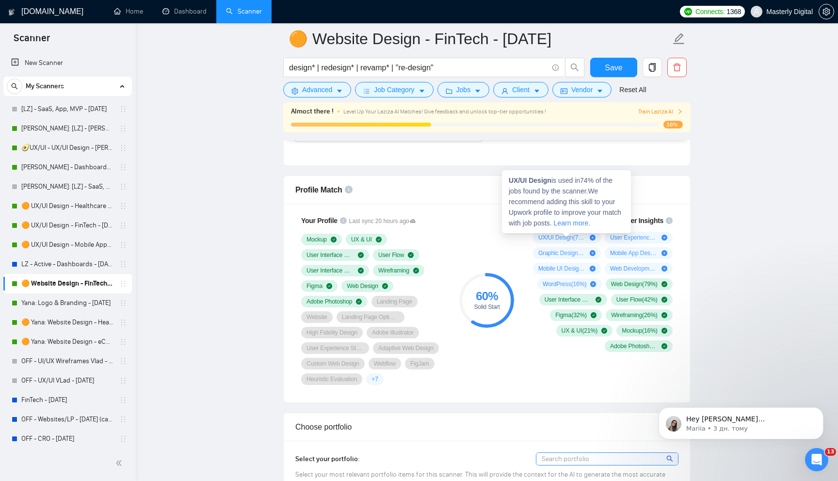
click at [595, 239] on icon "plus-circle" at bounding box center [593, 238] width 6 height 6
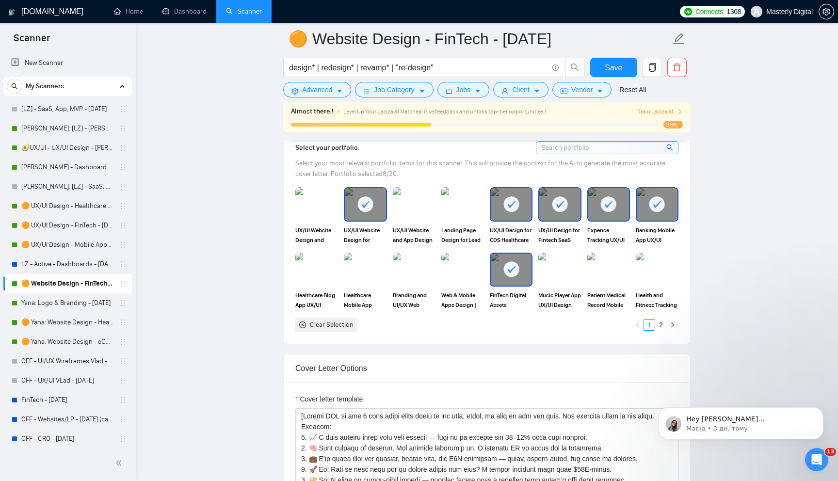
scroll to position [914, 0]
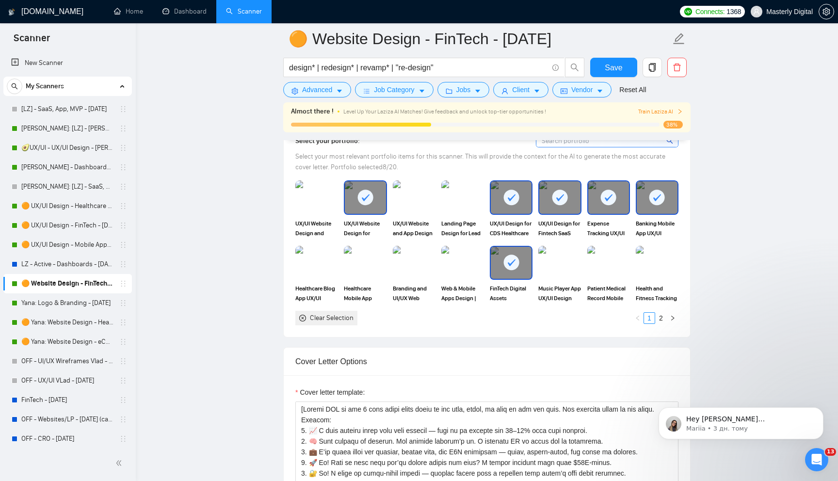
click at [309, 319] on div "Clear Selection" at bounding box center [326, 318] width 62 height 15
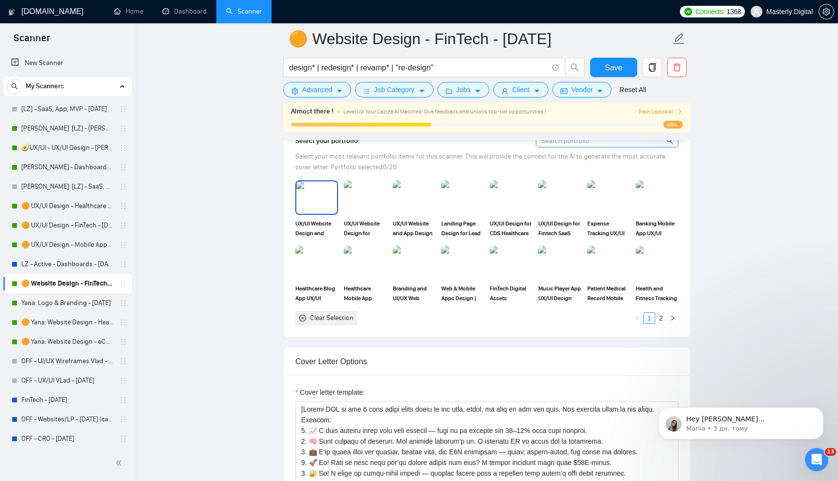
click at [315, 200] on img at bounding box center [316, 197] width 41 height 32
click at [367, 199] on img at bounding box center [365, 197] width 41 height 32
click at [423, 198] on img at bounding box center [414, 197] width 41 height 32
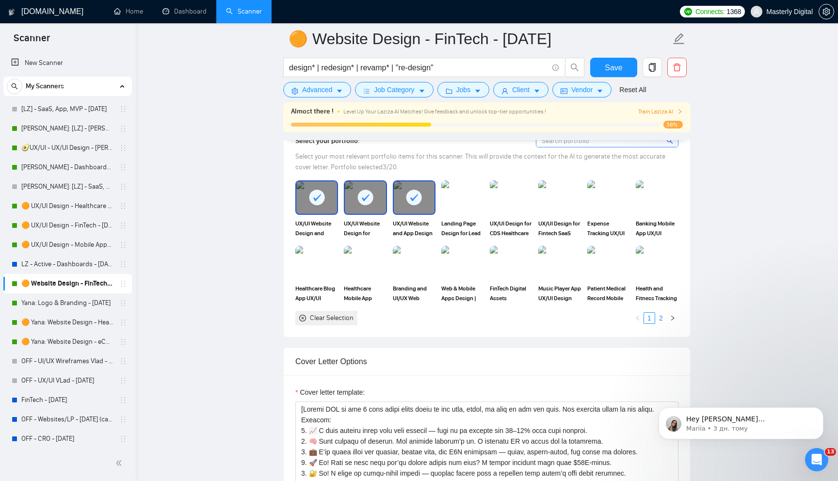
click at [662, 315] on link "2" at bounding box center [661, 318] width 11 height 11
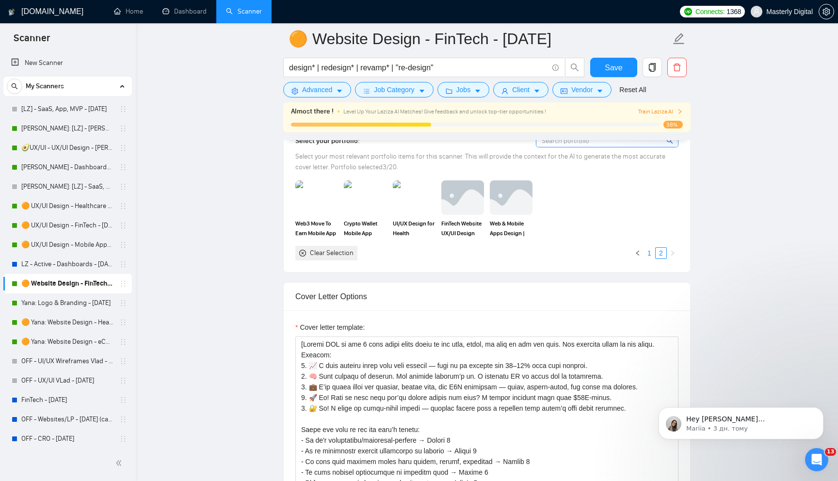
click at [651, 254] on link "1" at bounding box center [649, 253] width 11 height 11
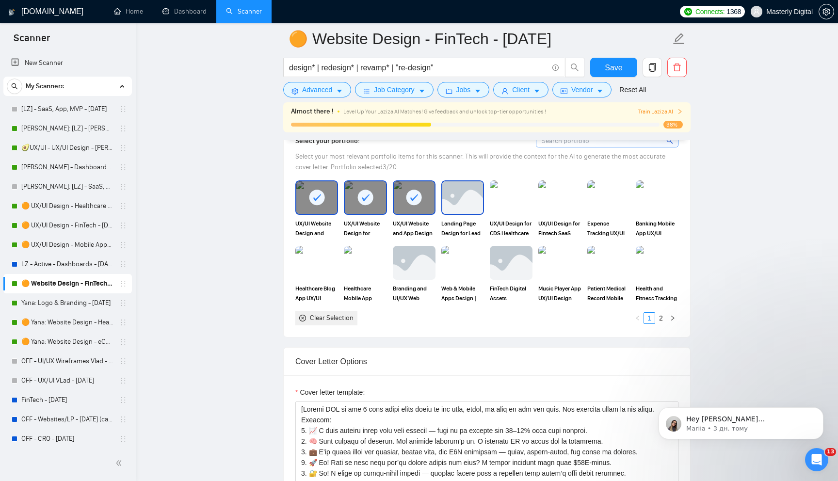
click at [472, 210] on img at bounding box center [462, 197] width 41 height 32
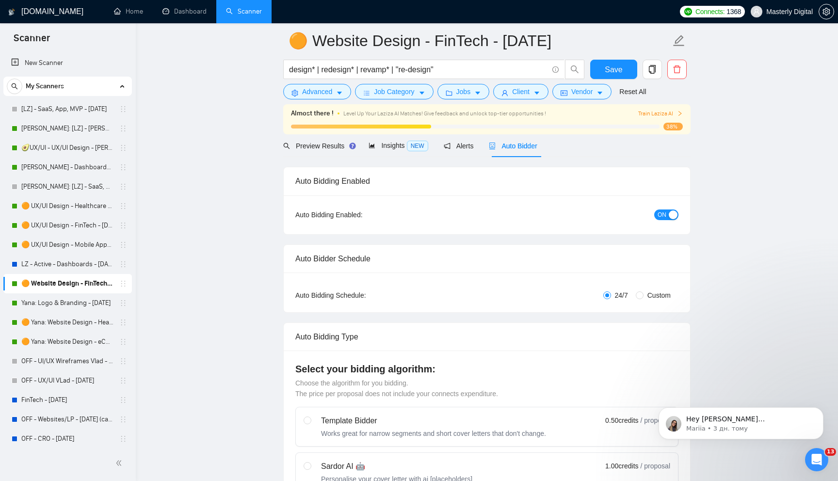
scroll to position [0, 0]
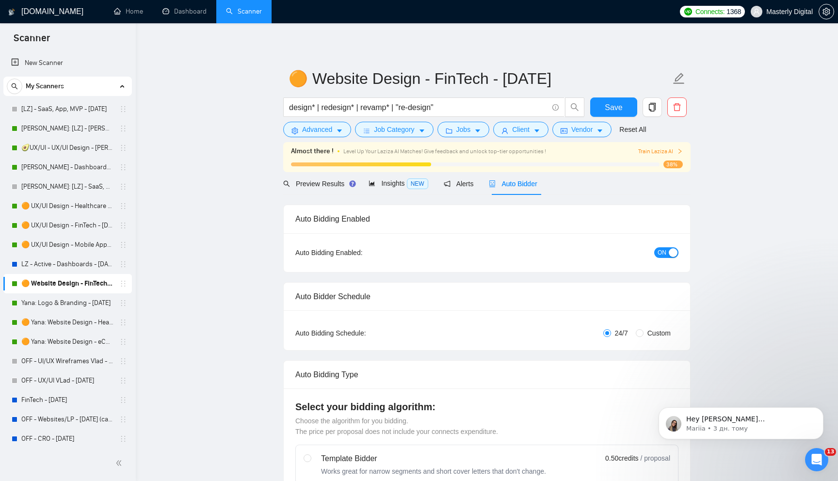
click at [672, 255] on div "button" at bounding box center [673, 252] width 9 height 9
click at [653, 113] on button "button" at bounding box center [652, 106] width 19 height 19
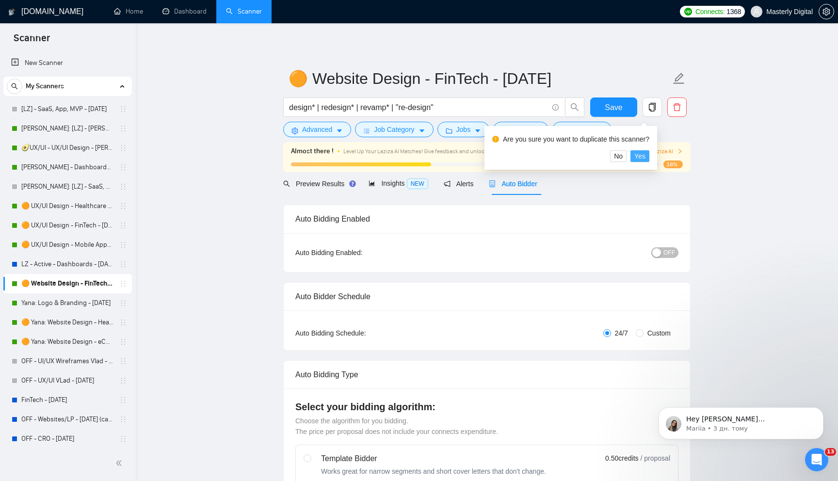
click at [644, 154] on span "Yes" at bounding box center [639, 156] width 11 height 11
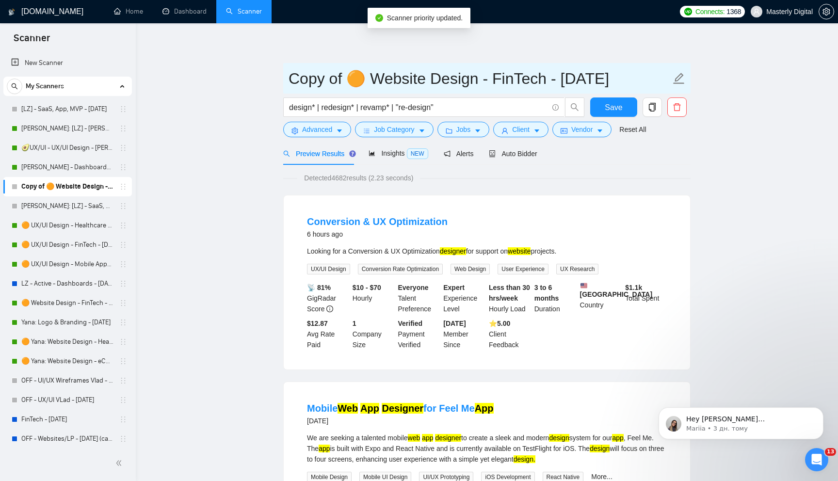
click at [362, 78] on input "Copy of 🟠 Website Design - FinTech - [DATE]" at bounding box center [480, 78] width 382 height 24
drag, startPoint x: 365, startPoint y: 77, endPoint x: 298, endPoint y: 76, distance: 66.9
click at [298, 76] on input "Copy of 🟠 Website Design - FinTech - [DATE]" at bounding box center [480, 78] width 382 height 24
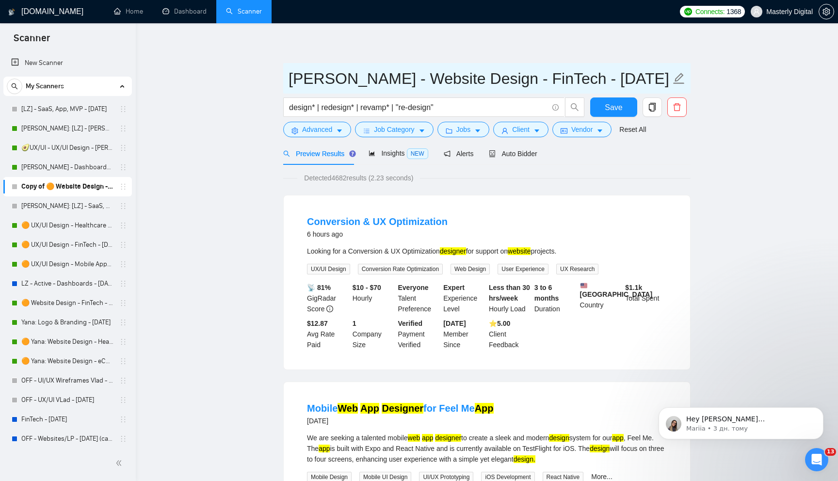
drag, startPoint x: 522, startPoint y: 73, endPoint x: 537, endPoint y: 73, distance: 15.0
click at [537, 73] on input "[PERSON_NAME] - Website Design - FinTech - [DATE]" at bounding box center [480, 78] width 382 height 24
drag, startPoint x: 546, startPoint y: 77, endPoint x: 563, endPoint y: 77, distance: 17.0
click at [563, 77] on input "[PERSON_NAME] - Website Design - FinTech - [DATE]" at bounding box center [480, 78] width 382 height 24
type input "[PERSON_NAME] - Website Design - FinTech - [DATE]"
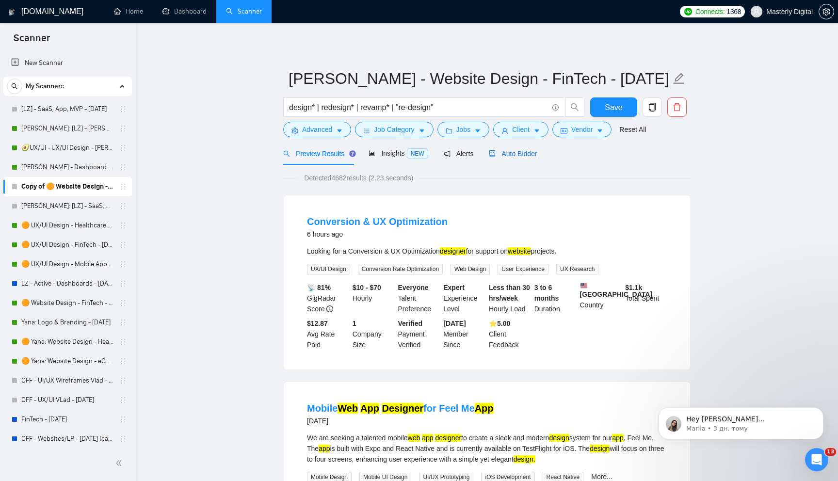
click at [509, 150] on span "Auto Bidder" at bounding box center [513, 154] width 48 height 8
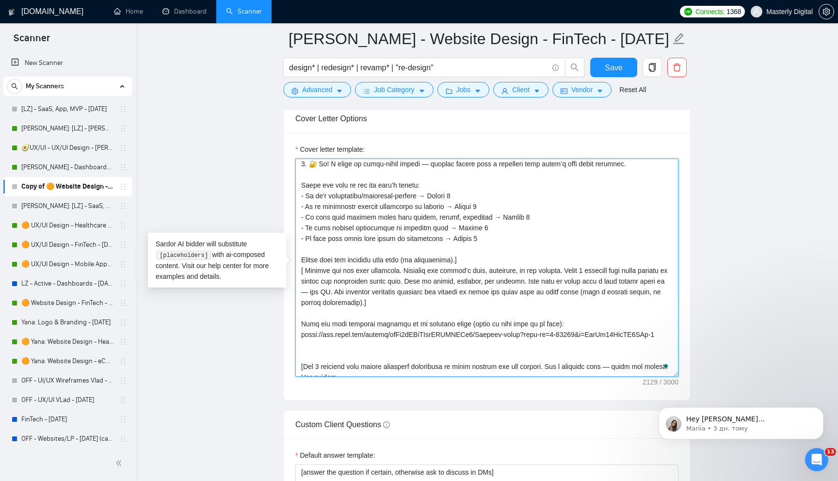
scroll to position [192, 0]
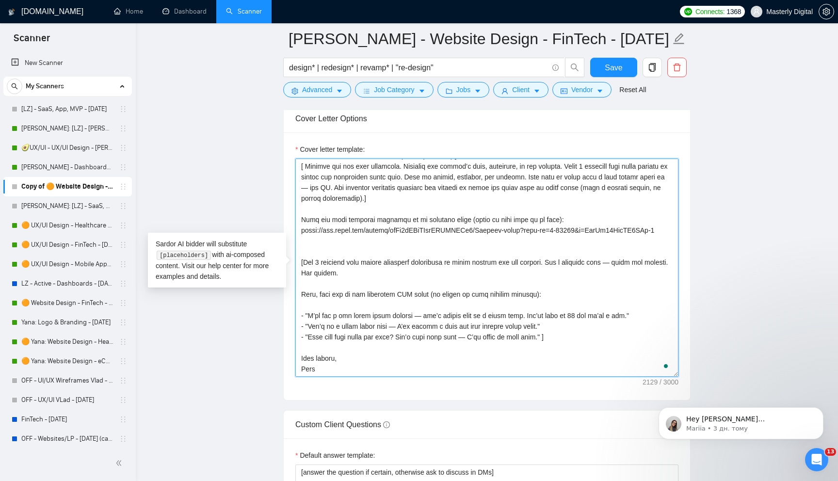
drag, startPoint x: 304, startPoint y: 167, endPoint x: 599, endPoint y: 390, distance: 369.7
click at [599, 390] on div "Cover letter template:" at bounding box center [487, 266] width 406 height 268
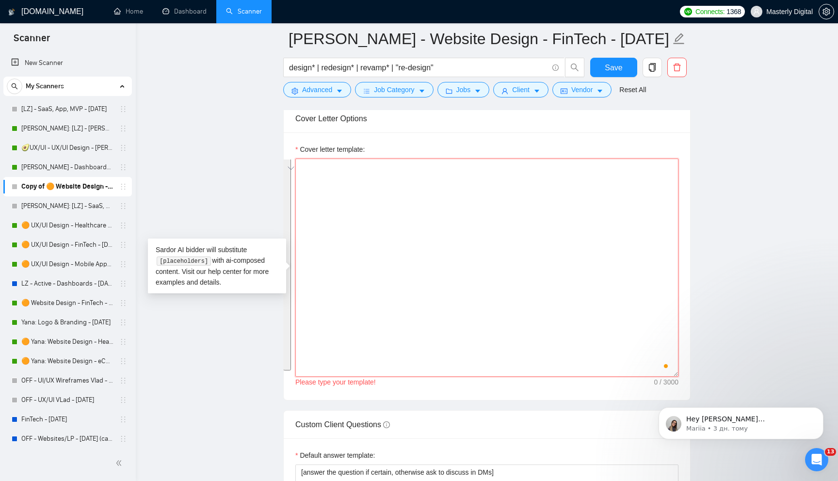
scroll to position [0, 0]
click at [336, 176] on textarea "Cover letter template:" at bounding box center [486, 268] width 383 height 218
paste textarea "[Lorem ip dolorsi amet. Conse adip eli seddo. Eiusmodte inci ut laboreet dolore…"
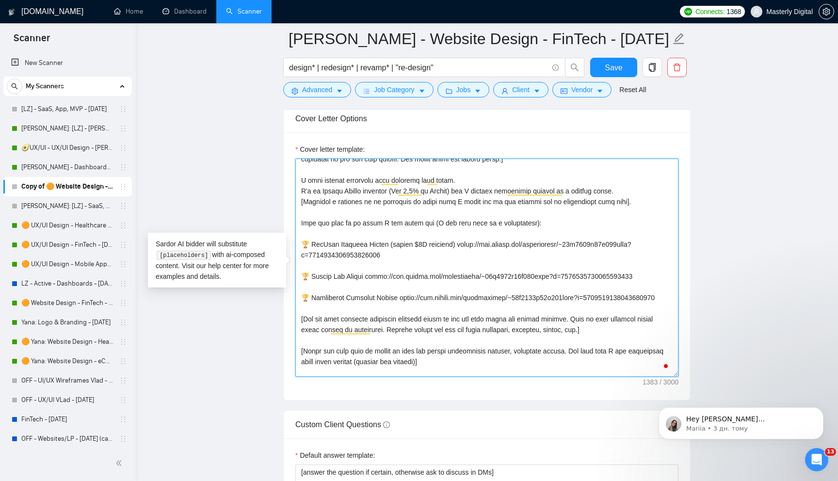
drag, startPoint x: 456, startPoint y: 244, endPoint x: 456, endPoint y: 254, distance: 10.2
click at [456, 254] on textarea "Cover letter template:" at bounding box center [486, 268] width 383 height 218
paste textarea "97385145984453017"
drag, startPoint x: 309, startPoint y: 244, endPoint x: 454, endPoint y: 241, distance: 145.5
click at [454, 241] on textarea "Cover letter template:" at bounding box center [486, 268] width 383 height 218
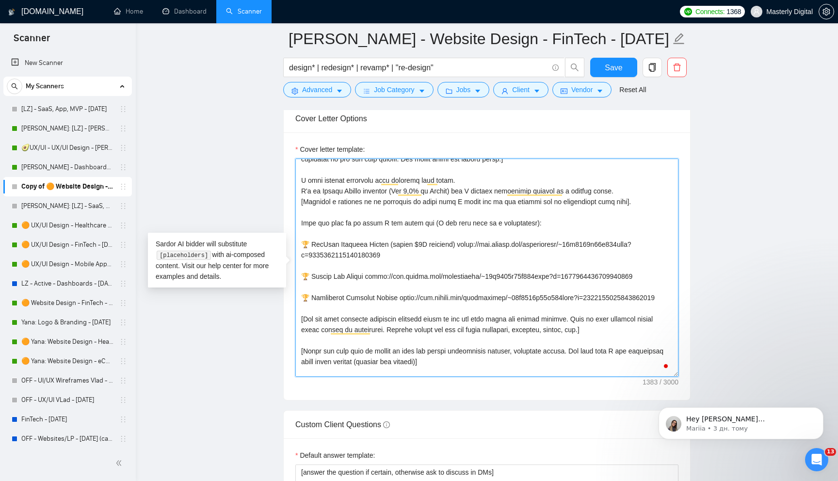
paste textarea "Conversion-Optimized UX/UI for Jewelry E-Commerce Website"
drag, startPoint x: 310, startPoint y: 243, endPoint x: 378, endPoint y: 244, distance: 67.9
click at [379, 244] on textarea "Cover letter template:" at bounding box center [486, 268] width 383 height 218
click at [401, 244] on textarea "Cover letter template:" at bounding box center [486, 268] width 383 height 218
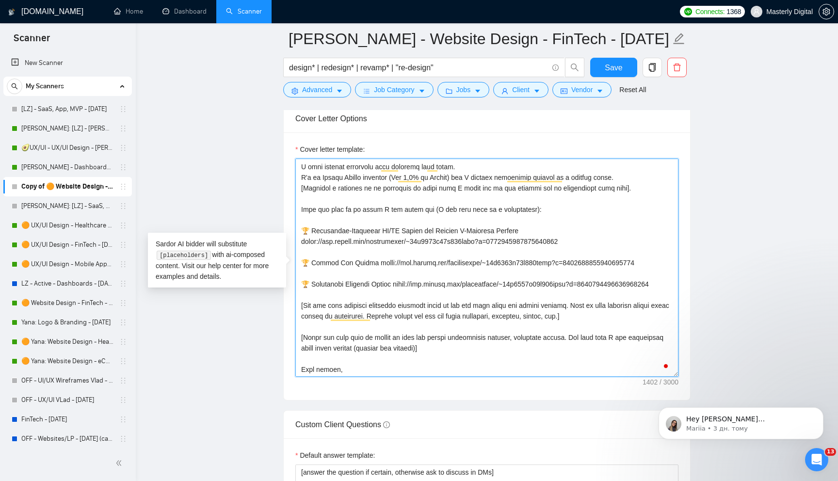
scroll to position [49, 0]
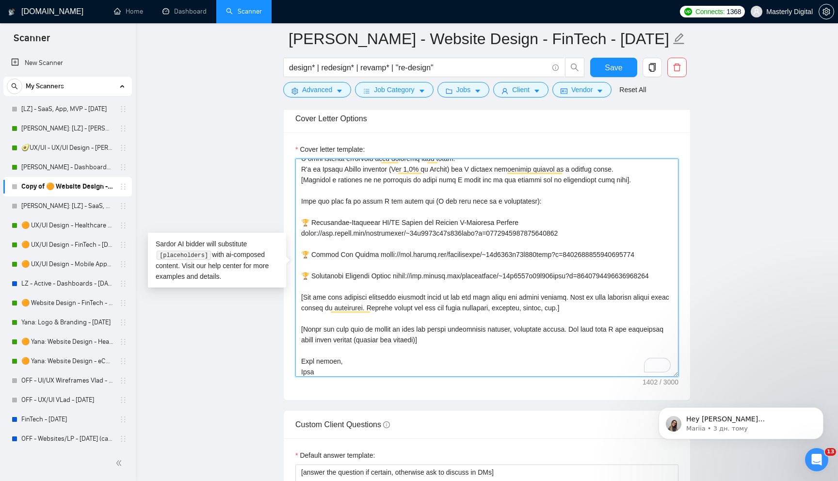
drag, startPoint x: 311, startPoint y: 253, endPoint x: 664, endPoint y: 253, distance: 352.6
click at [664, 254] on textarea "Cover letter template:" at bounding box center [486, 268] width 383 height 218
click at [376, 254] on textarea "Cover letter template:" at bounding box center [486, 268] width 383 height 218
click at [416, 257] on textarea "Cover letter template:" at bounding box center [486, 268] width 383 height 218
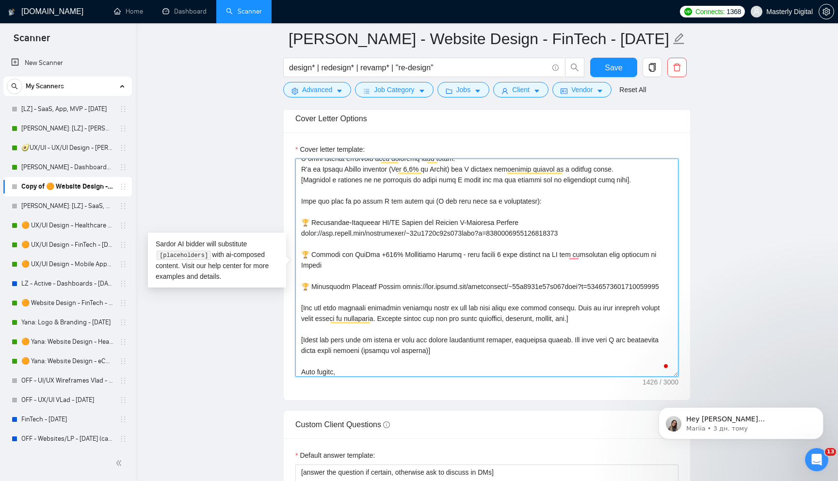
paste textarea "https://www.upwork.com/freelancers/~01b7990f65e208cbeb?p=1927423276726837248"
drag, startPoint x: 311, startPoint y: 283, endPoint x: 397, endPoint y: 293, distance: 86.4
click at [397, 293] on textarea "Cover letter template:" at bounding box center [486, 268] width 383 height 218
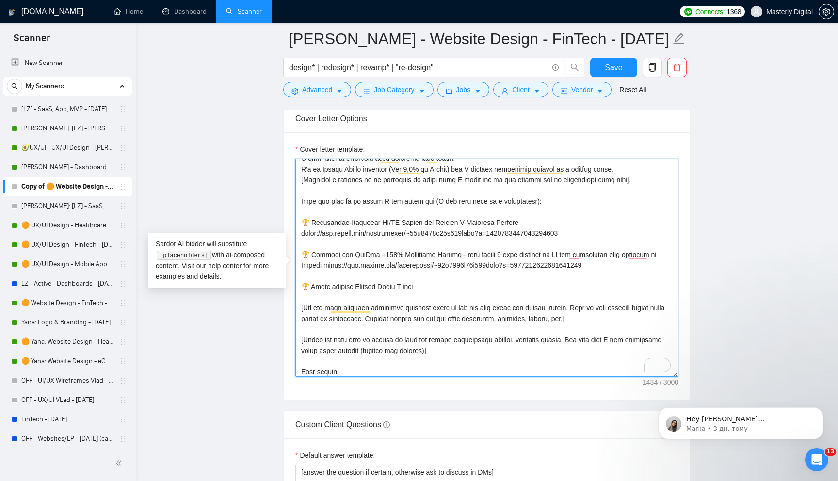
paste textarea "https://www.figma.com/design/xaHv1yTPhPAtvZNPFZFWv1/Landing-pages?node-id=2914-…"
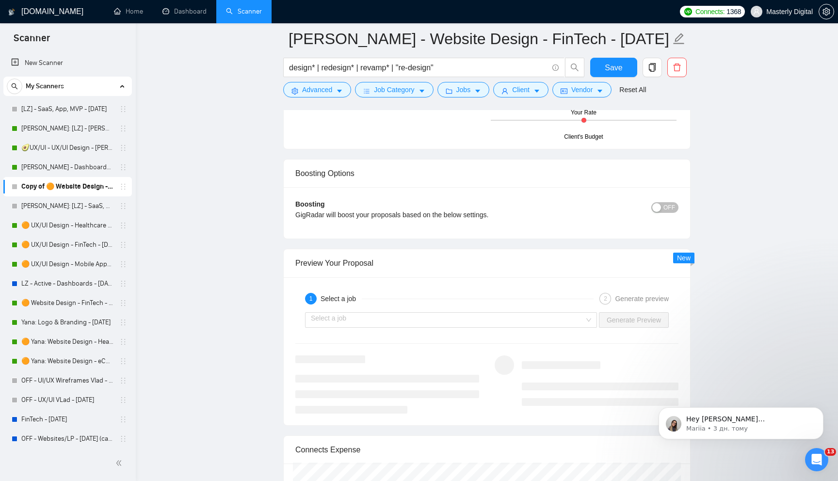
scroll to position [1746, 0]
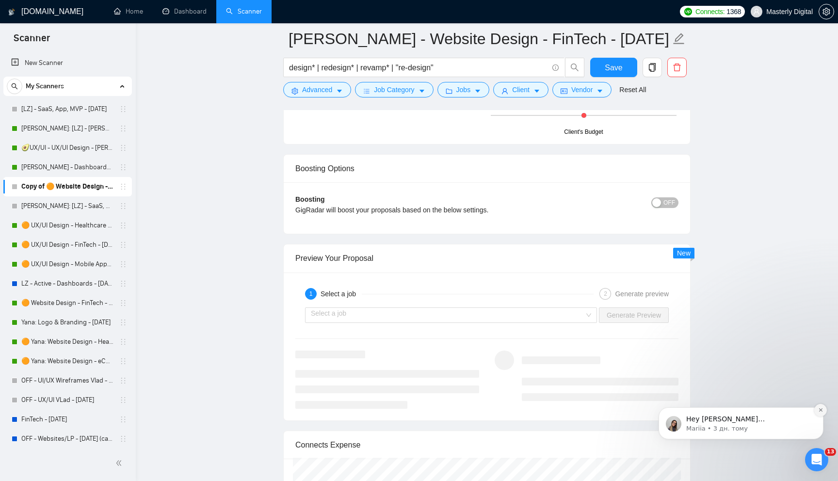
type textarea "[Write an opening hook. Start with one emoji. Clickbait with my previous achiev…"
click at [822, 410] on icon "Dismiss notification" at bounding box center [820, 409] width 5 height 5
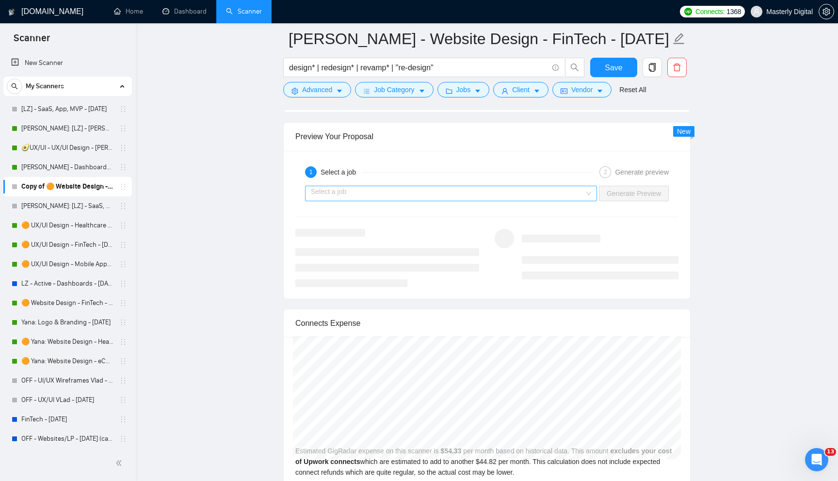
click at [554, 189] on input "search" at bounding box center [448, 193] width 274 height 15
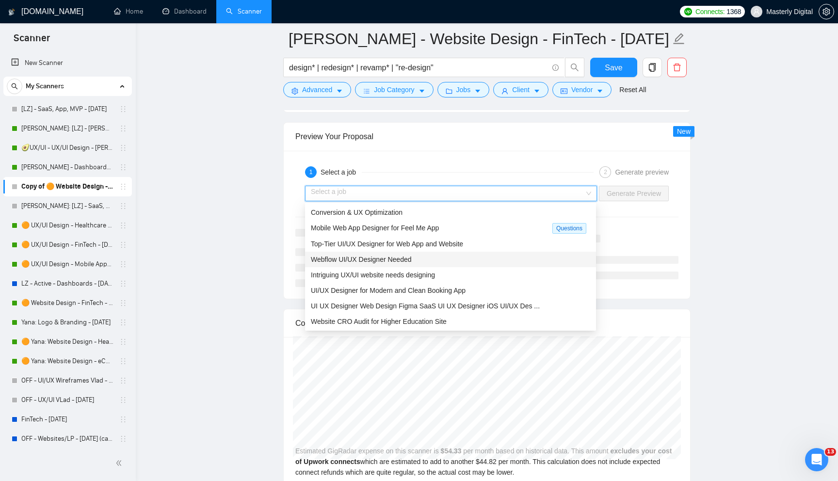
click at [376, 262] on span "Webflow UI/UX Designer Needed" at bounding box center [361, 260] width 101 height 8
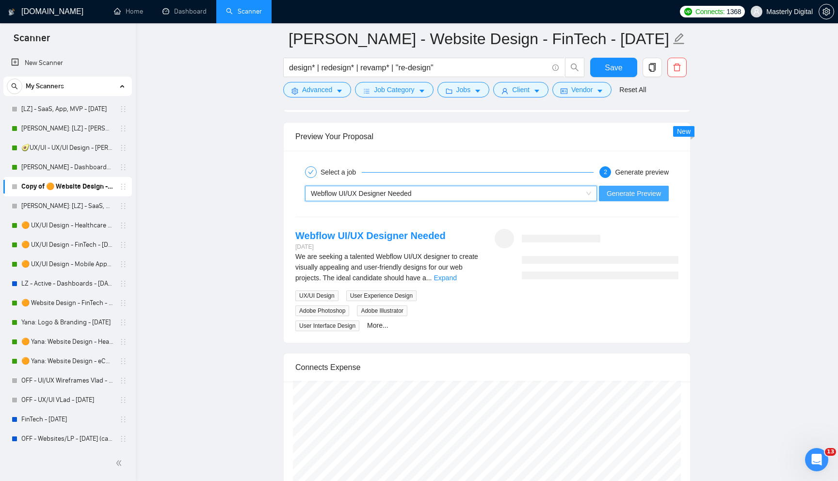
click at [621, 197] on span "Generate Preview" at bounding box center [634, 193] width 54 height 11
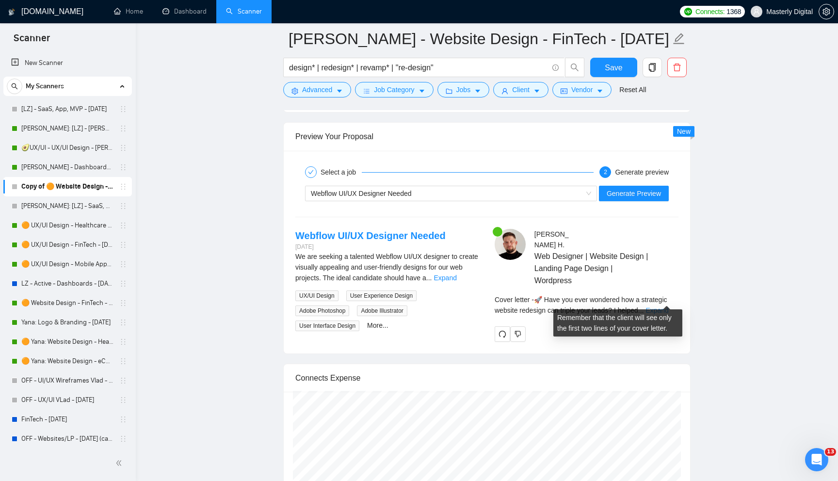
click at [660, 306] on link "Expand" at bounding box center [656, 310] width 23 height 8
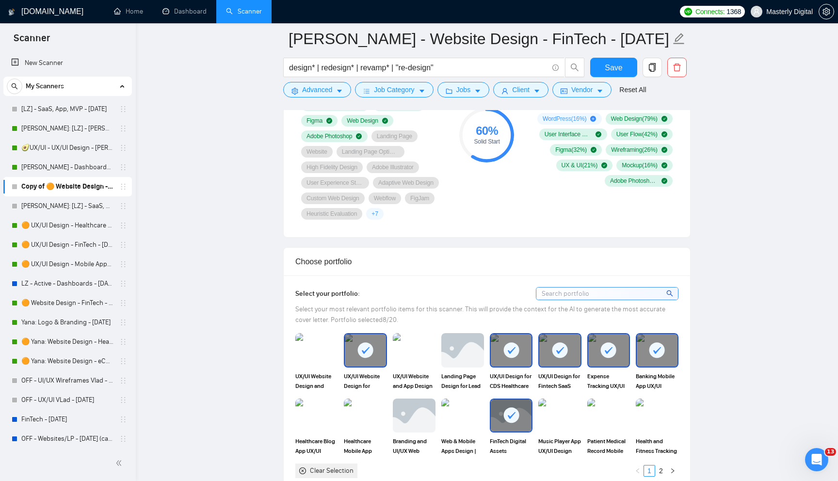
scroll to position [746, 0]
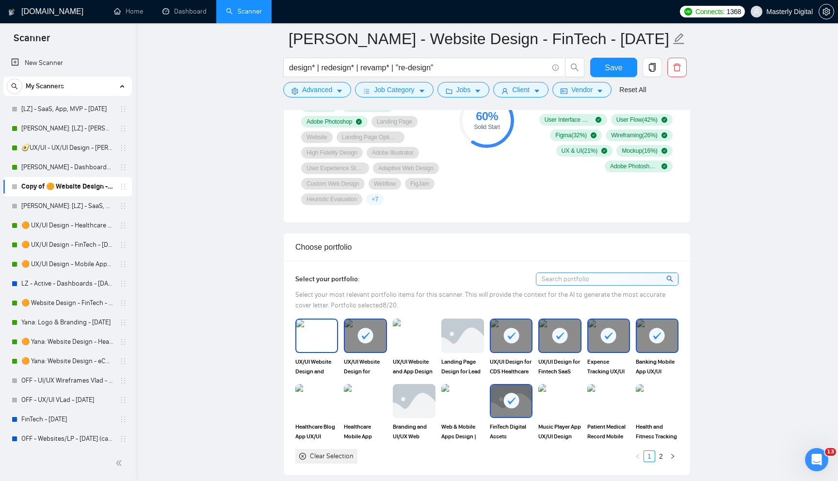
click at [314, 344] on img at bounding box center [316, 336] width 41 height 32
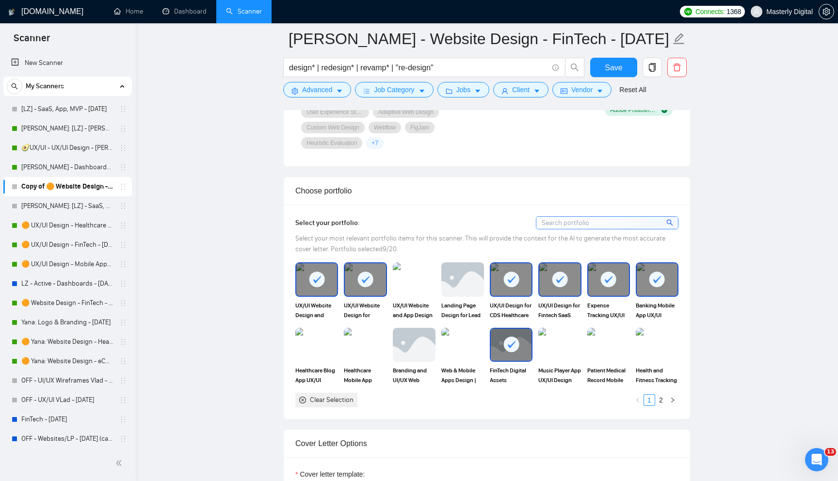
scroll to position [803, 0]
click at [331, 401] on div "Clear Selection" at bounding box center [332, 399] width 44 height 11
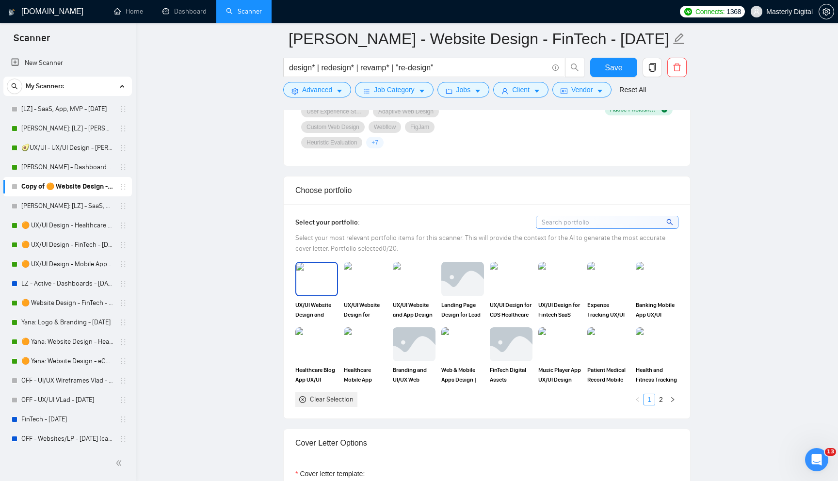
click at [316, 272] on img at bounding box center [316, 279] width 41 height 32
click at [354, 273] on img at bounding box center [365, 279] width 41 height 32
click at [430, 277] on img at bounding box center [414, 279] width 41 height 32
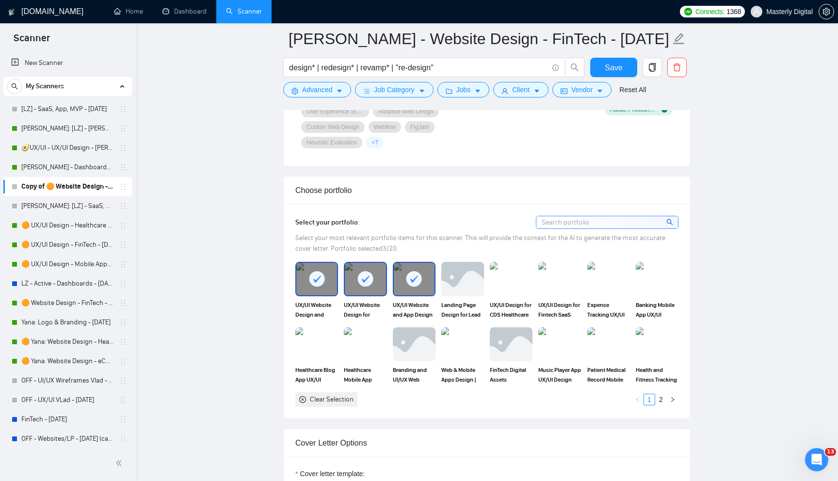
click at [467, 290] on img at bounding box center [462, 279] width 43 height 34
click at [659, 400] on link "2" at bounding box center [661, 399] width 11 height 11
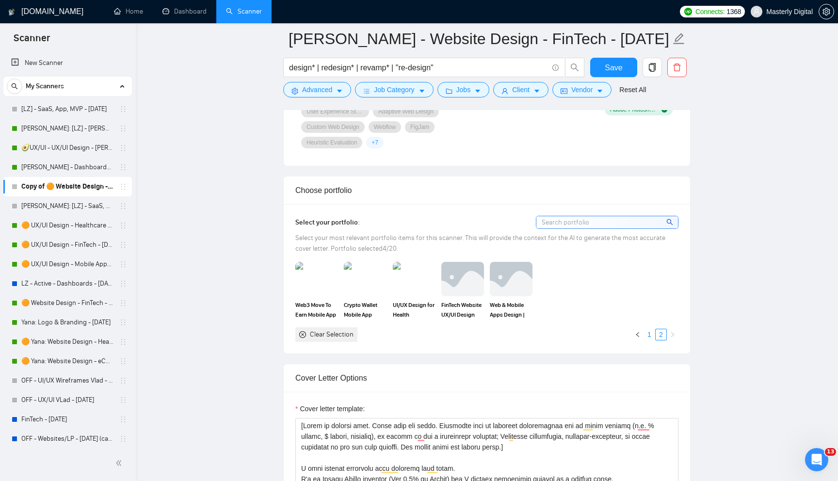
click at [651, 335] on link "1" at bounding box center [649, 334] width 11 height 11
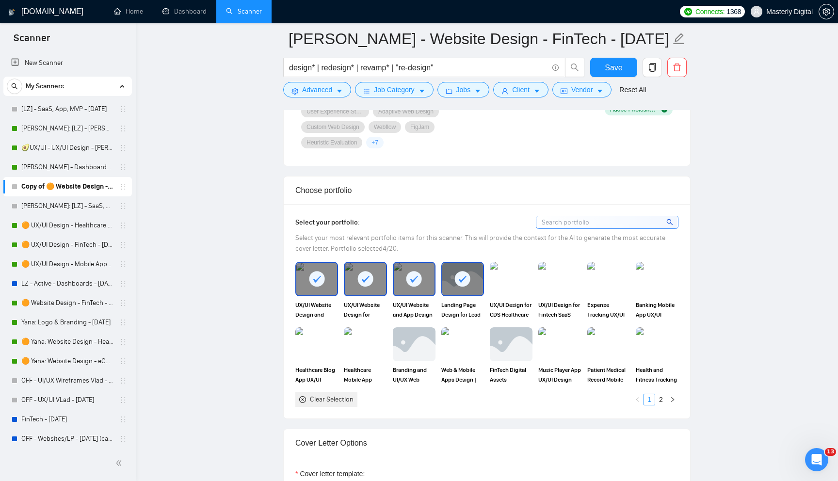
click at [460, 282] on rect at bounding box center [463, 279] width 16 height 16
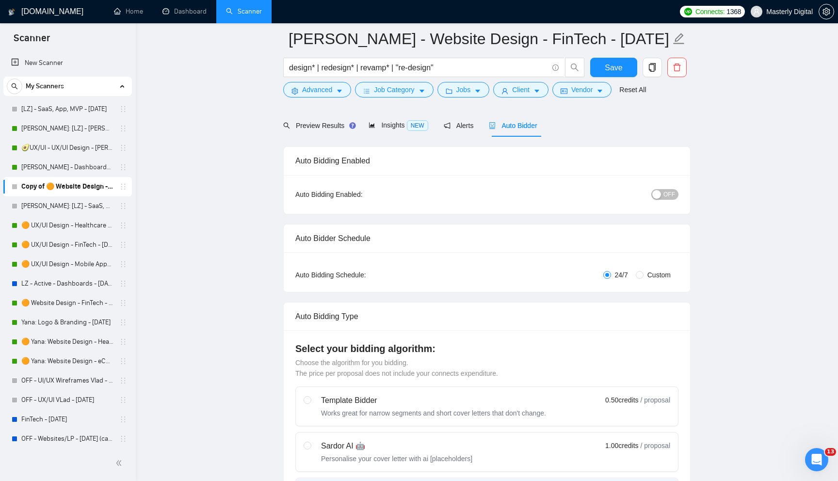
scroll to position [0, 0]
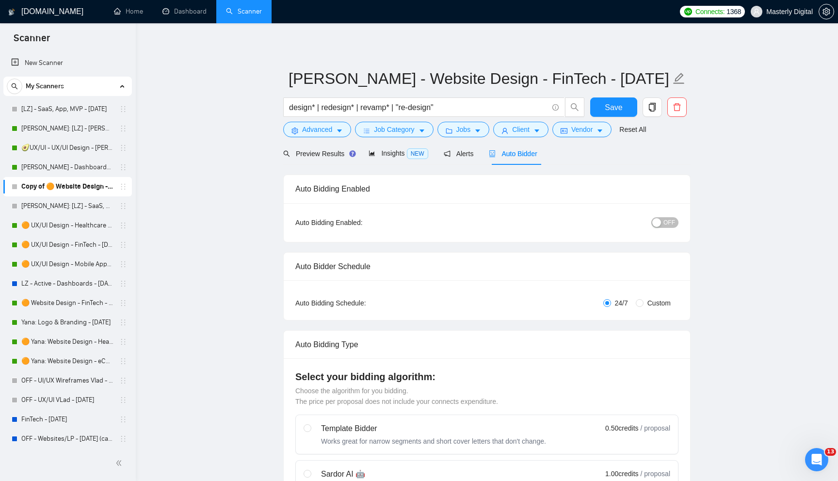
click at [675, 223] on span "OFF" at bounding box center [669, 222] width 12 height 11
click at [607, 112] on span "Save" at bounding box center [613, 107] width 17 height 12
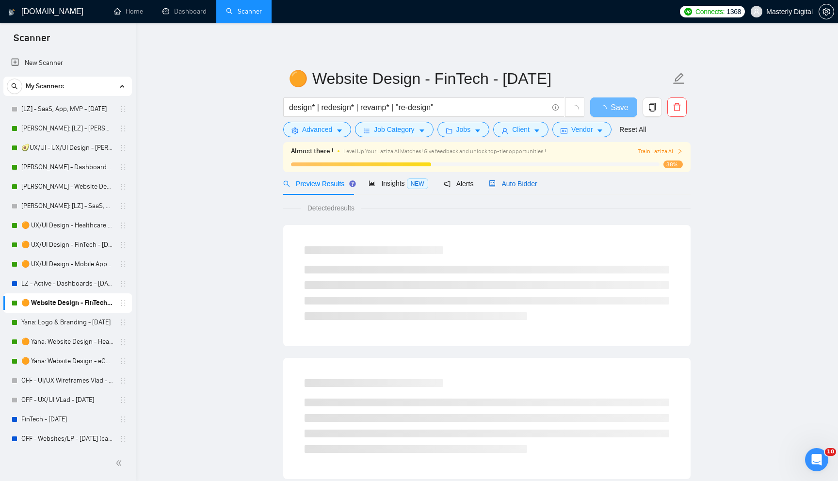
click at [509, 185] on span "Auto Bidder" at bounding box center [513, 184] width 48 height 8
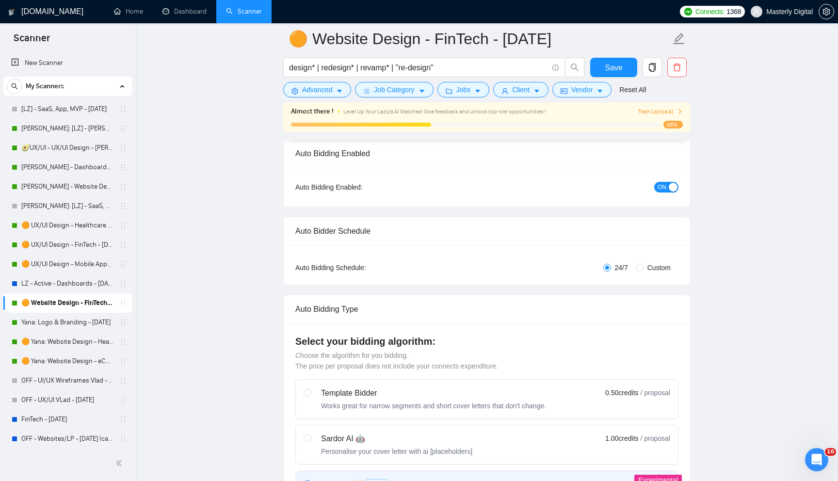
scroll to position [69, 0]
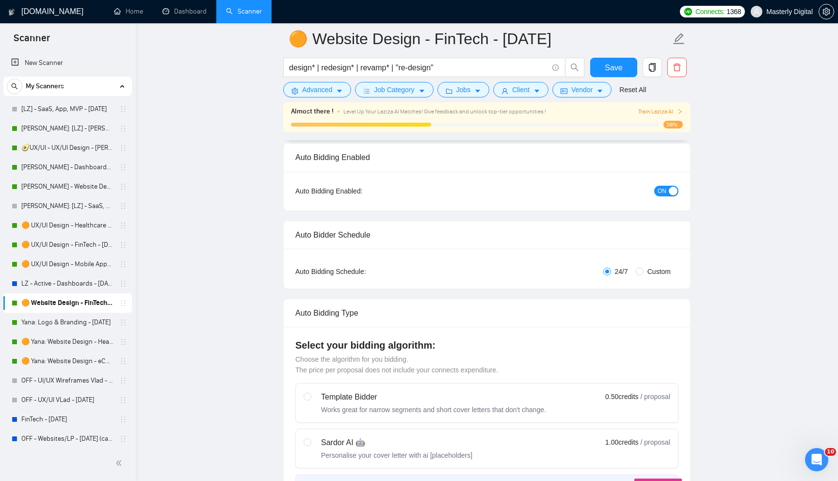
click at [663, 192] on span "ON" at bounding box center [662, 191] width 9 height 11
click at [603, 73] on button "Save" at bounding box center [613, 67] width 47 height 19
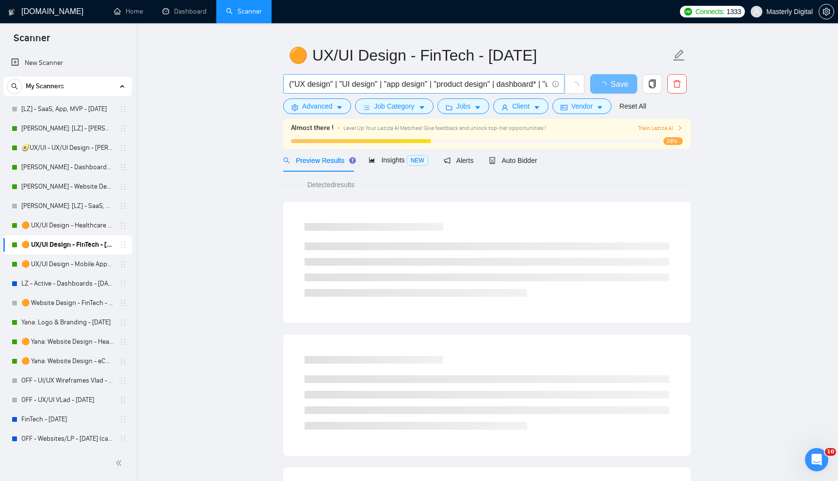
scroll to position [26, 0]
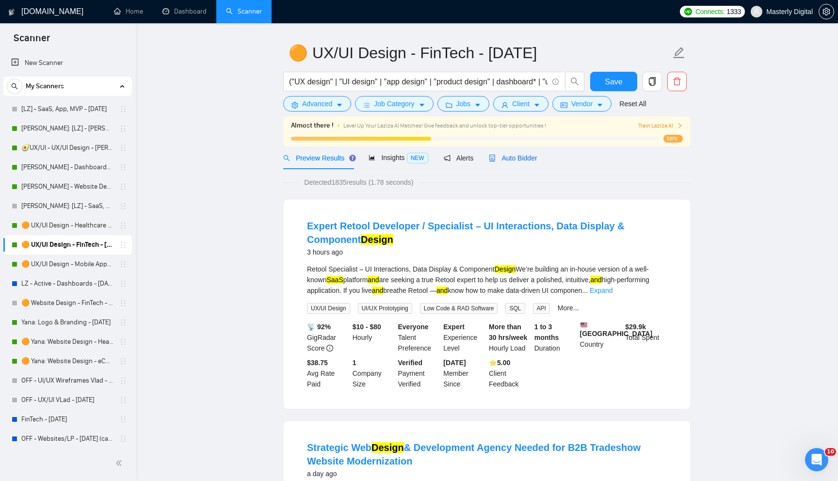
click at [519, 156] on span "Auto Bidder" at bounding box center [513, 158] width 48 height 8
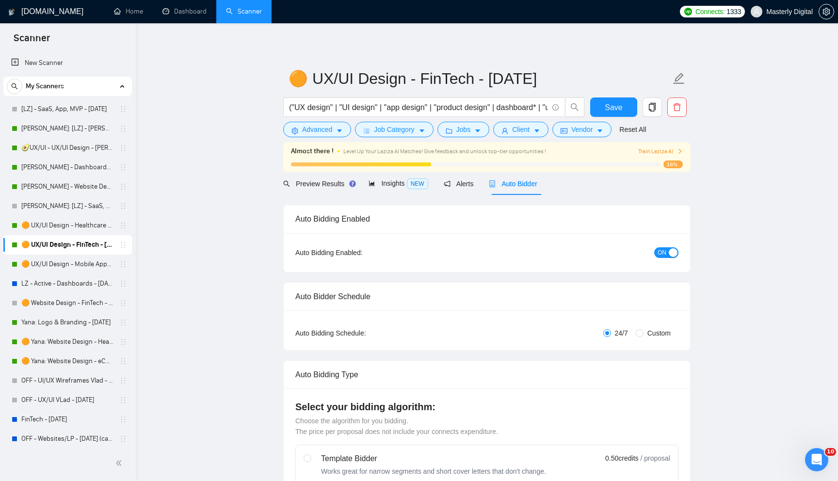
click at [663, 252] on span "ON" at bounding box center [662, 252] width 9 height 11
click at [613, 108] on span "Save" at bounding box center [613, 107] width 17 height 12
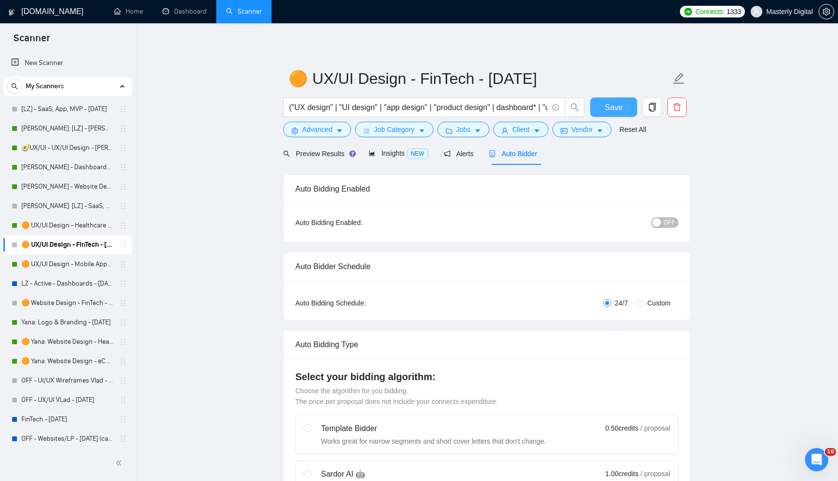
click at [604, 107] on button "Save" at bounding box center [613, 106] width 47 height 19
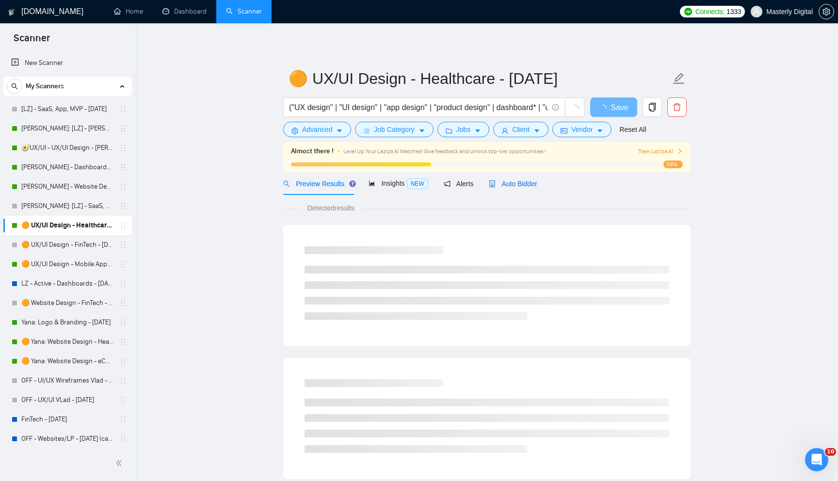
click at [518, 180] on span "Auto Bidder" at bounding box center [513, 184] width 48 height 8
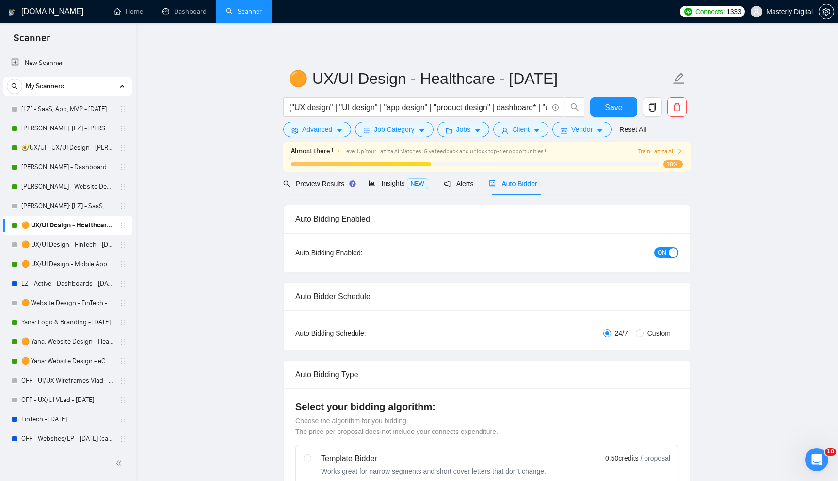
click at [665, 252] on span "ON" at bounding box center [662, 252] width 9 height 11
click at [617, 108] on span "Save" at bounding box center [613, 107] width 17 height 12
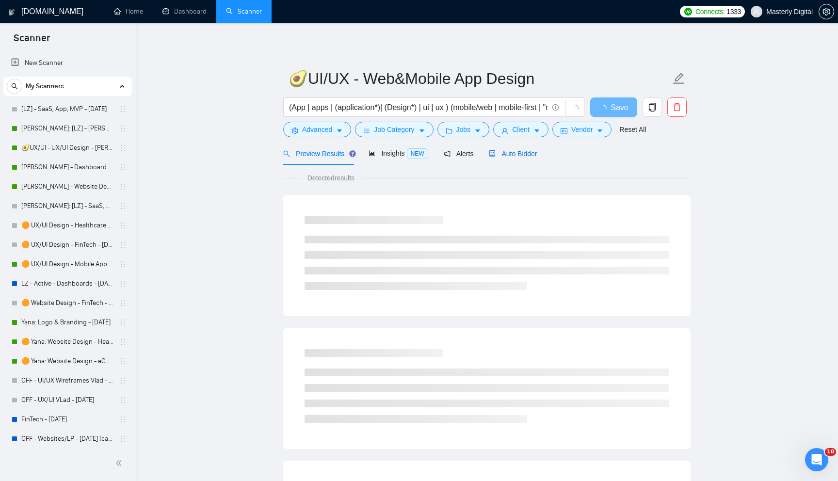
click at [515, 149] on div "Auto Bidder" at bounding box center [513, 153] width 48 height 11
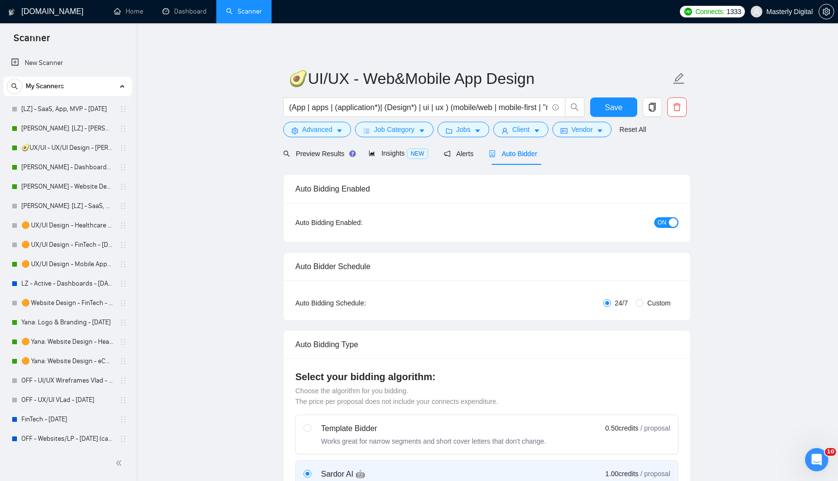
click at [672, 226] on div "button" at bounding box center [673, 222] width 9 height 9
click at [618, 111] on span "Save" at bounding box center [613, 107] width 17 height 12
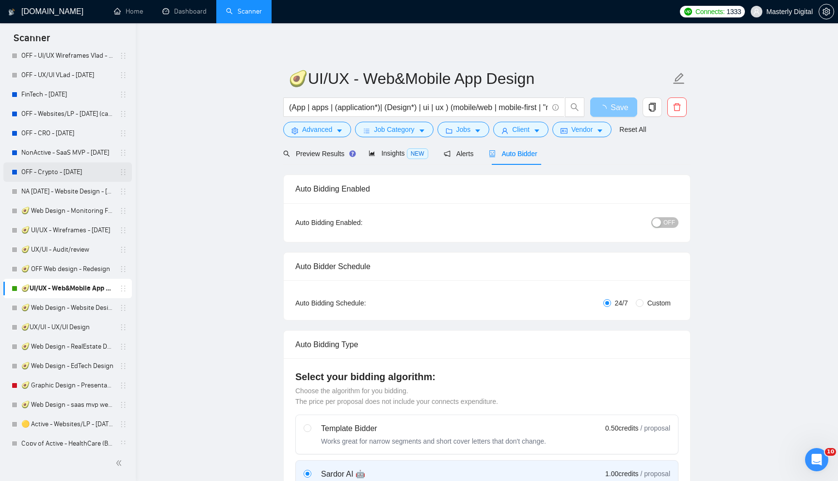
scroll to position [334, 0]
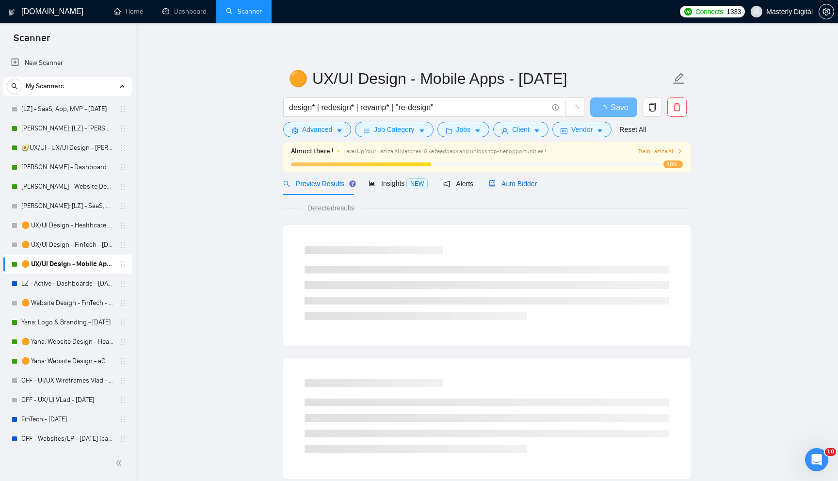
click at [527, 184] on span "Auto Bidder" at bounding box center [513, 184] width 48 height 8
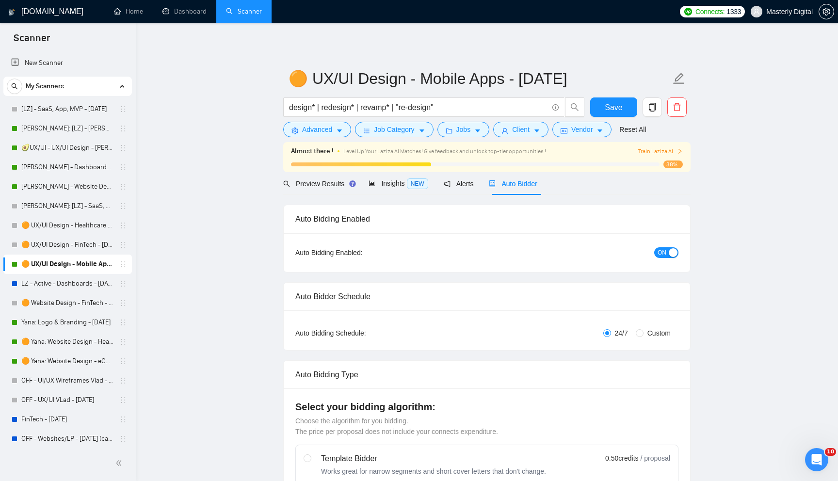
click at [677, 253] on div "button" at bounding box center [673, 252] width 9 height 9
click at [622, 109] on button "Save" at bounding box center [613, 106] width 47 height 19
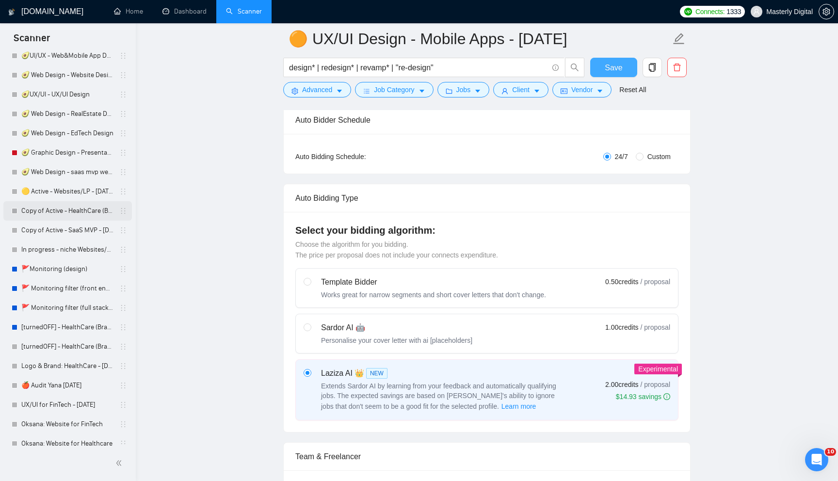
scroll to position [585, 0]
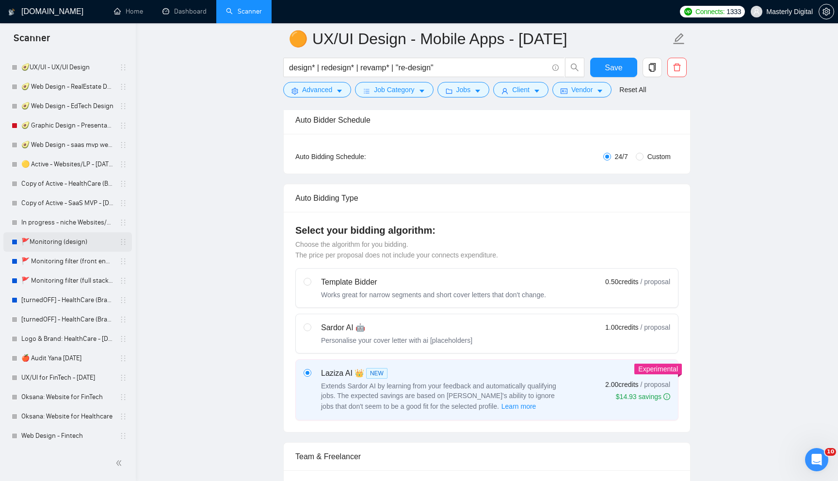
click at [58, 240] on link "🚩Monitoring (design)" at bounding box center [67, 241] width 92 height 19
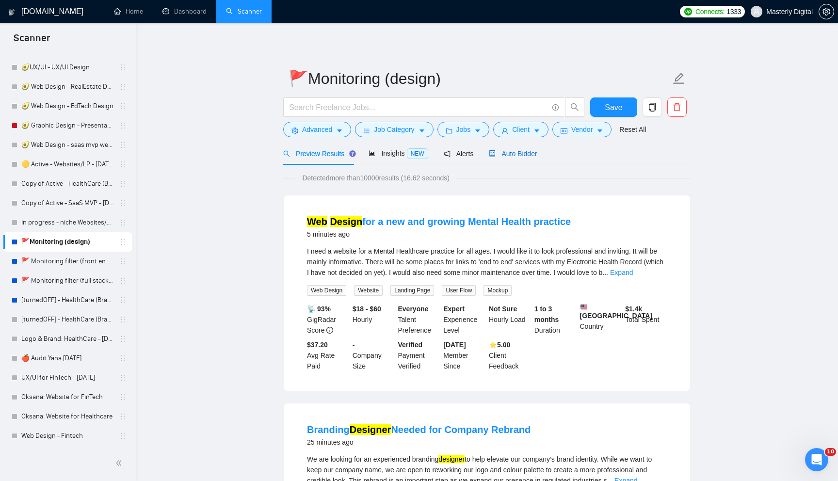
click at [520, 152] on span "Auto Bidder" at bounding box center [513, 154] width 48 height 8
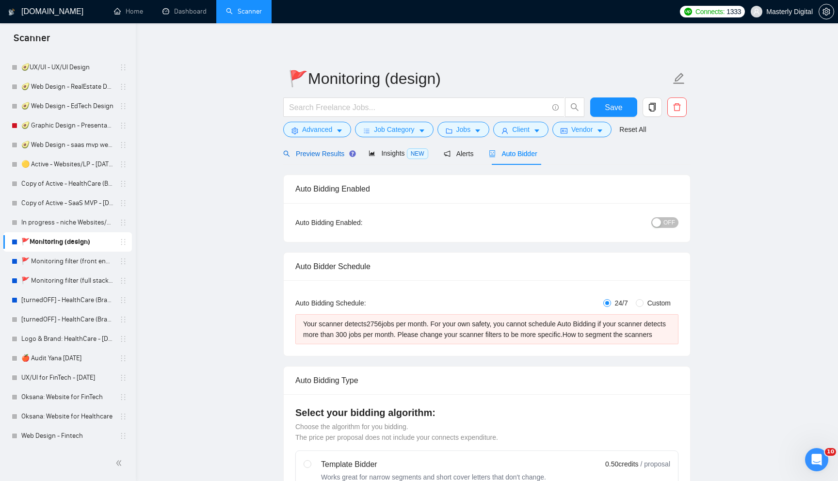
click at [319, 156] on span "Preview Results" at bounding box center [318, 154] width 70 height 8
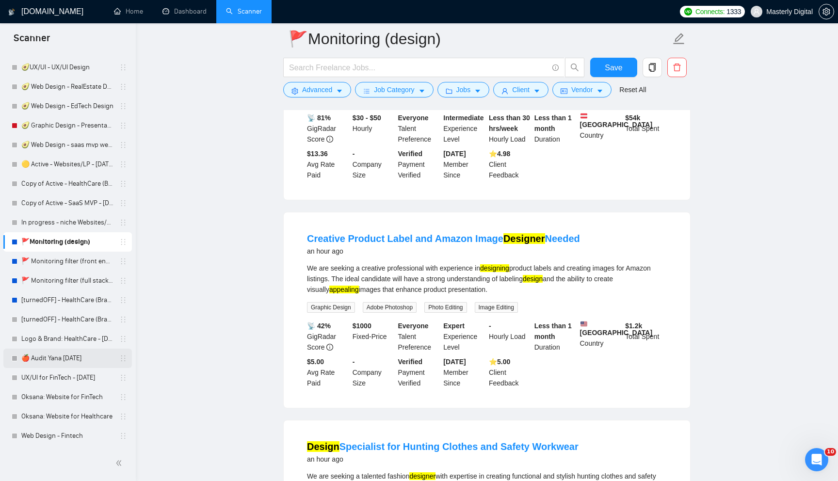
scroll to position [1060, 0]
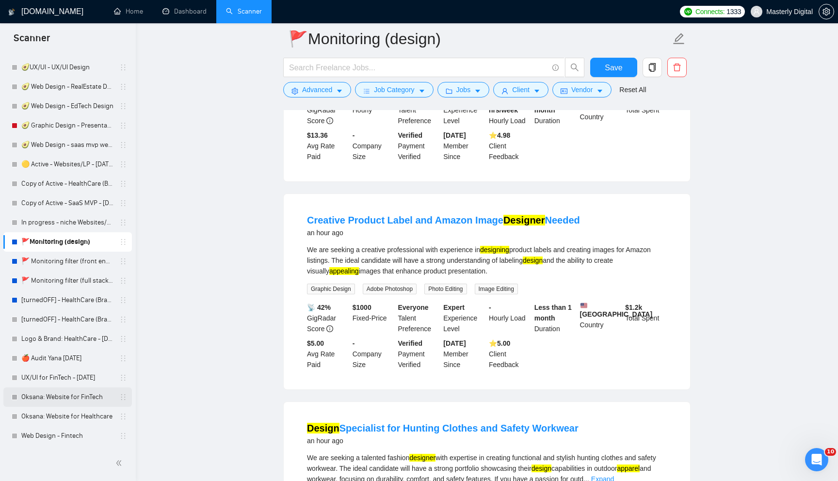
click at [104, 397] on link "Oksana: Website for FinTech" at bounding box center [67, 396] width 92 height 19
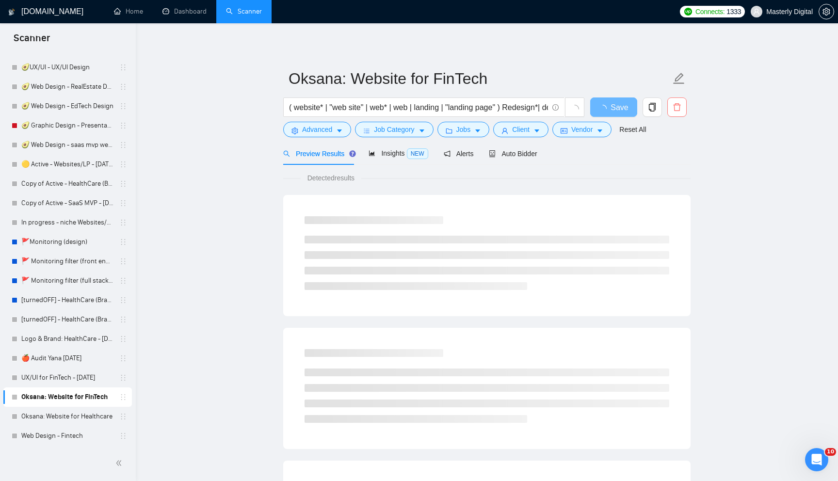
click at [677, 108] on icon "delete" at bounding box center [677, 107] width 9 height 9
click at [668, 155] on span "Yes" at bounding box center [665, 156] width 11 height 11
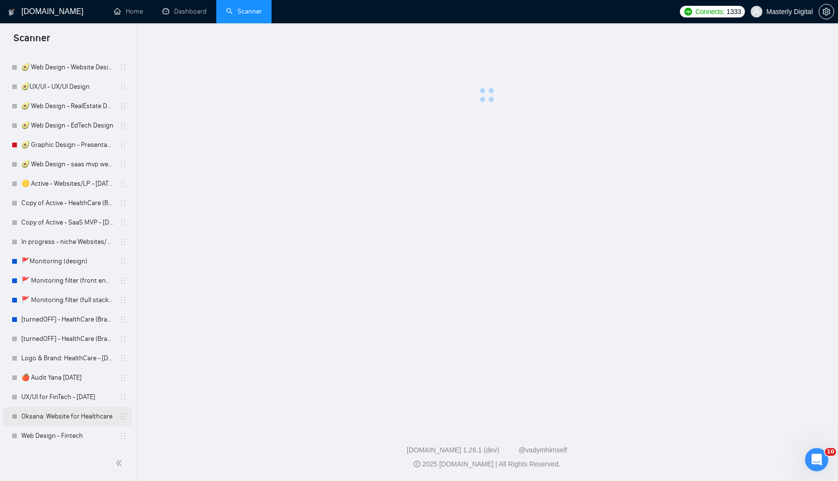
scroll to position [565, 0]
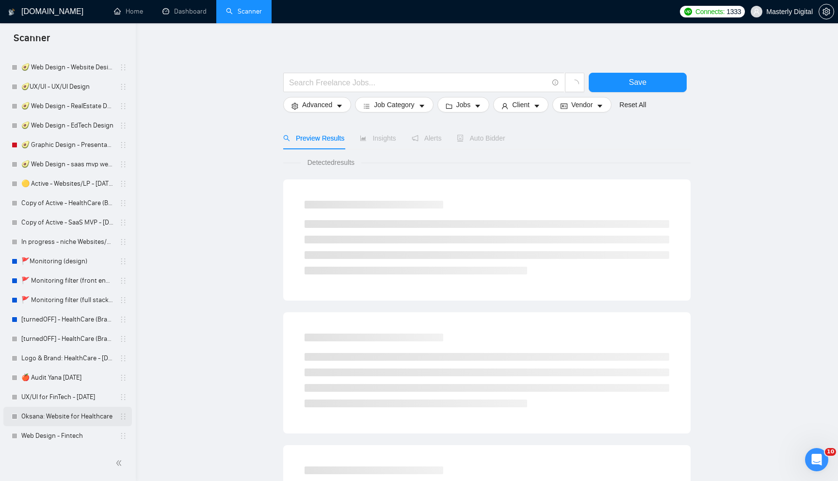
click at [90, 418] on link "Oksana: Website for Healthcare" at bounding box center [67, 416] width 92 height 19
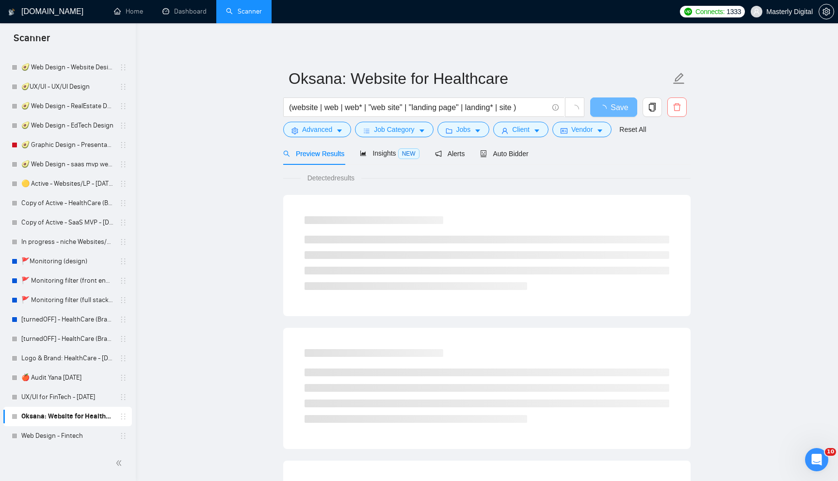
click at [679, 107] on icon "delete" at bounding box center [677, 107] width 9 height 9
click at [671, 158] on span "Yes" at bounding box center [665, 156] width 11 height 11
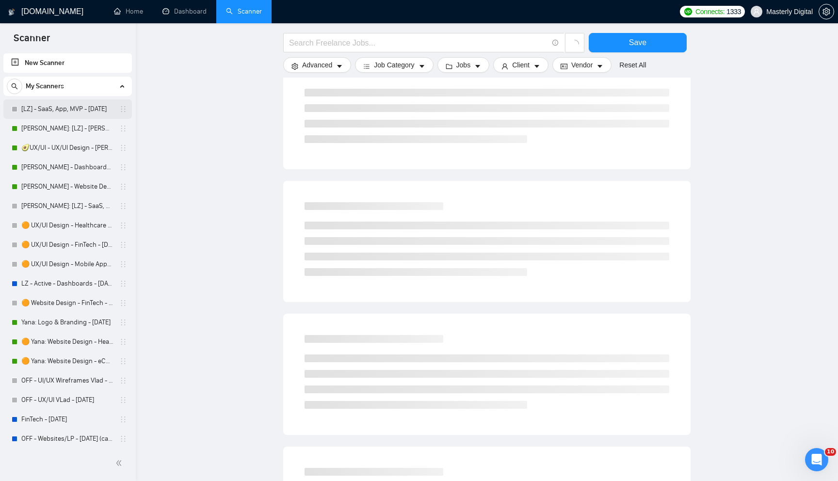
click at [60, 110] on link "[LZ] - SaaS, App, MVP - [DATE]" at bounding box center [67, 108] width 92 height 19
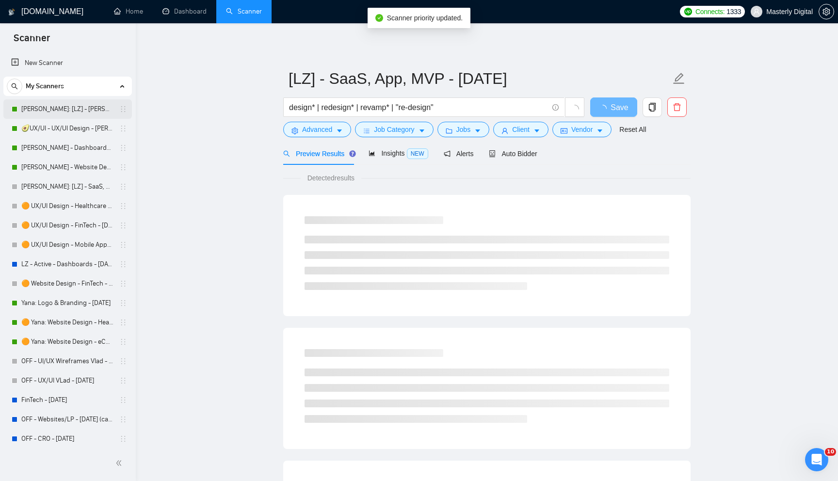
click at [49, 106] on link "[PERSON_NAME]: [LZ] - [PERSON_NAME], App, MVP - [DATE]" at bounding box center [67, 108] width 92 height 19
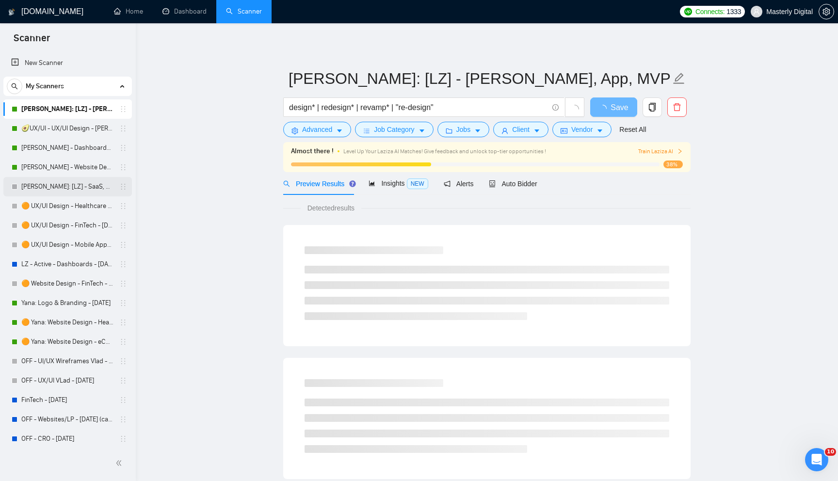
click at [55, 188] on link "[PERSON_NAME]: [LZ] - SaaS, App, MVP - [DATE]" at bounding box center [67, 186] width 92 height 19
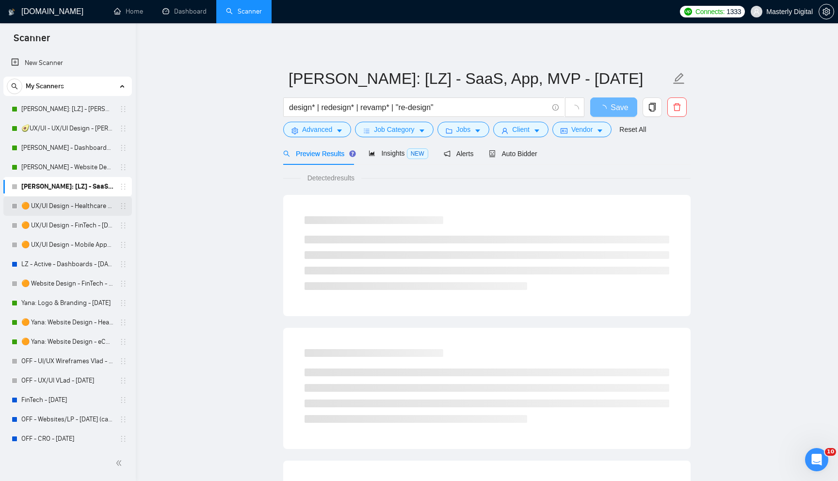
click at [52, 204] on link "🟠 UX/UI Design - Healthcare - [DATE]" at bounding box center [67, 205] width 92 height 19
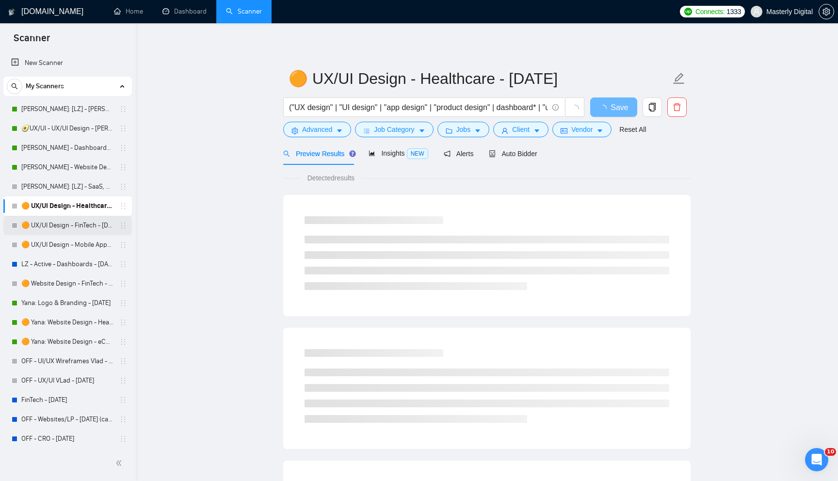
click at [54, 225] on link "🟠 UX/UI Design - FinTech - [DATE]" at bounding box center [67, 225] width 92 height 19
click at [52, 236] on link "🟠 UX/UI Design - Mobile Apps - [DATE]" at bounding box center [67, 244] width 92 height 19
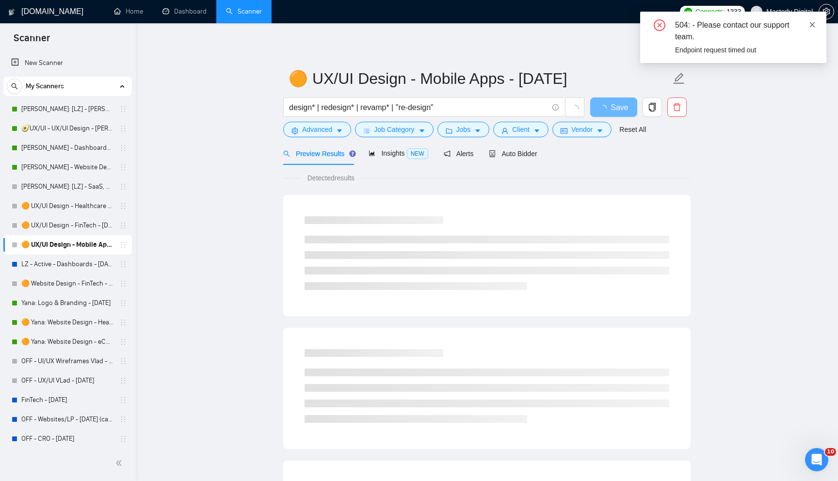
click at [813, 24] on icon "close" at bounding box center [812, 24] width 7 height 7
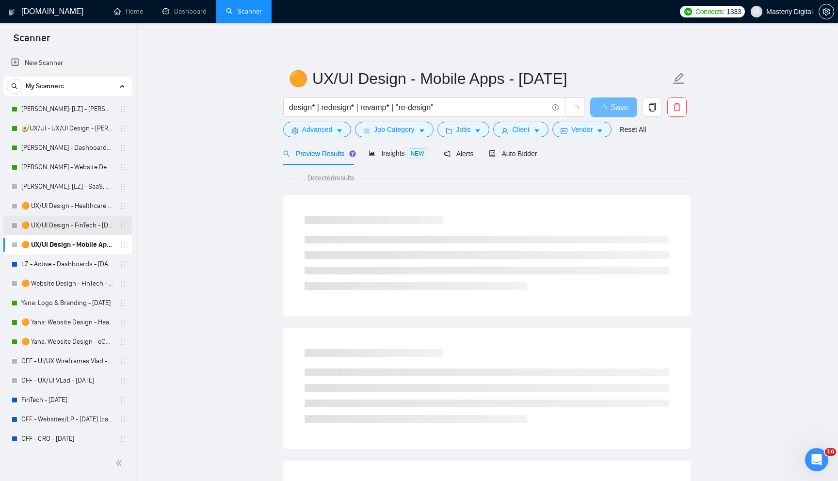
click at [64, 230] on link "🟠 UX/UI Design - FinTech - [DATE]" at bounding box center [67, 225] width 92 height 19
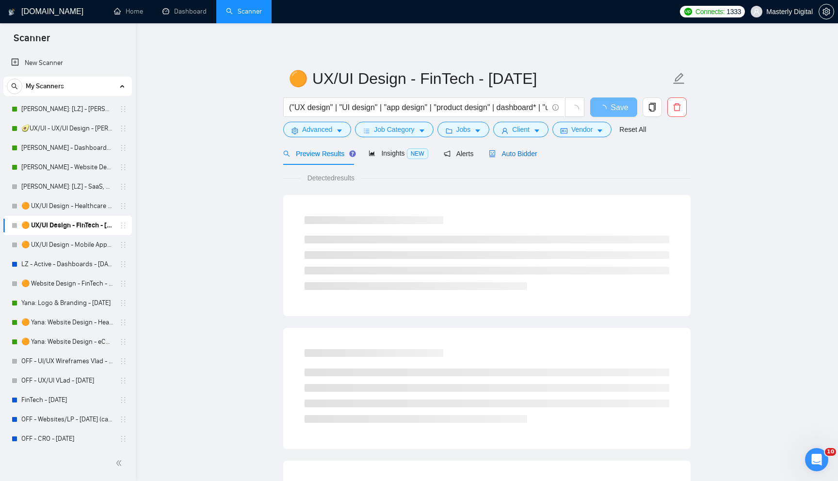
click at [515, 151] on span "Auto Bidder" at bounding box center [513, 154] width 48 height 8
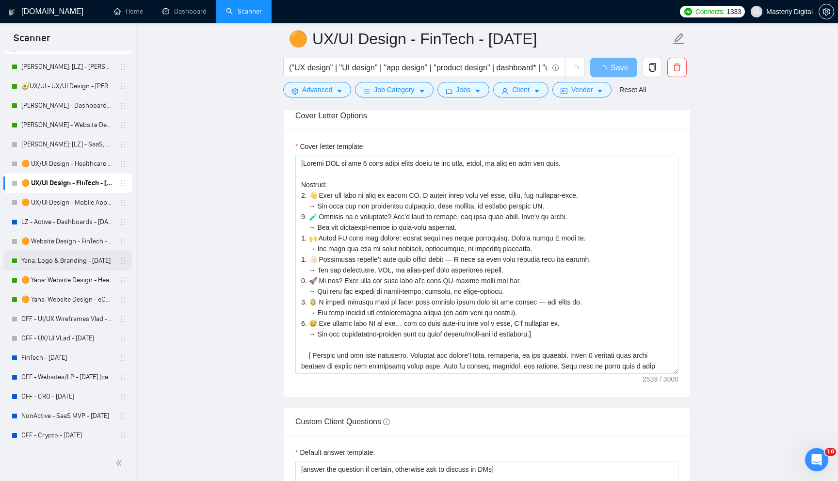
scroll to position [43, 0]
click at [58, 261] on link "Yana: Logo & Branding - [DATE]" at bounding box center [67, 260] width 92 height 19
